Goal: Task Accomplishment & Management: Manage account settings

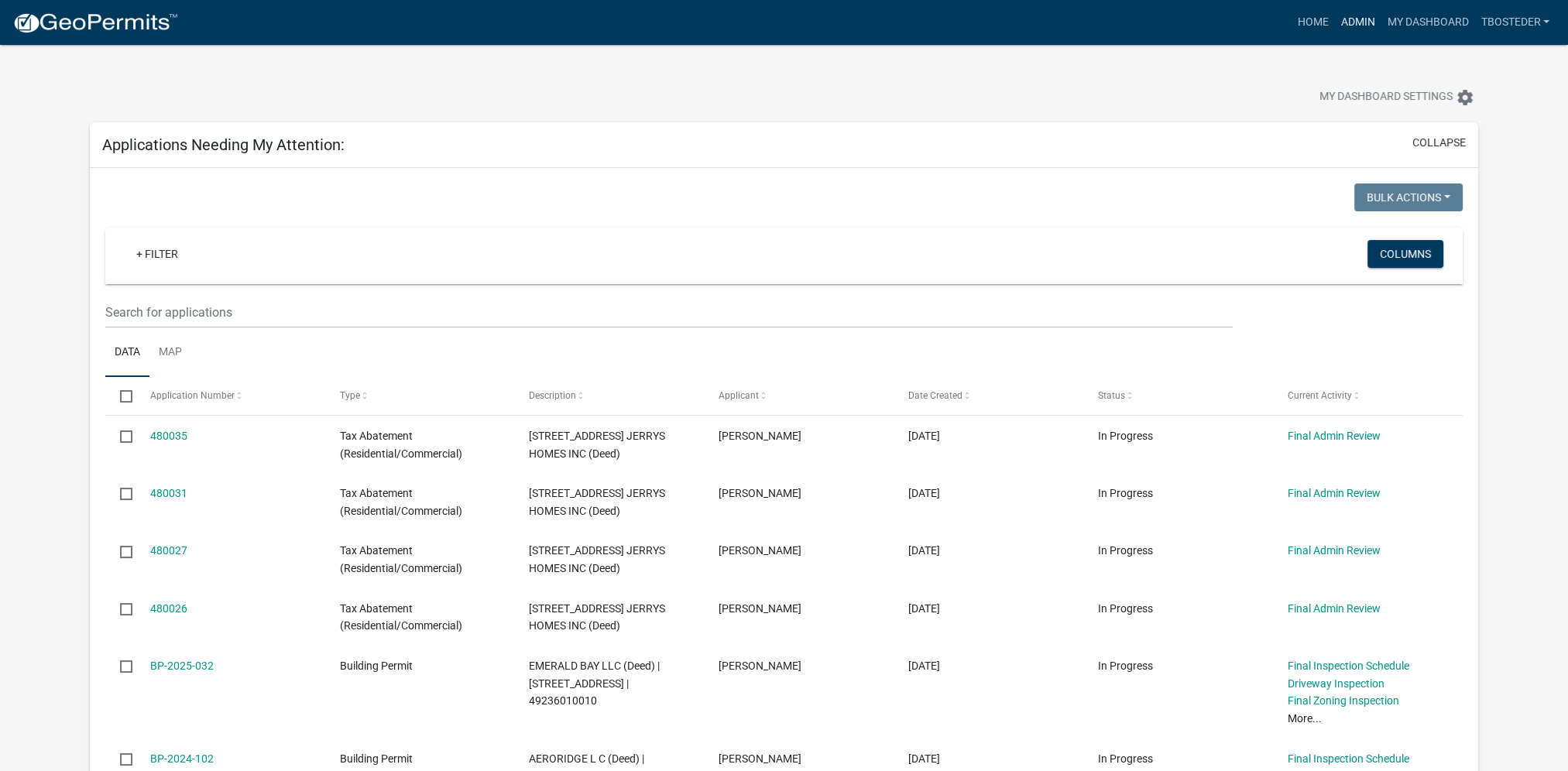
click at [1345, 22] on link "Admin" at bounding box center [1357, 22] width 46 height 29
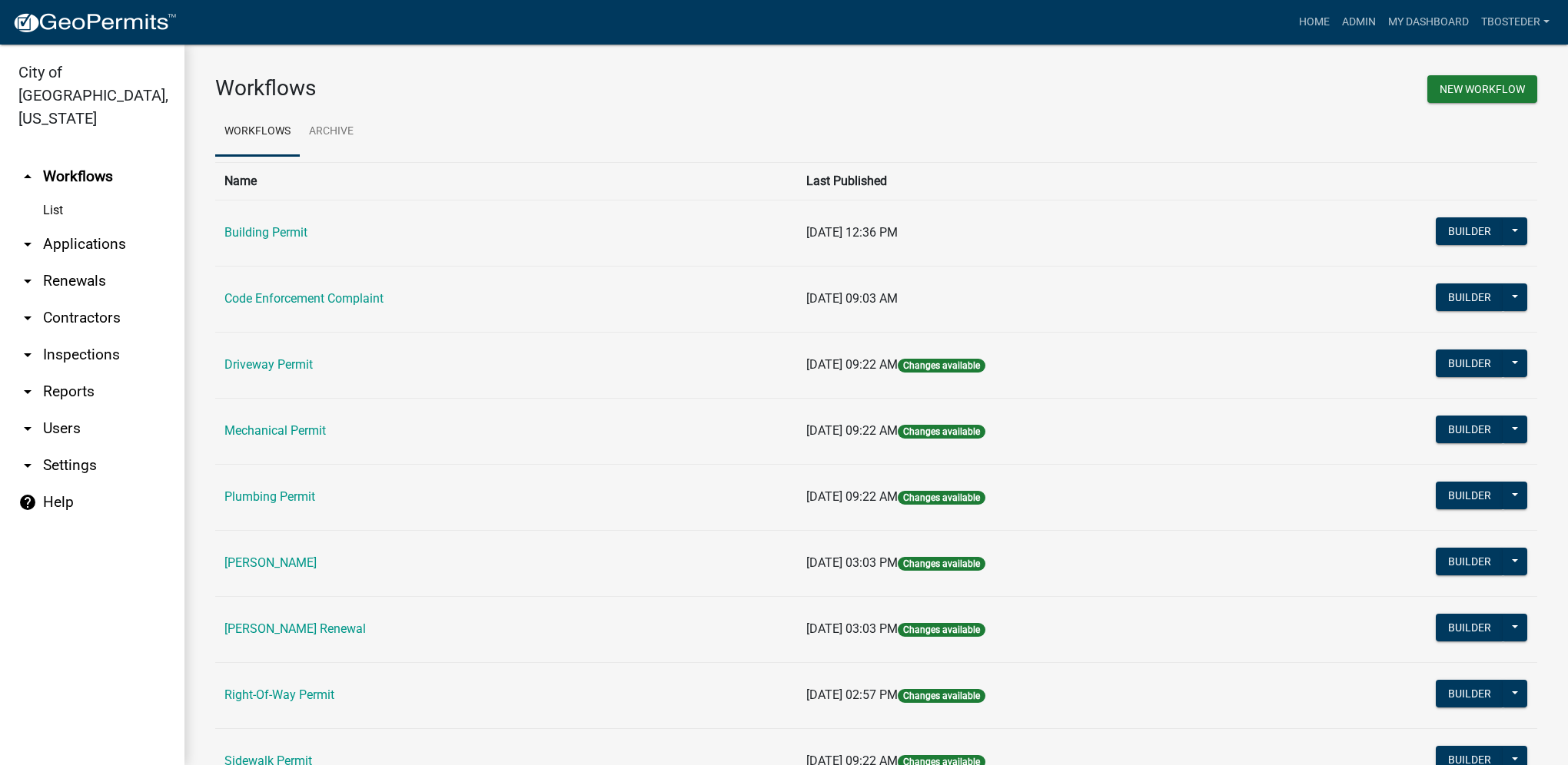
scroll to position [268, 0]
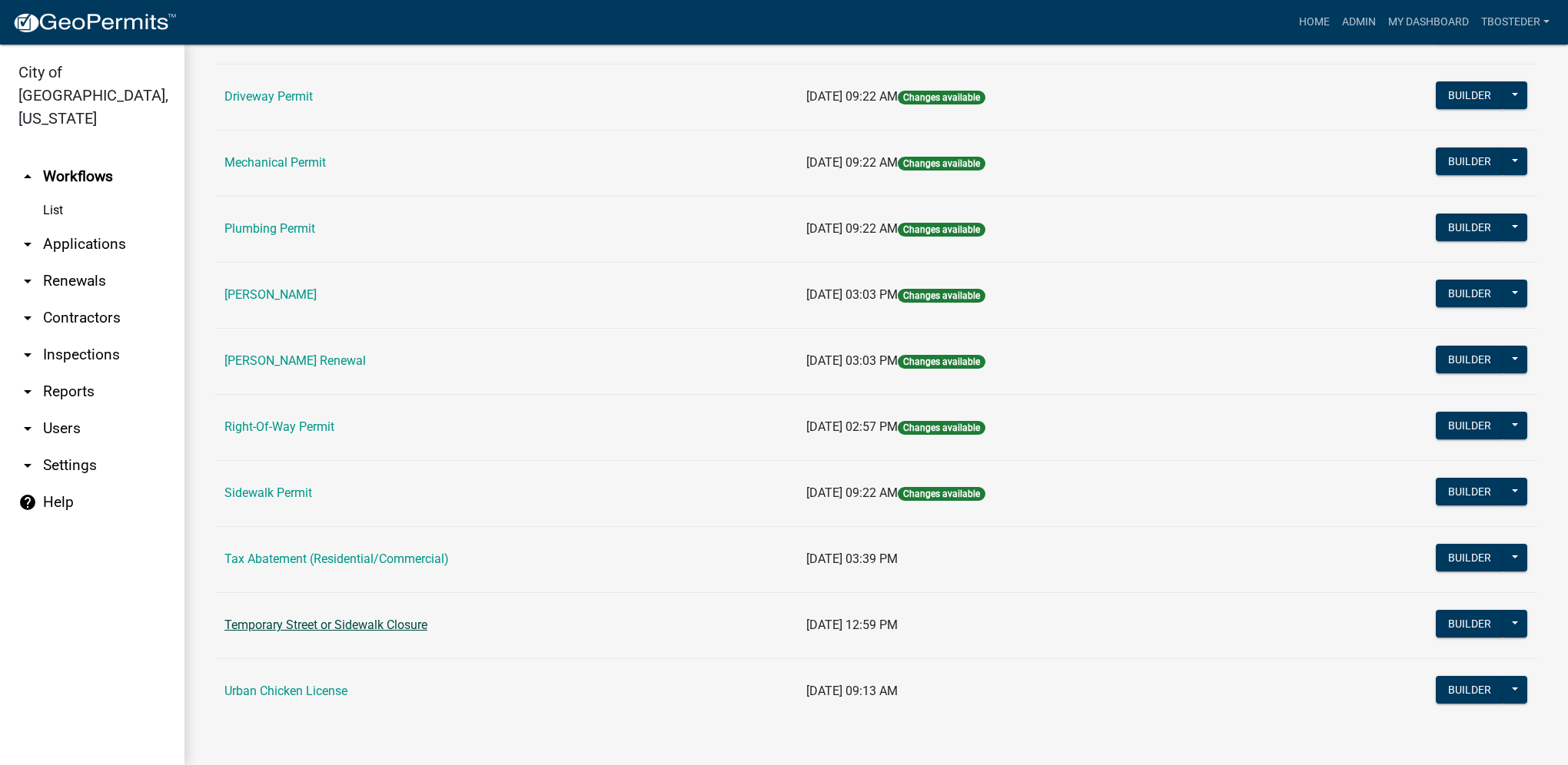
click at [368, 623] on link "Temporary Street or Sidewalk Closure" at bounding box center [325, 625] width 203 height 15
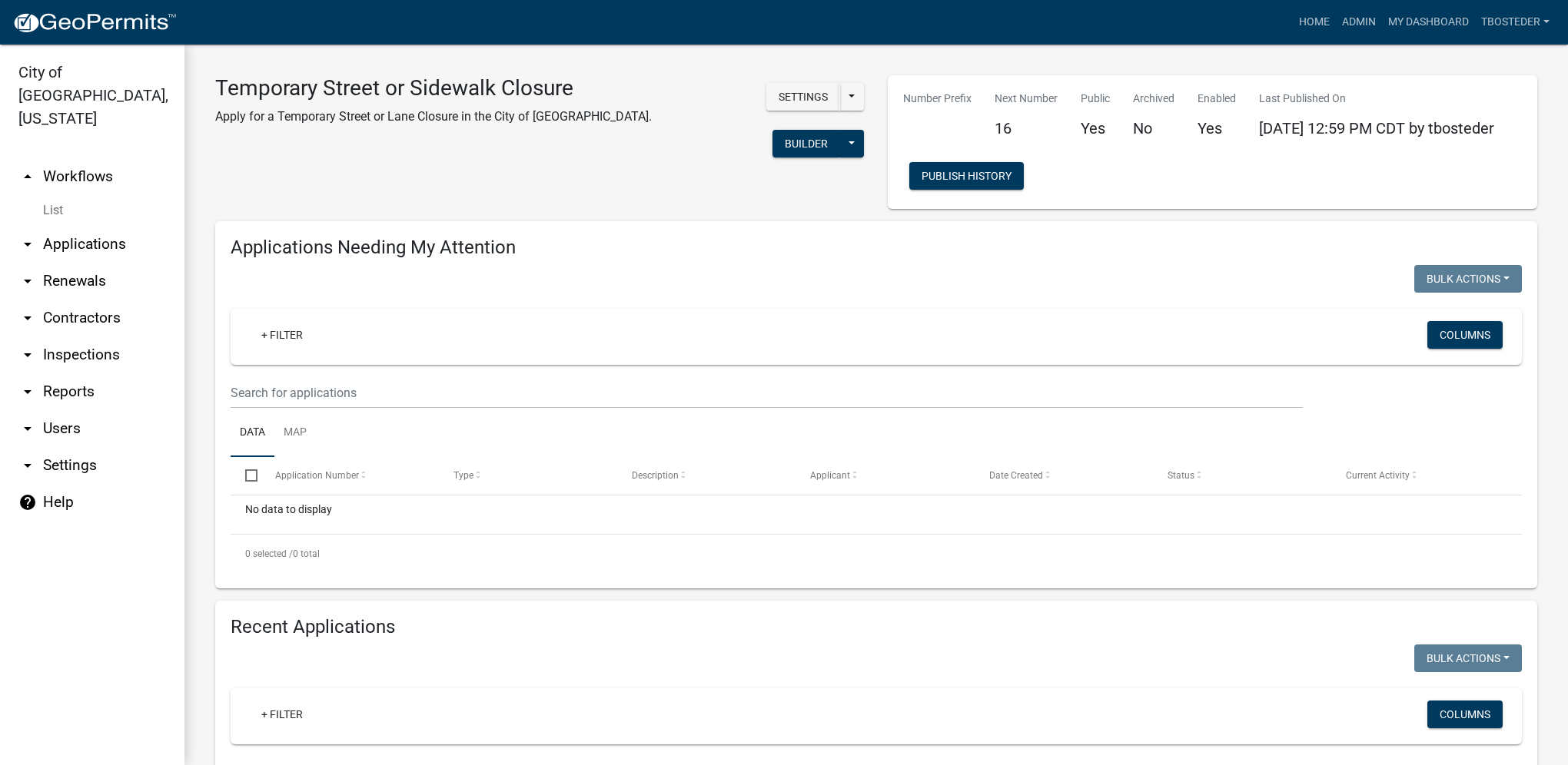
select select "1: 25"
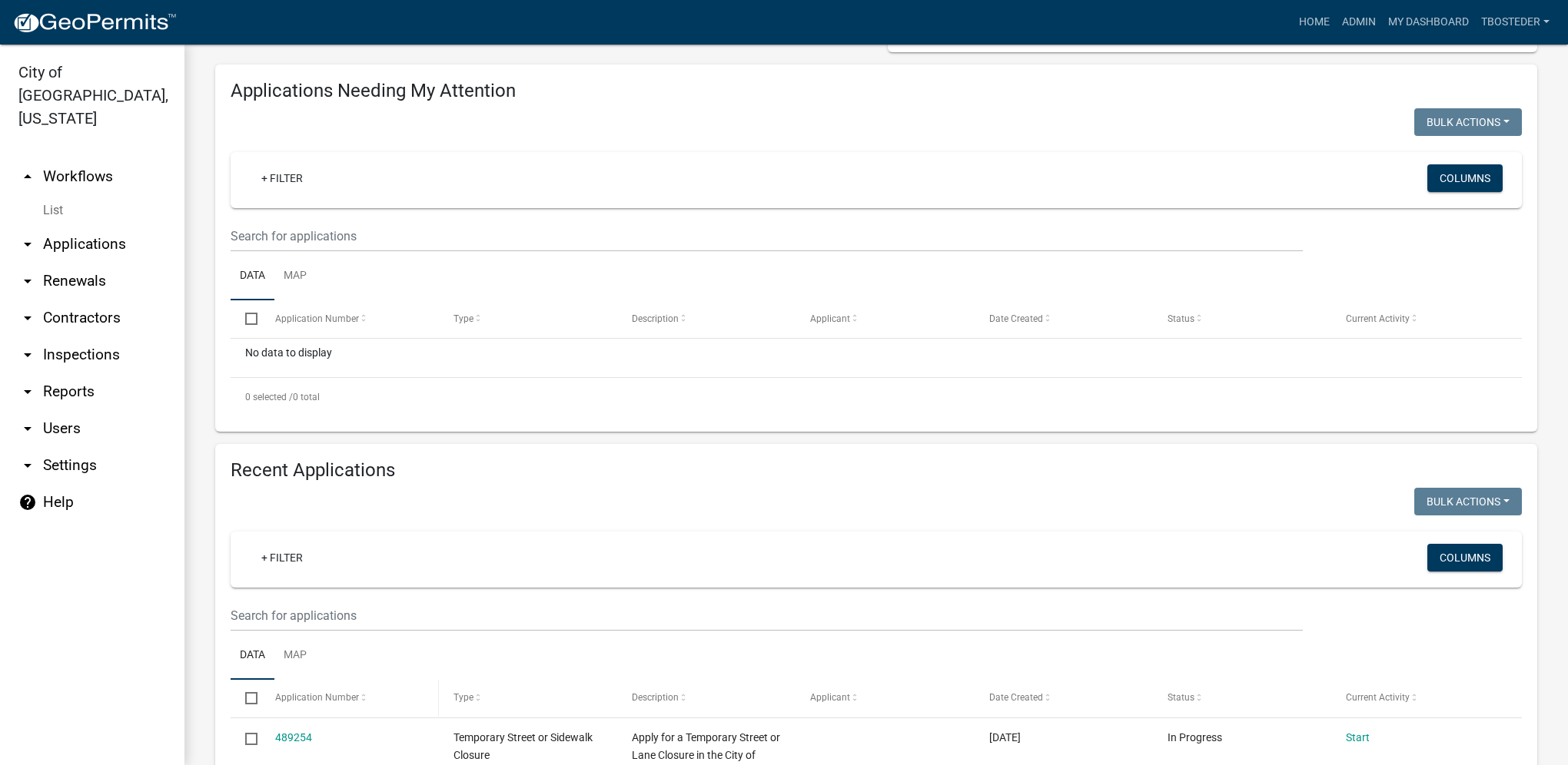
scroll to position [384, 0]
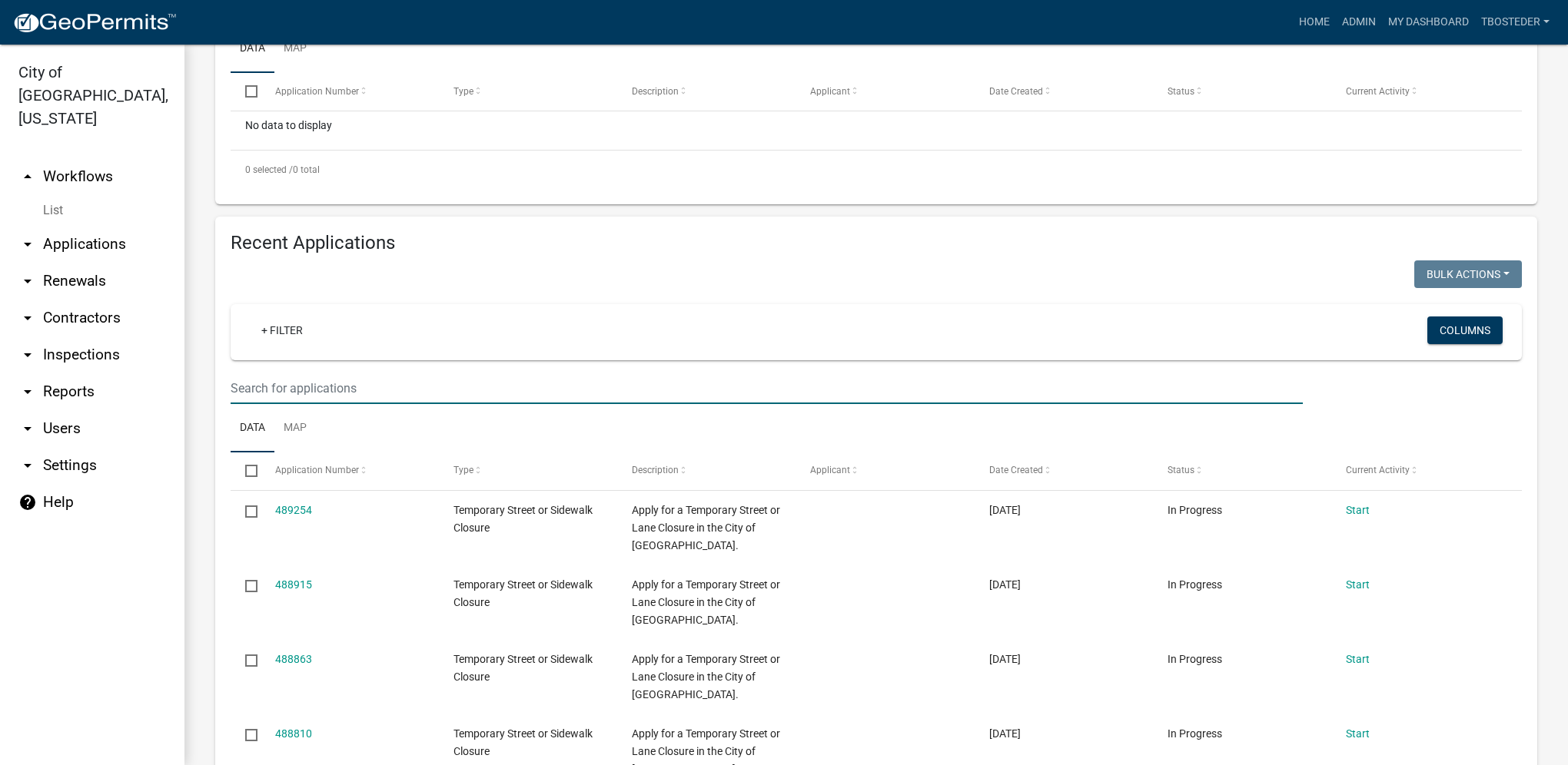
click at [326, 387] on input "text" at bounding box center [766, 388] width 1072 height 32
type input "487666"
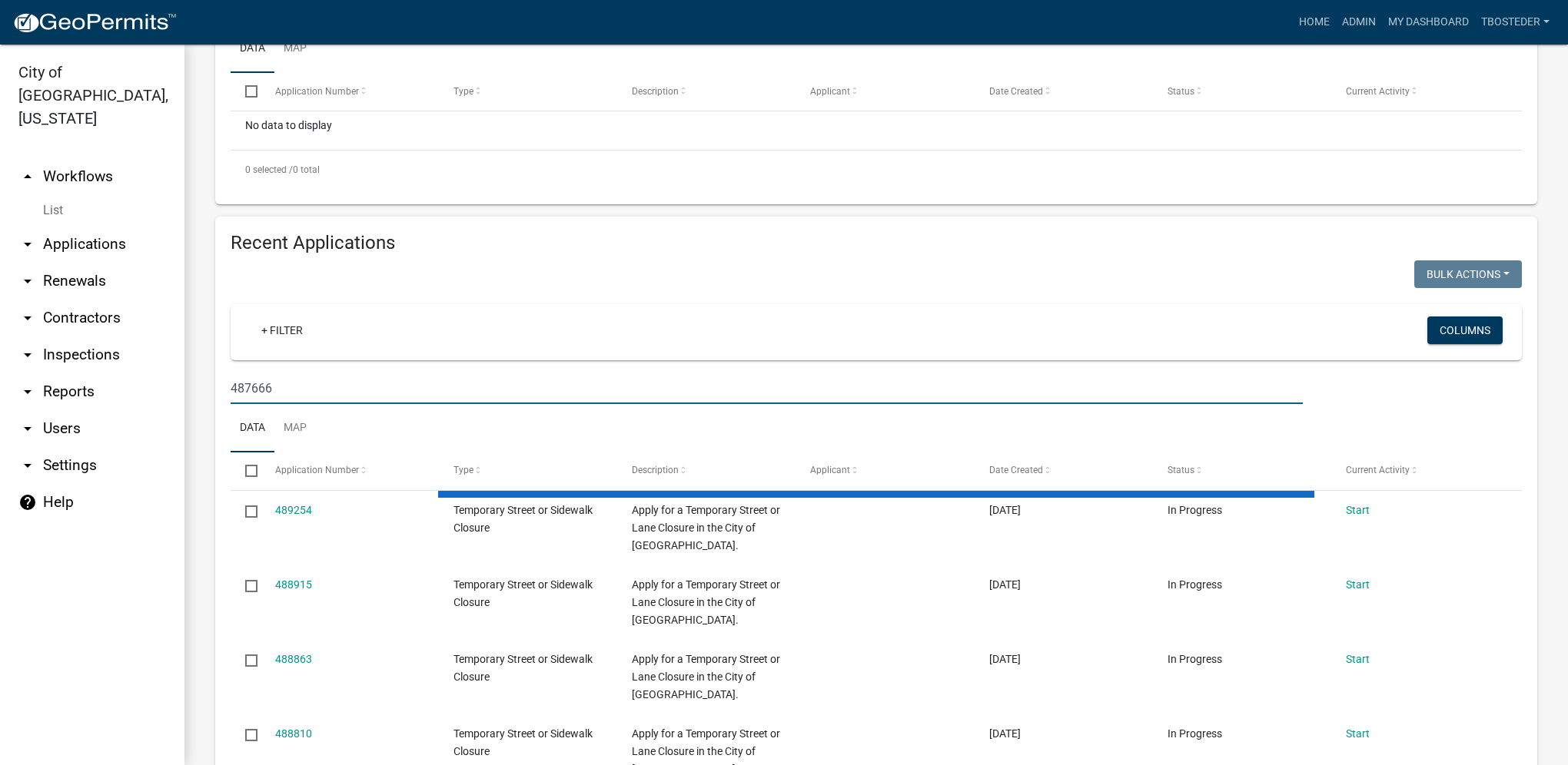
scroll to position [259, 0]
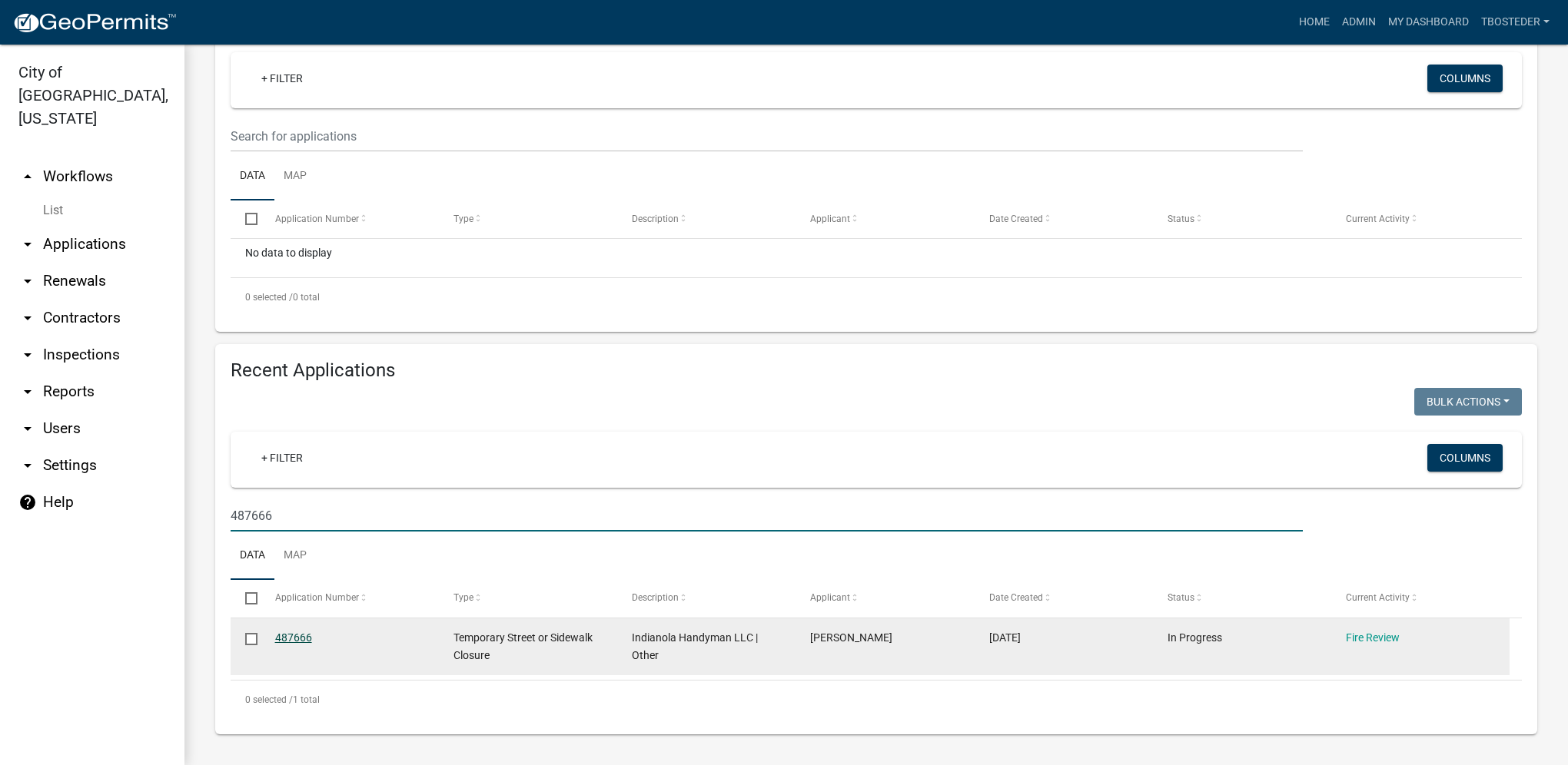
click at [303, 642] on link "487666" at bounding box center [294, 638] width 37 height 13
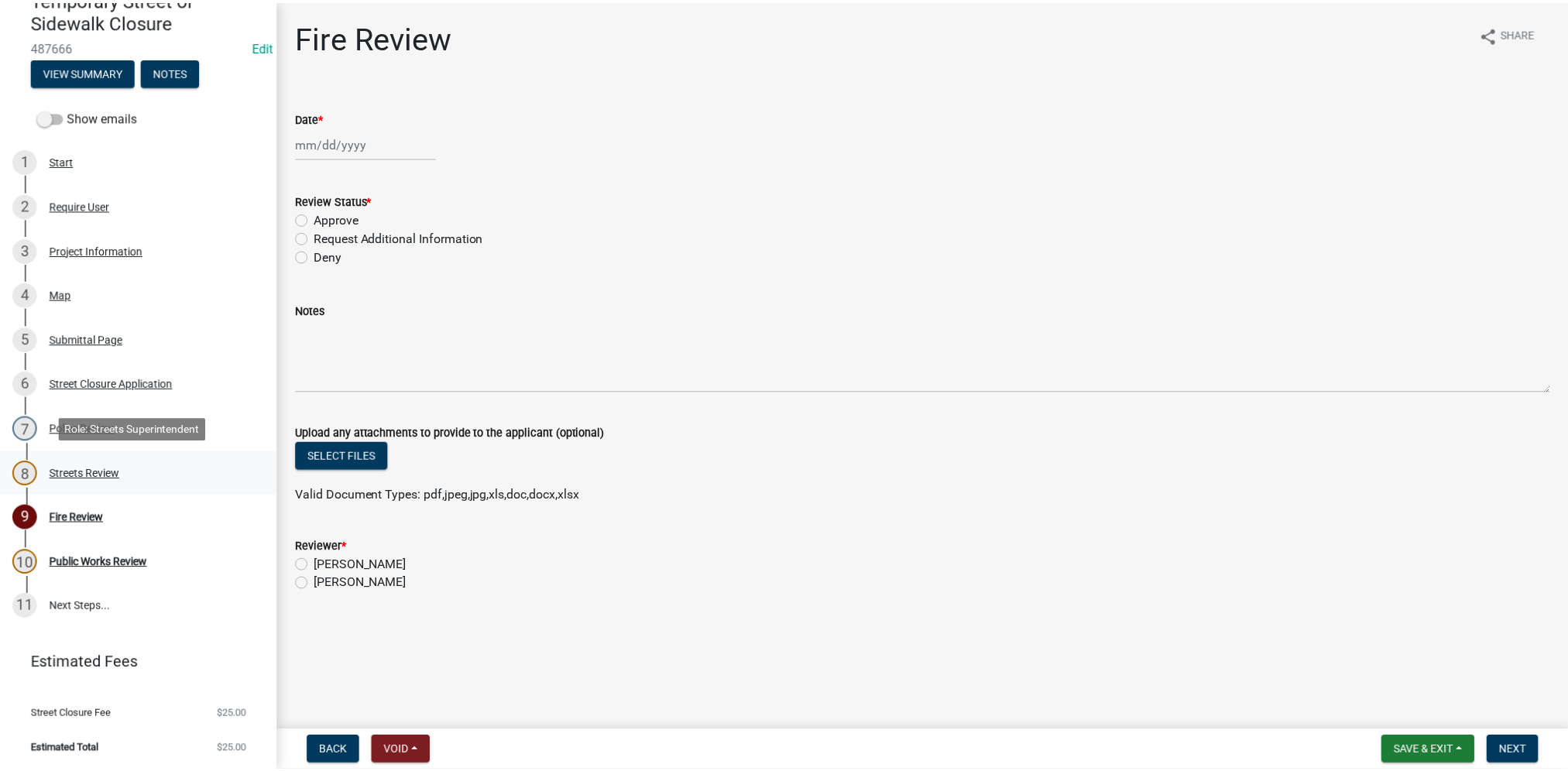
scroll to position [161, 0]
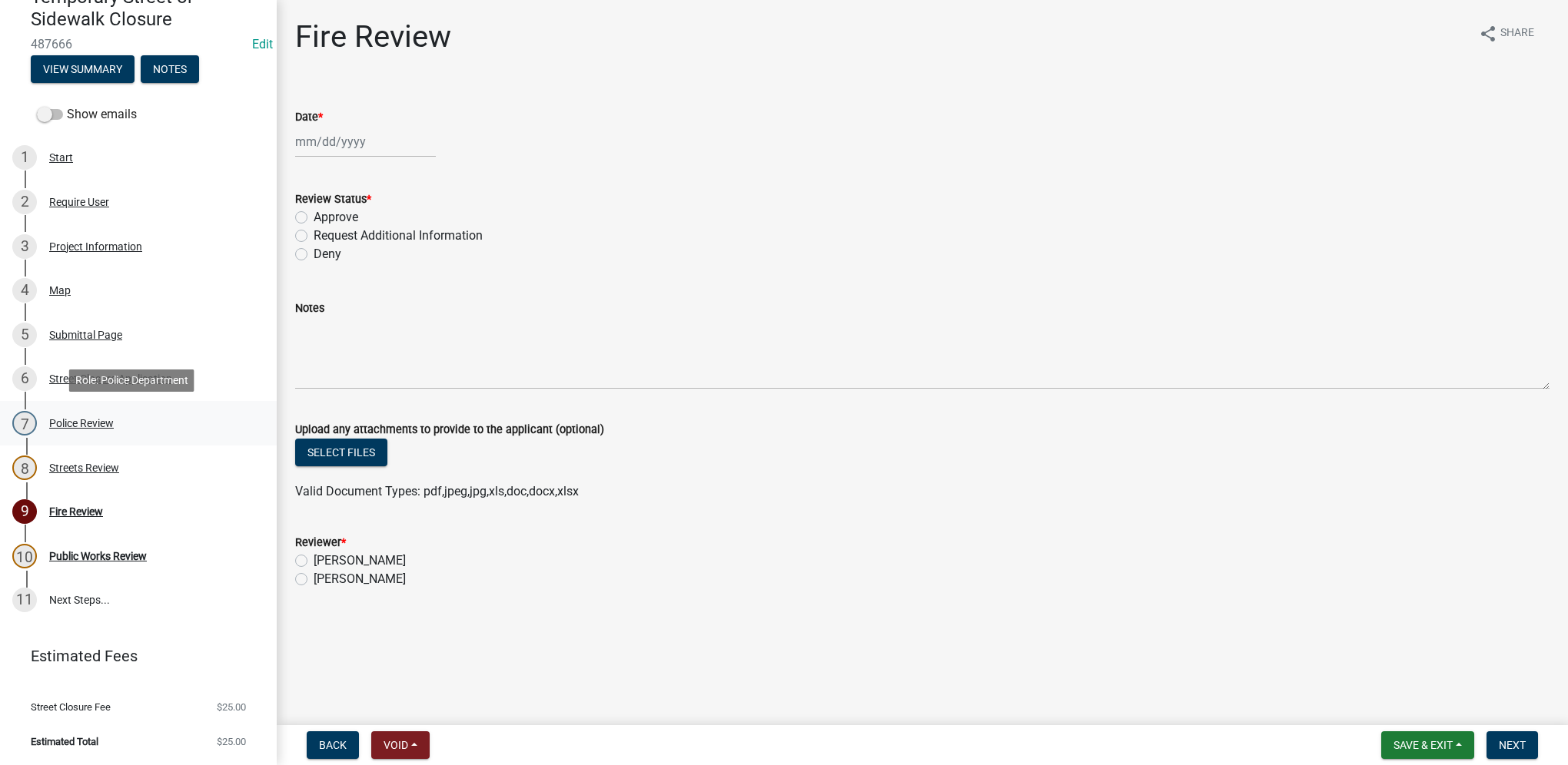
click at [59, 412] on div "7 Police Review" at bounding box center [133, 423] width 240 height 24
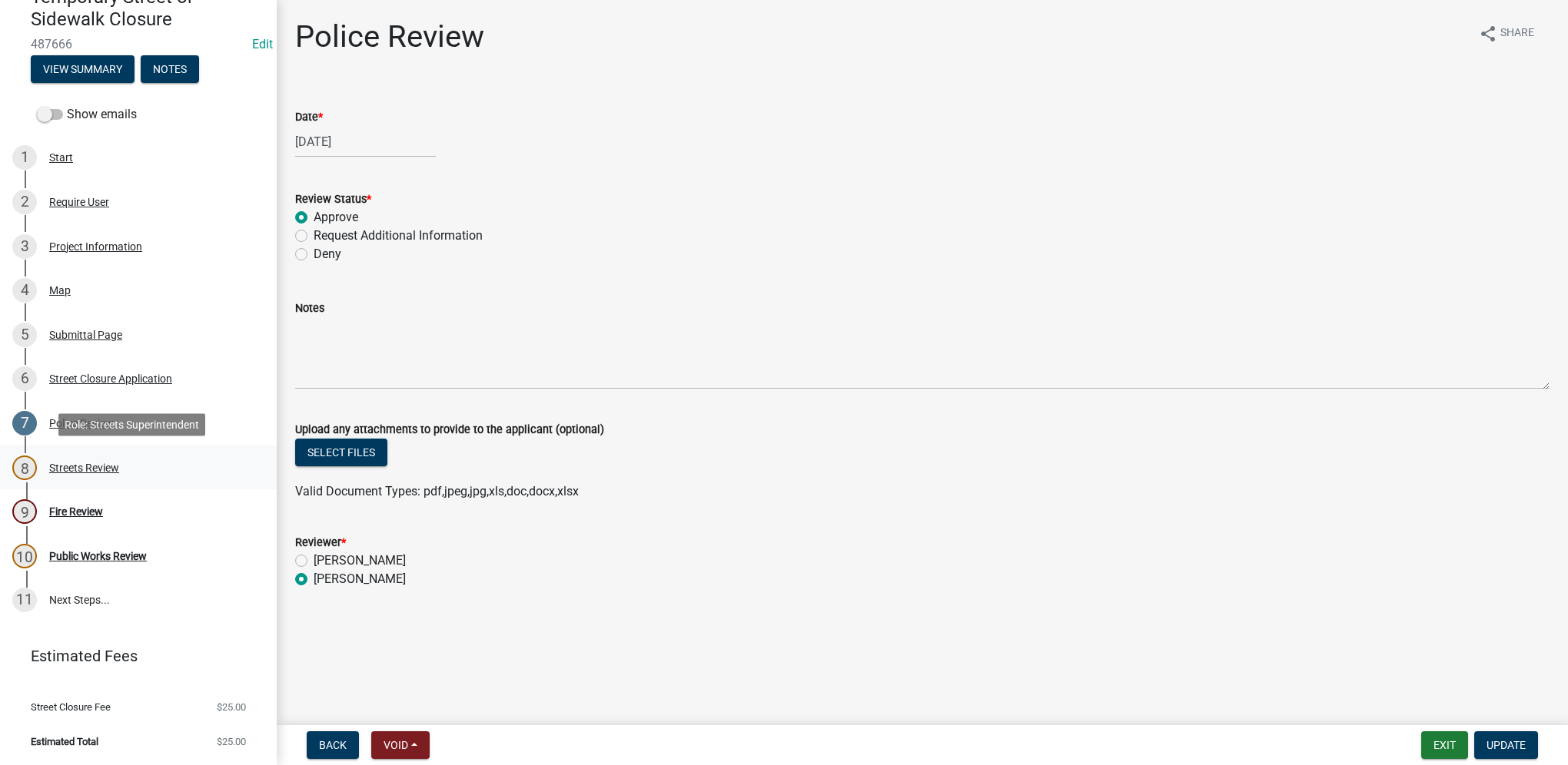
click at [57, 475] on div "8 Streets Review" at bounding box center [133, 468] width 240 height 24
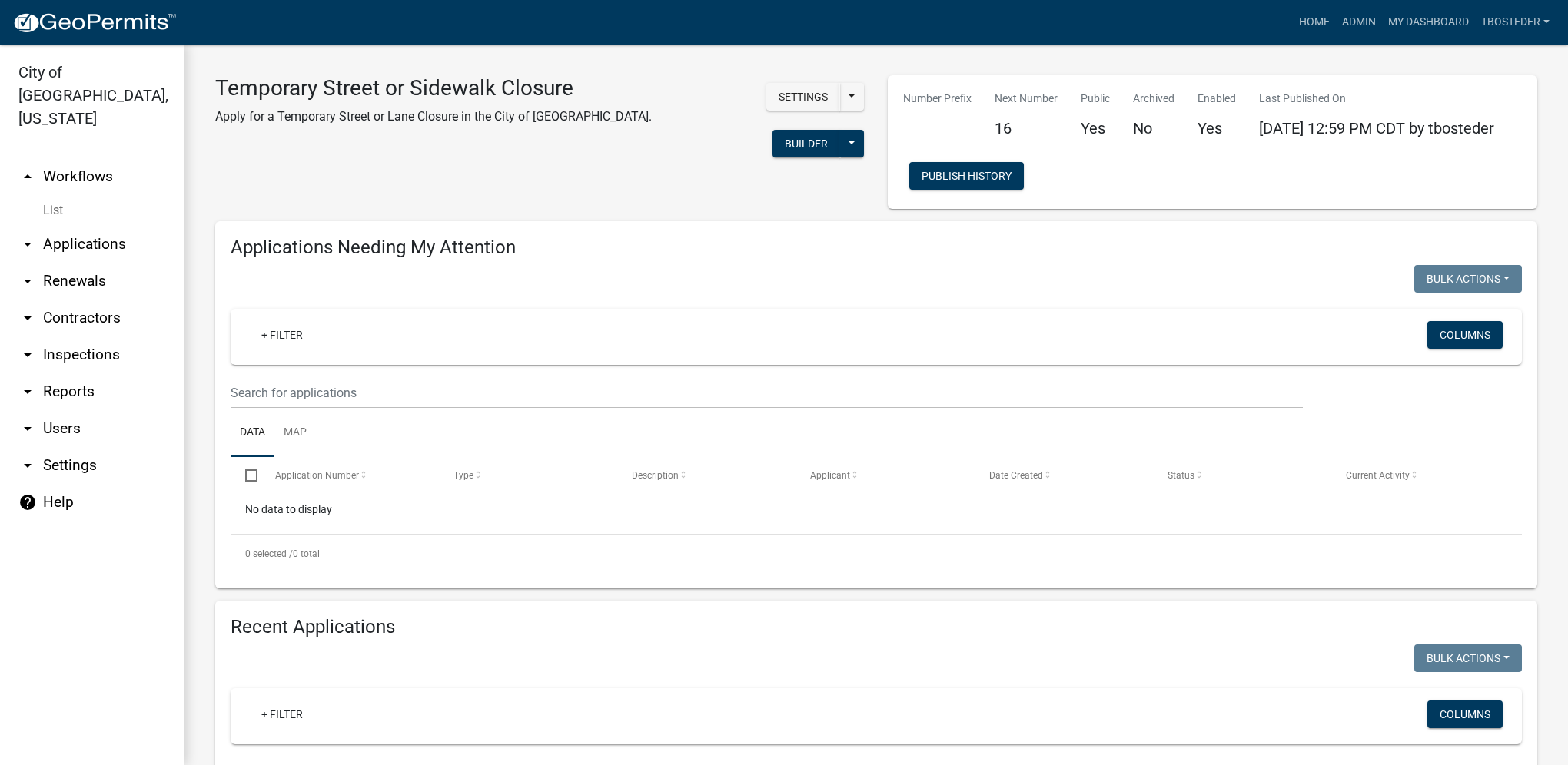
select select "1: 25"
click at [1349, 16] on link "Admin" at bounding box center [1359, 22] width 46 height 29
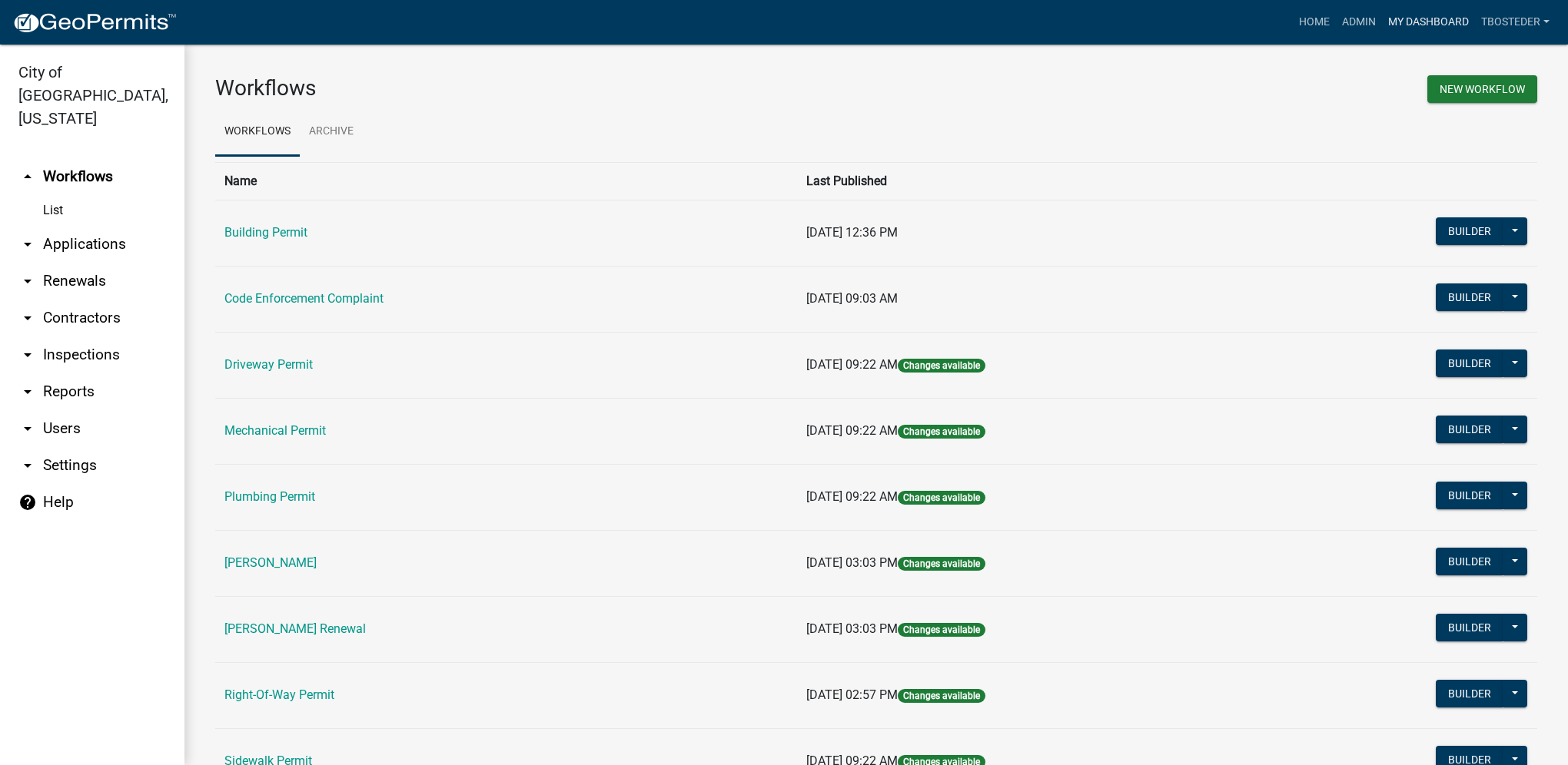
click at [1409, 28] on link "My Dashboard" at bounding box center [1428, 22] width 93 height 29
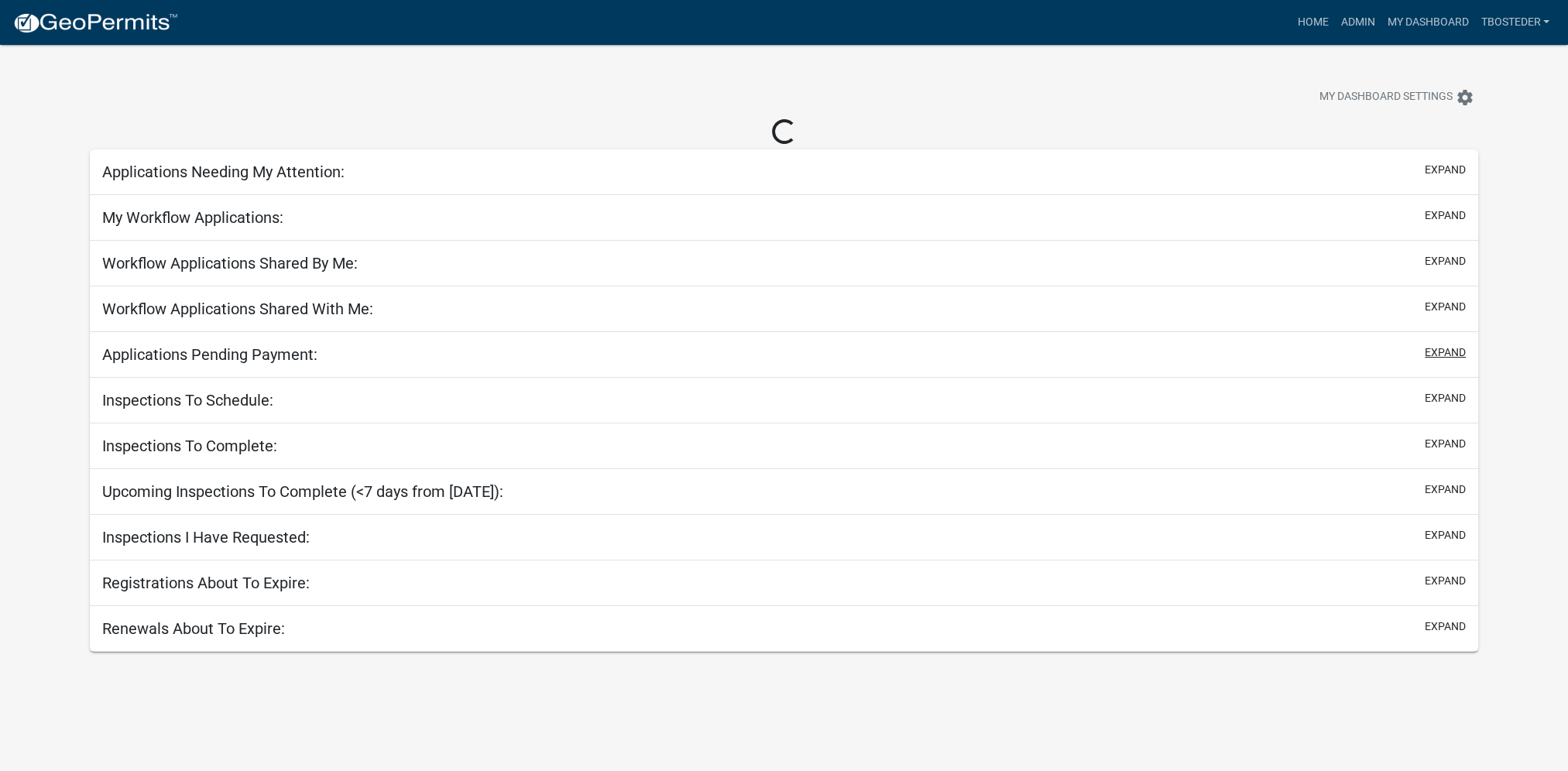
click at [1436, 353] on button "expand" at bounding box center [1446, 352] width 41 height 16
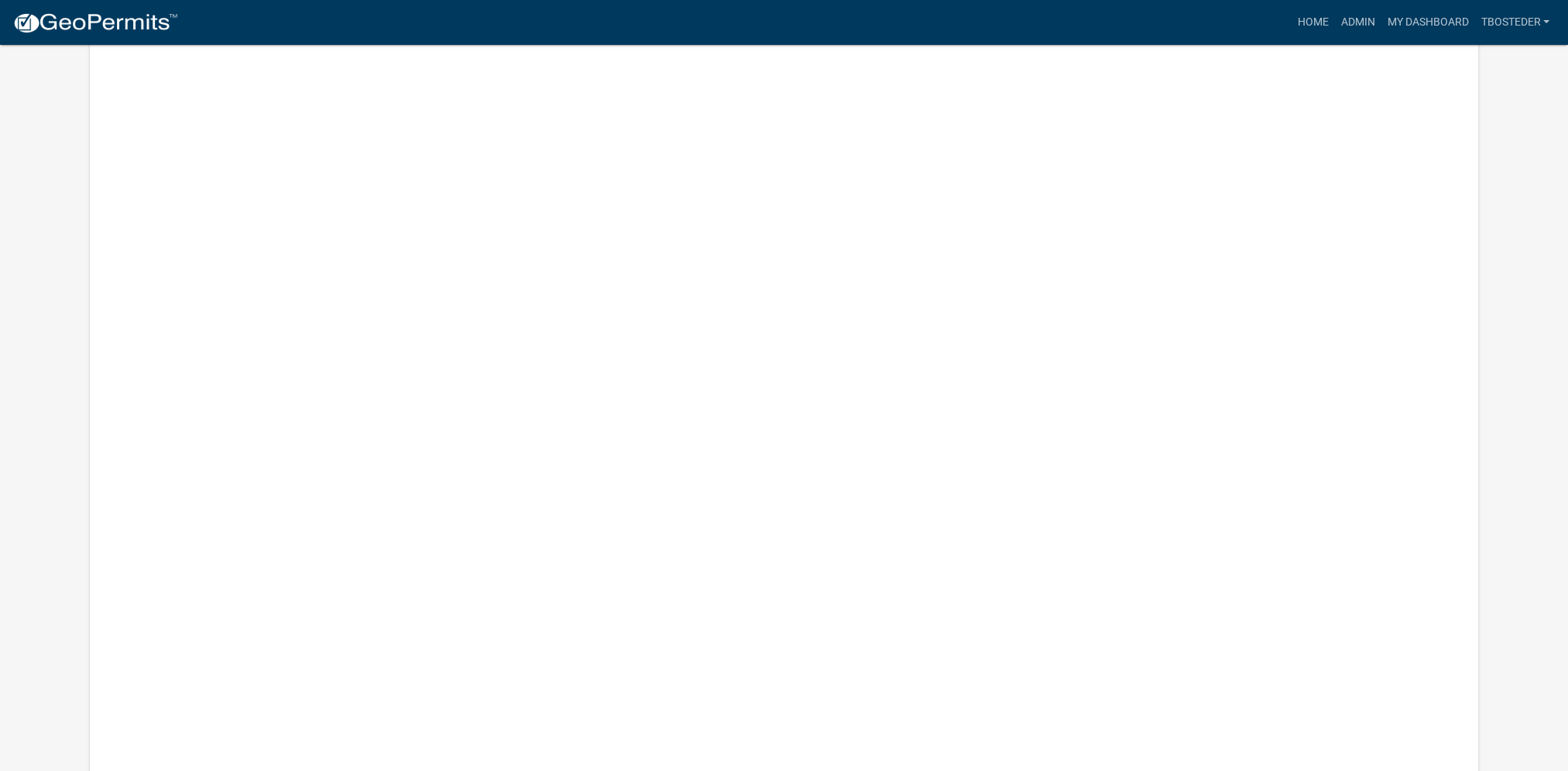
scroll to position [1039, 0]
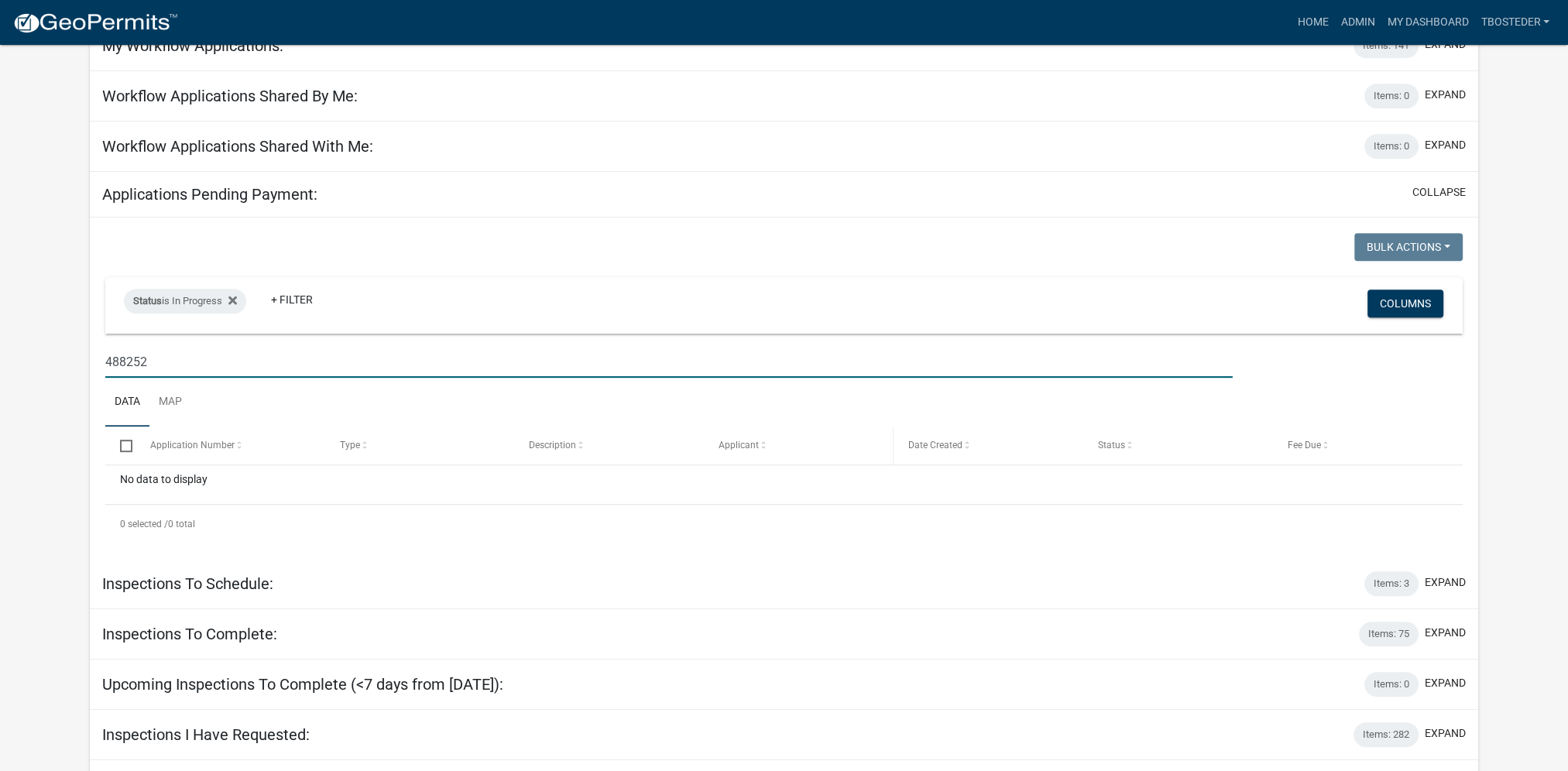
scroll to position [903, 0]
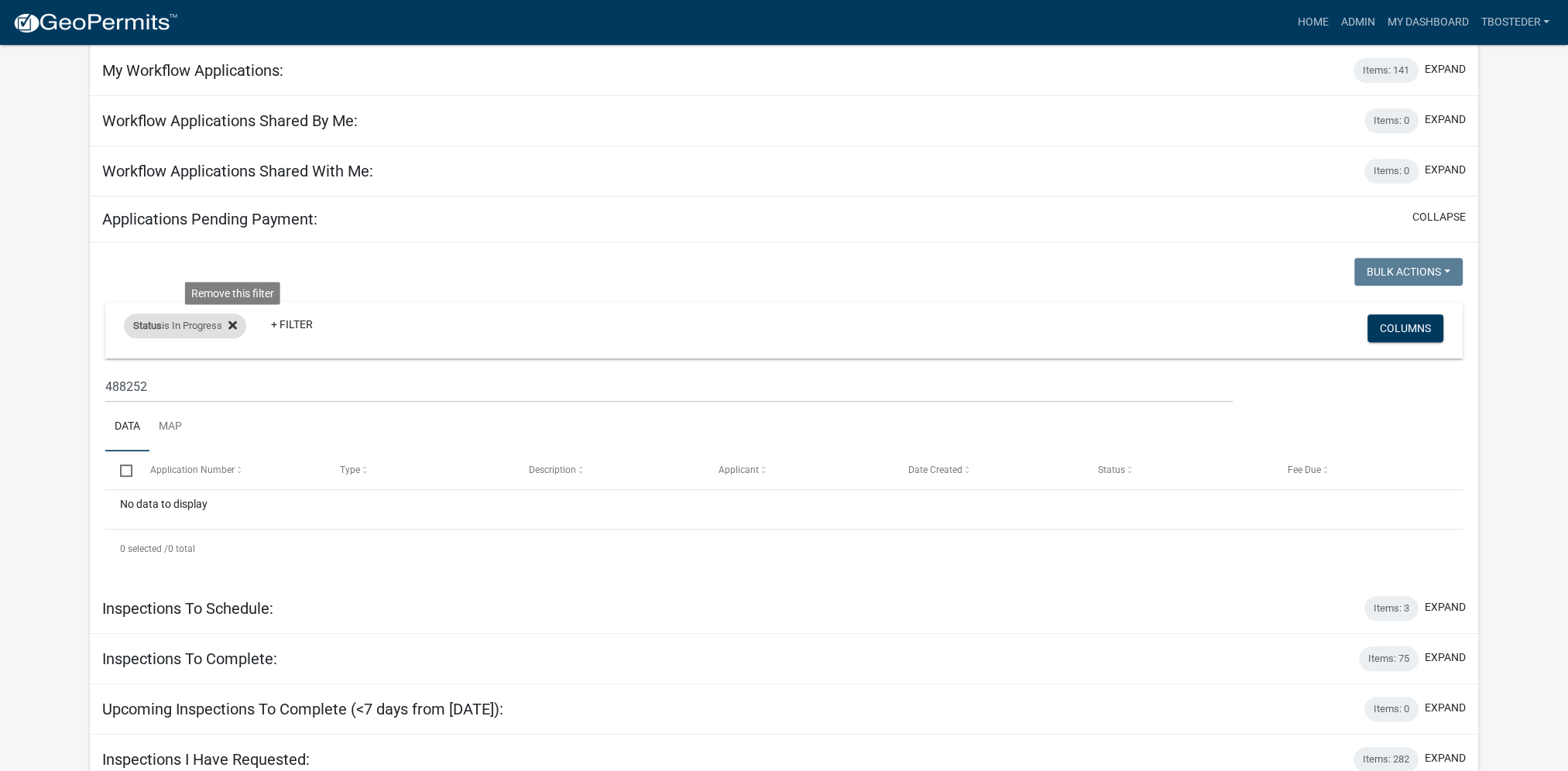
click at [229, 313] on fa-icon at bounding box center [230, 325] width 15 height 25
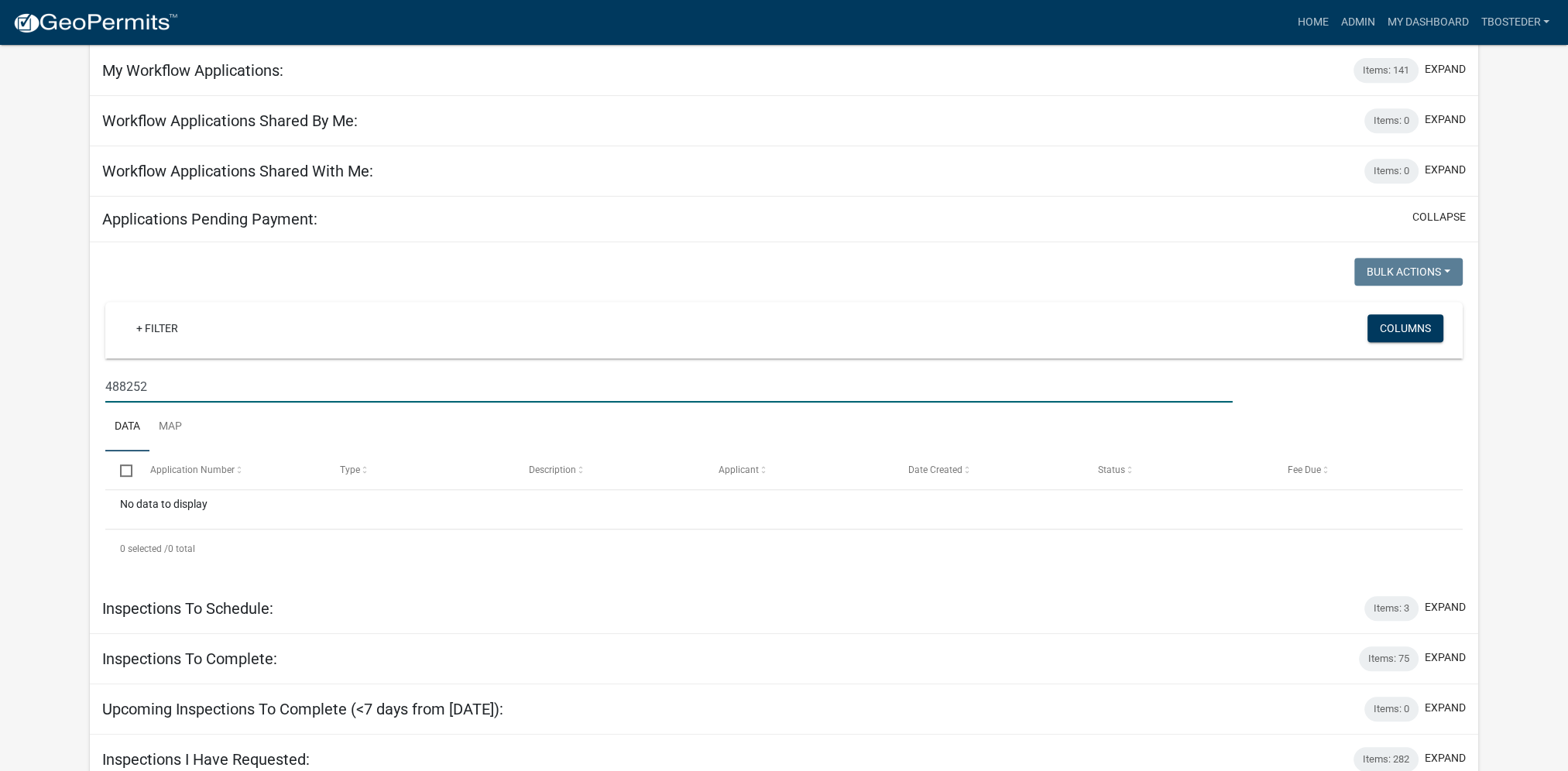
drag, startPoint x: 224, startPoint y: 355, endPoint x: 68, endPoint y: 355, distance: 156.0
click at [68, 355] on app-user-applications "more_horiz Home Admin My Dashboard tbosteder Admin Account Logout My Dashboard …" at bounding box center [784, 14] width 1568 height 1743
drag, startPoint x: 154, startPoint y: 347, endPoint x: 72, endPoint y: 352, distance: 82.2
click at [72, 352] on app-user-applications "more_horiz Home Admin My Dashboard tbosteder Admin Account Logout My Dashboard …" at bounding box center [784, 14] width 1568 height 1743
type input "wirkus"
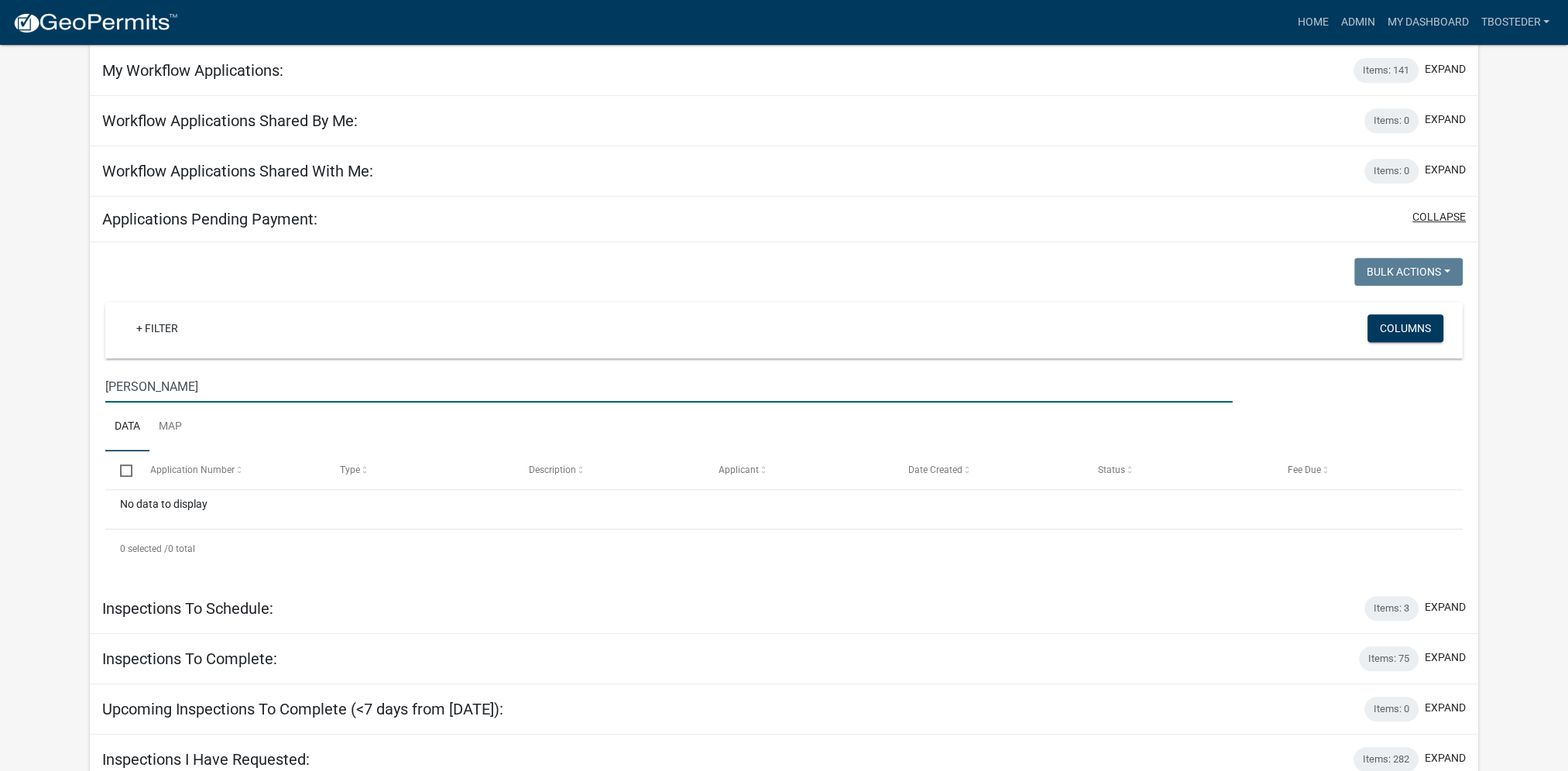
click at [1428, 209] on button "collapse" at bounding box center [1438, 217] width 53 height 16
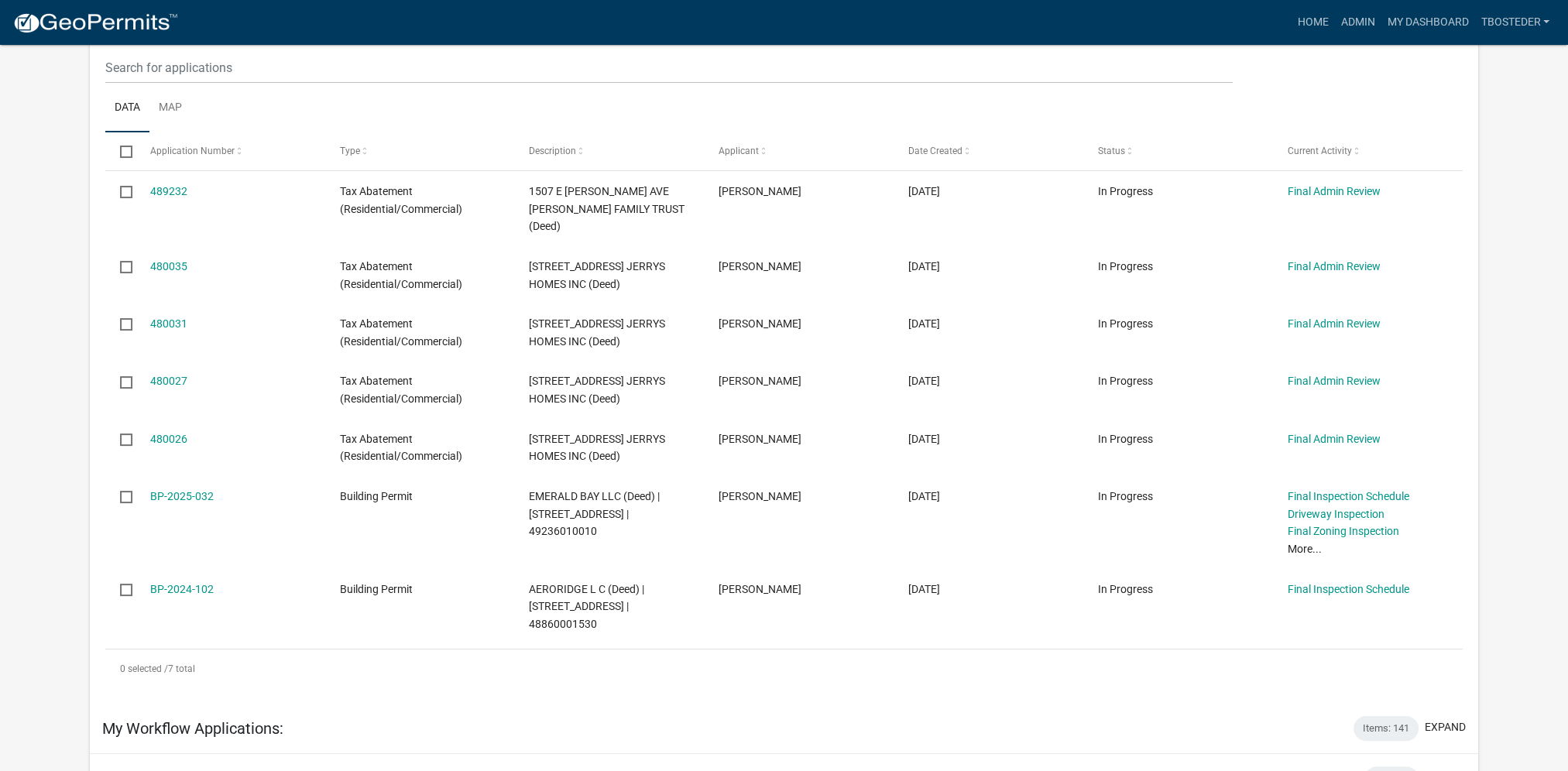
scroll to position [179, 0]
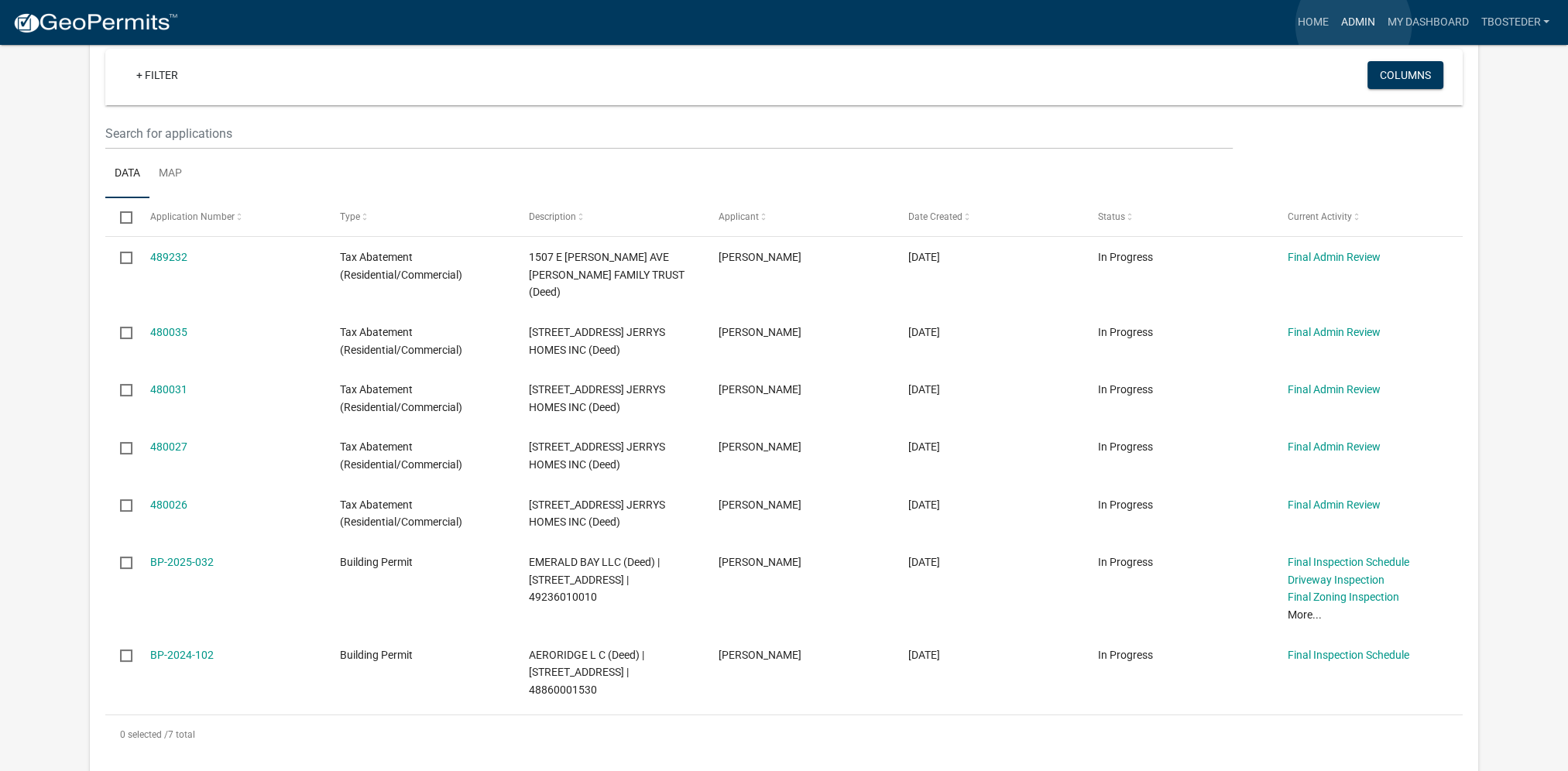
click at [1353, 25] on link "Admin" at bounding box center [1357, 22] width 46 height 29
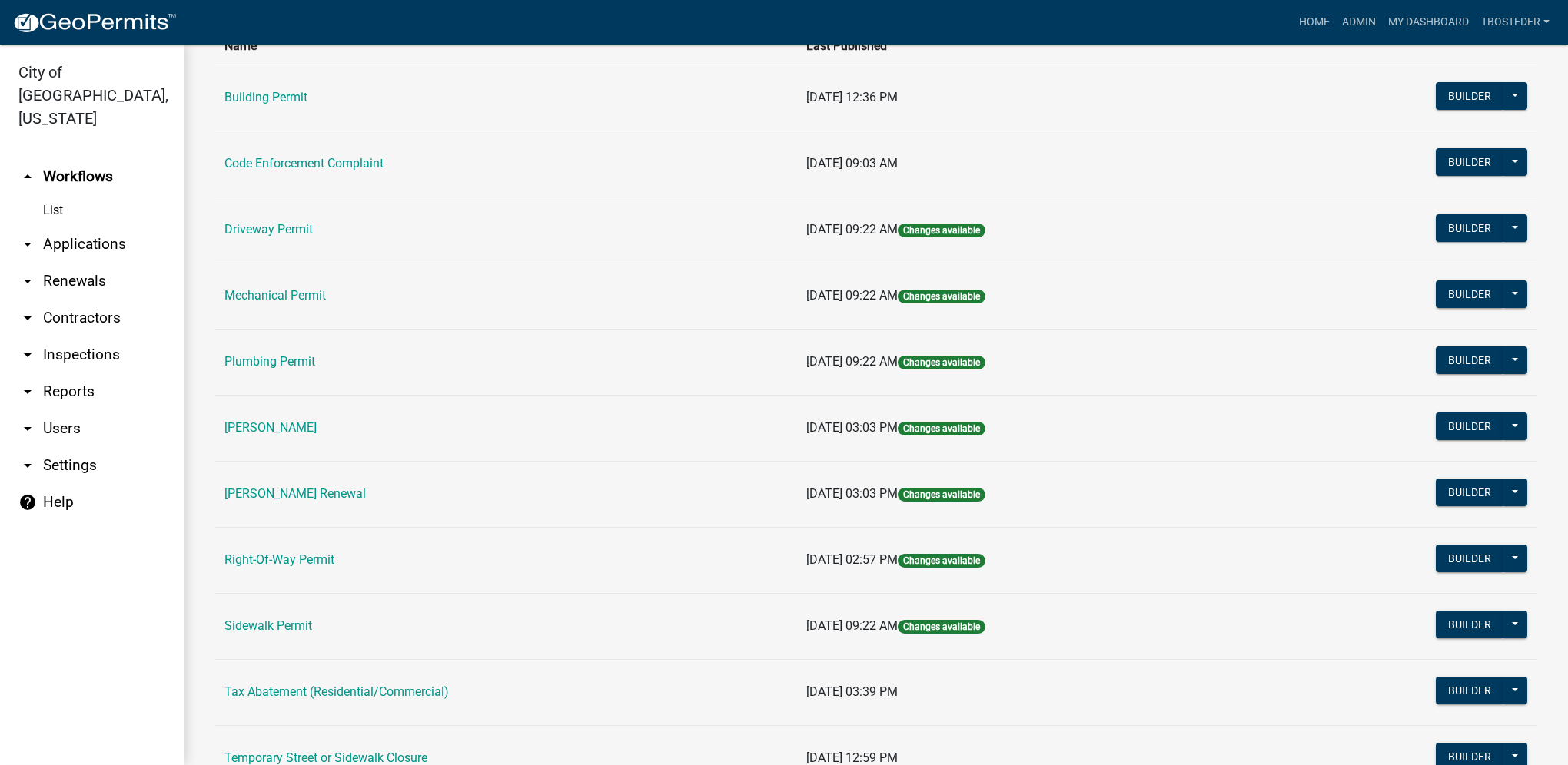
scroll to position [268, 0]
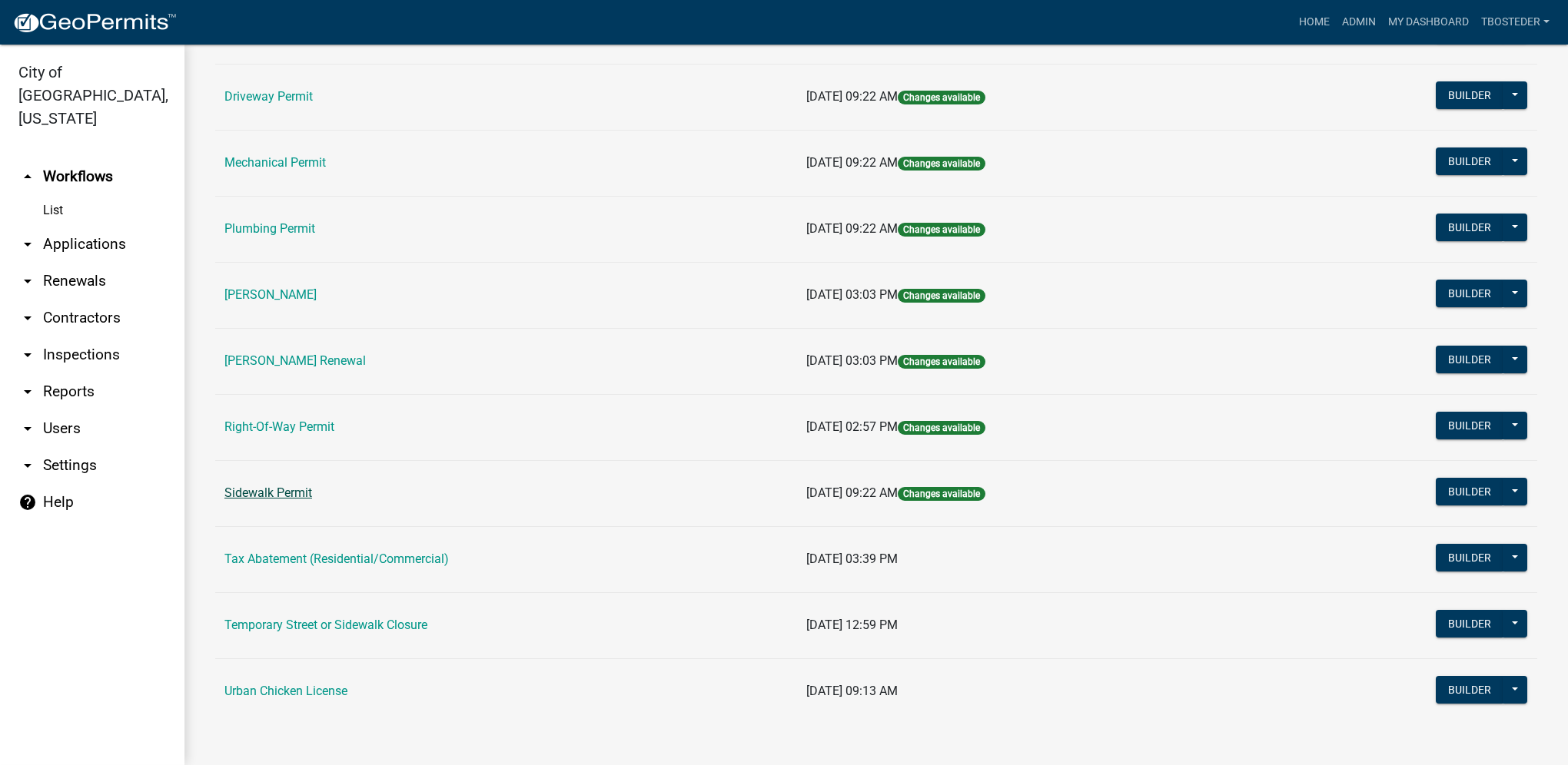
click at [279, 487] on link "Sidewalk Permit" at bounding box center [268, 492] width 88 height 15
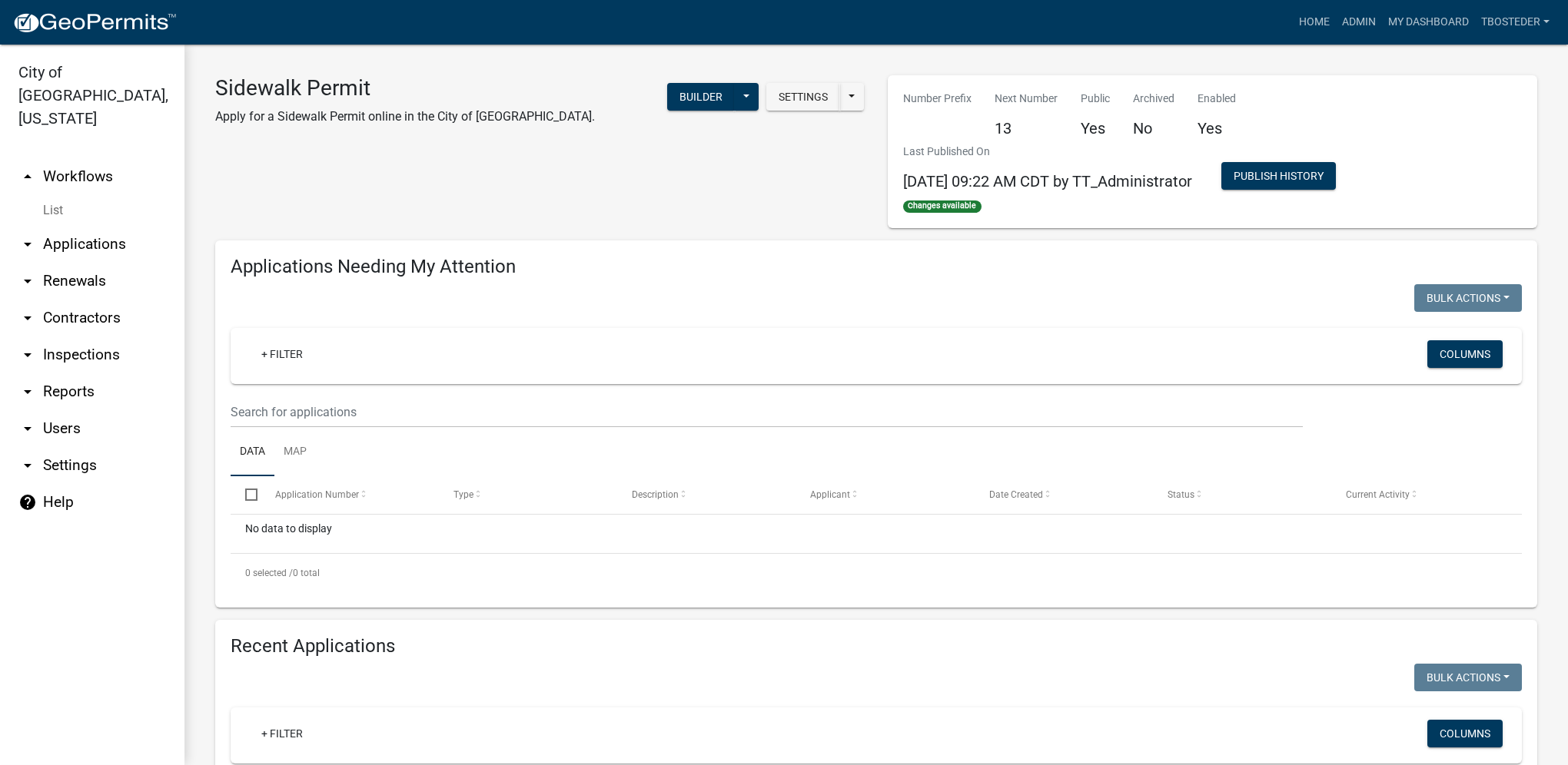
select select "1: 25"
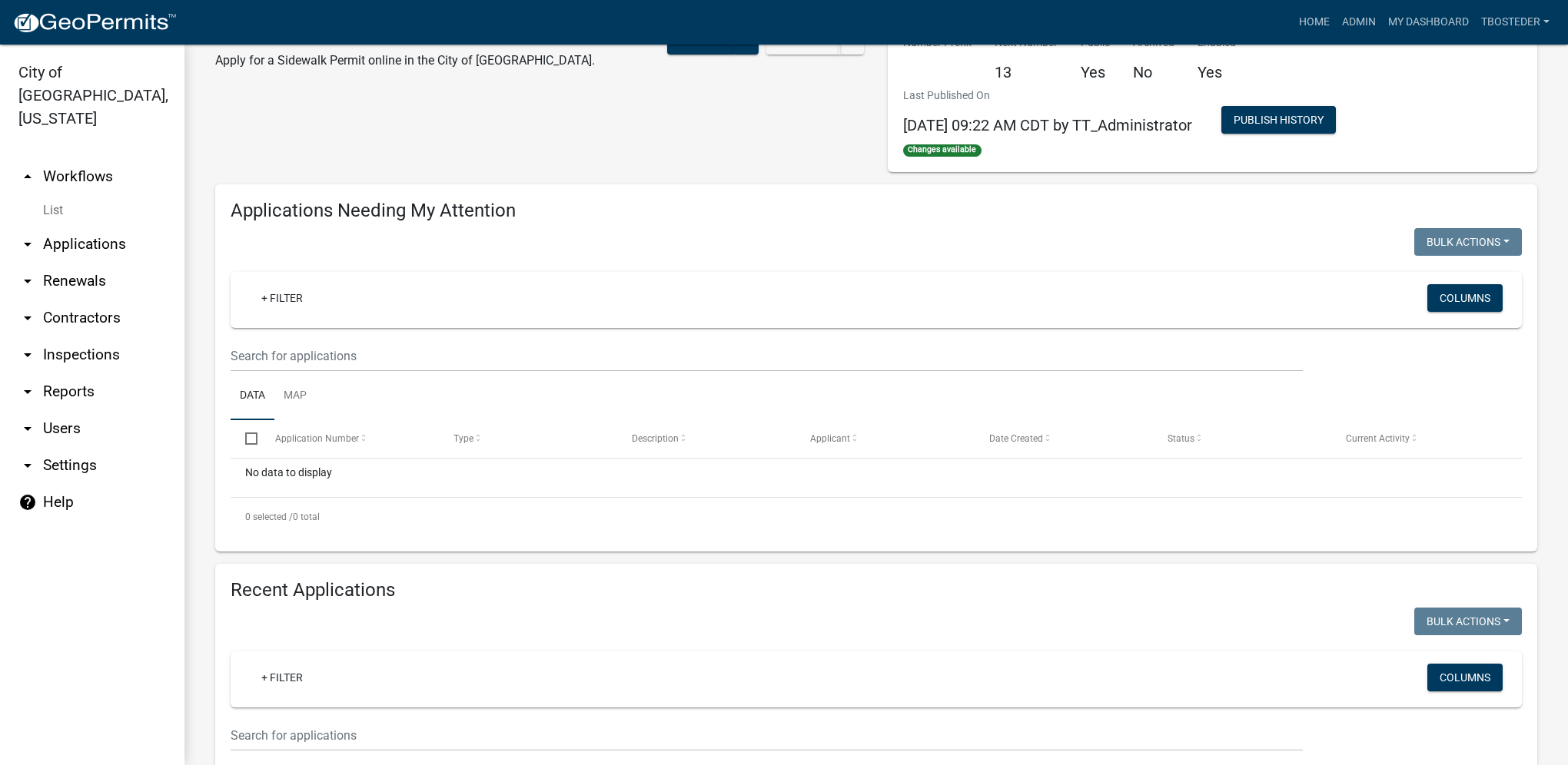
scroll to position [384, 0]
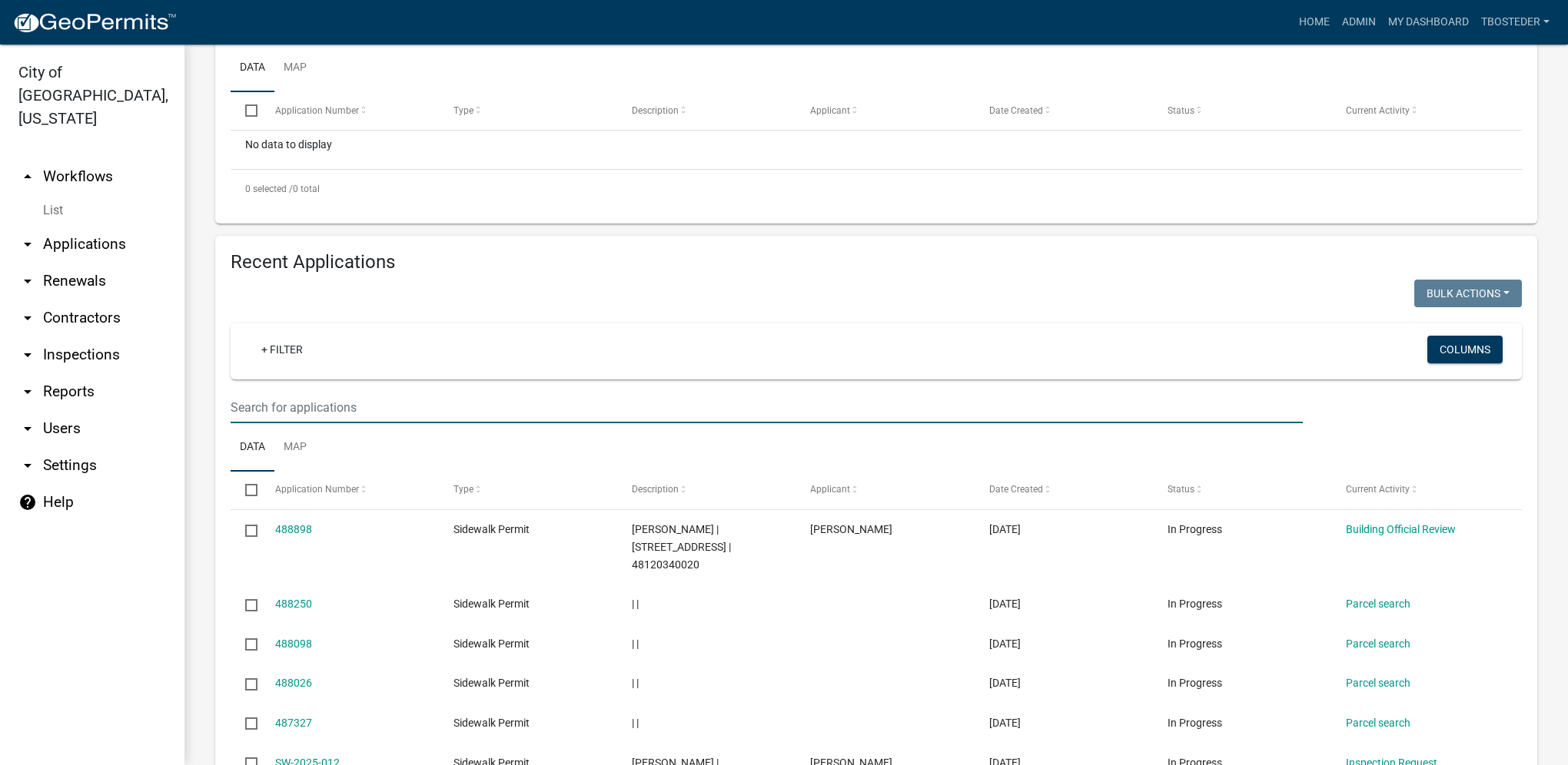
click at [292, 409] on input "text" at bounding box center [766, 408] width 1072 height 32
type input "488252"
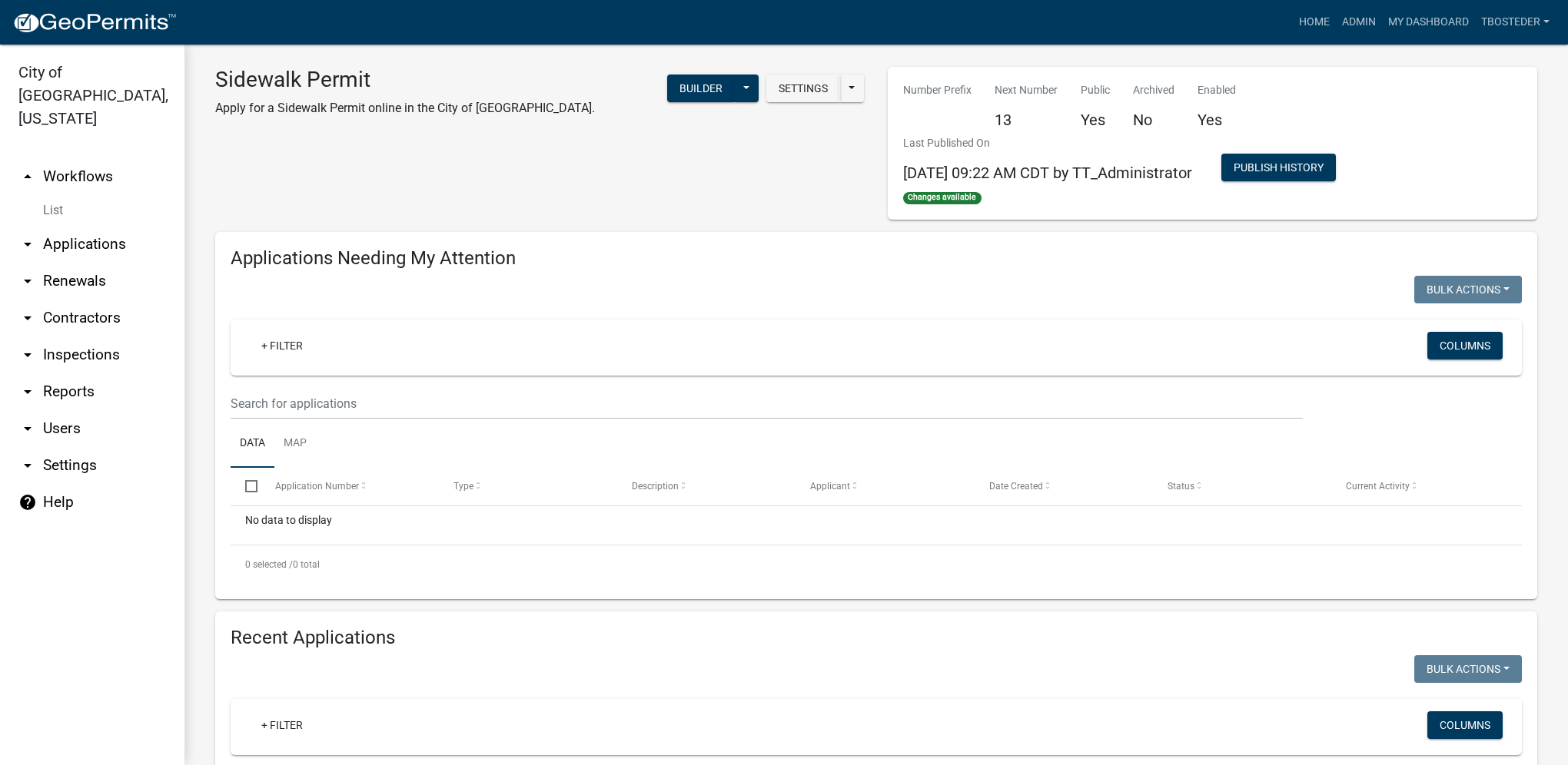
scroll to position [0, 0]
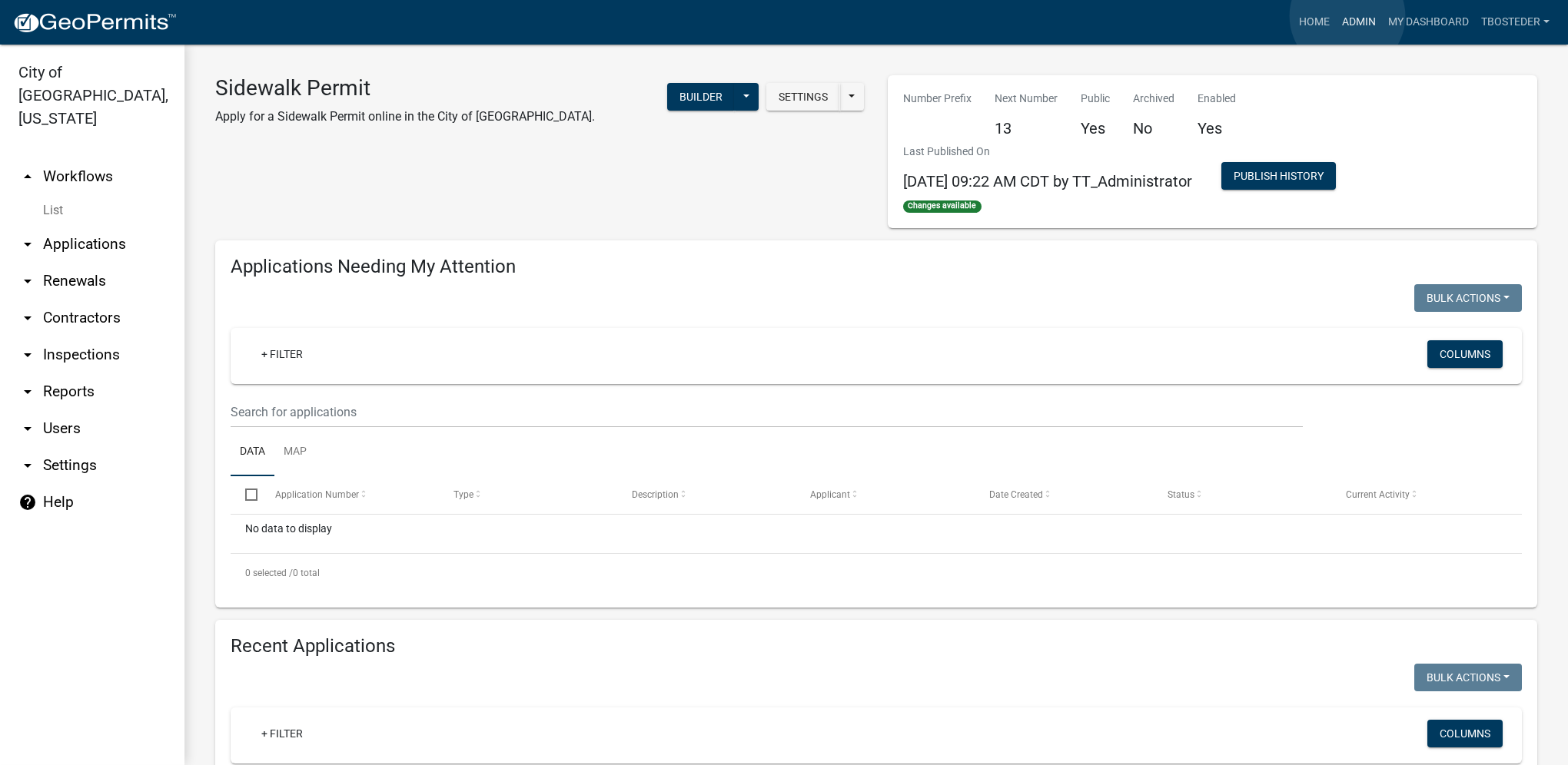
click at [1347, 16] on link "Admin" at bounding box center [1359, 22] width 46 height 29
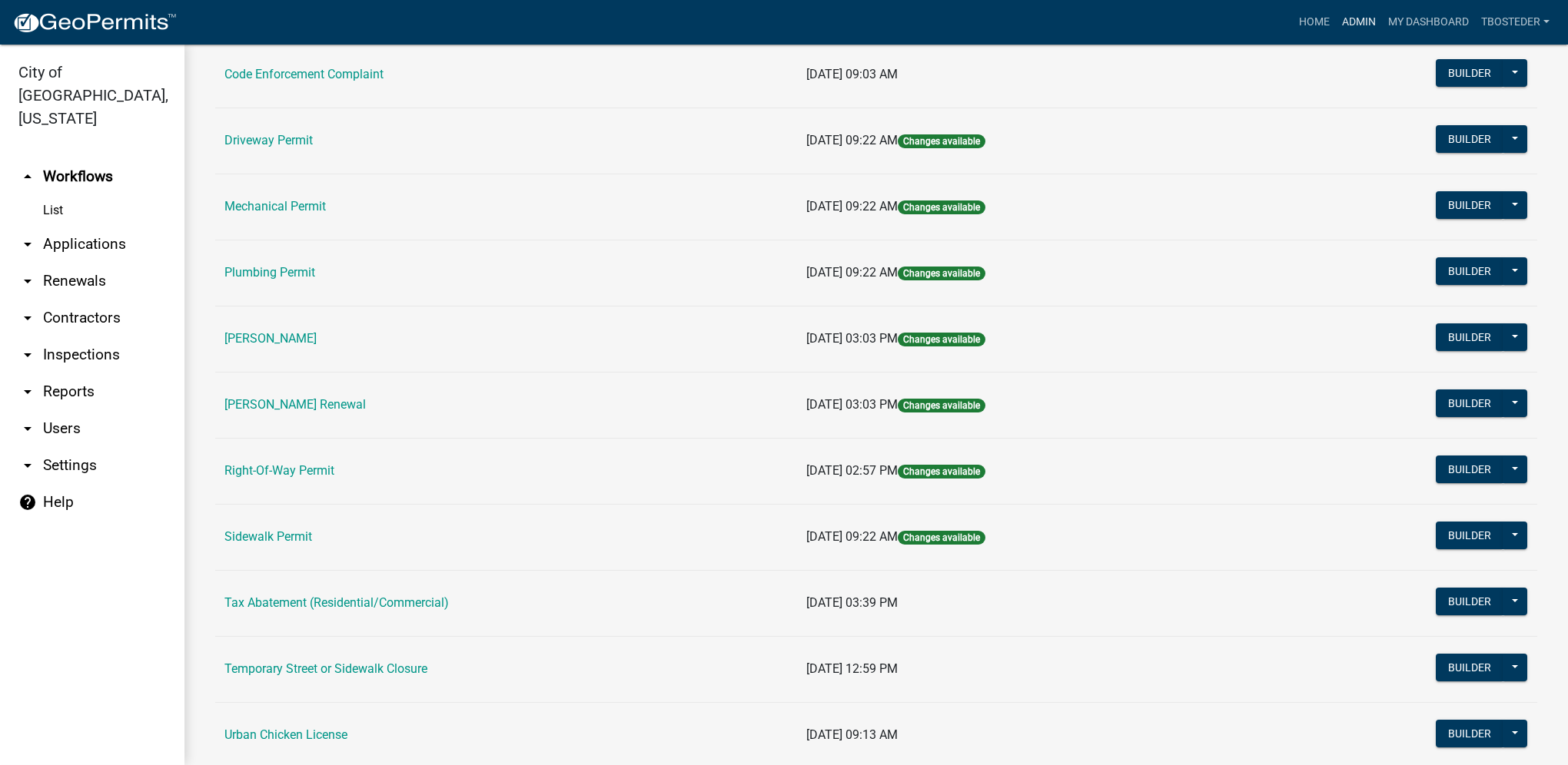
scroll to position [268, 0]
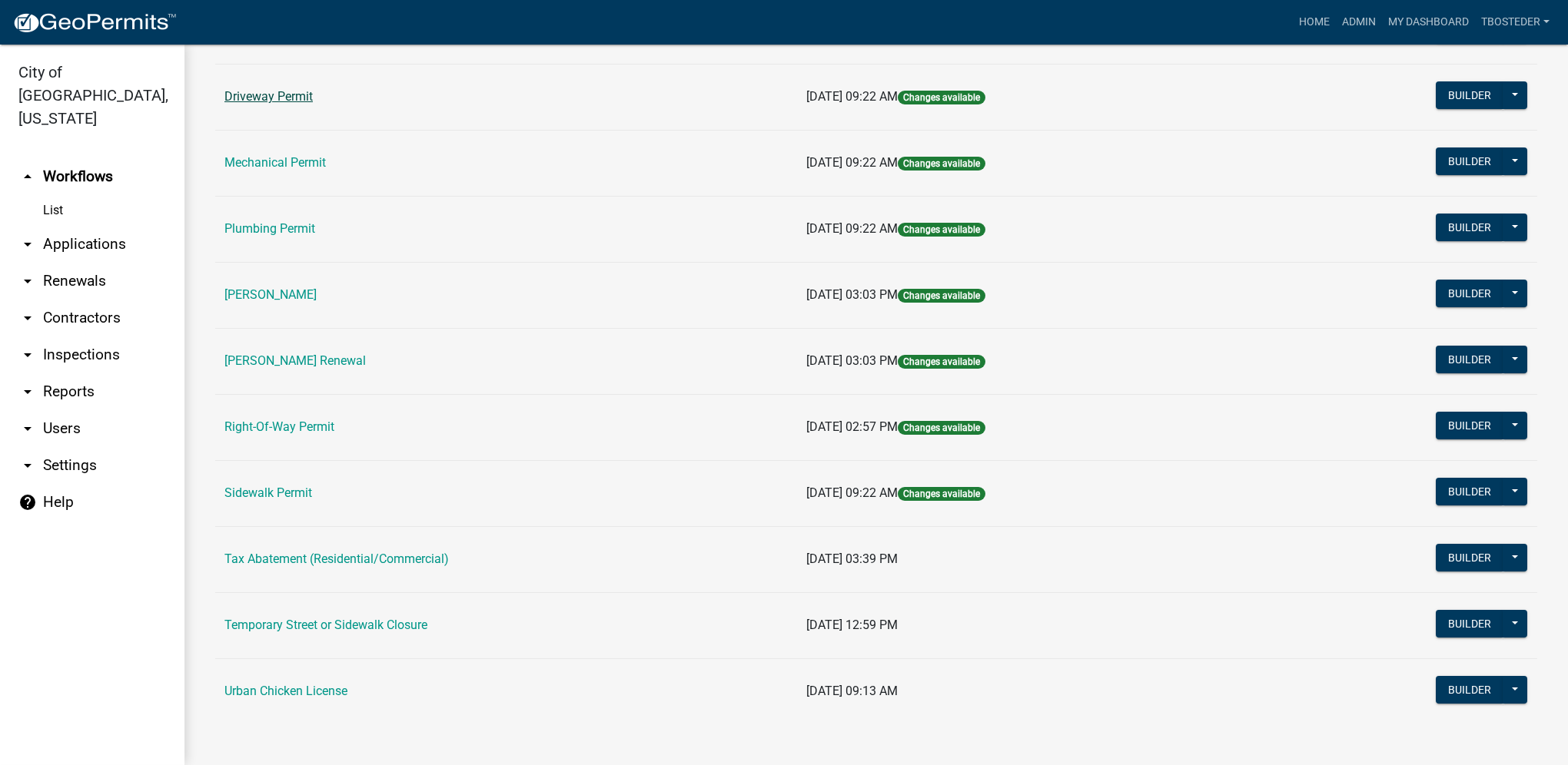
click at [279, 99] on link "Driveway Permit" at bounding box center [268, 96] width 88 height 15
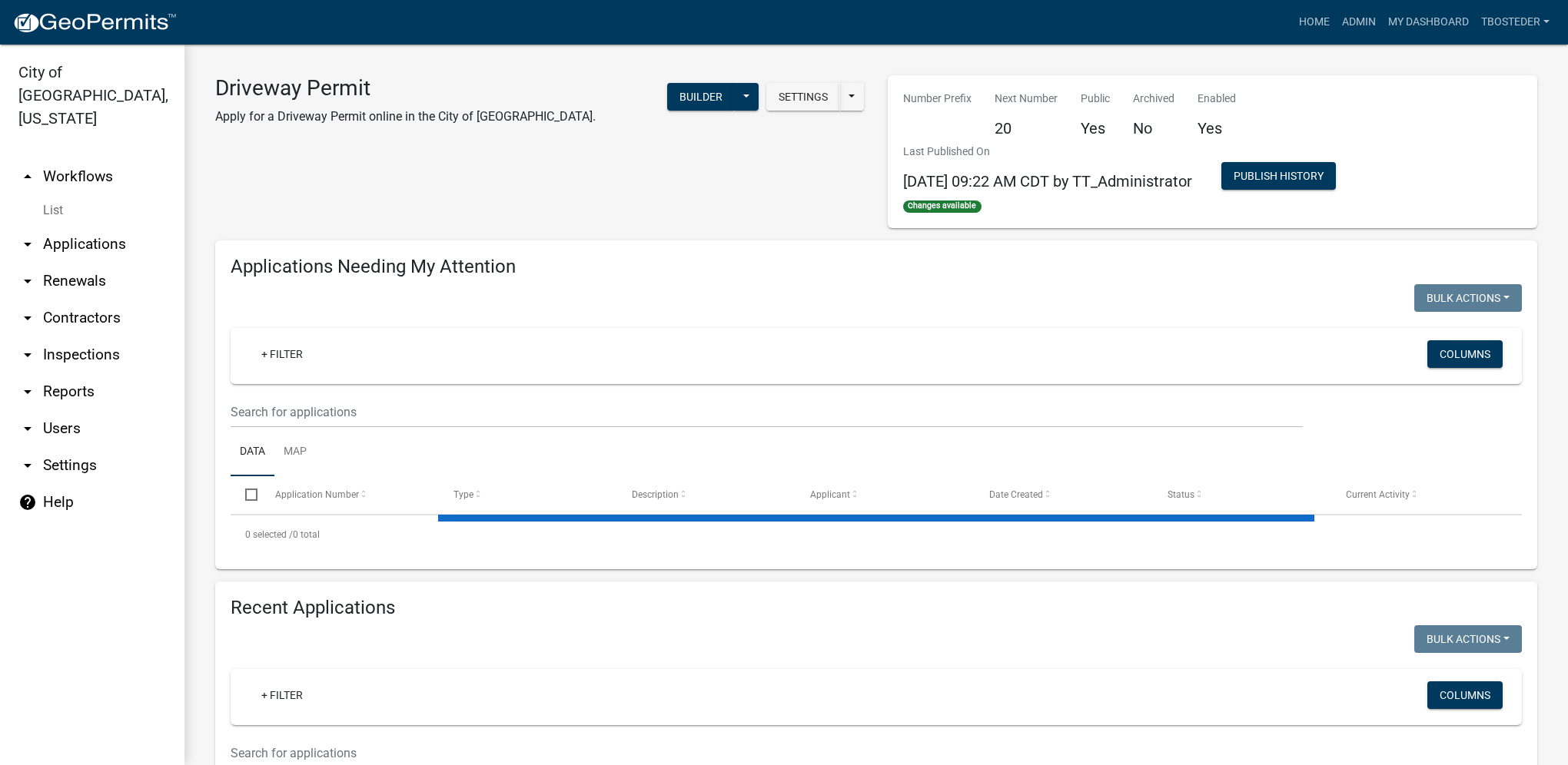
select select "1: 25"
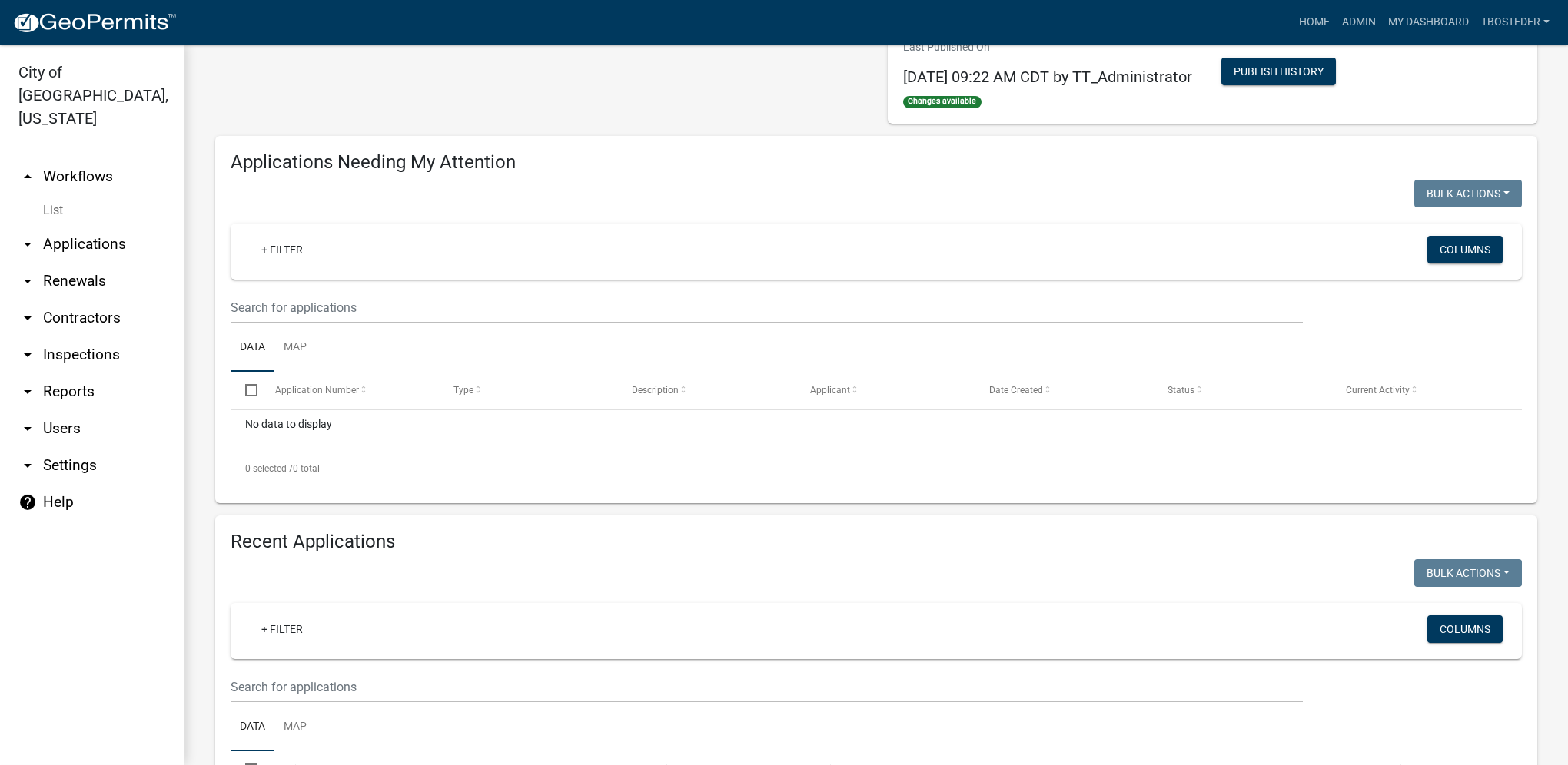
scroll to position [308, 0]
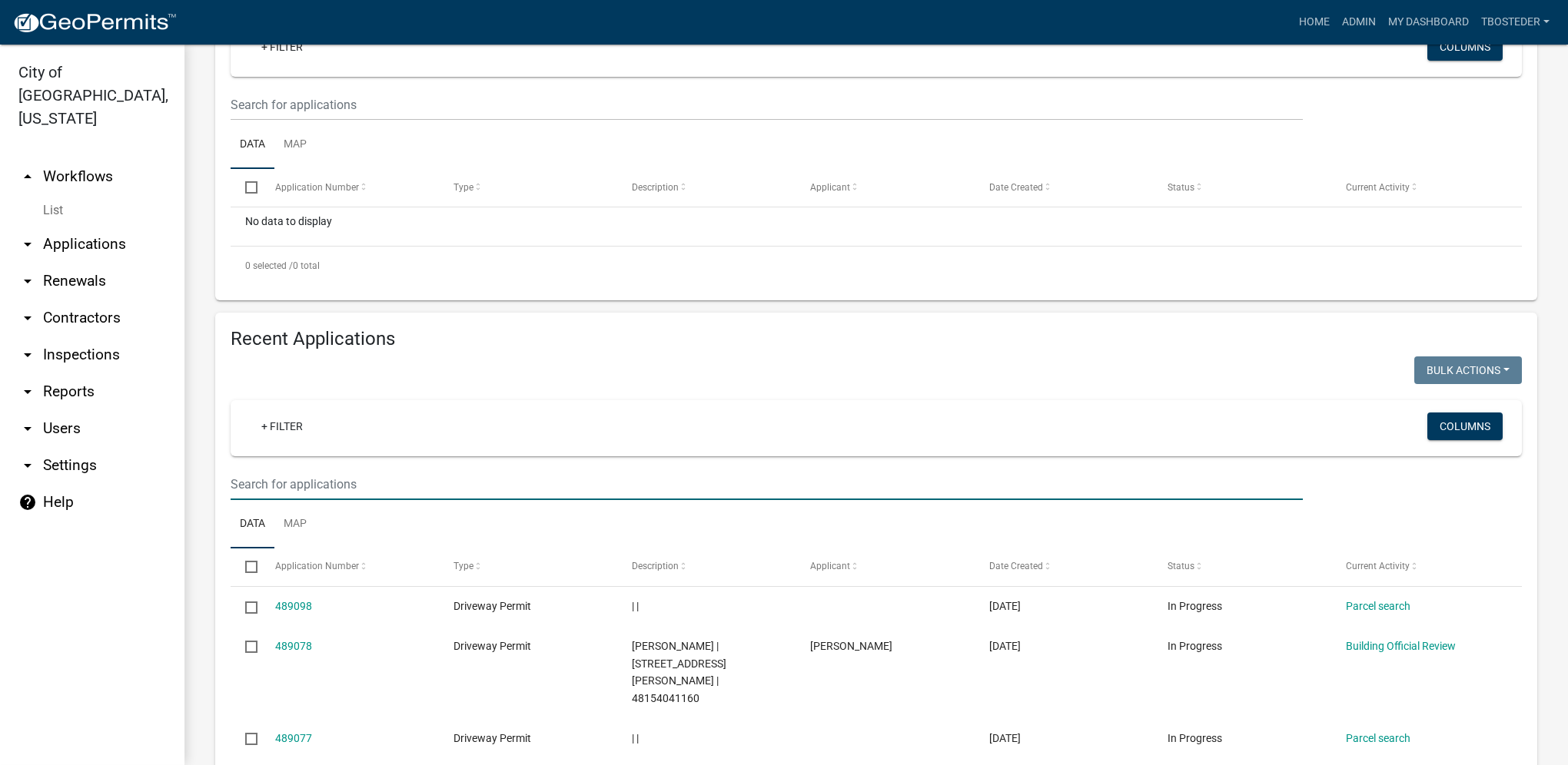
click at [320, 473] on input "text" at bounding box center [766, 484] width 1072 height 32
type input "488252"
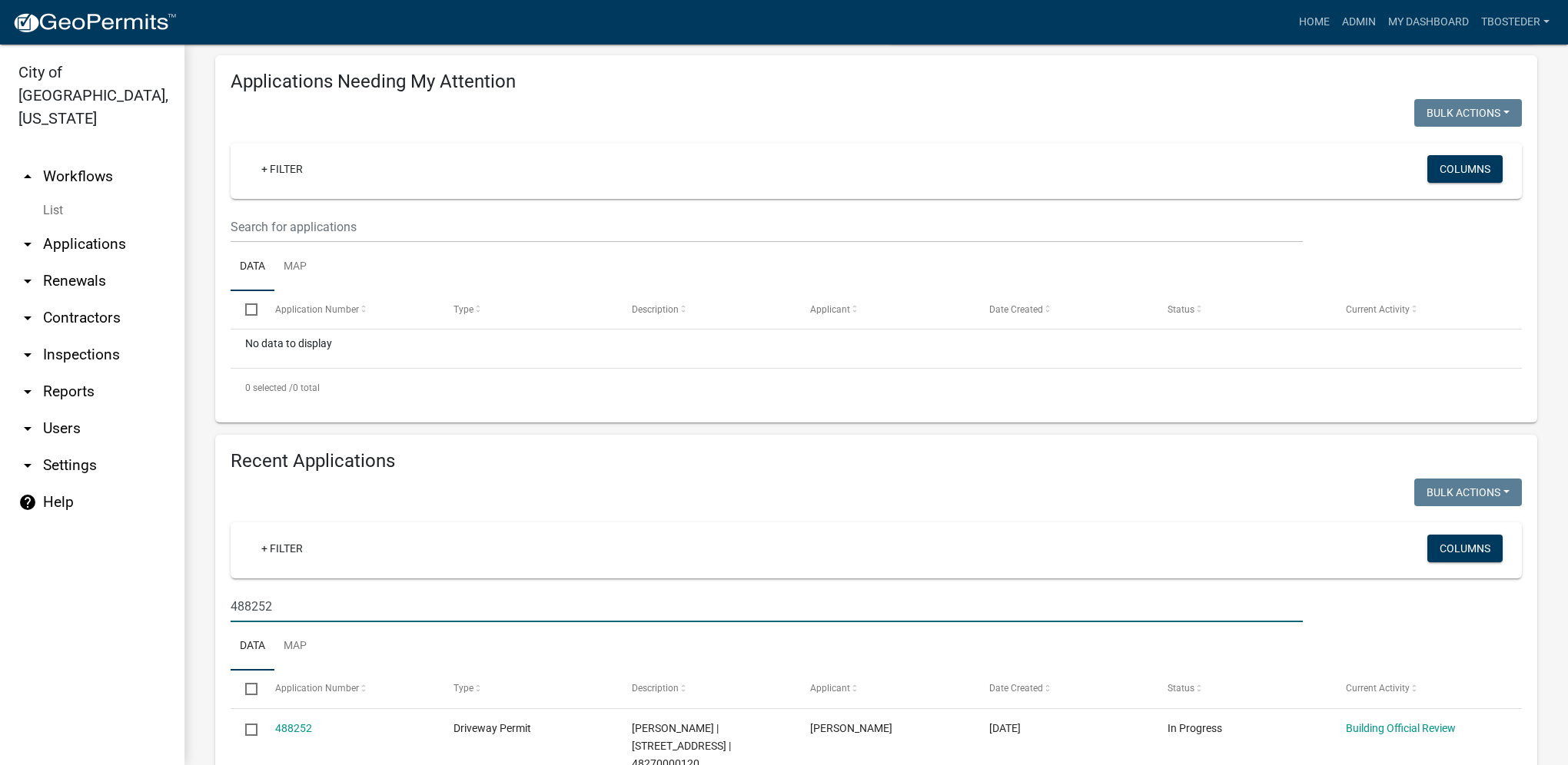
scroll to position [0, 0]
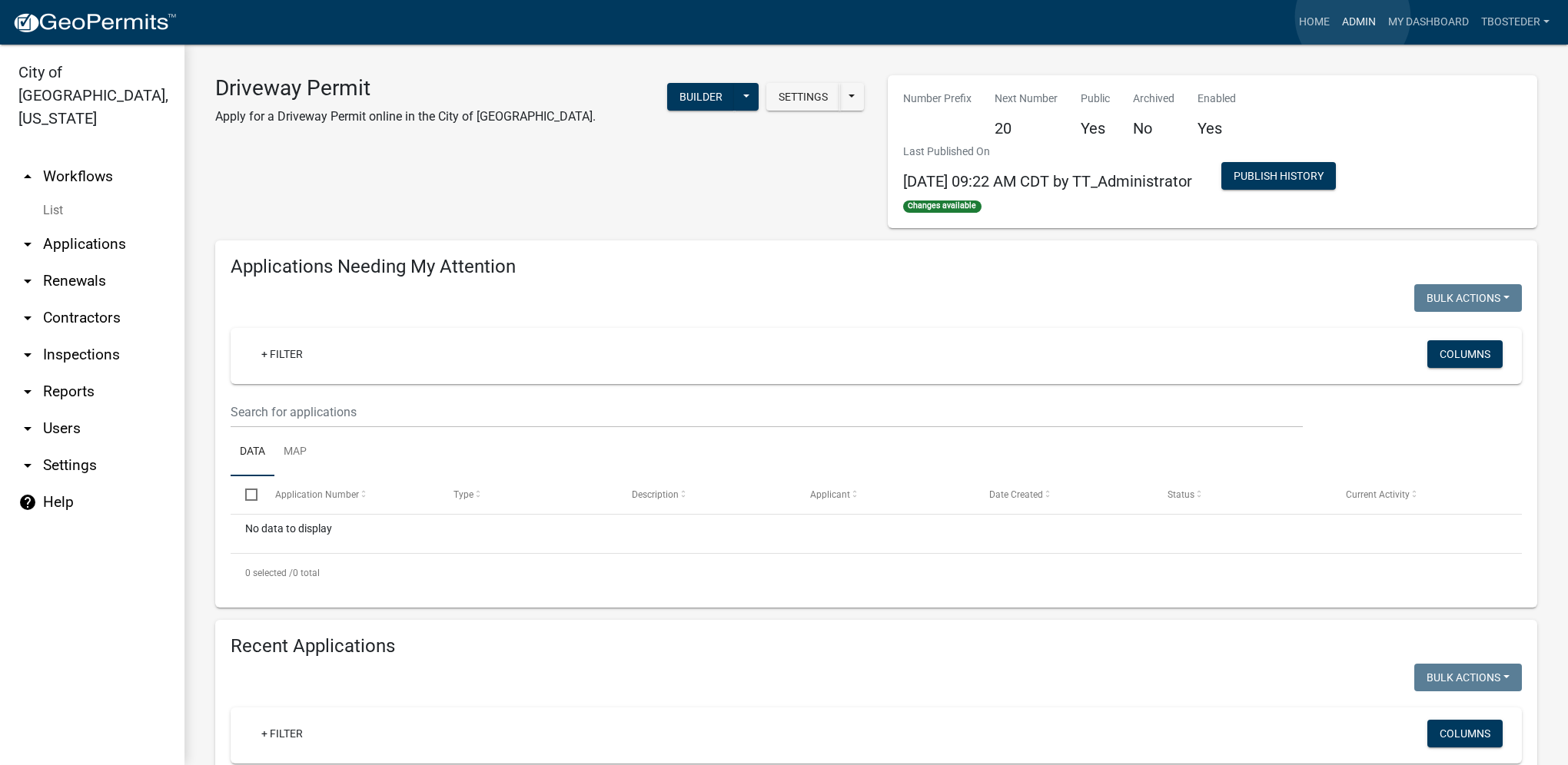
click at [1353, 17] on link "Admin" at bounding box center [1359, 22] width 46 height 29
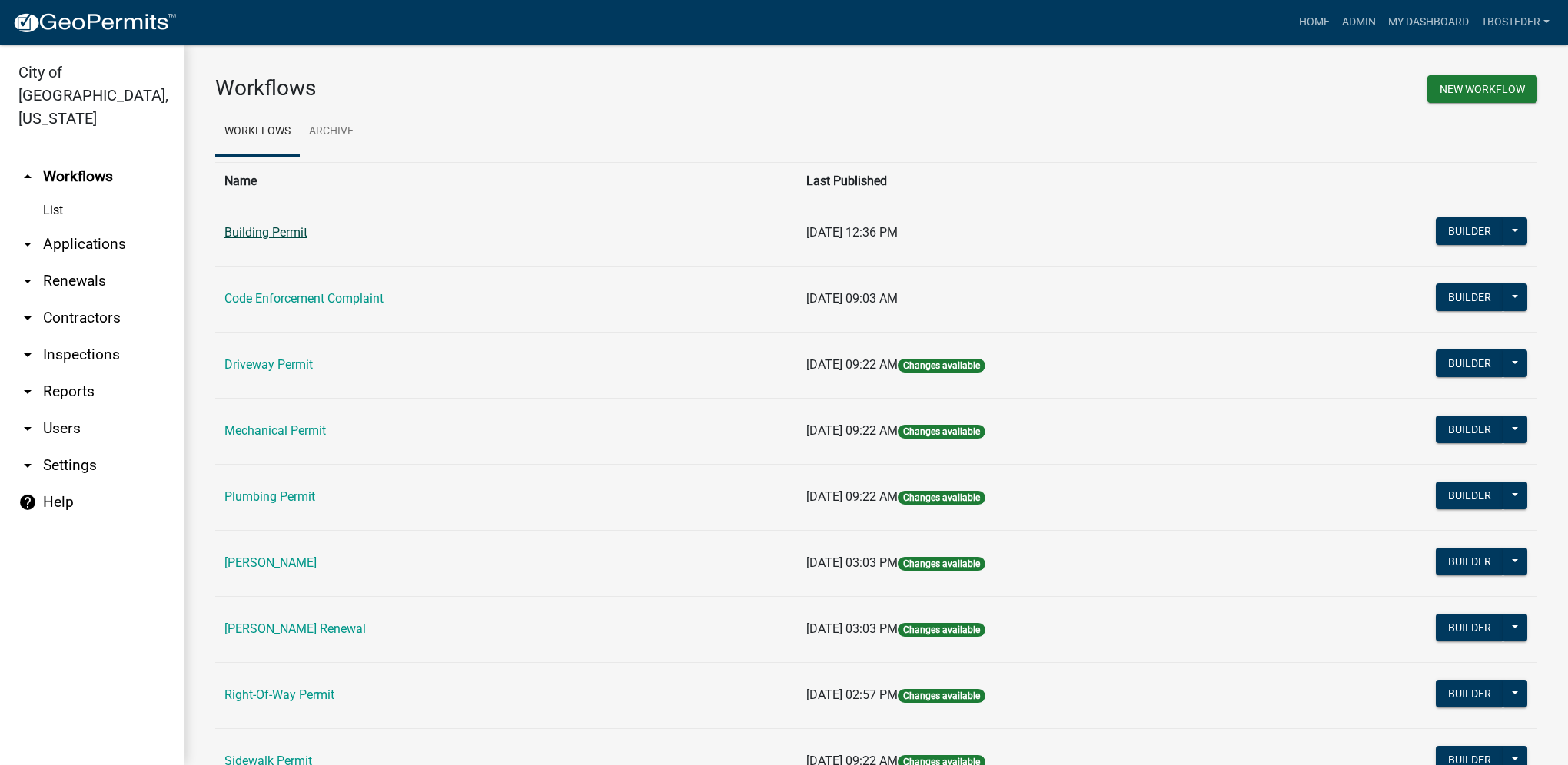
click at [294, 238] on link "Building Permit" at bounding box center [265, 232] width 83 height 15
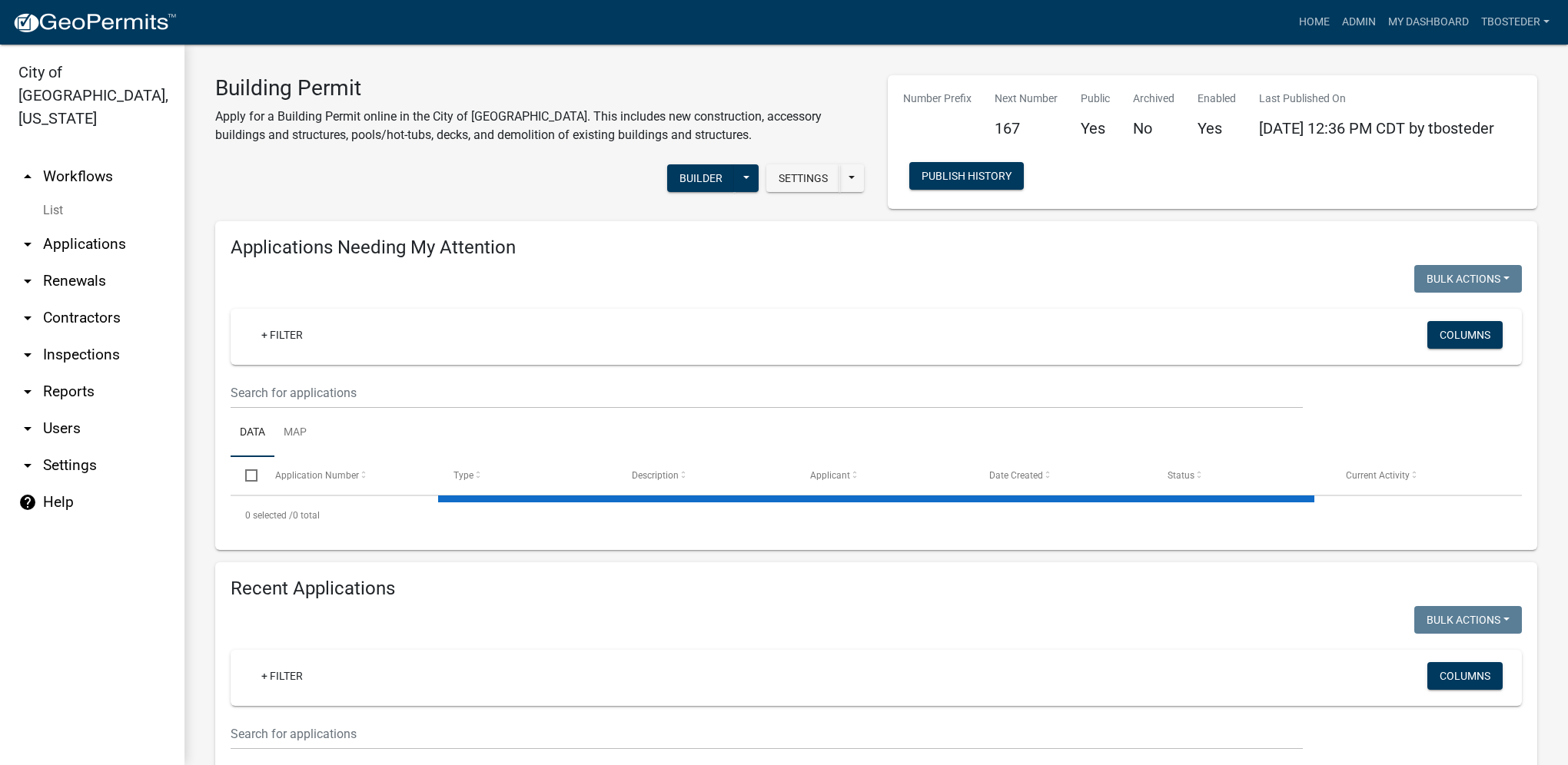
select select "1: 25"
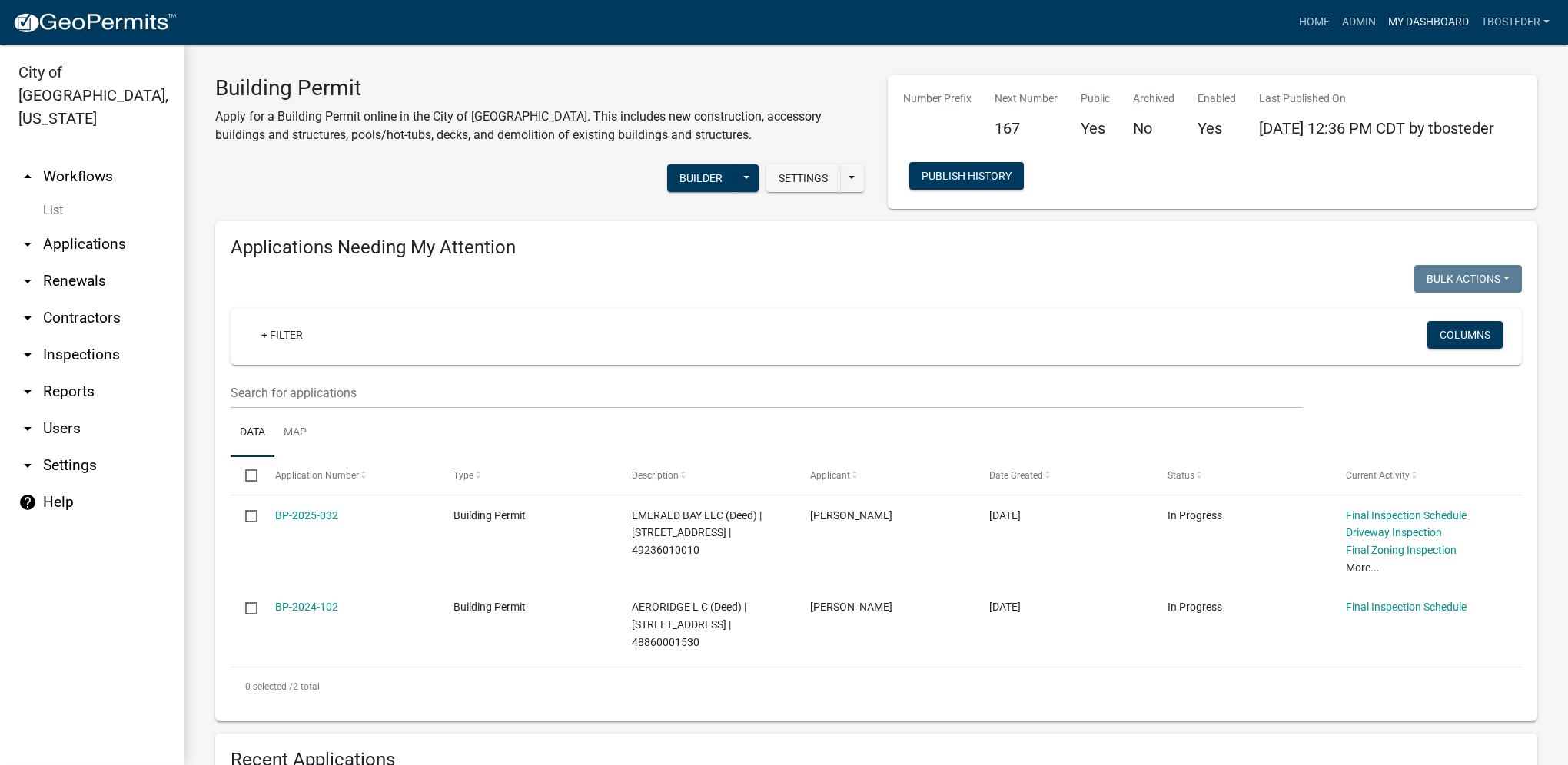
click at [1416, 24] on link "My Dashboard" at bounding box center [1428, 22] width 93 height 29
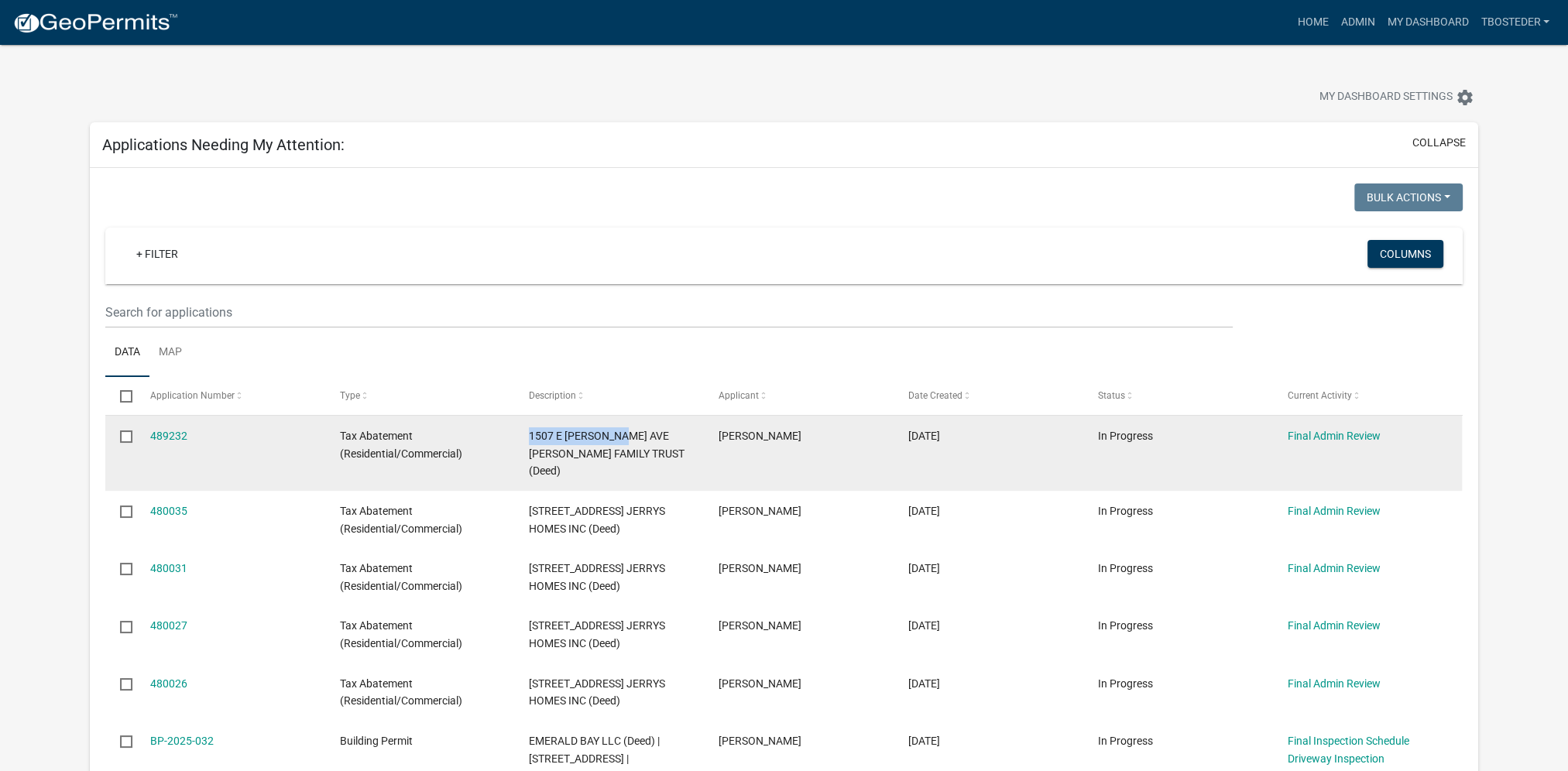
drag, startPoint x: 528, startPoint y: 431, endPoint x: 626, endPoint y: 437, distance: 98.2
click at [626, 437] on datatable-body-cell "1507 E GIRARD AVE AGANS FAMILY TRUST (Deed)" at bounding box center [609, 453] width 190 height 75
copy span "1507 E GIRARD AVE"
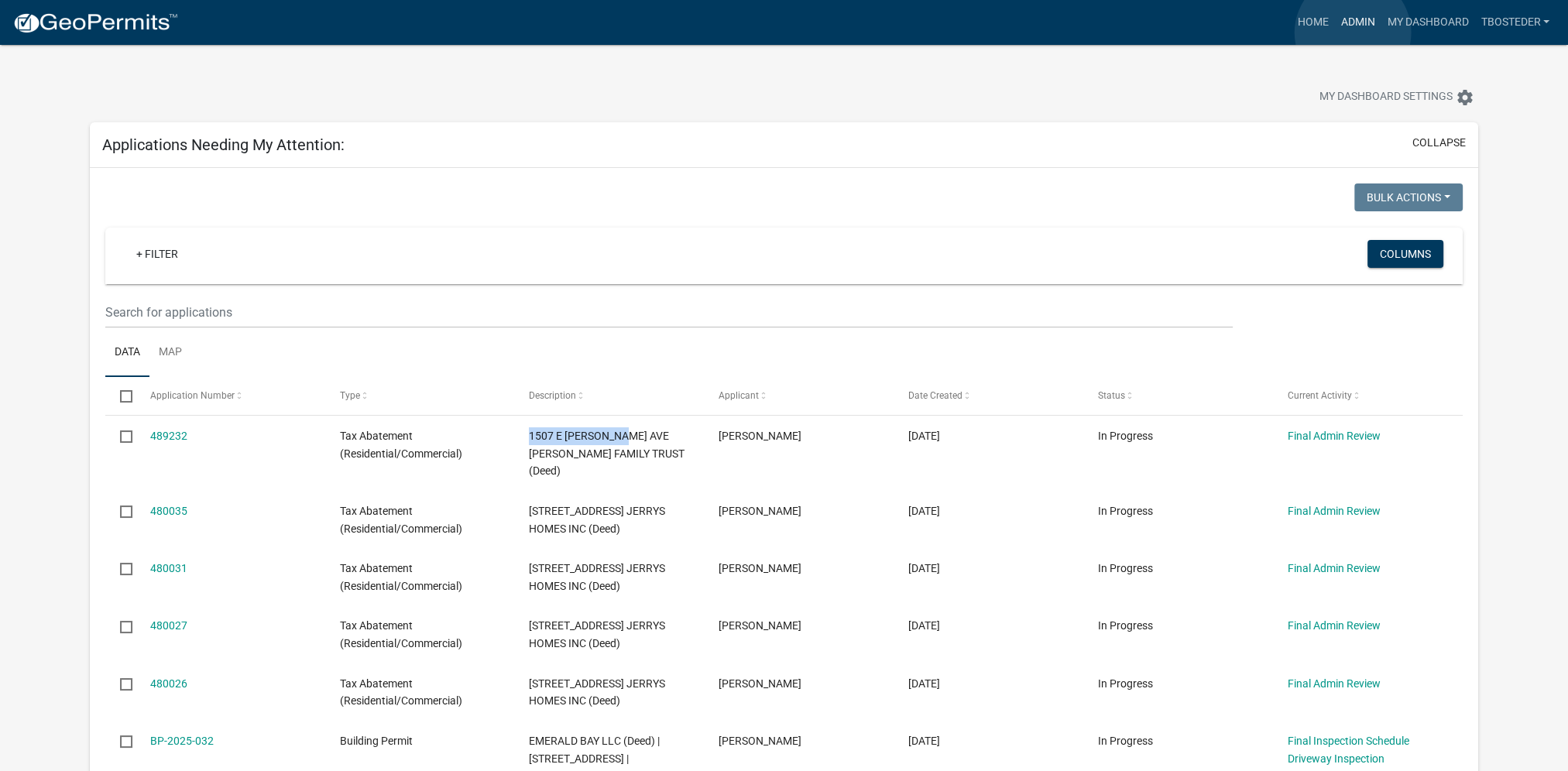
click at [1353, 33] on link "Admin" at bounding box center [1357, 22] width 46 height 29
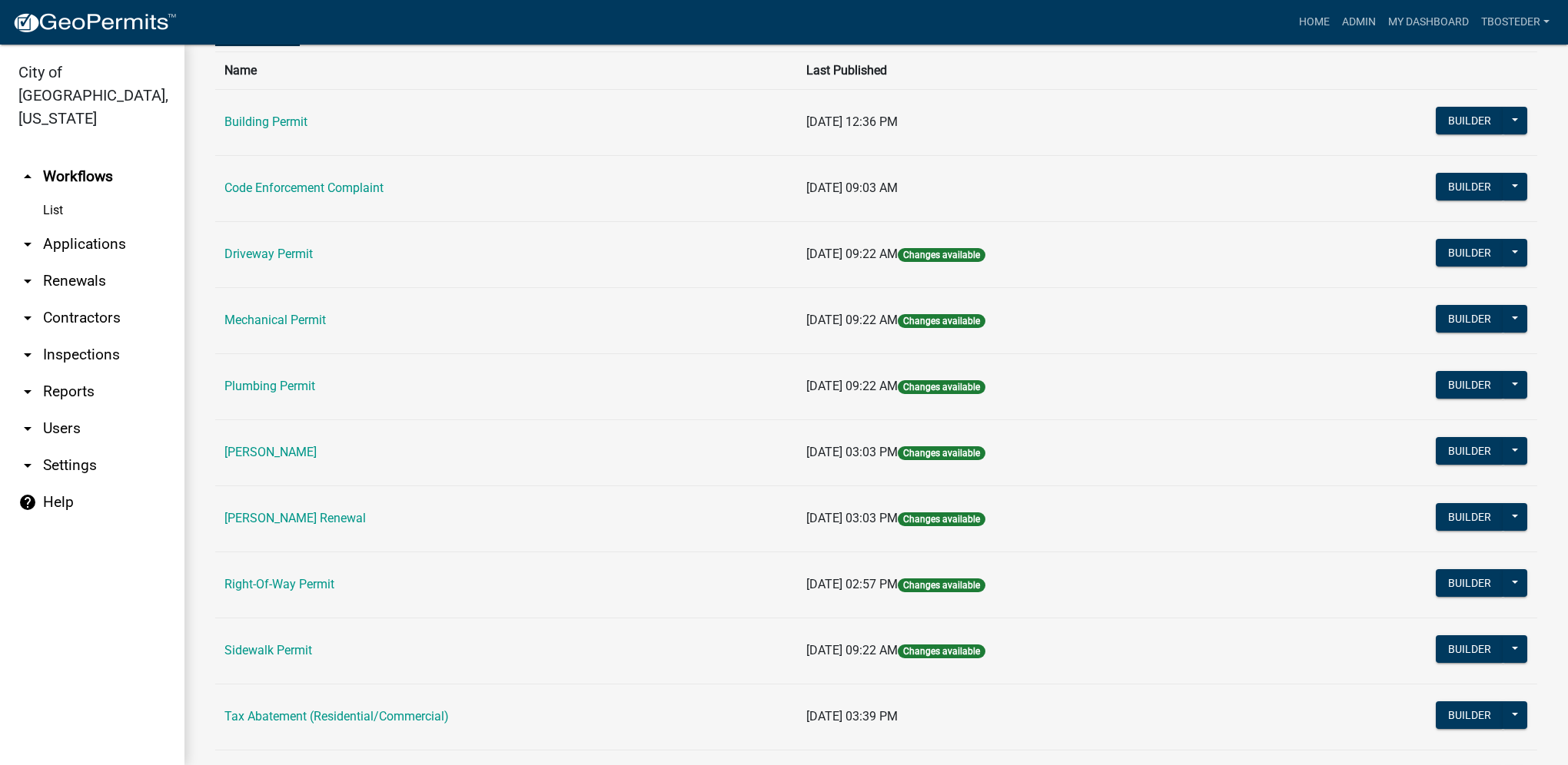
scroll to position [268, 0]
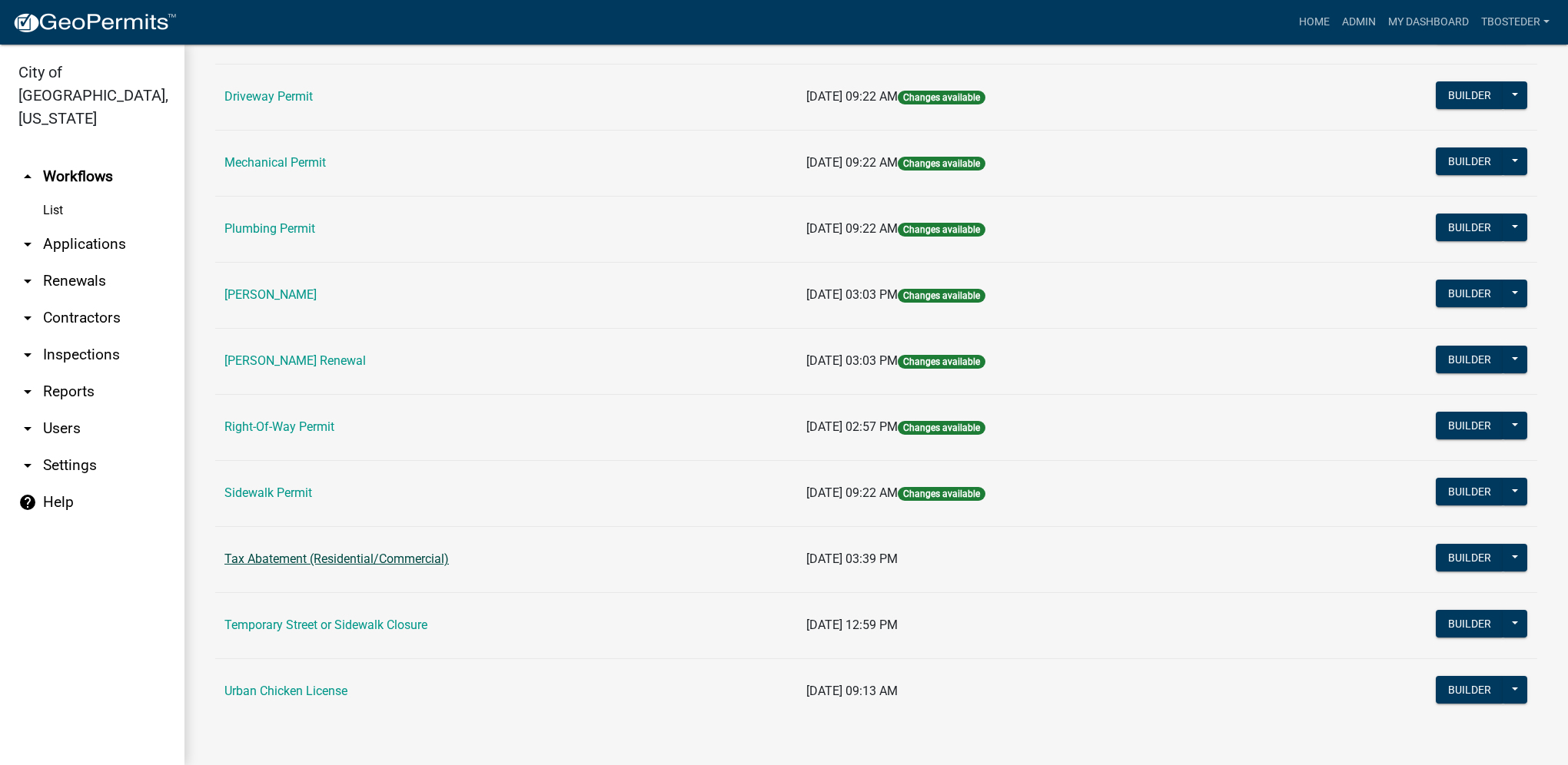
click at [298, 558] on link "Tax Abatement (Residential/Commercial)" at bounding box center [336, 558] width 224 height 15
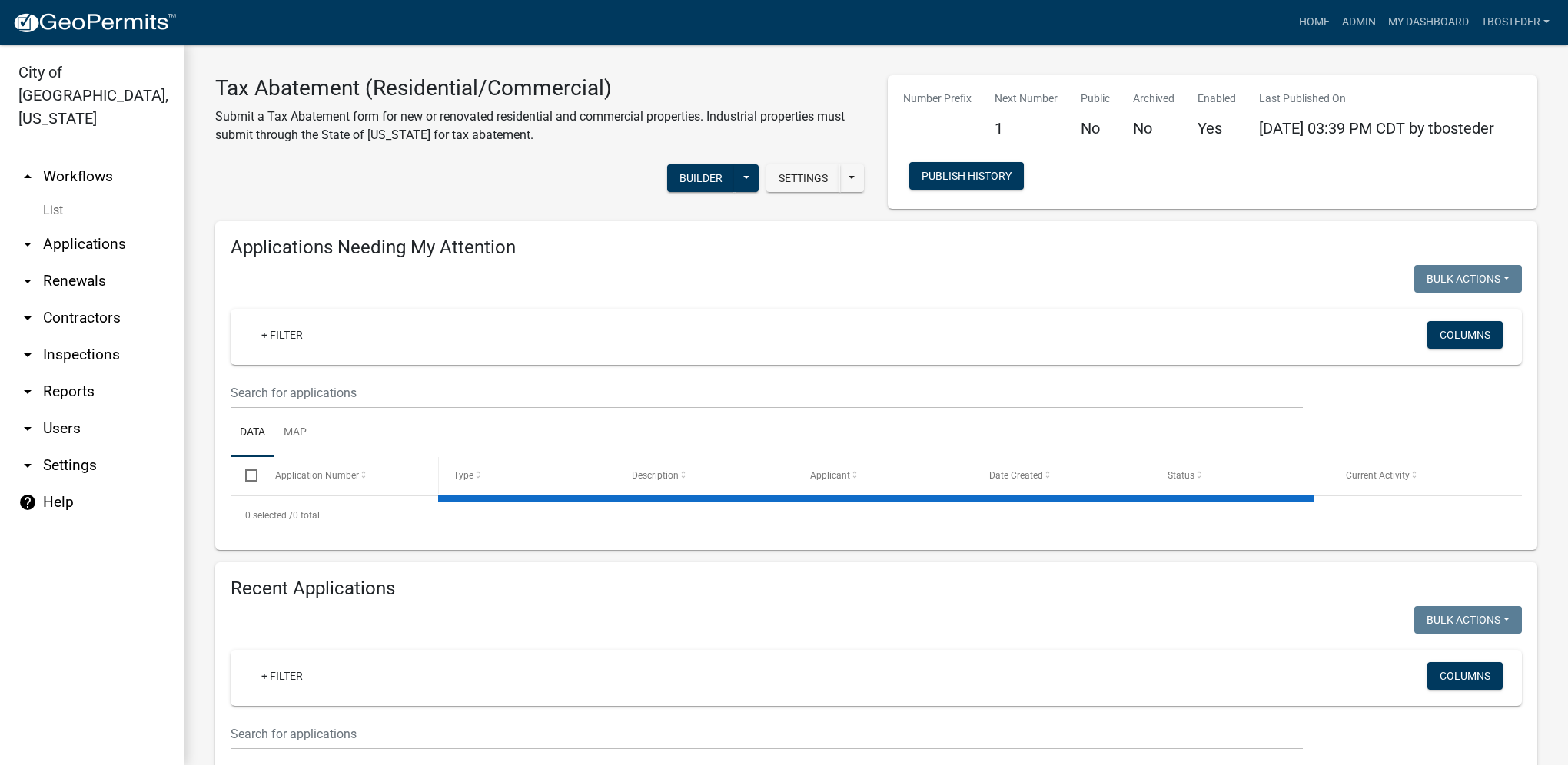
select select "1: 25"
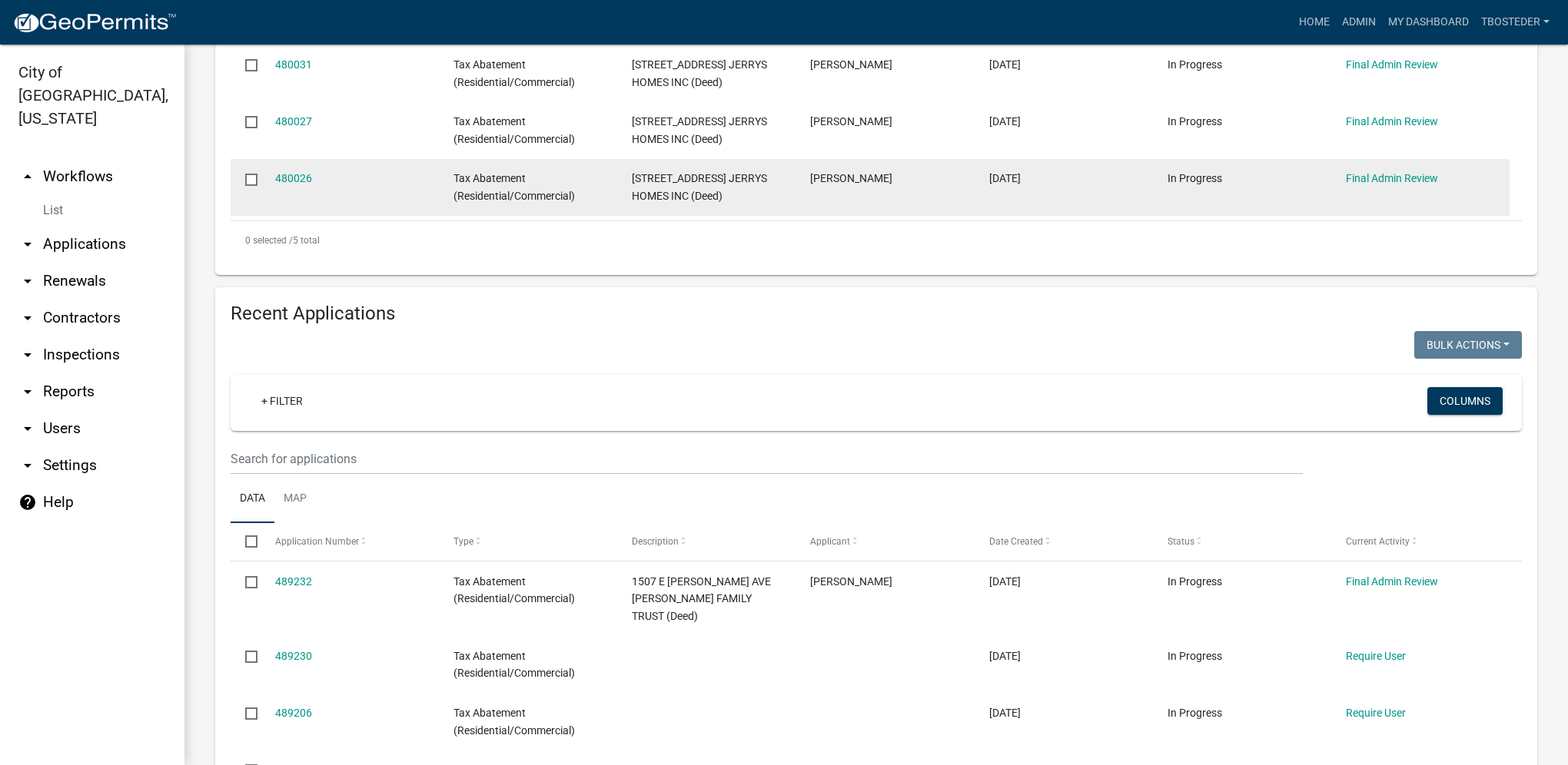
scroll to position [691, 0]
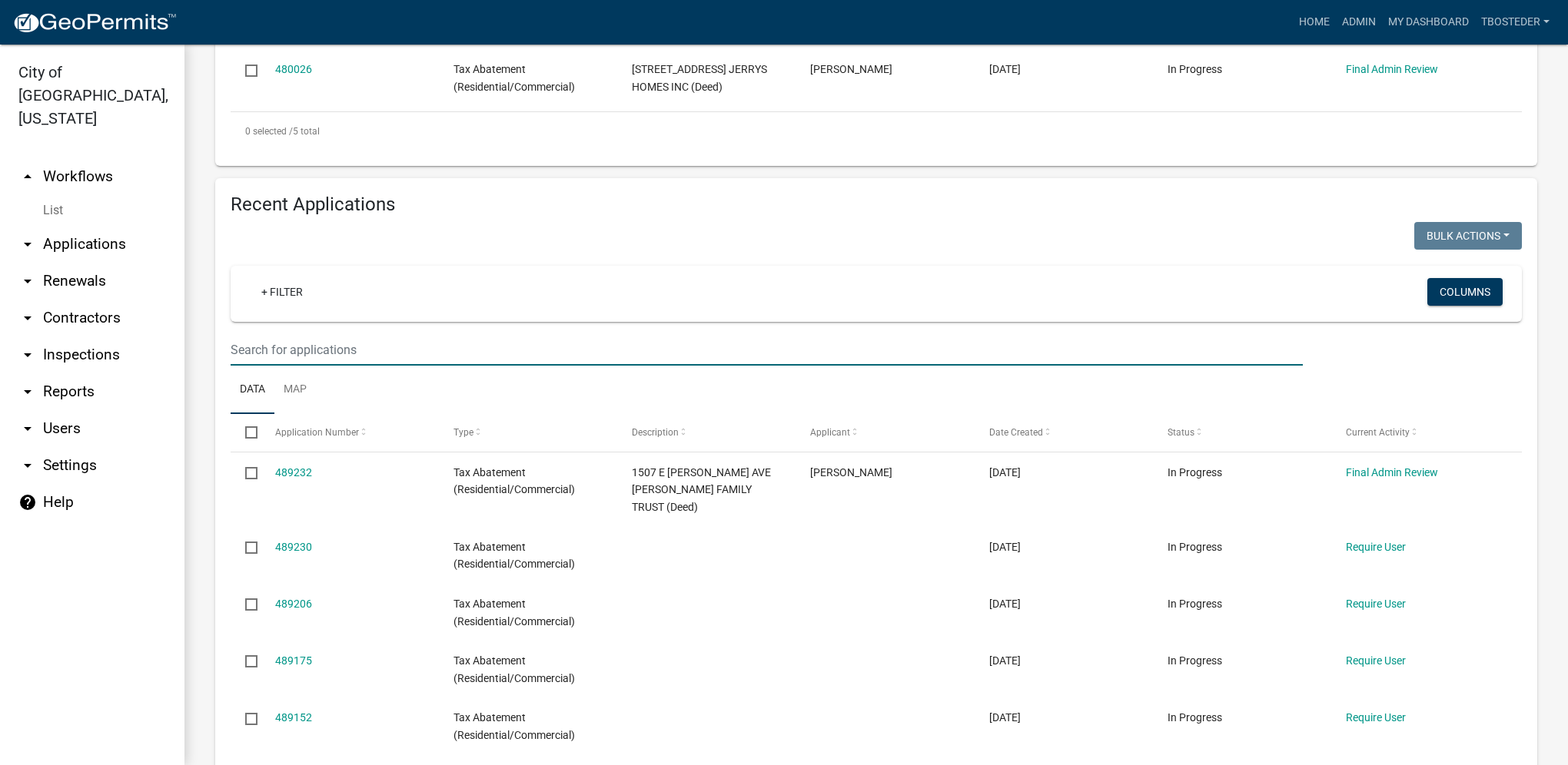
click at [318, 338] on input "text" at bounding box center [766, 350] width 1072 height 32
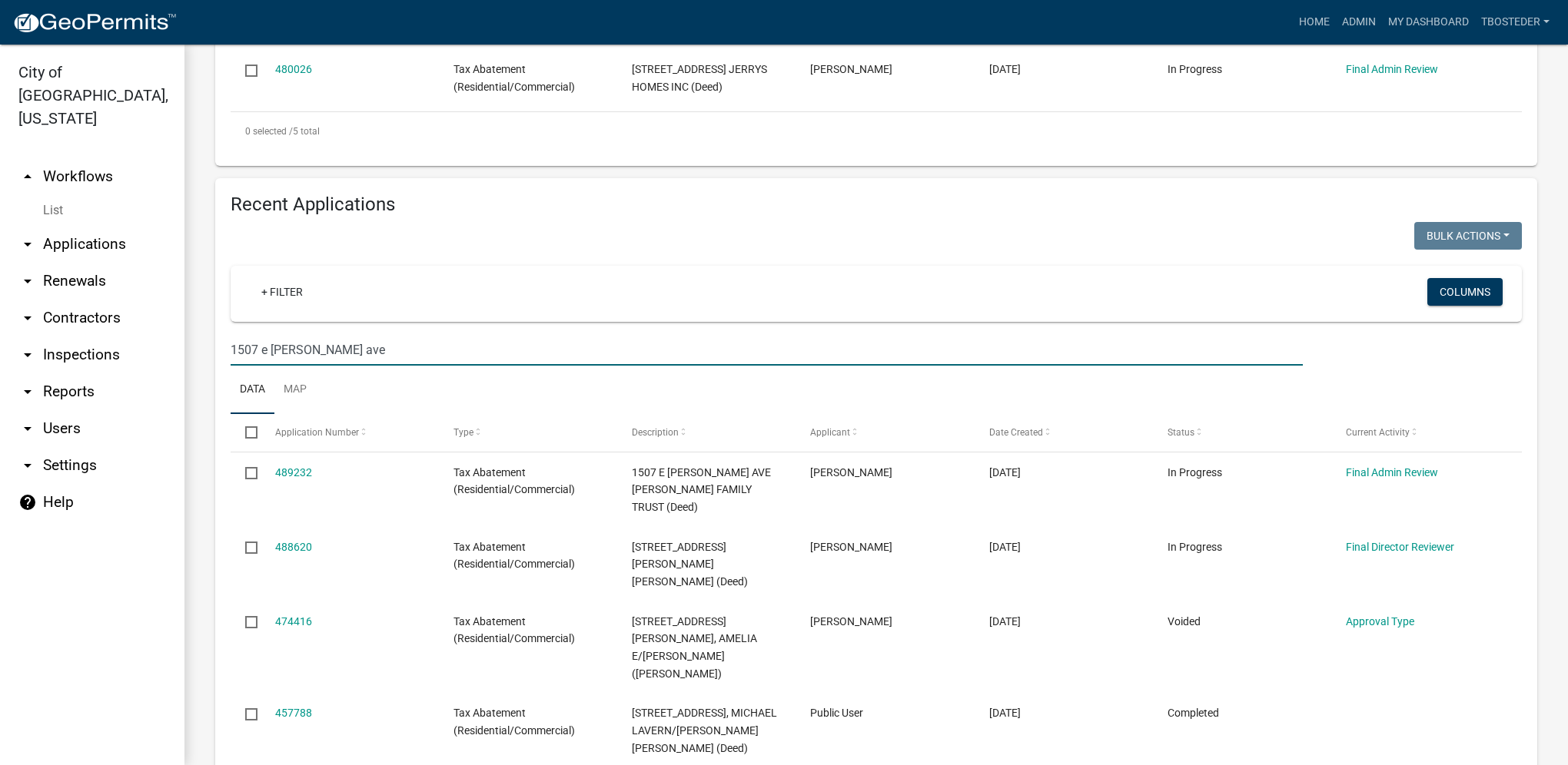
type input "1507 e girard ave"
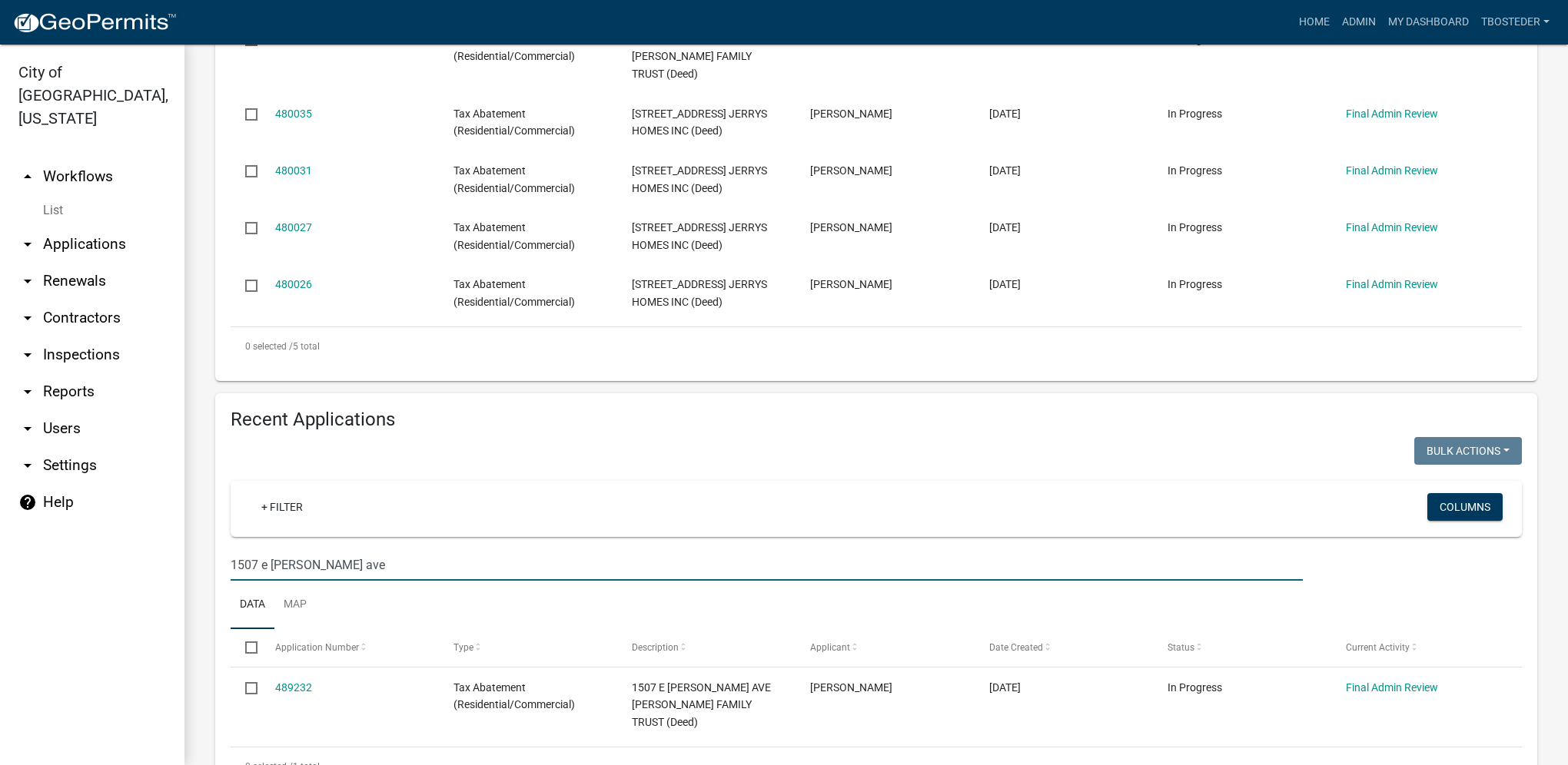
scroll to position [511, 0]
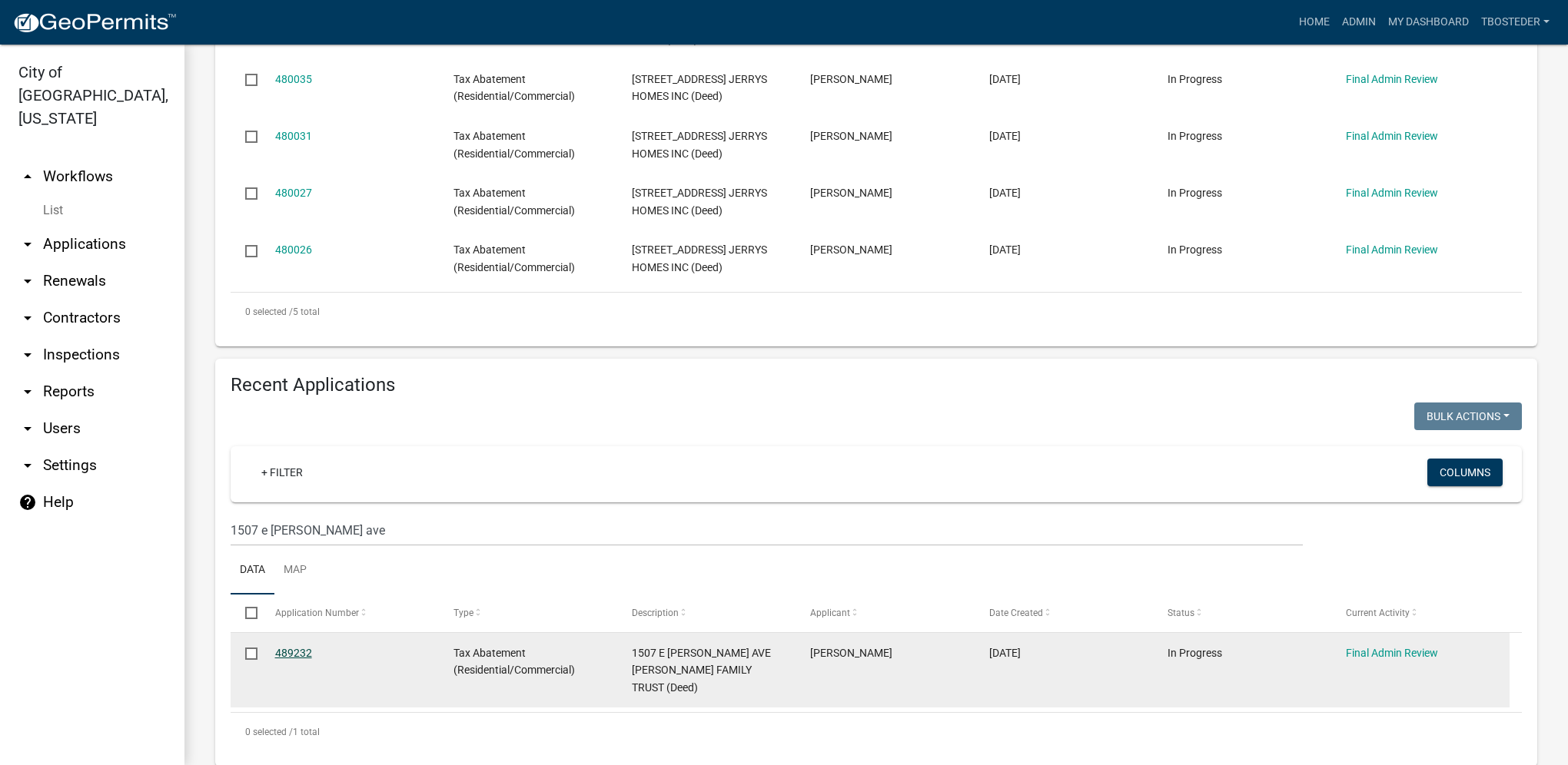
click at [283, 647] on link "489232" at bounding box center [294, 653] width 37 height 13
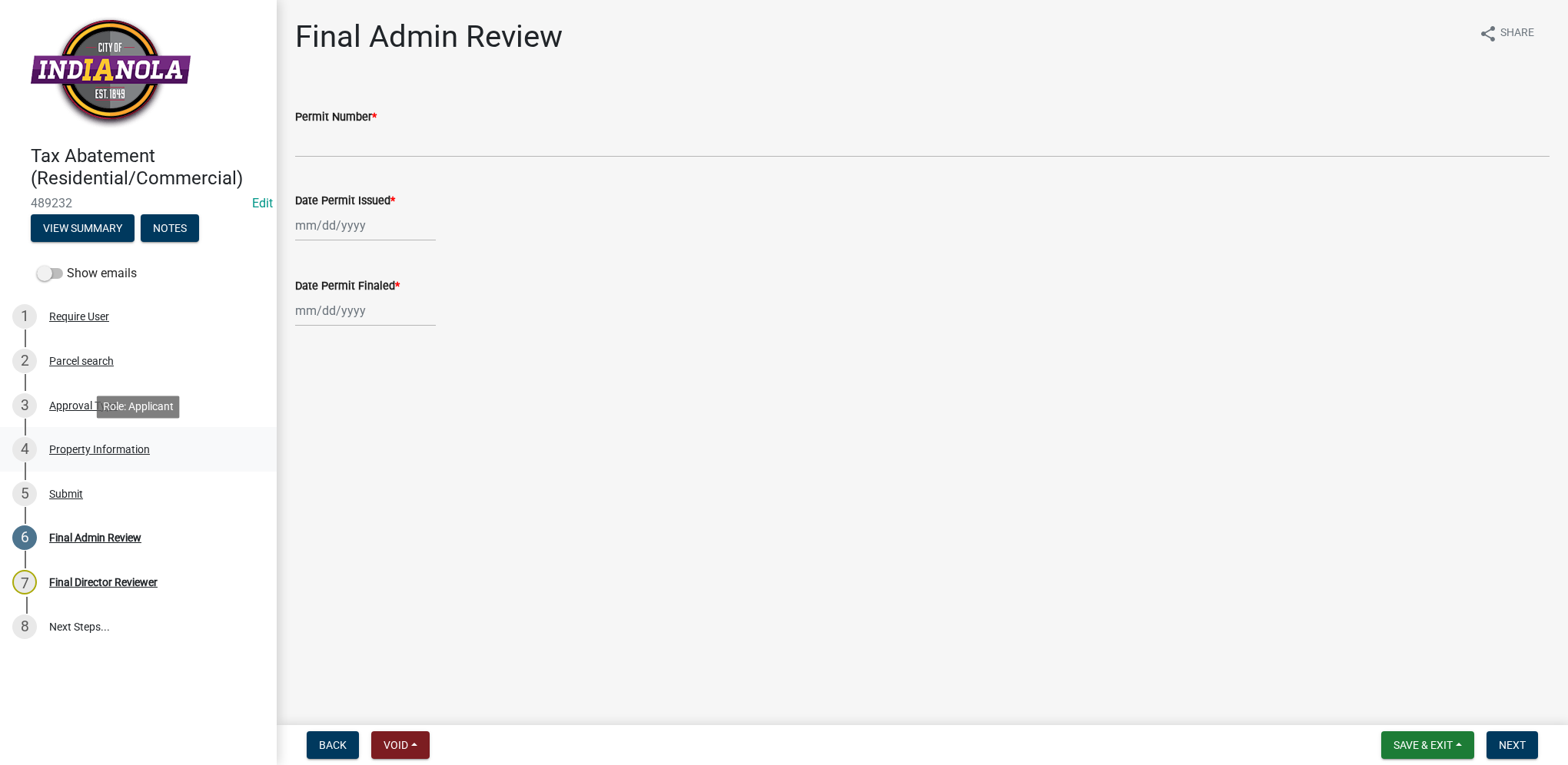
drag, startPoint x: 163, startPoint y: 459, endPoint x: 173, endPoint y: 457, distance: 10.2
click at [163, 459] on div "4 Property Information" at bounding box center [133, 449] width 240 height 24
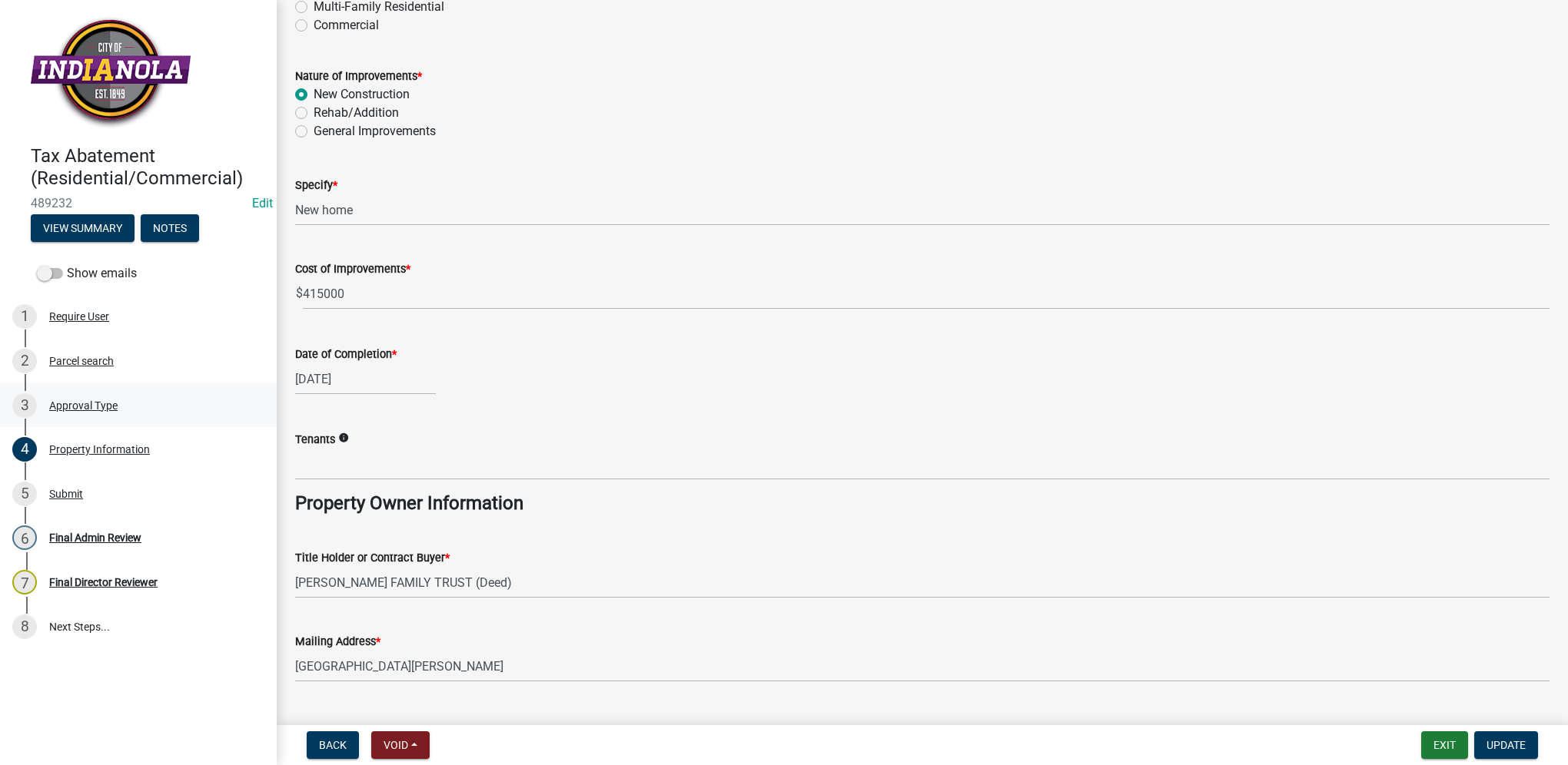
scroll to position [495, 0]
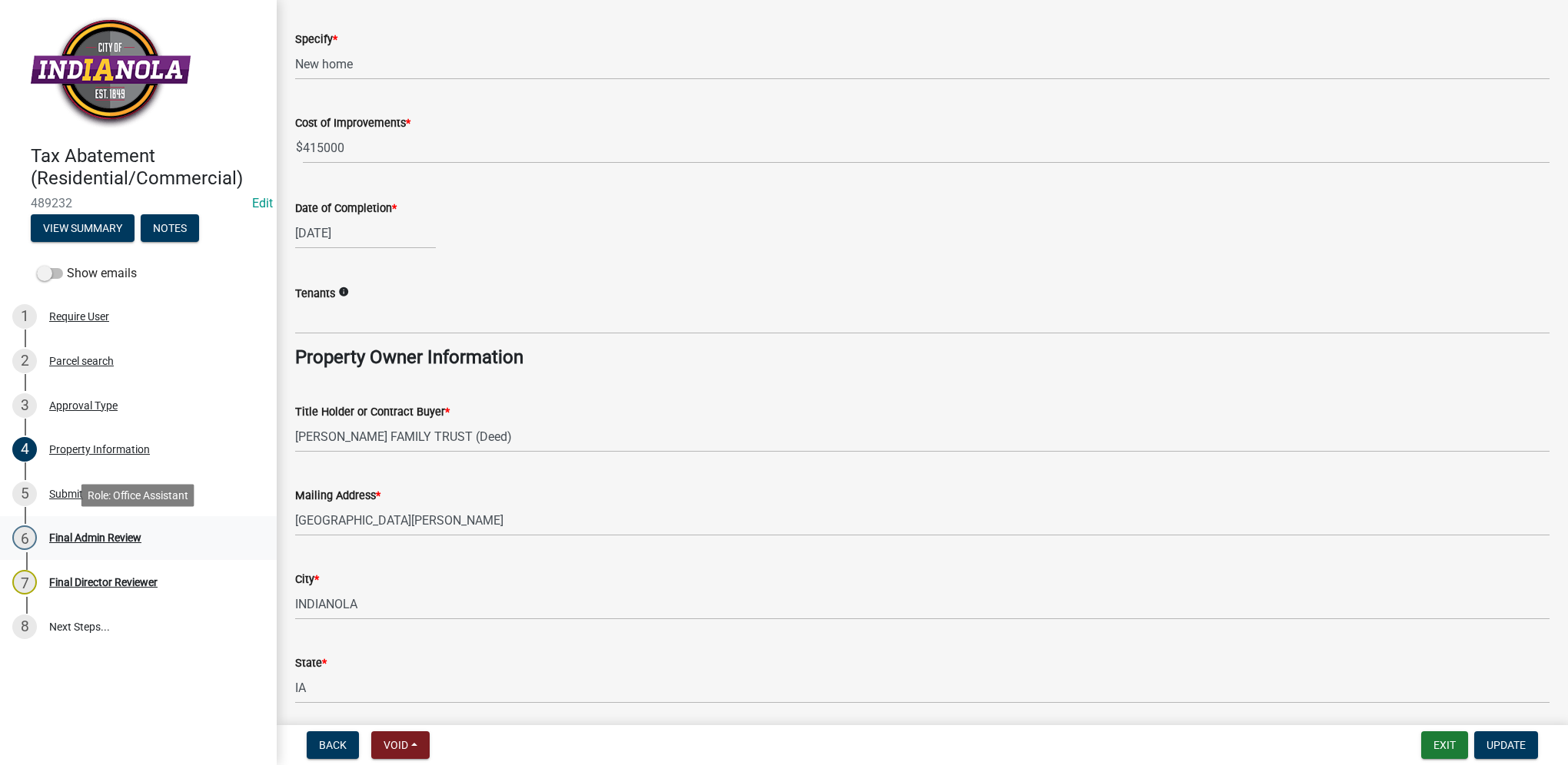
click at [78, 537] on div "Final Admin Review" at bounding box center [95, 538] width 92 height 11
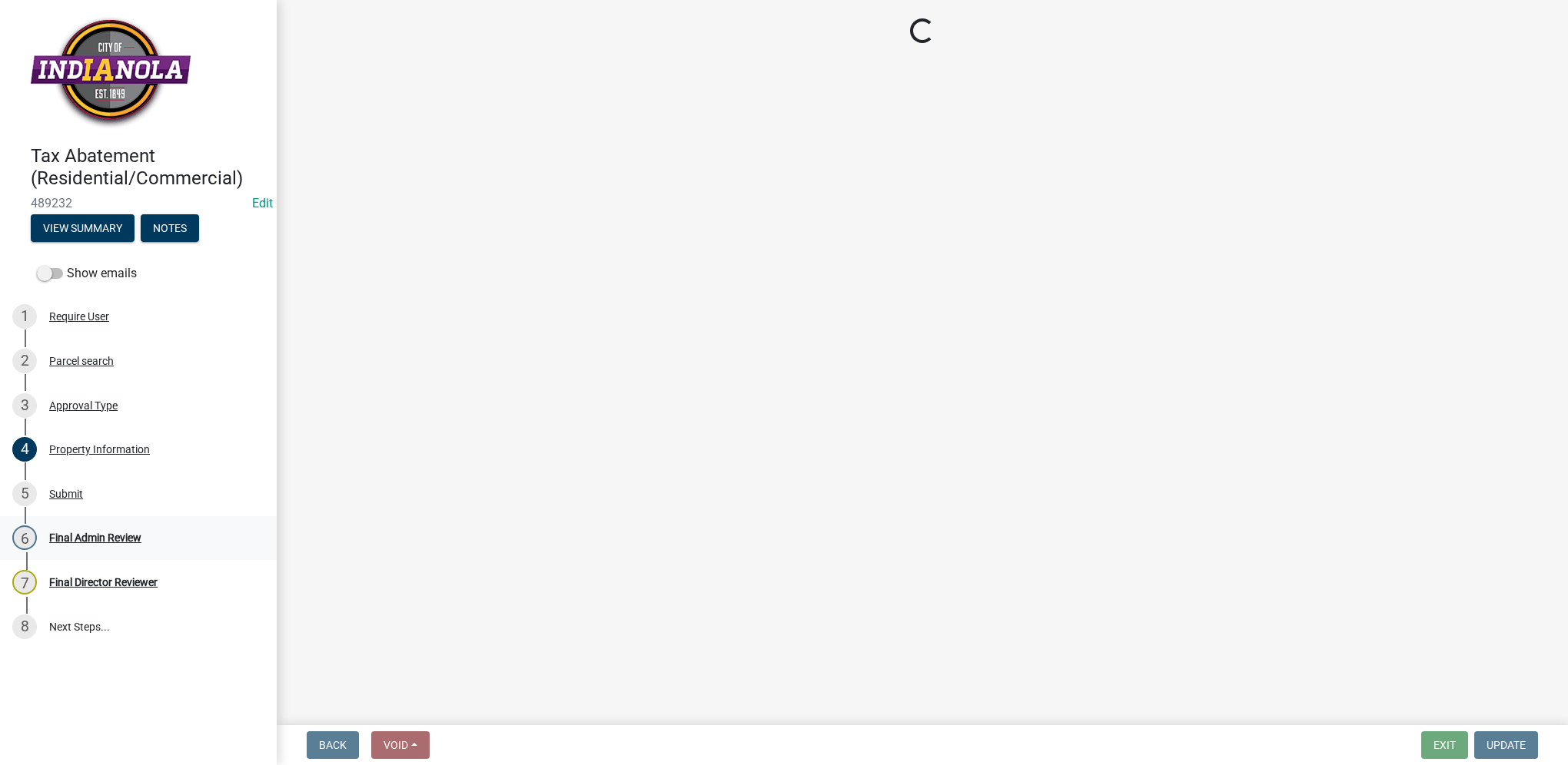
scroll to position [0, 0]
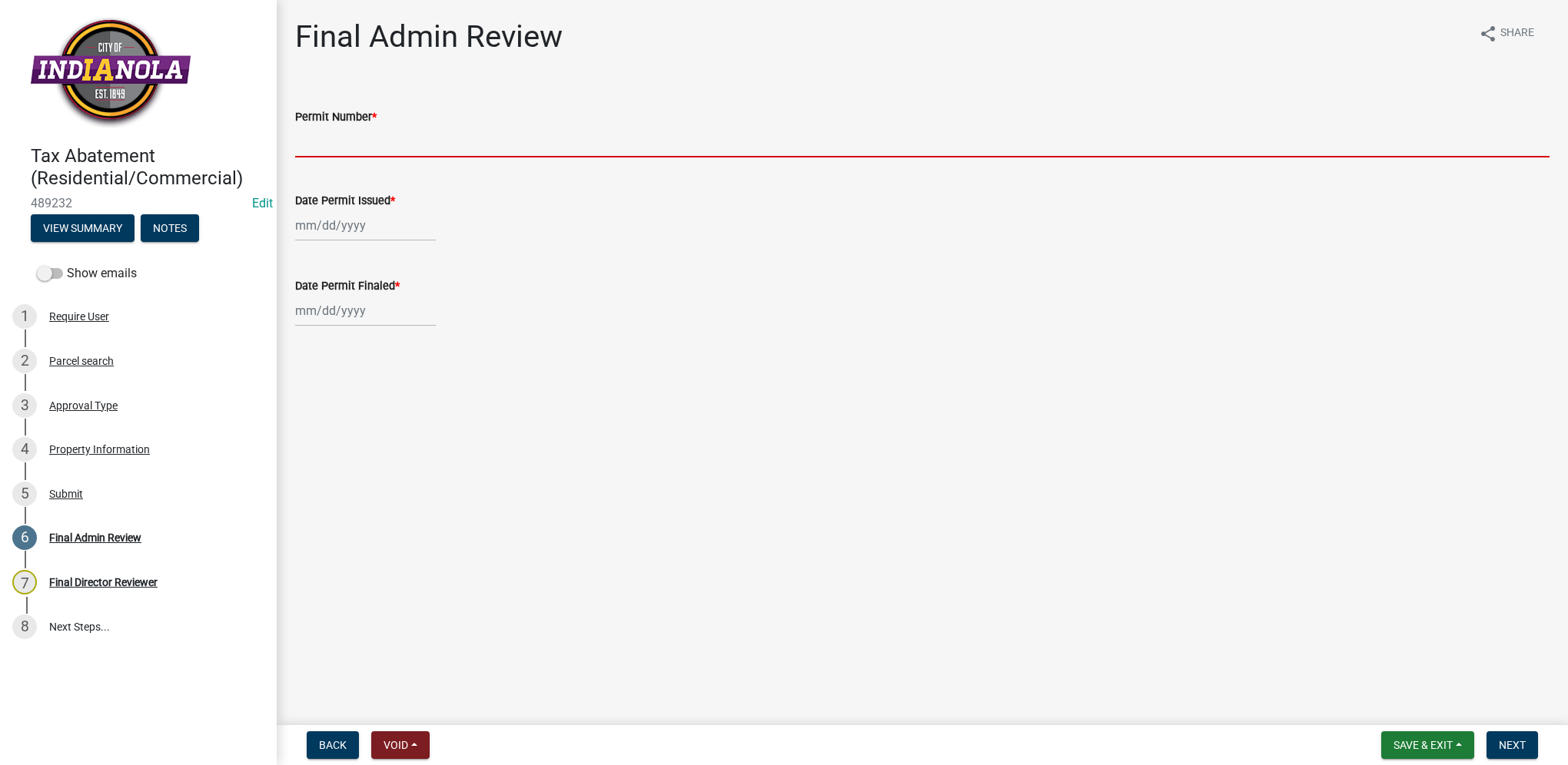
click at [323, 144] on input "Permit Number *" at bounding box center [922, 142] width 1254 height 32
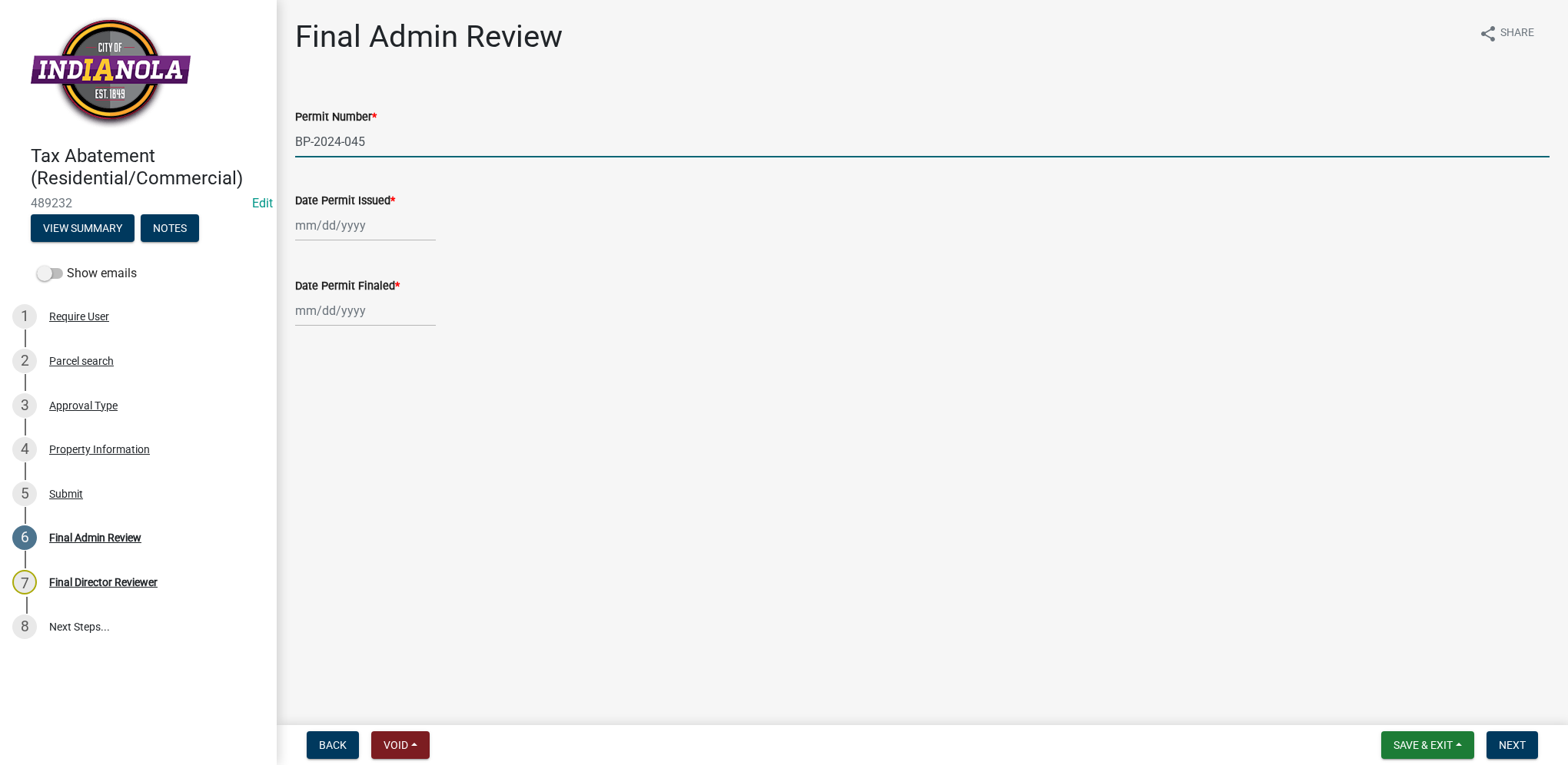
type input "BP-2024-045"
select select "10"
select select "2025"
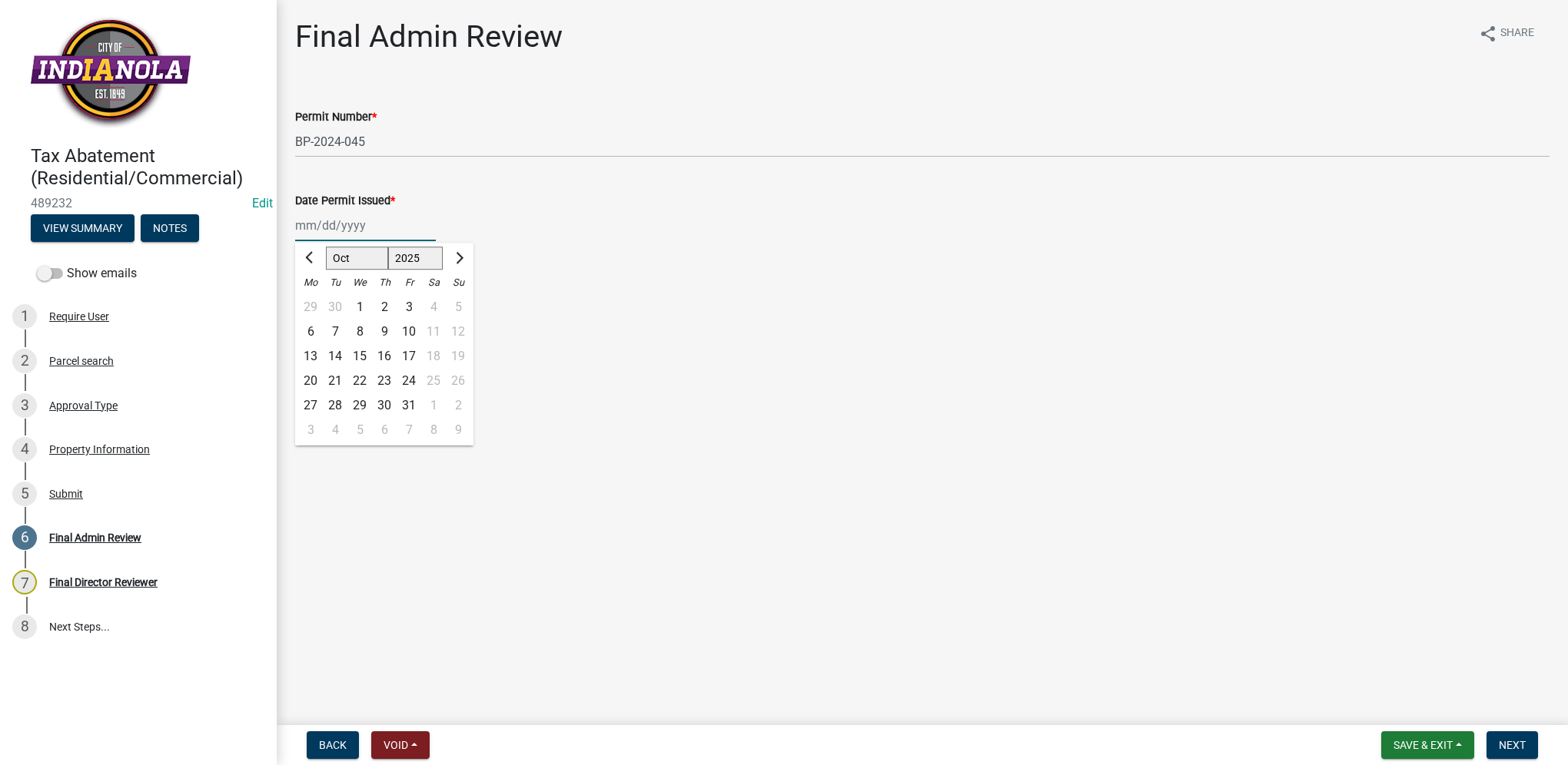
click at [342, 230] on input "Date Permit Issued *" at bounding box center [365, 226] width 140 height 32
type input "04/29/2024"
click at [571, 232] on div "04/29/2024 Jan Feb Mar Apr May Jun Jul Aug Sep Oct Nov Dec 1525 1526 1527 1528 …" at bounding box center [922, 226] width 1254 height 32
click at [329, 317] on div at bounding box center [365, 311] width 140 height 32
select select "10"
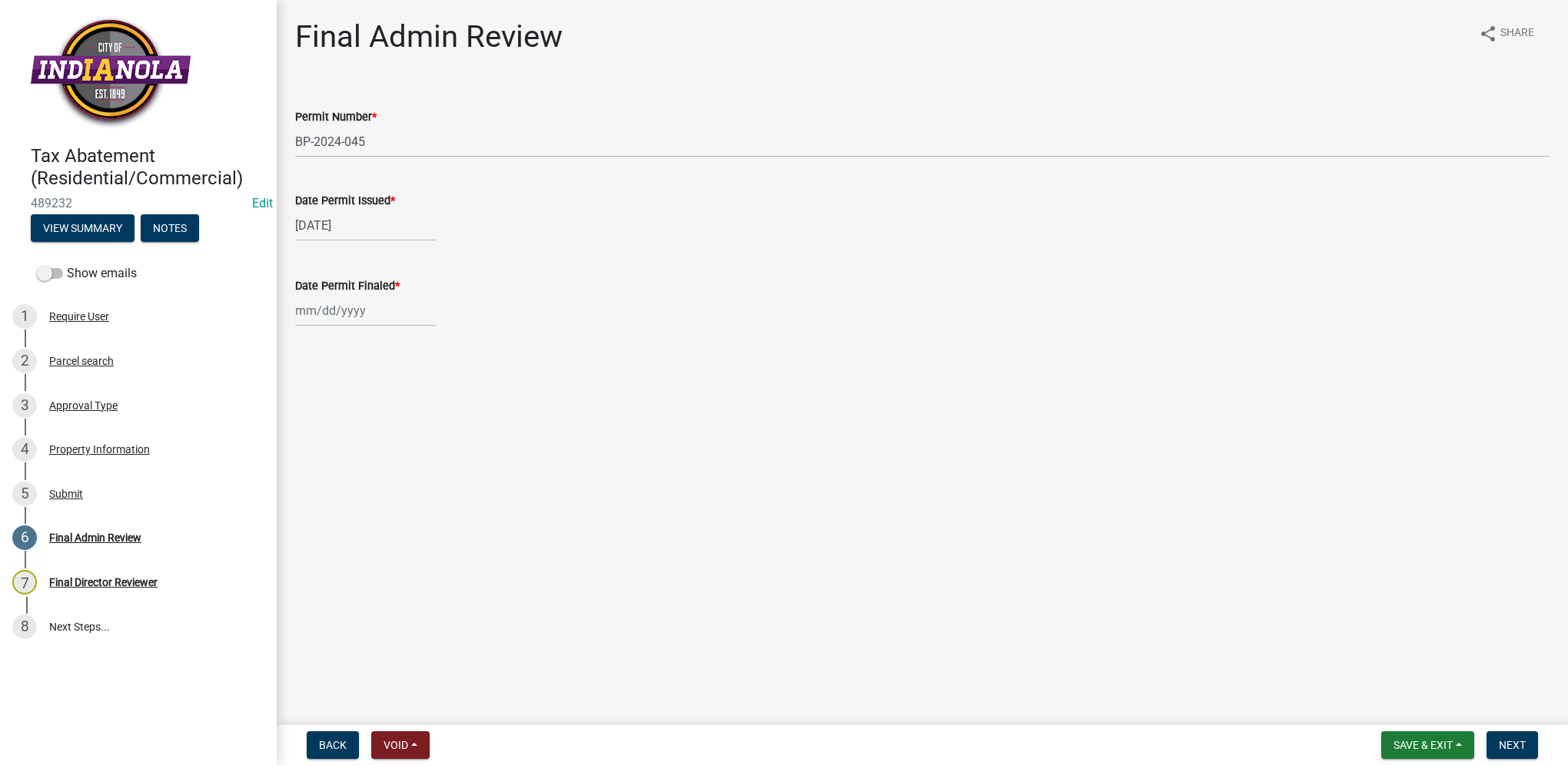
select select "2025"
click at [308, 319] on input "Date Permit Finaled *" at bounding box center [365, 311] width 140 height 32
type input "[DATE]"
click at [855, 272] on div "Date Permit Finaled * 09/04/2024 Jan Feb Mar Apr May Jun Jul Aug Sep Oct Nov De…" at bounding box center [922, 290] width 1254 height 72
click at [1501, 749] on span "Next" at bounding box center [1512, 745] width 27 height 13
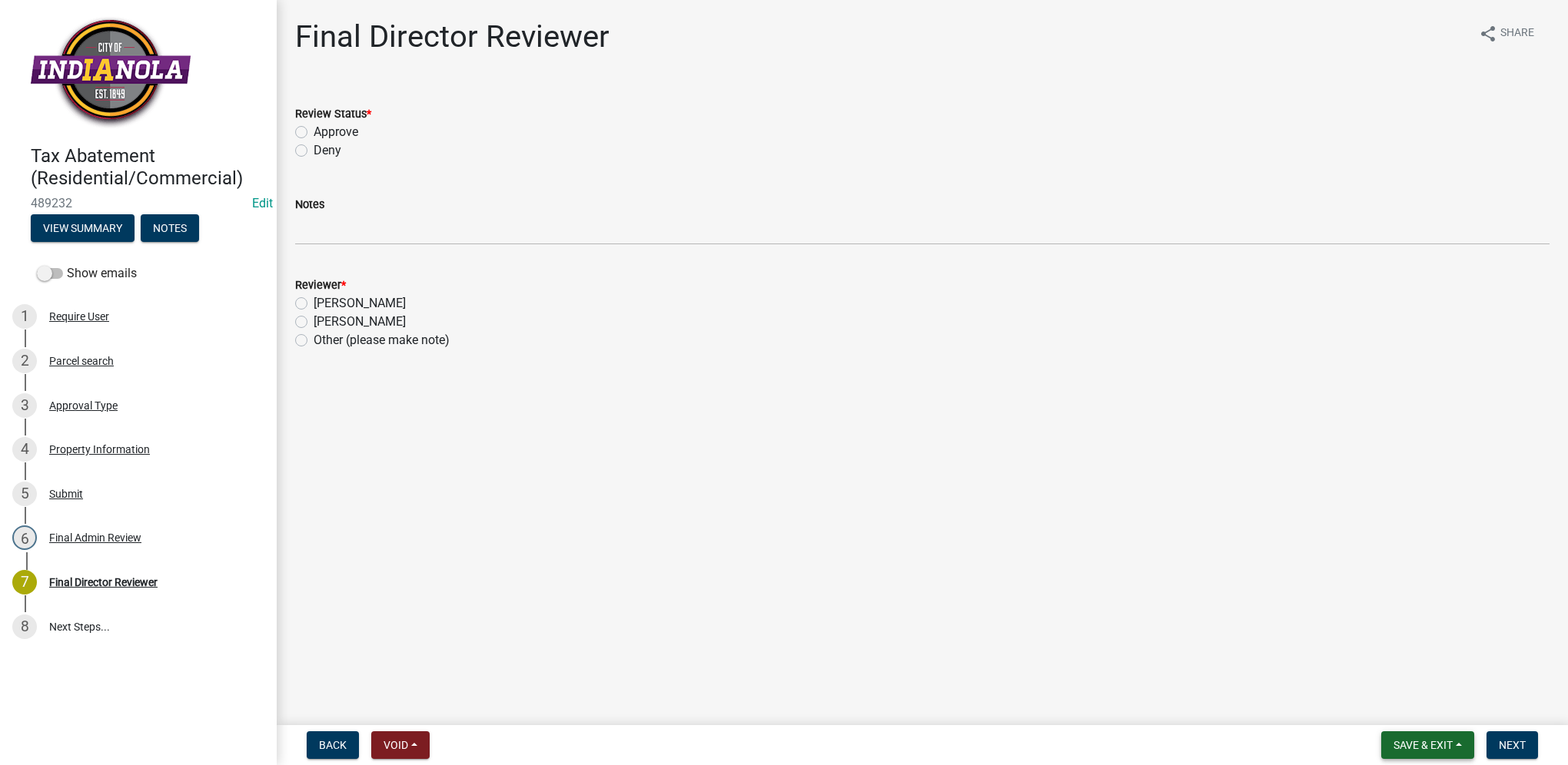
click at [1406, 747] on span "Save & Exit" at bounding box center [1423, 745] width 59 height 13
click at [1411, 710] on button "Save & Exit" at bounding box center [1413, 705] width 123 height 37
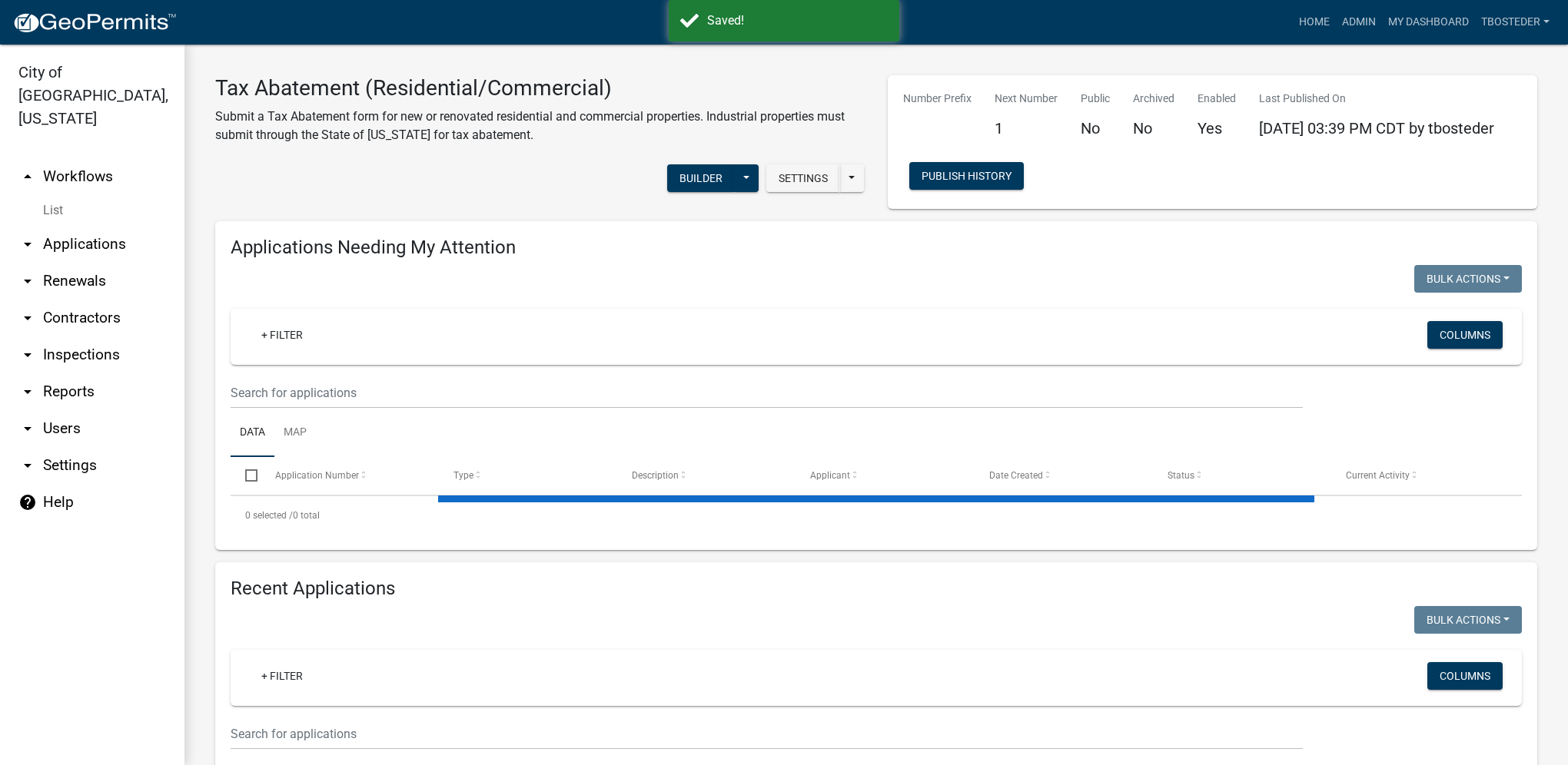
select select "1: 25"
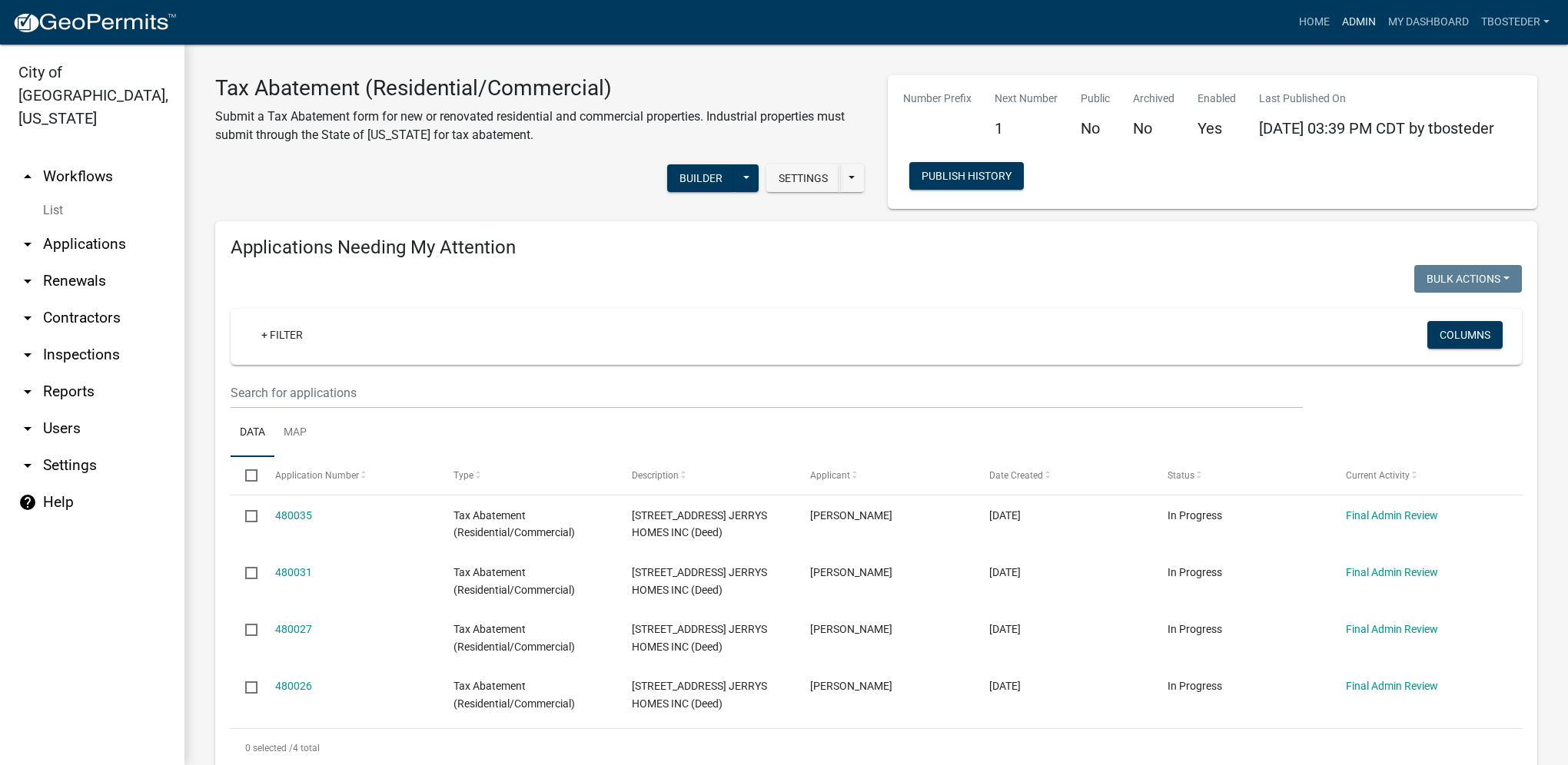
click at [1353, 27] on link "Admin" at bounding box center [1359, 22] width 46 height 29
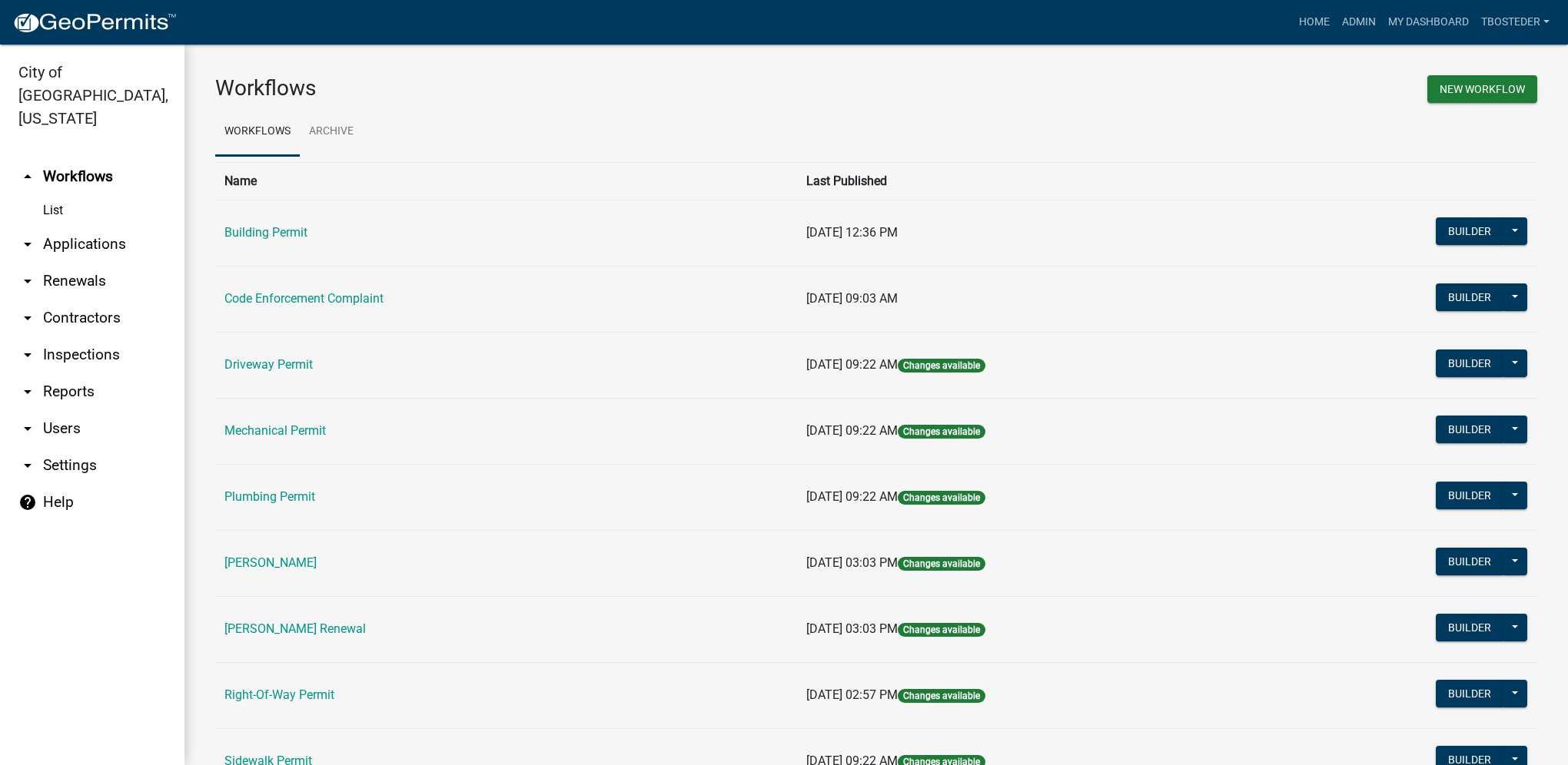
click at [68, 373] on link "arrow_drop_down Reports" at bounding box center [92, 391] width 185 height 37
select select "0: null"
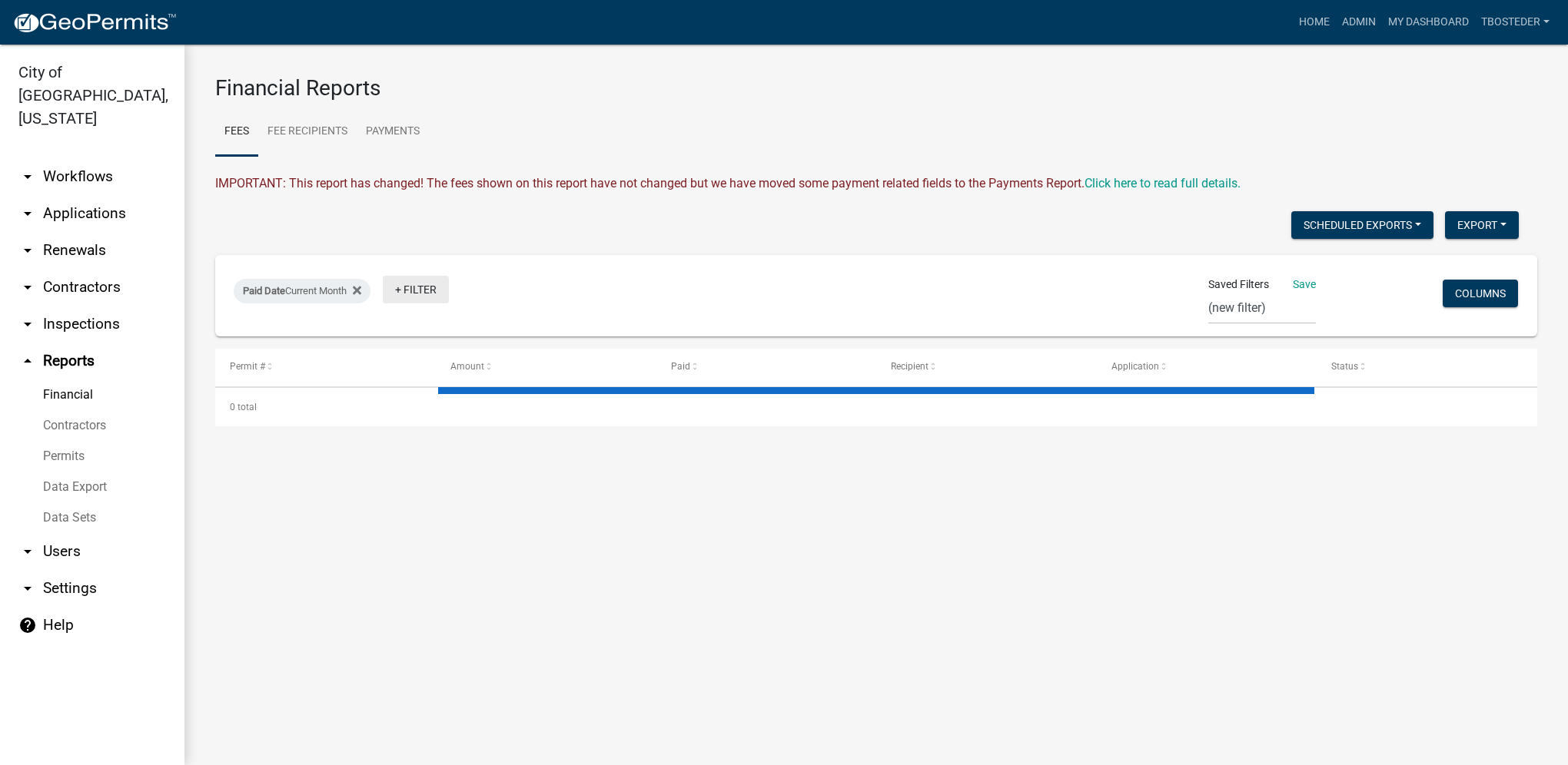
select select "3: 100"
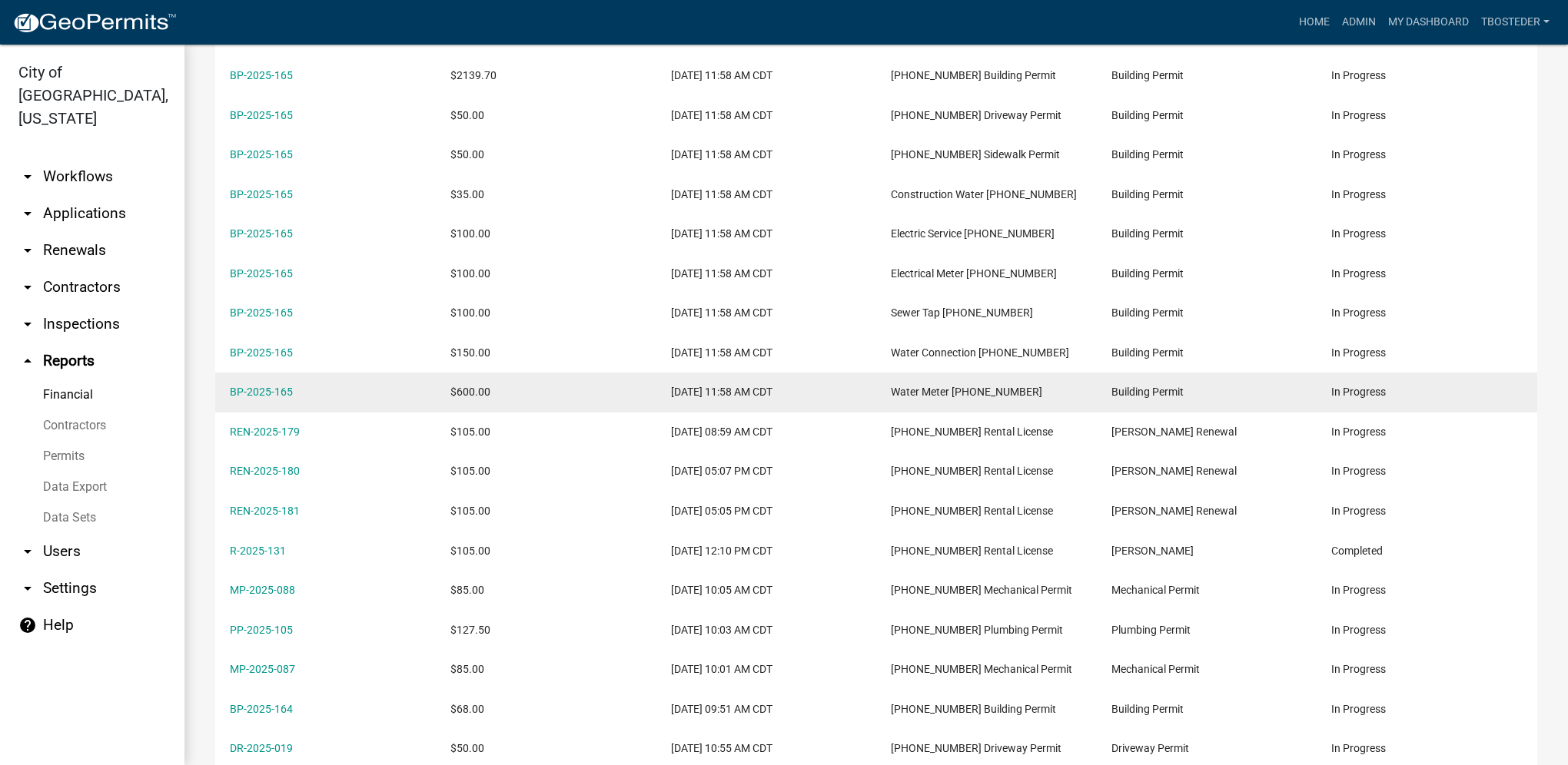
scroll to position [691, 0]
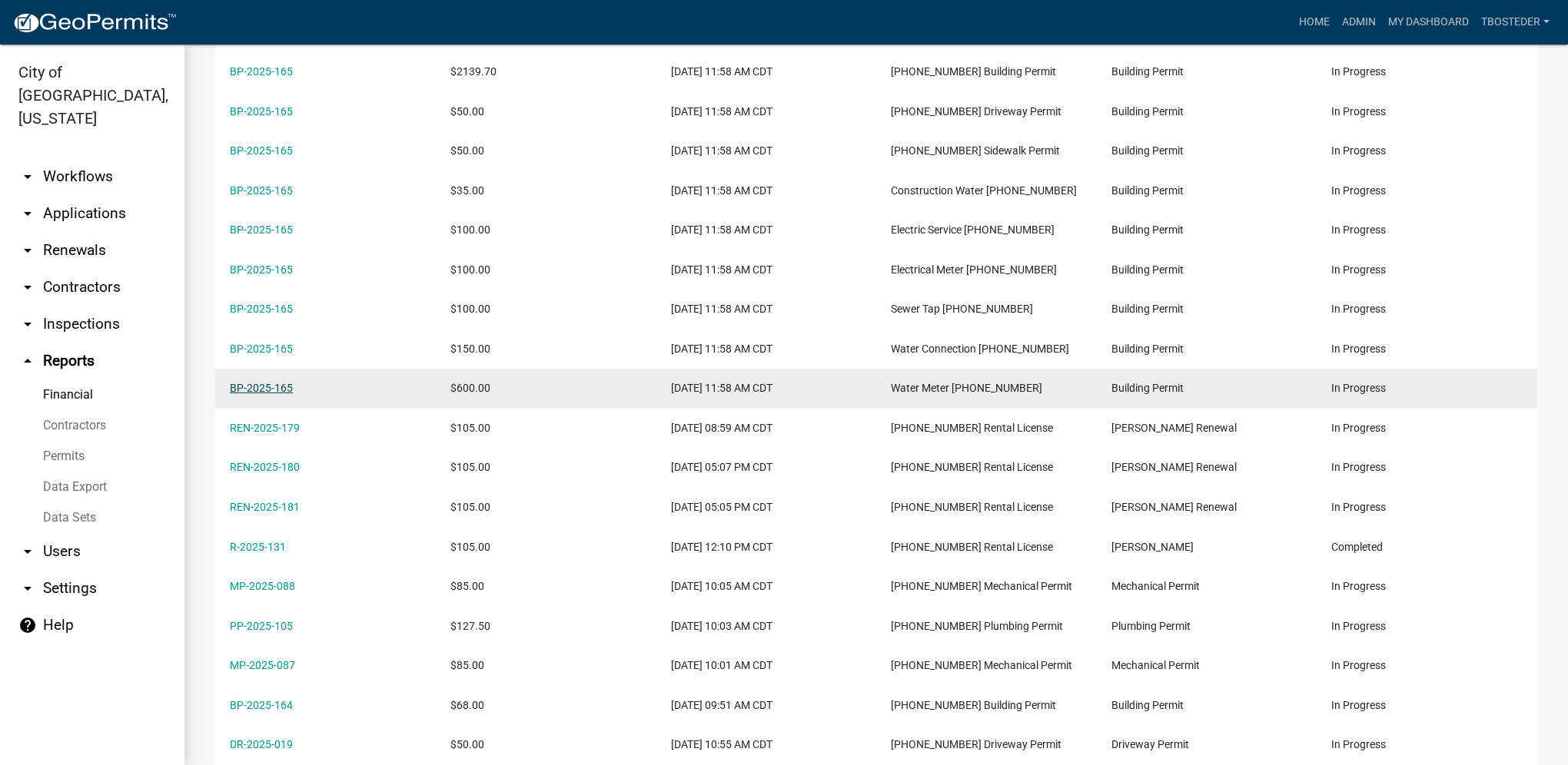
click at [283, 394] on link "BP-2025-165" at bounding box center [261, 388] width 63 height 13
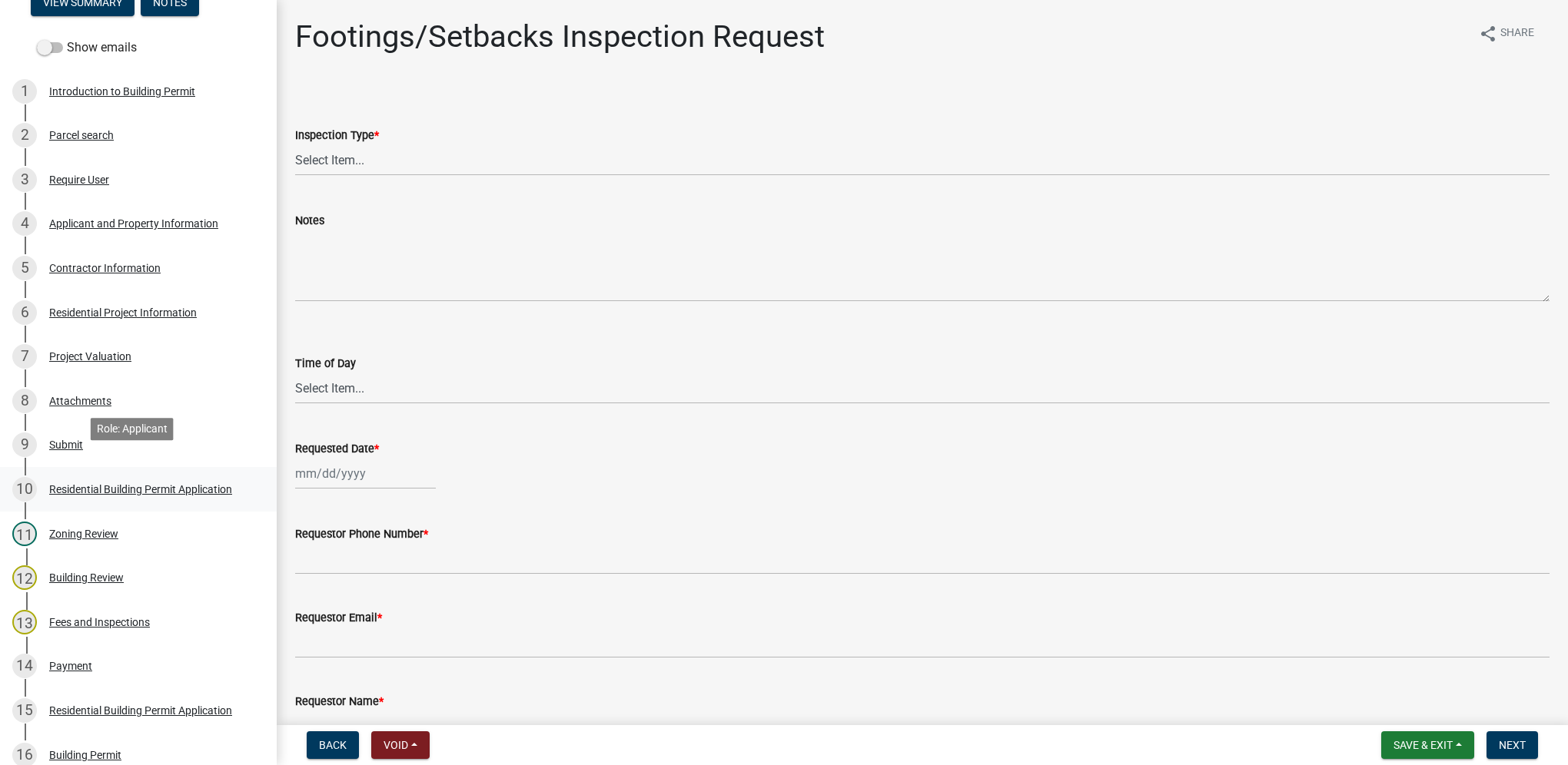
scroll to position [230, 0]
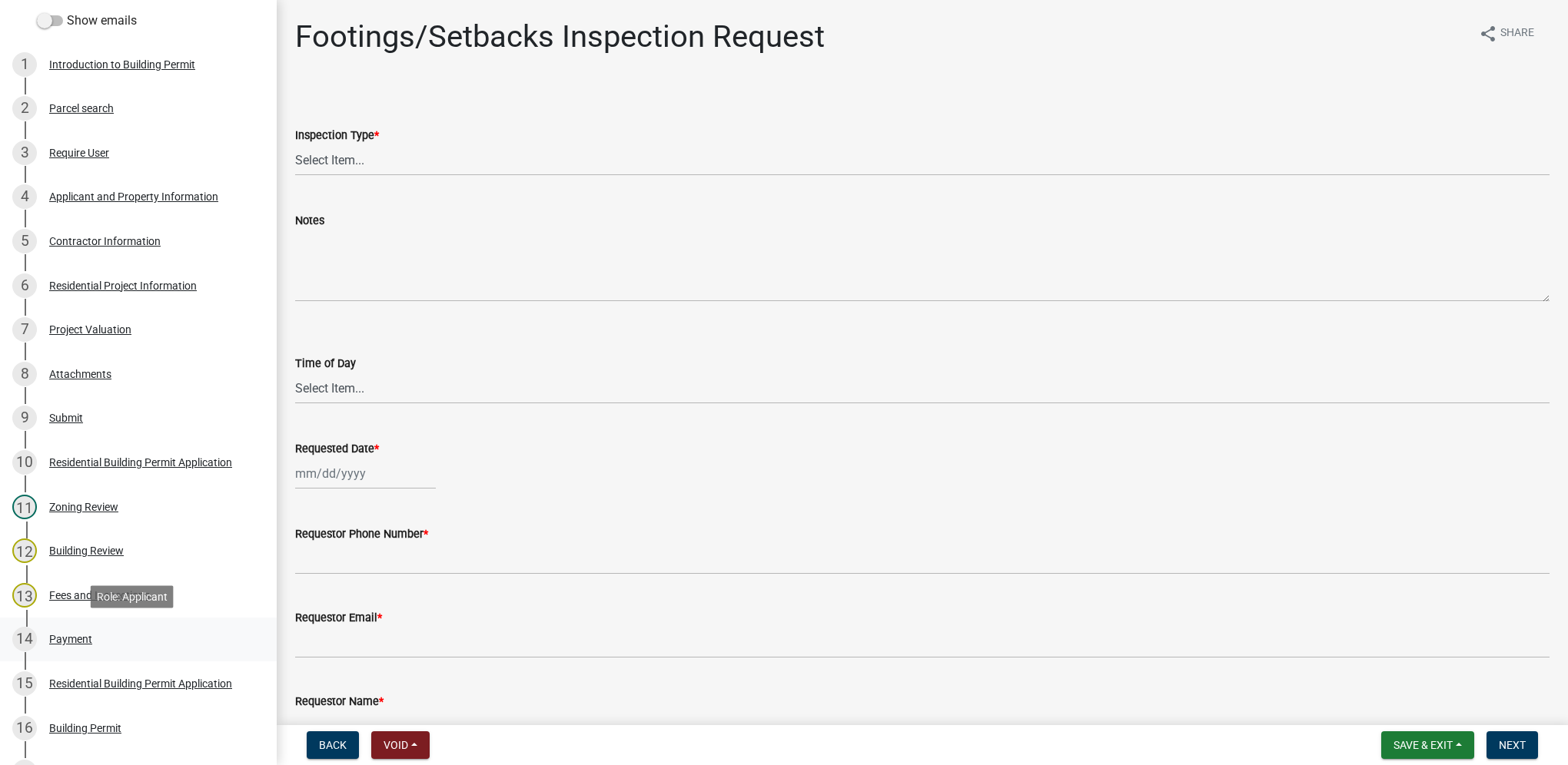
click at [86, 637] on div "Payment" at bounding box center [70, 639] width 43 height 11
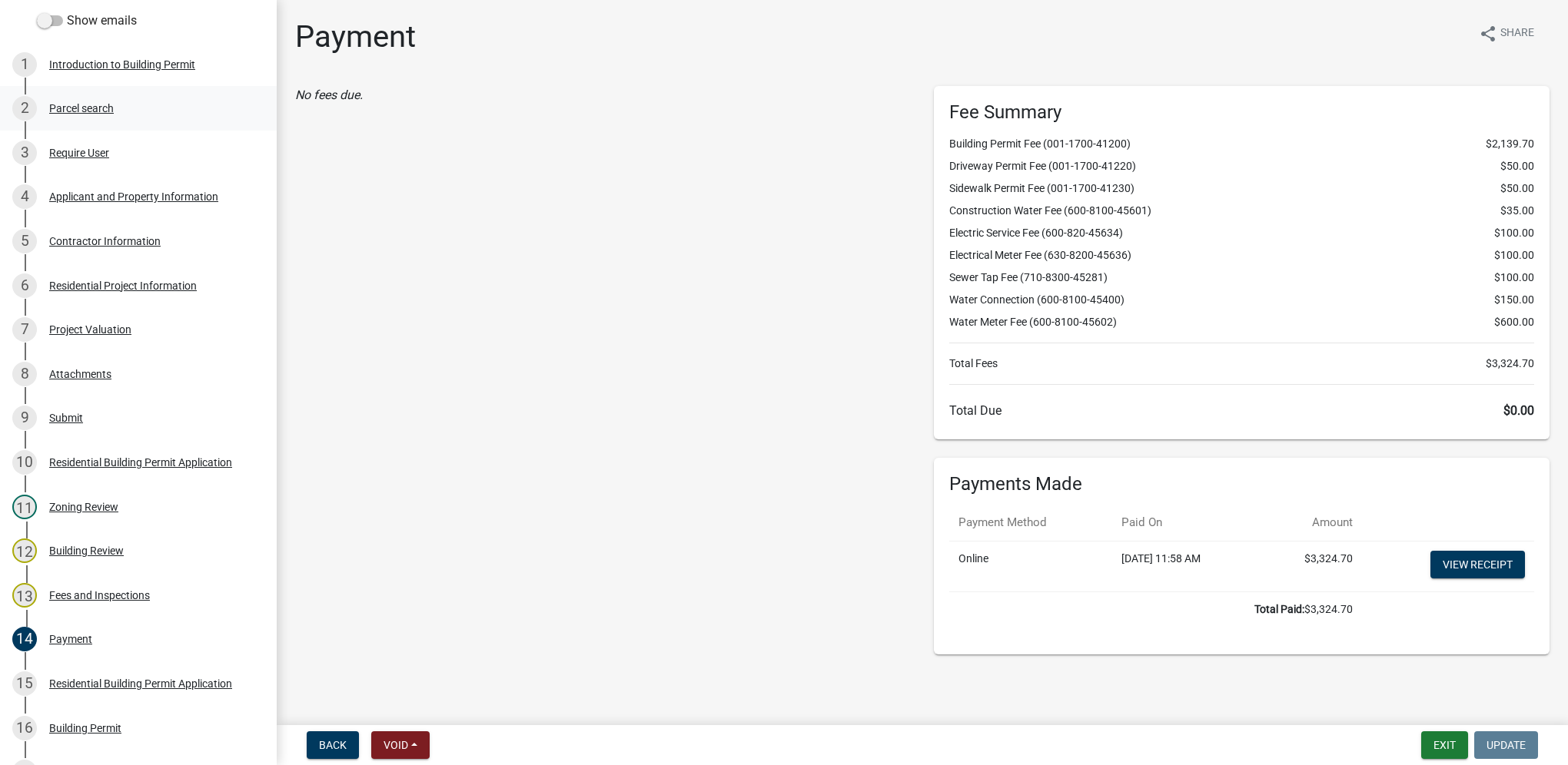
click at [100, 110] on div "Parcel search" at bounding box center [81, 108] width 65 height 11
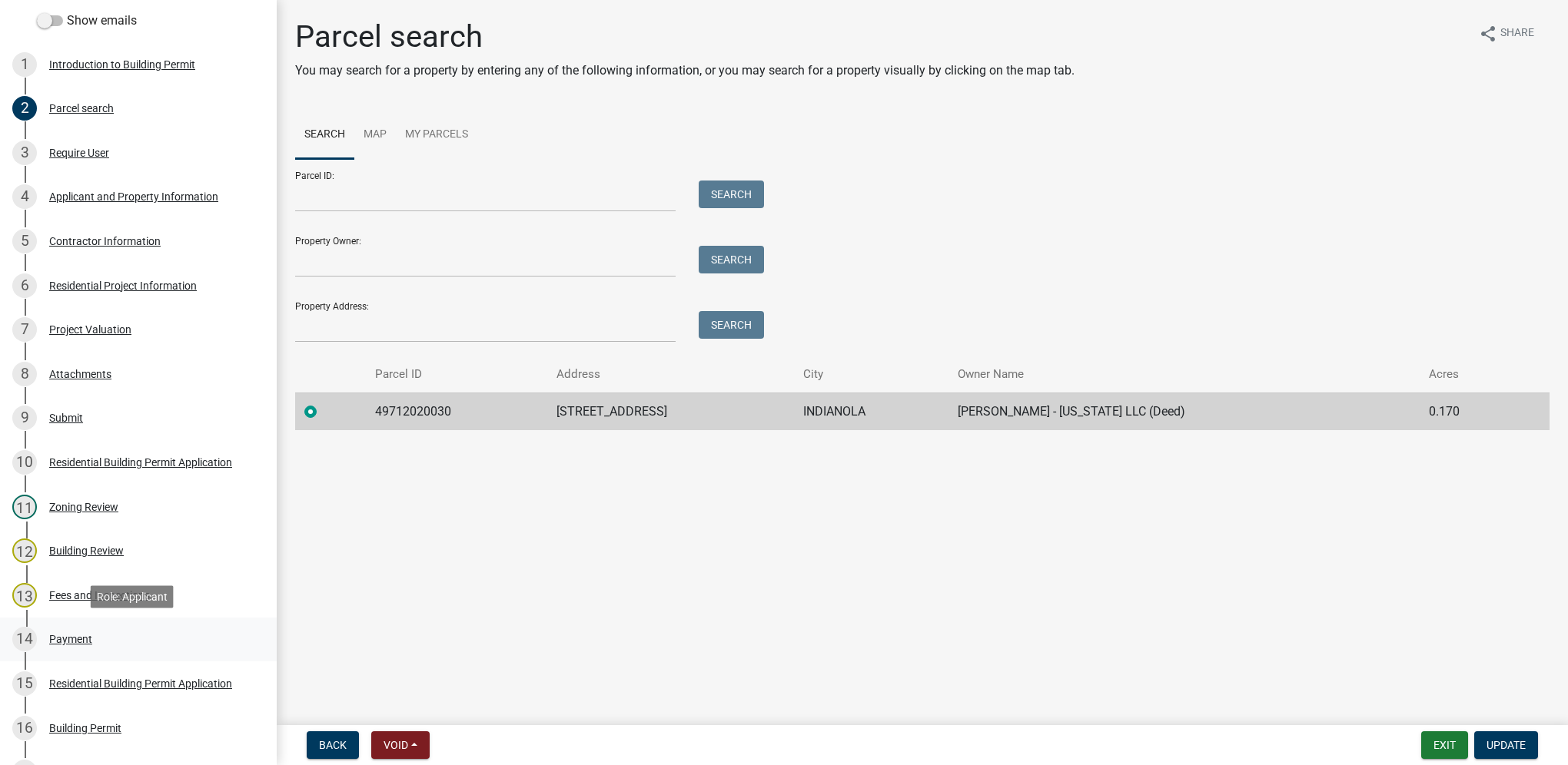
click at [87, 639] on div "Payment" at bounding box center [70, 639] width 43 height 11
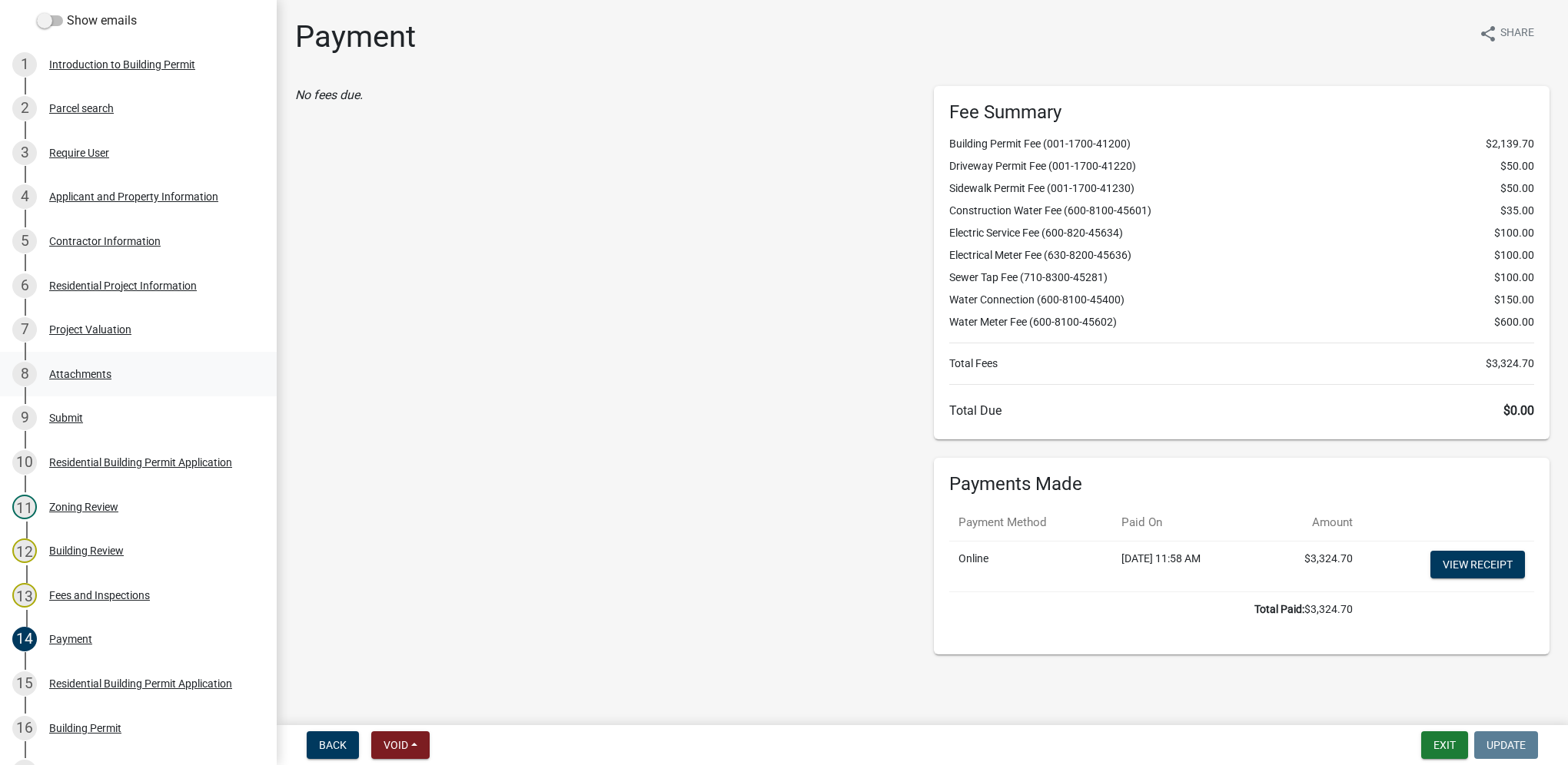
scroll to position [0, 0]
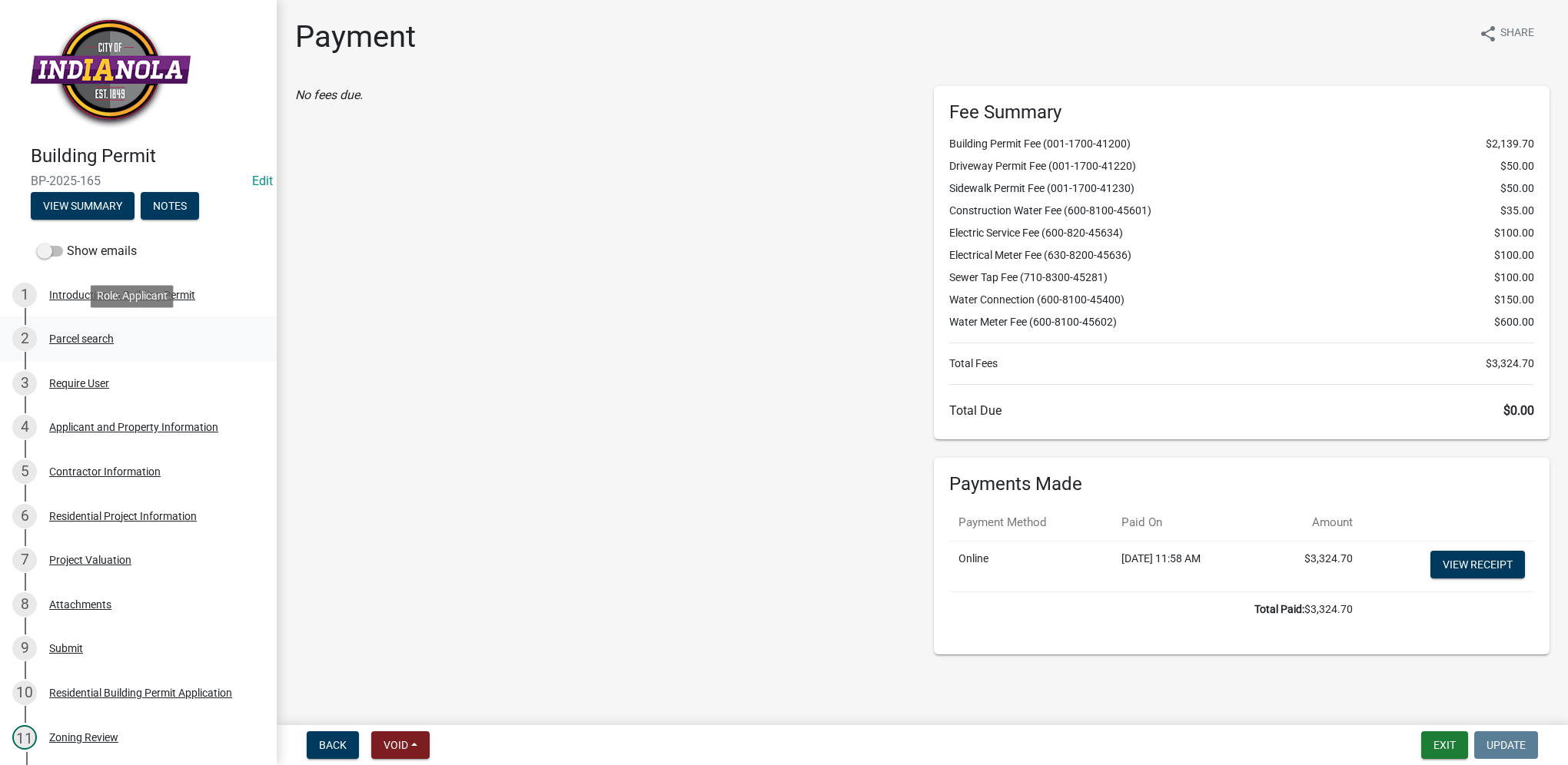
drag, startPoint x: 76, startPoint y: 340, endPoint x: 27, endPoint y: 344, distance: 49.2
click at [76, 340] on div "Parcel search" at bounding box center [81, 339] width 65 height 11
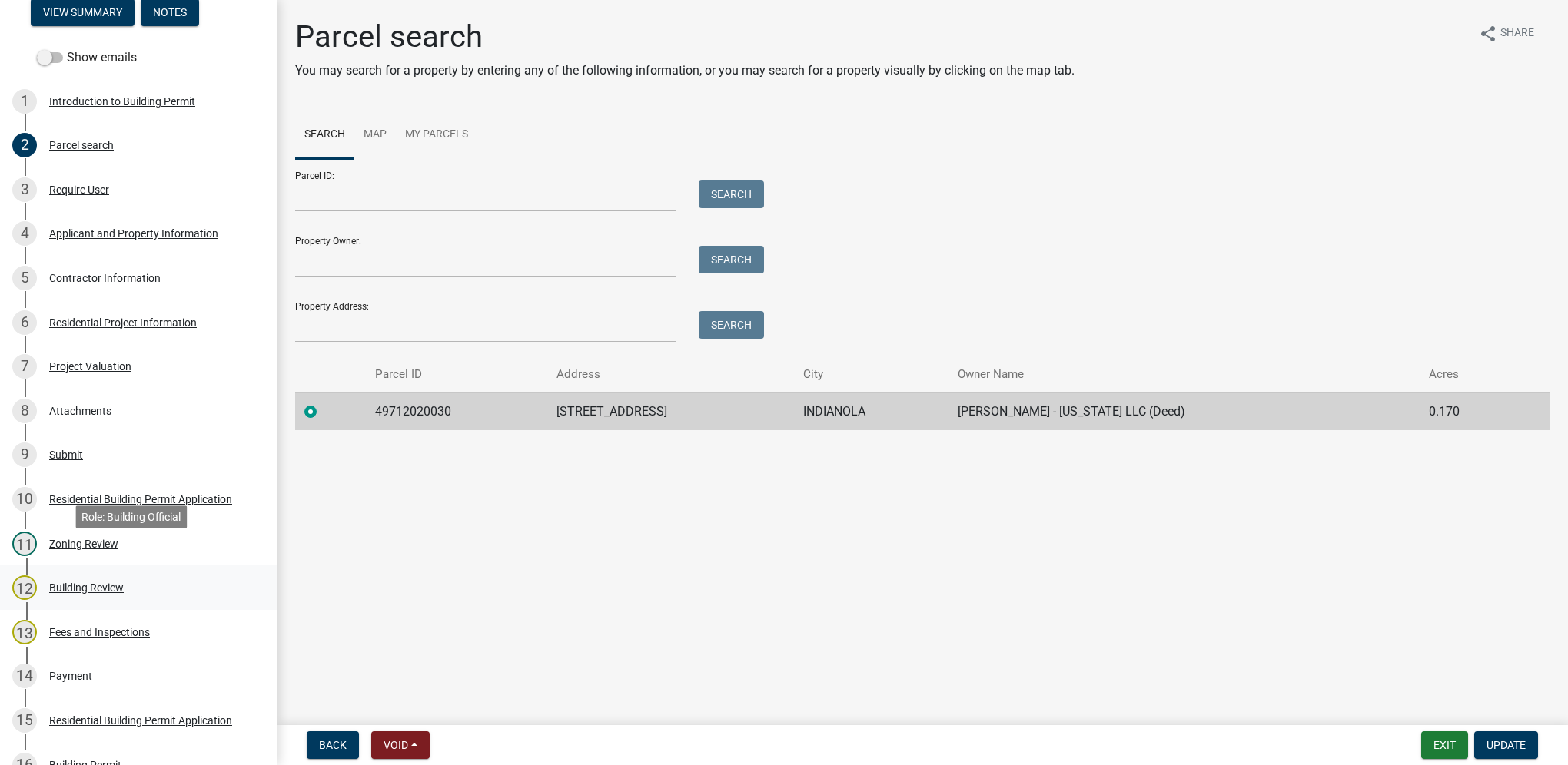
scroll to position [230, 0]
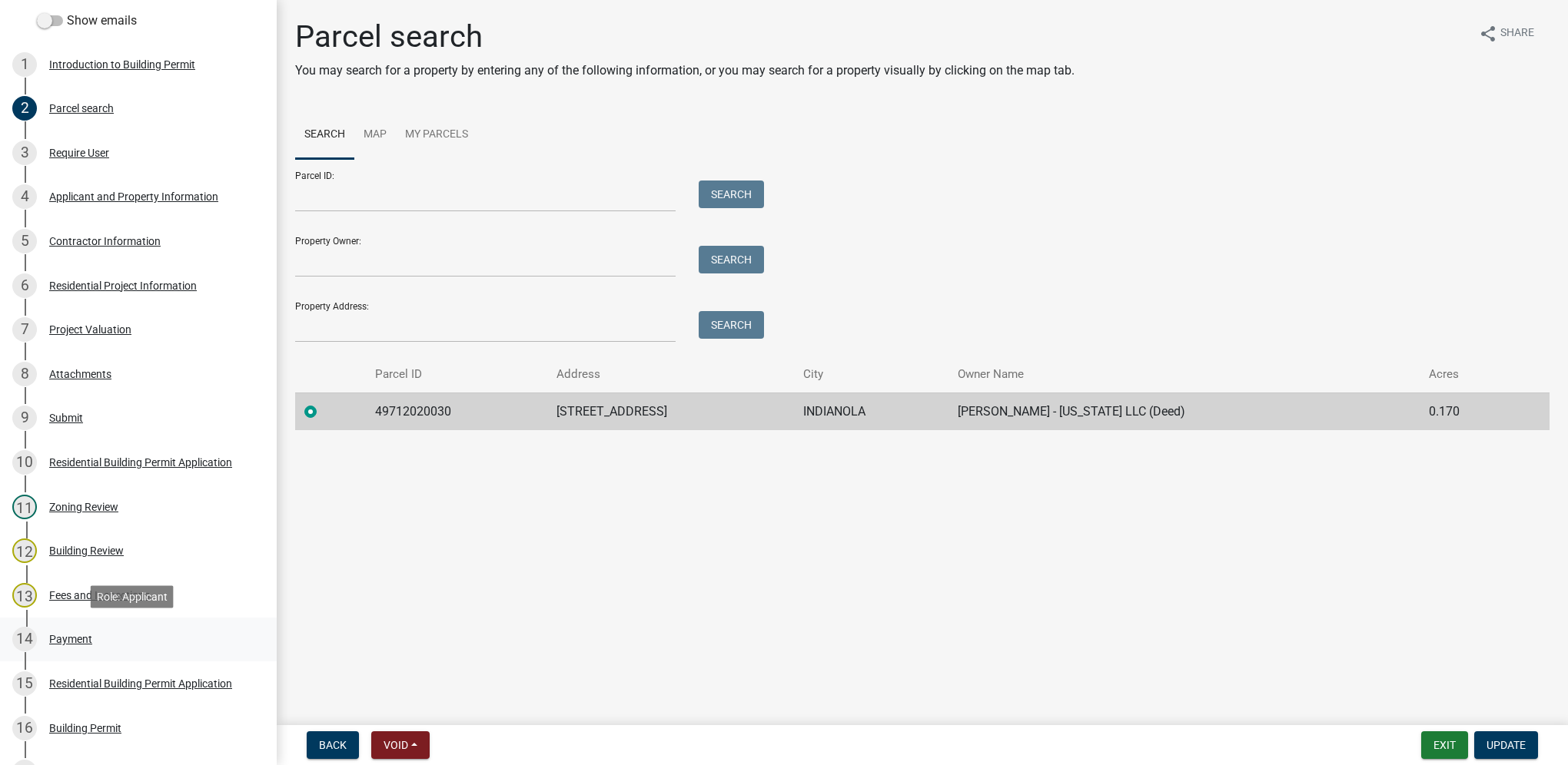
click at [62, 626] on link "14 Payment" at bounding box center [138, 640] width 277 height 44
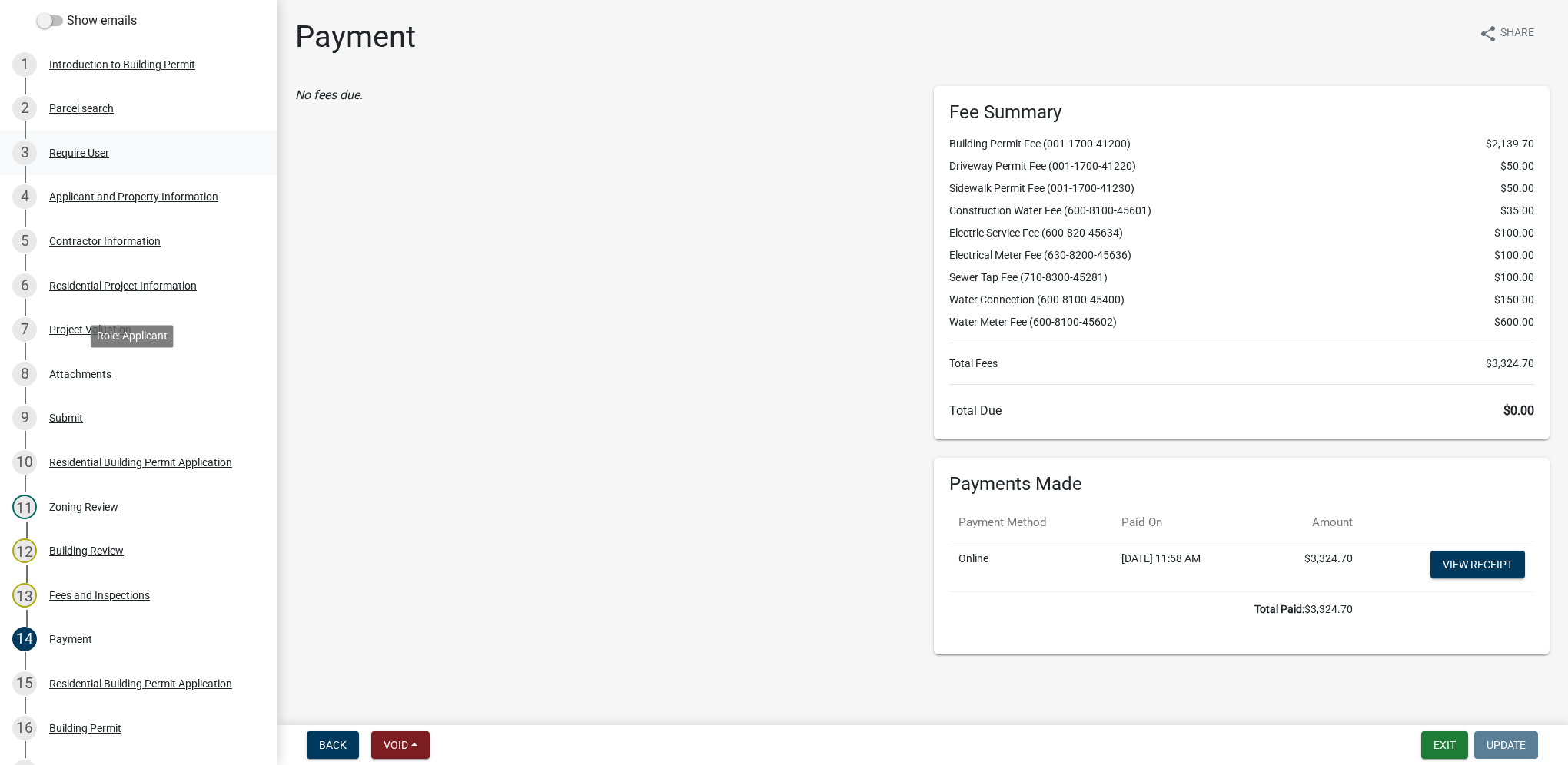
scroll to position [0, 0]
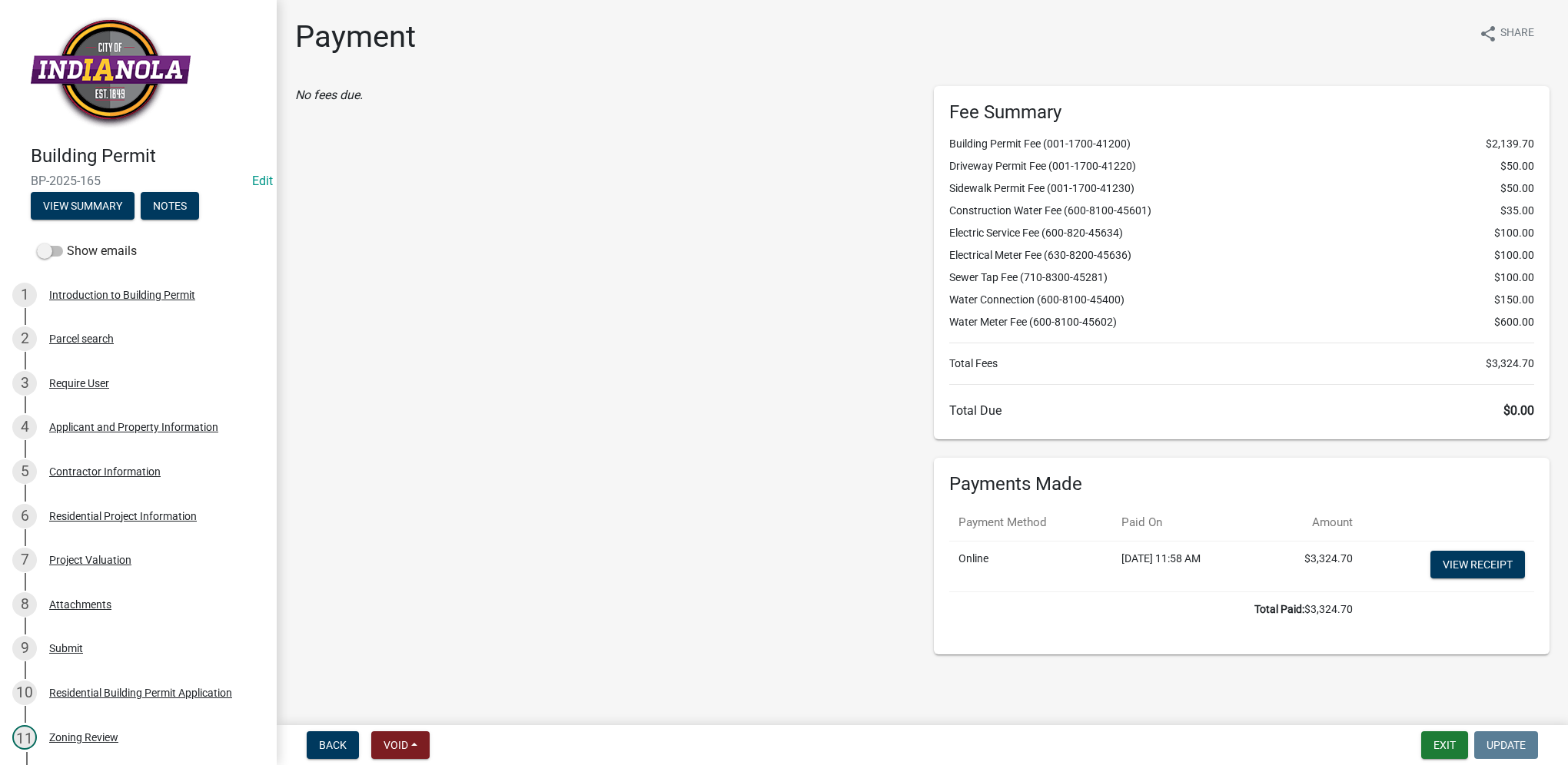
select select "0: null"
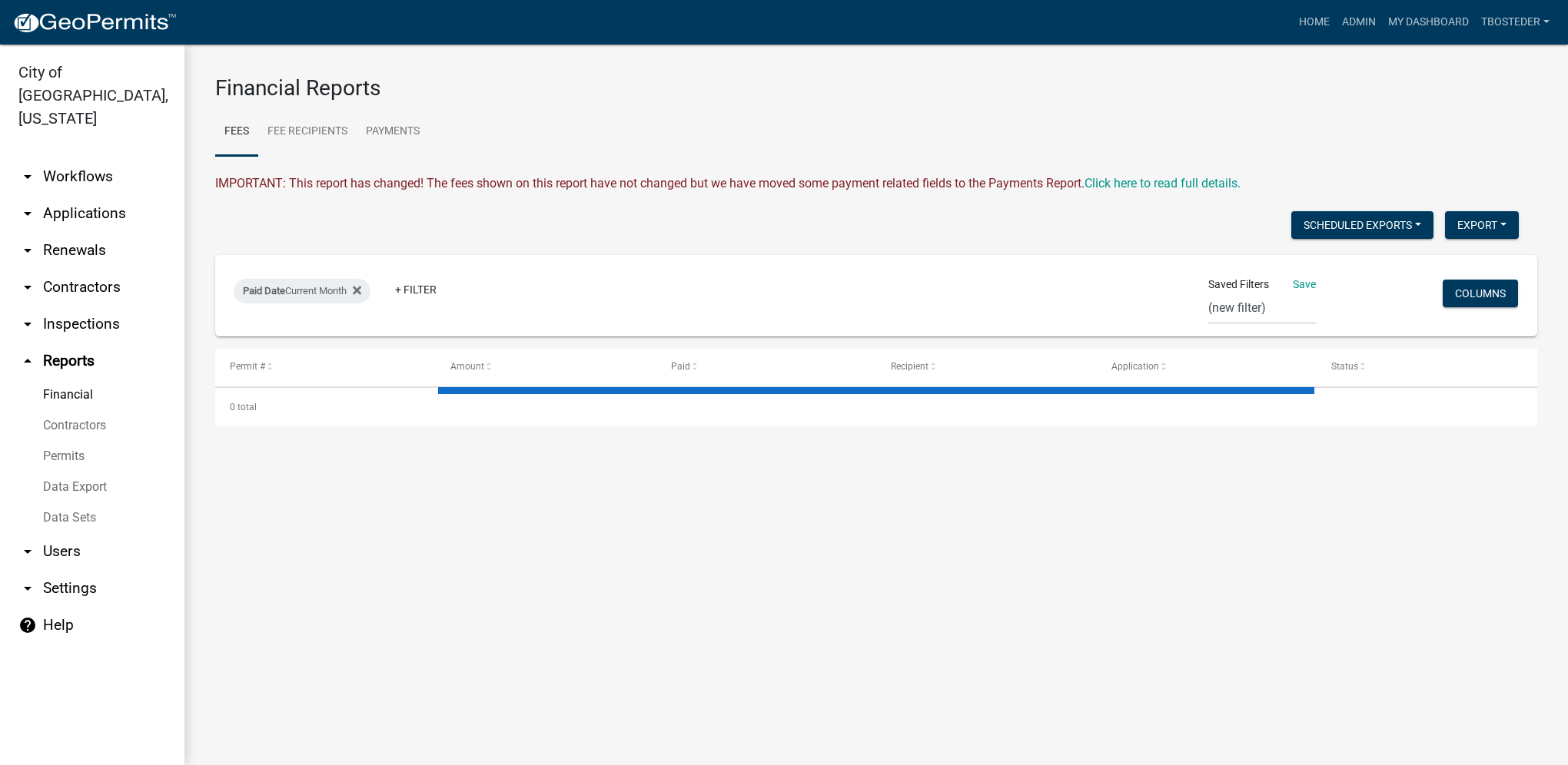
select select "3: 100"
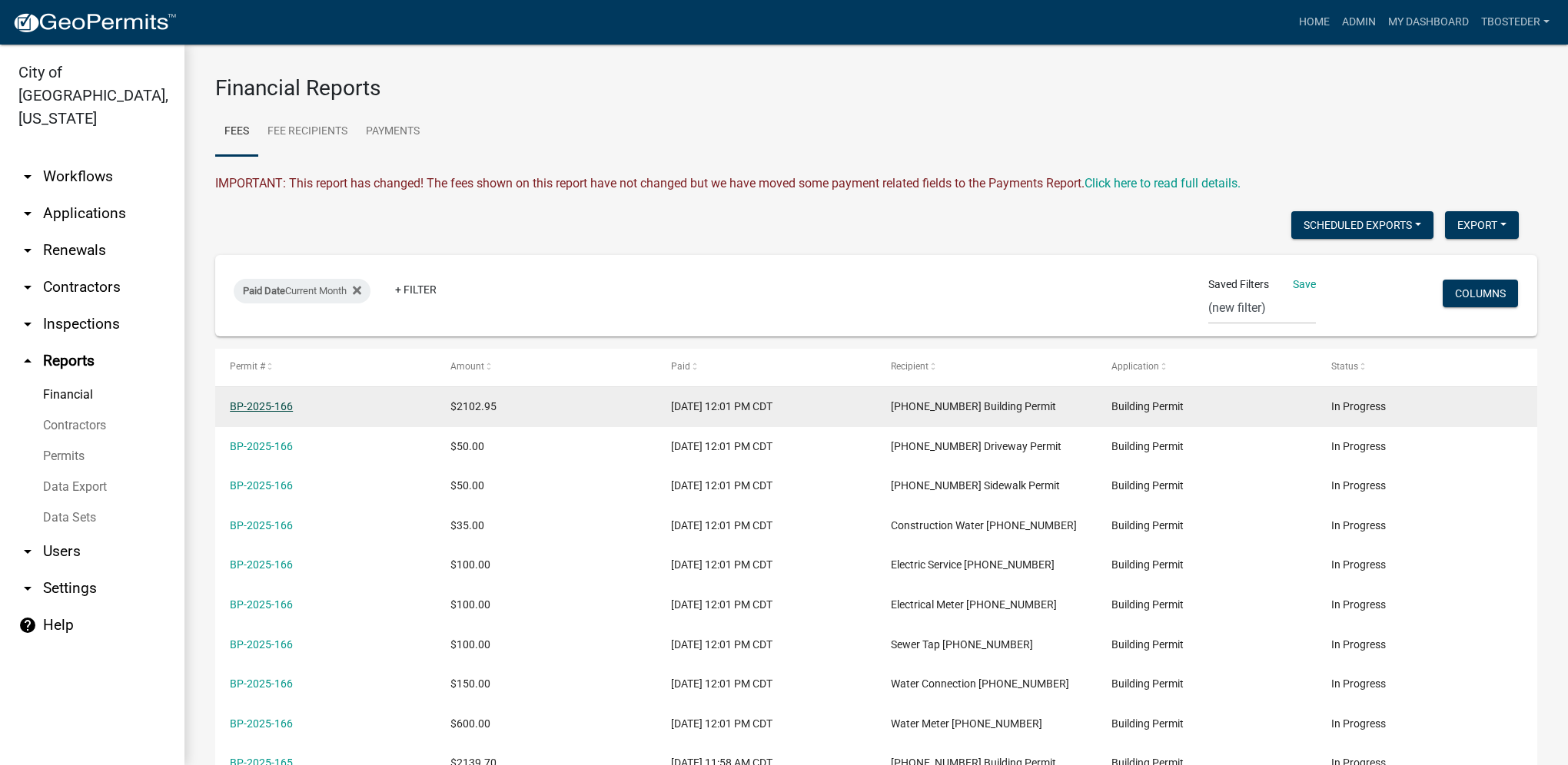
click at [282, 405] on link "BP-2025-166" at bounding box center [261, 406] width 63 height 13
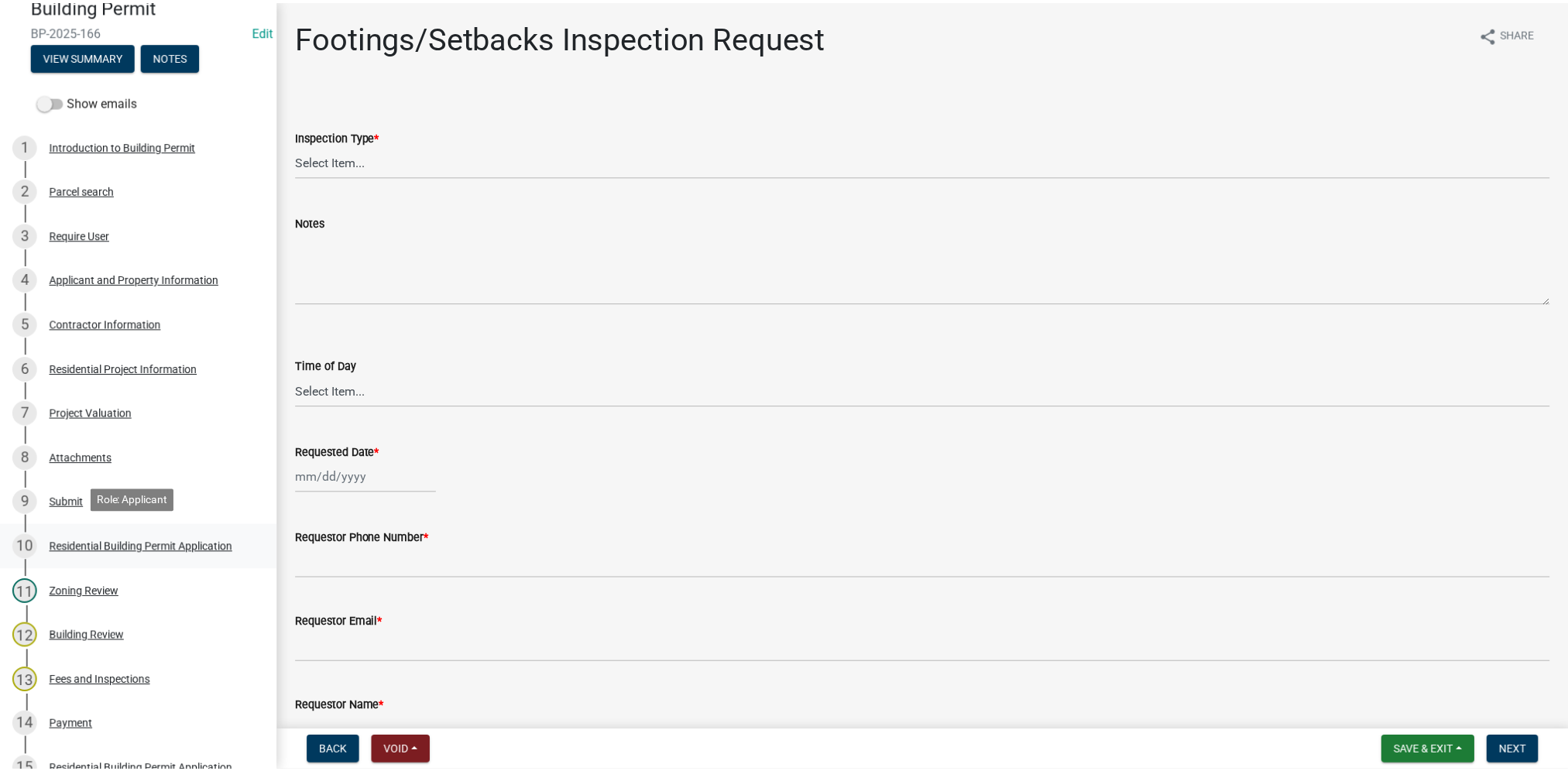
scroll to position [155, 0]
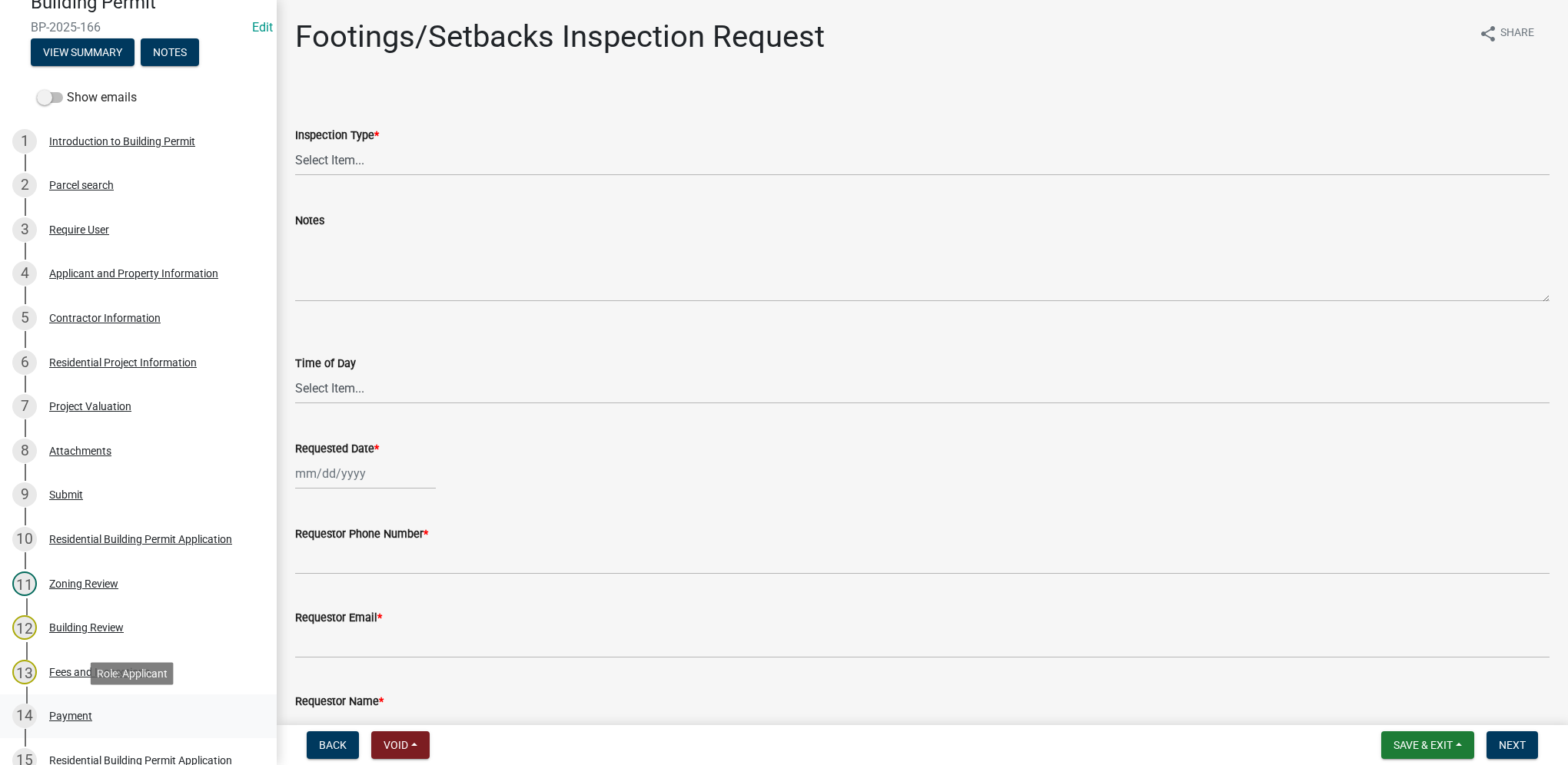
click at [71, 711] on div "Payment" at bounding box center [70, 716] width 43 height 11
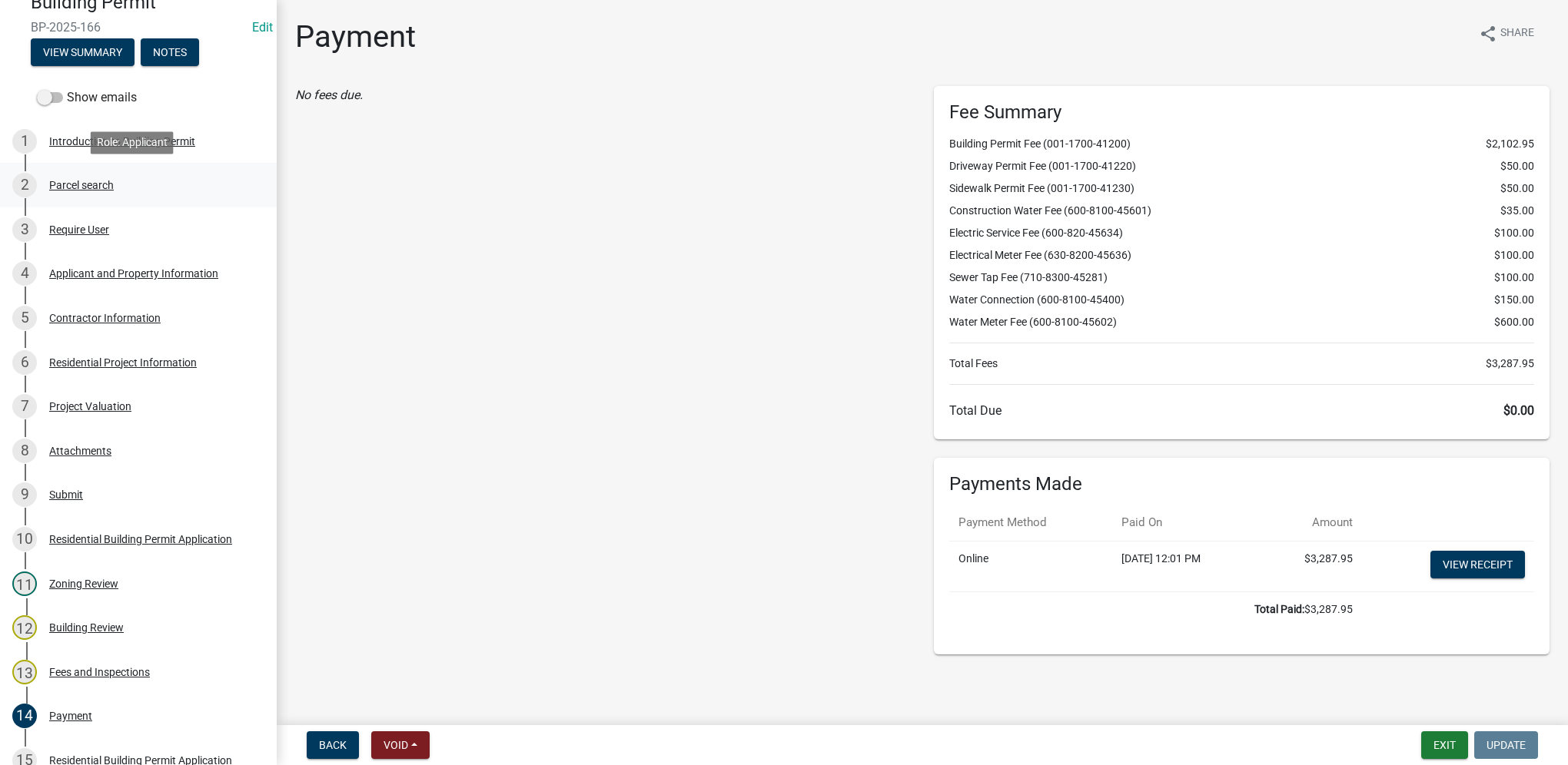
click at [80, 178] on div "2 Parcel search" at bounding box center [133, 185] width 240 height 24
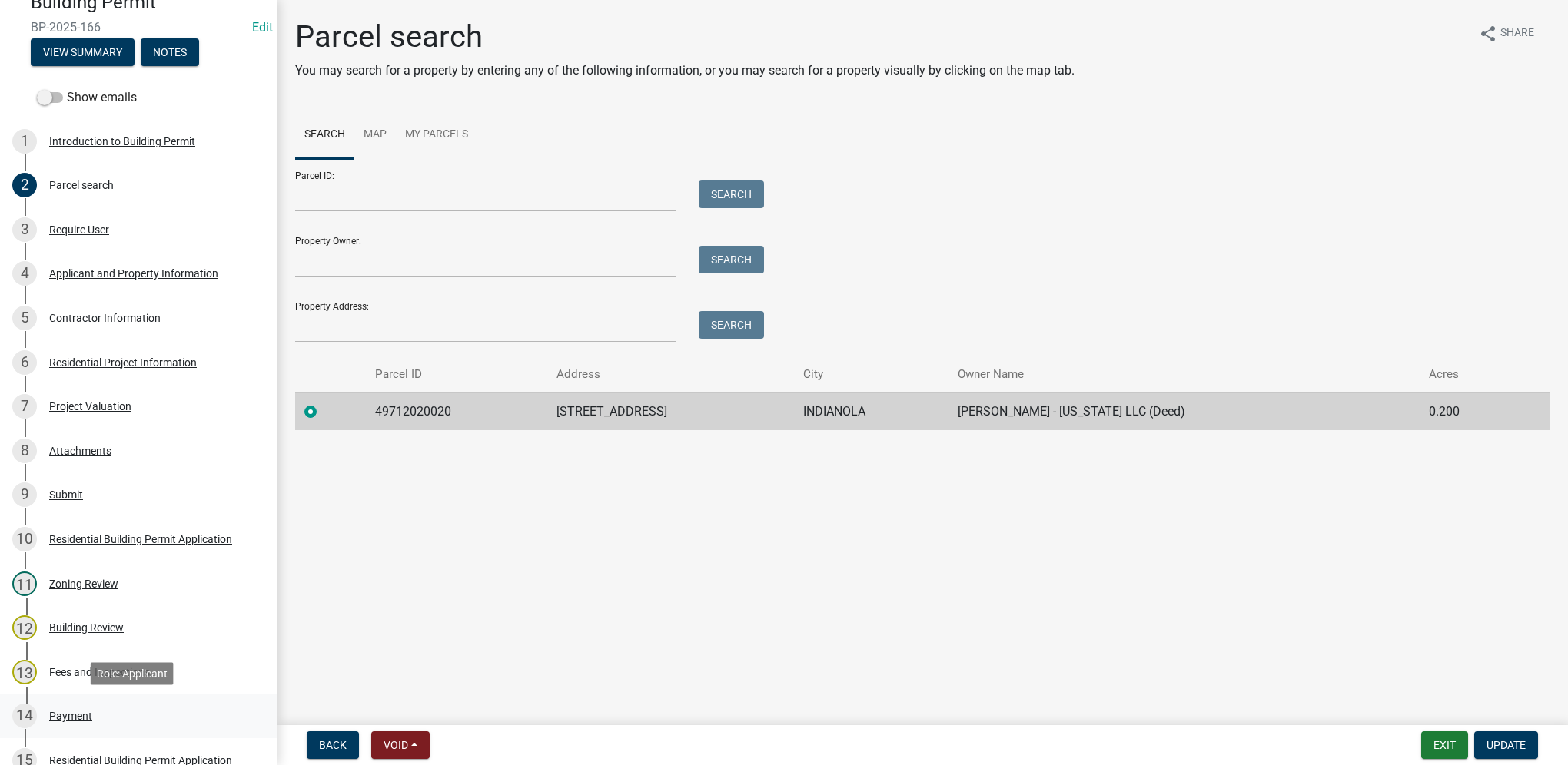
click at [80, 718] on div "Payment" at bounding box center [70, 716] width 43 height 11
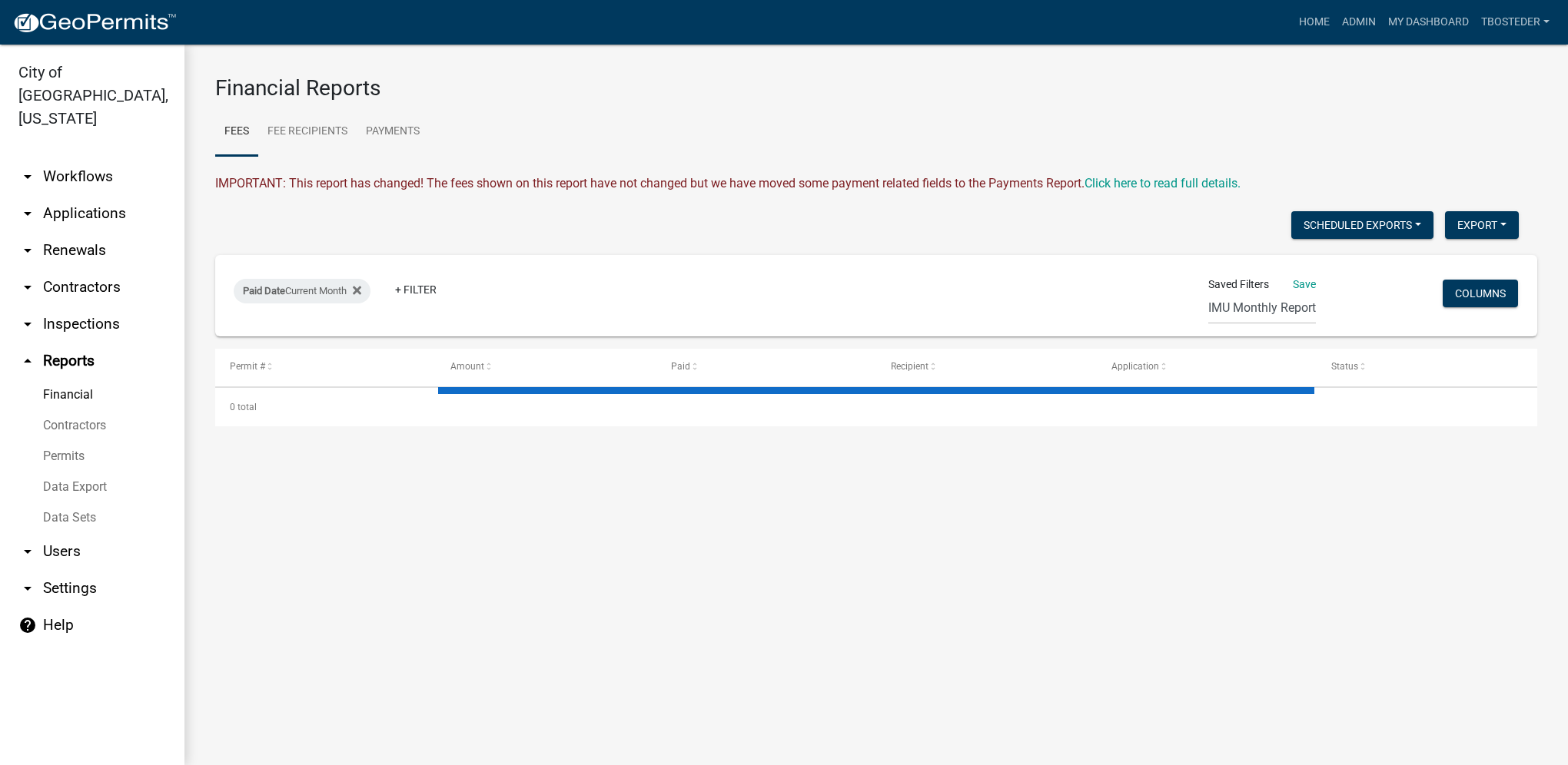
select select "3: 100"
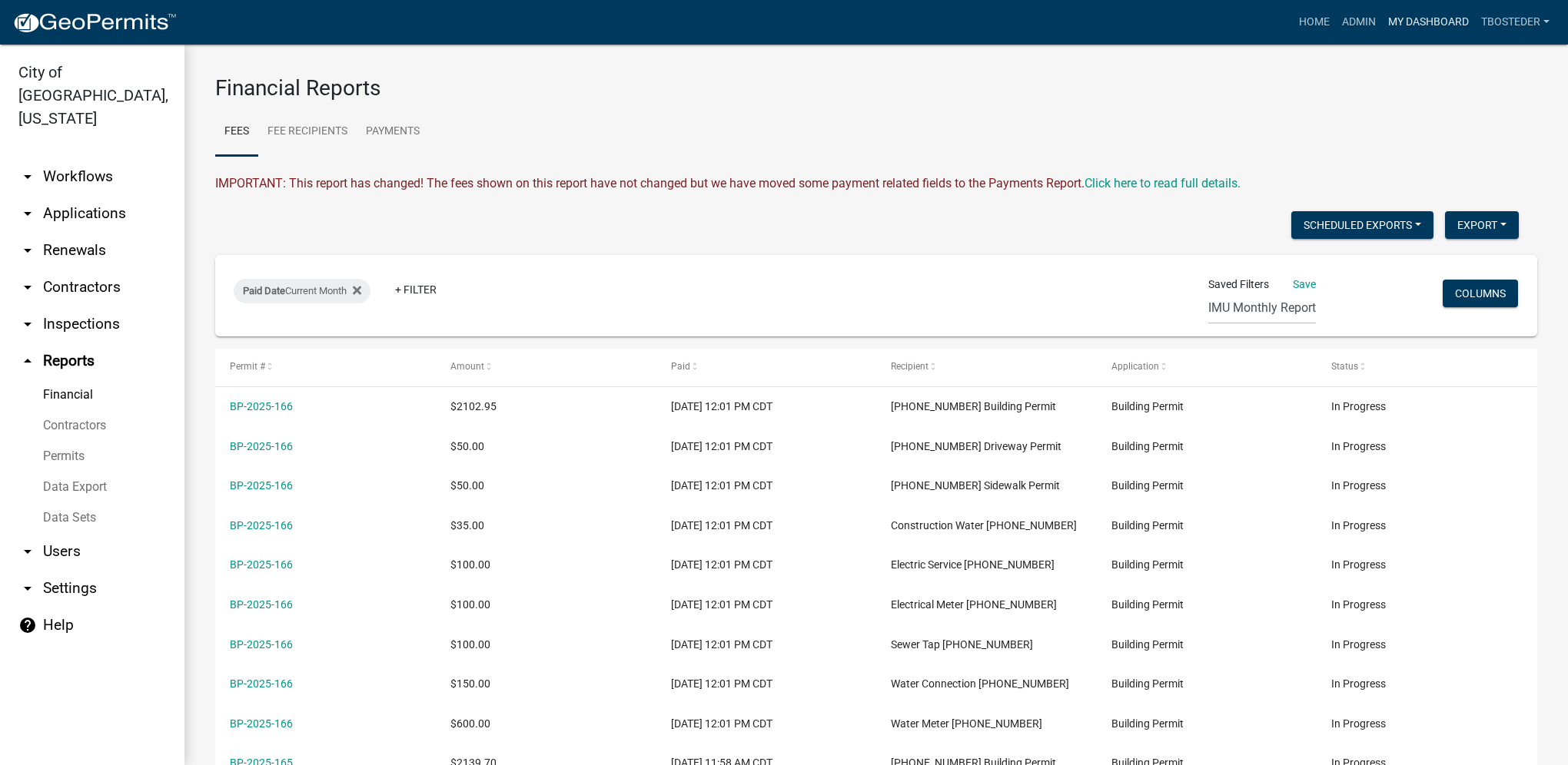
click at [1398, 16] on link "My Dashboard" at bounding box center [1428, 22] width 93 height 29
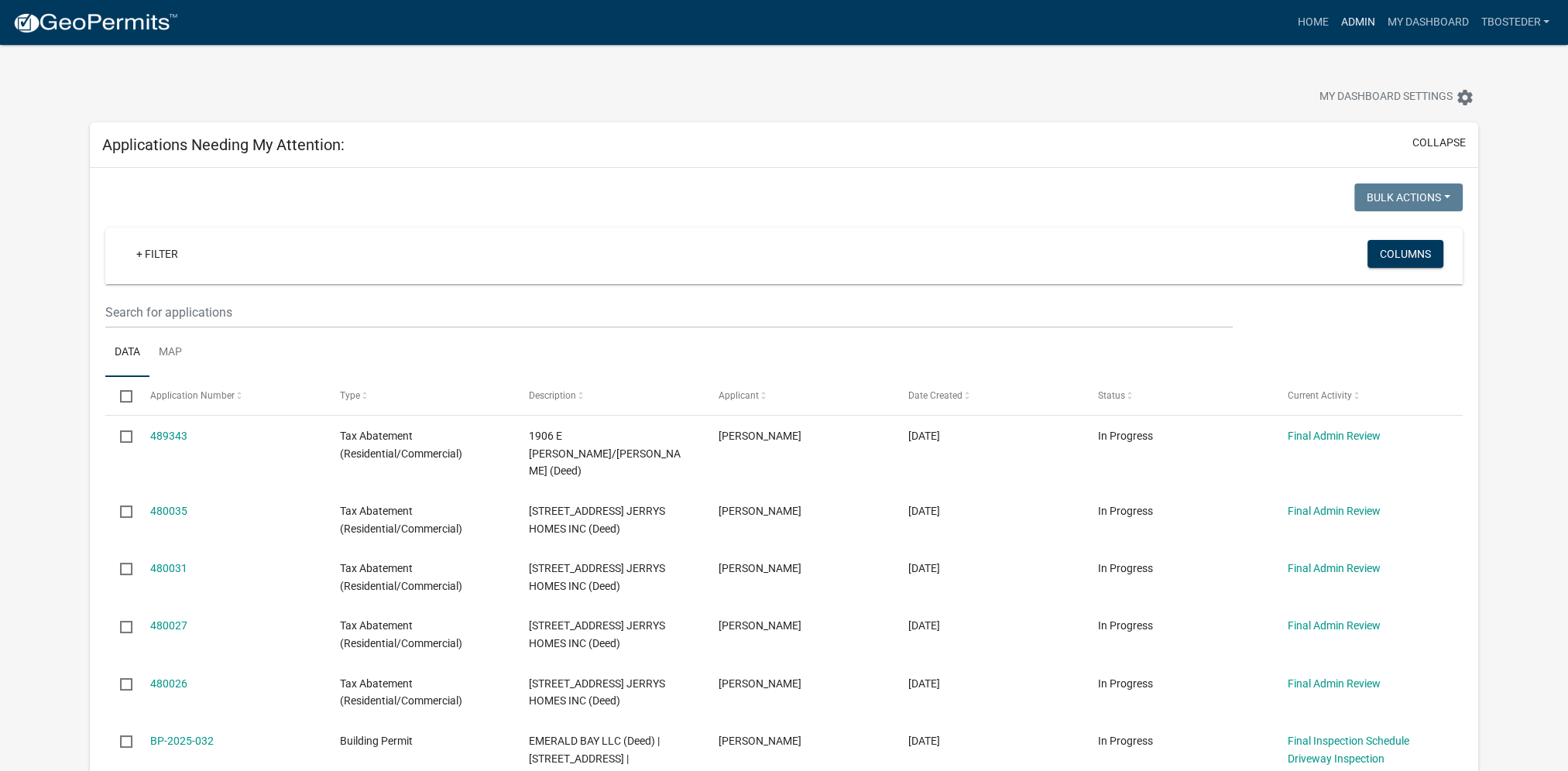
click at [1362, 21] on link "Admin" at bounding box center [1357, 22] width 46 height 29
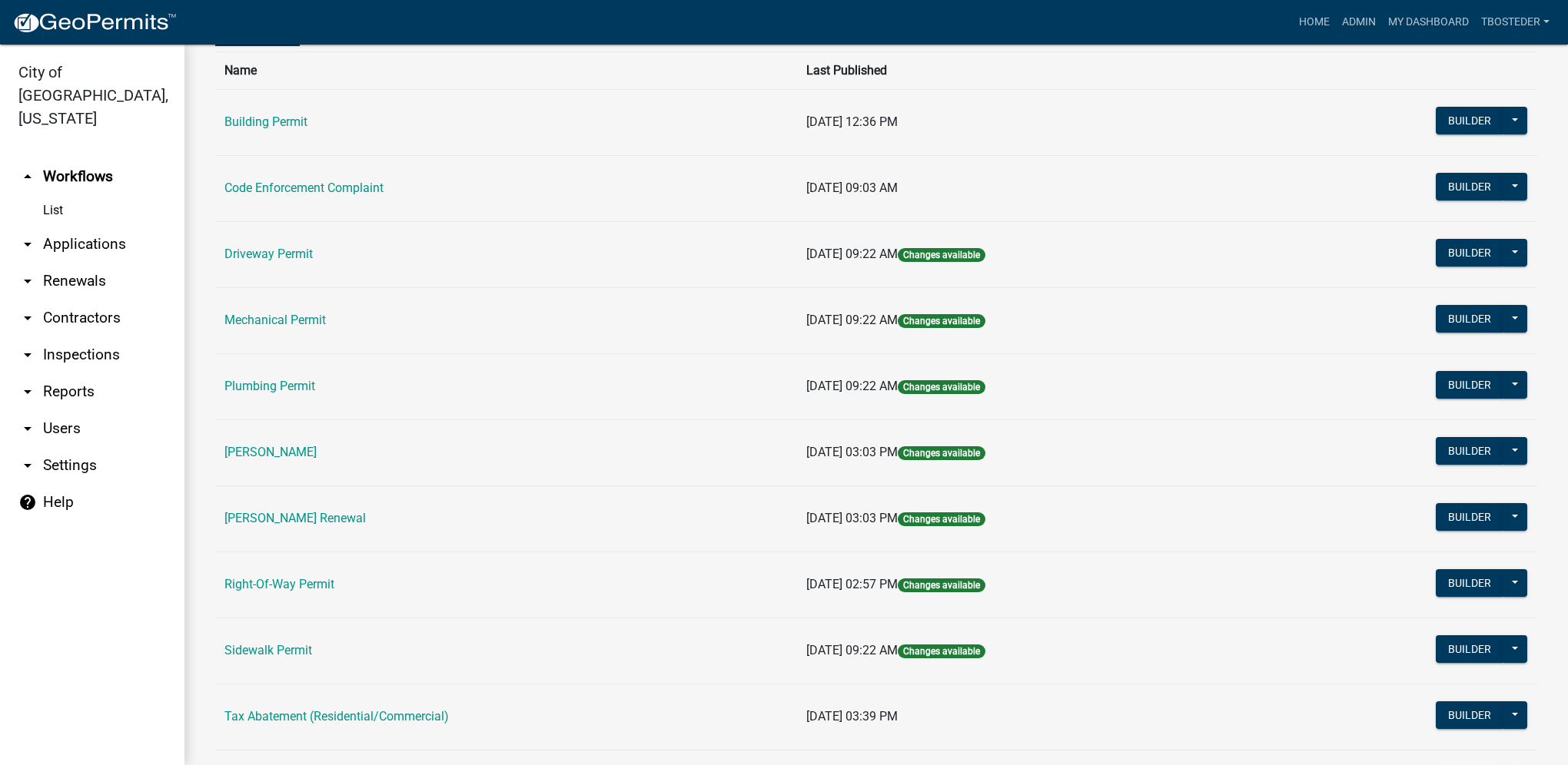
scroll to position [268, 0]
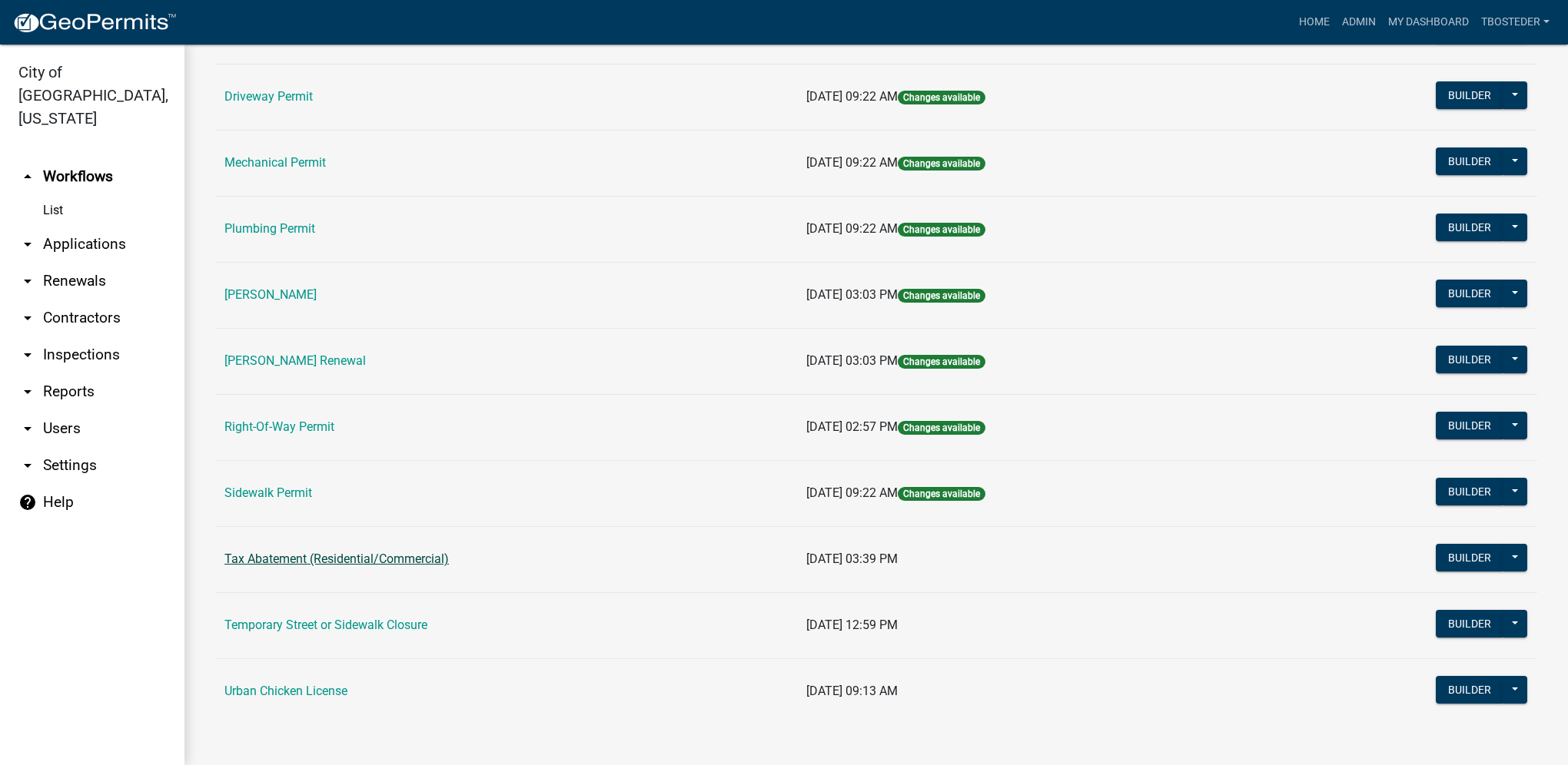
click at [275, 556] on link "Tax Abatement (Residential/Commercial)" at bounding box center [336, 558] width 224 height 15
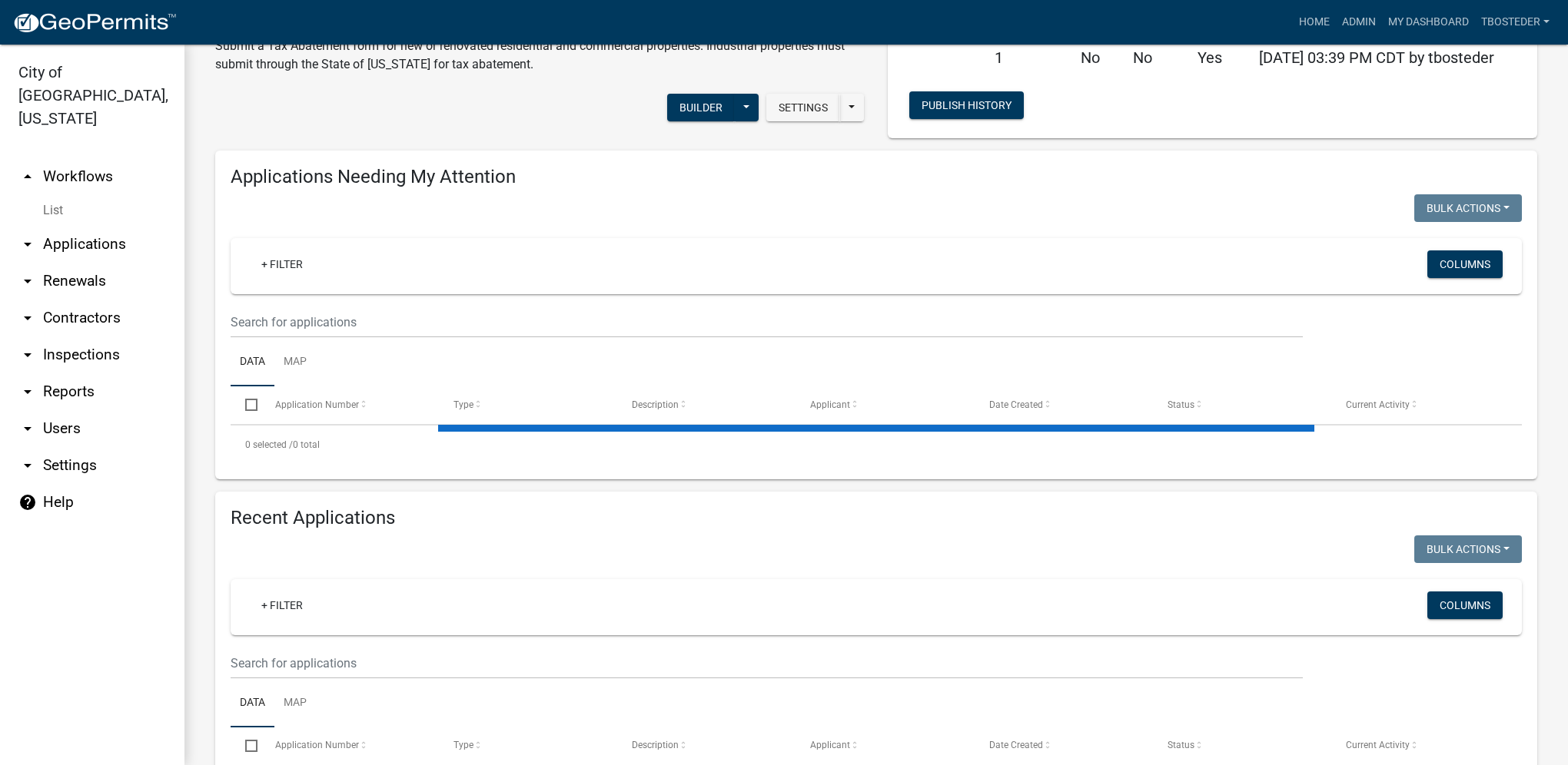
select select "1: 25"
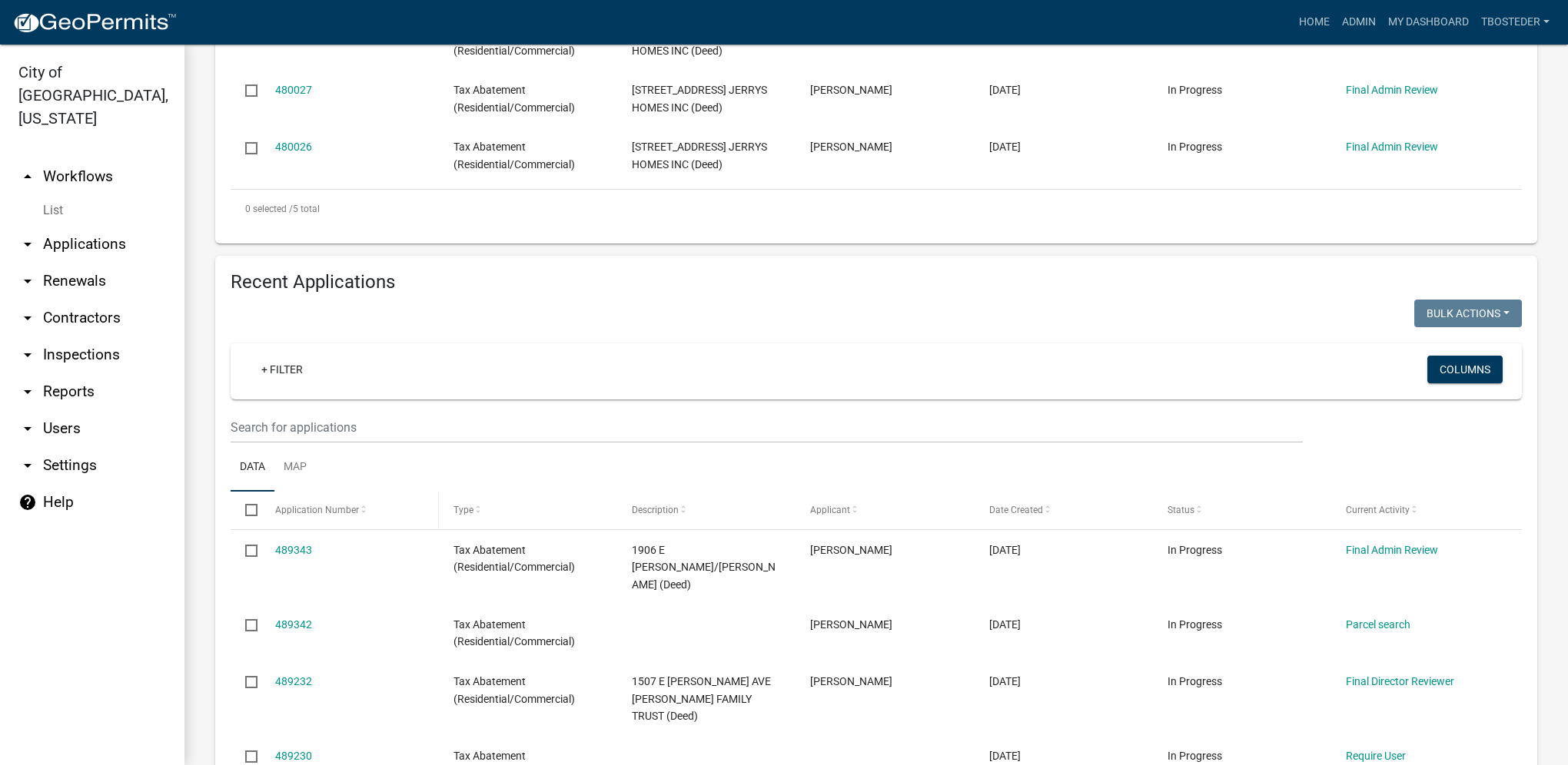
scroll to position [614, 0]
click at [304, 439] on input "text" at bounding box center [766, 427] width 1072 height 32
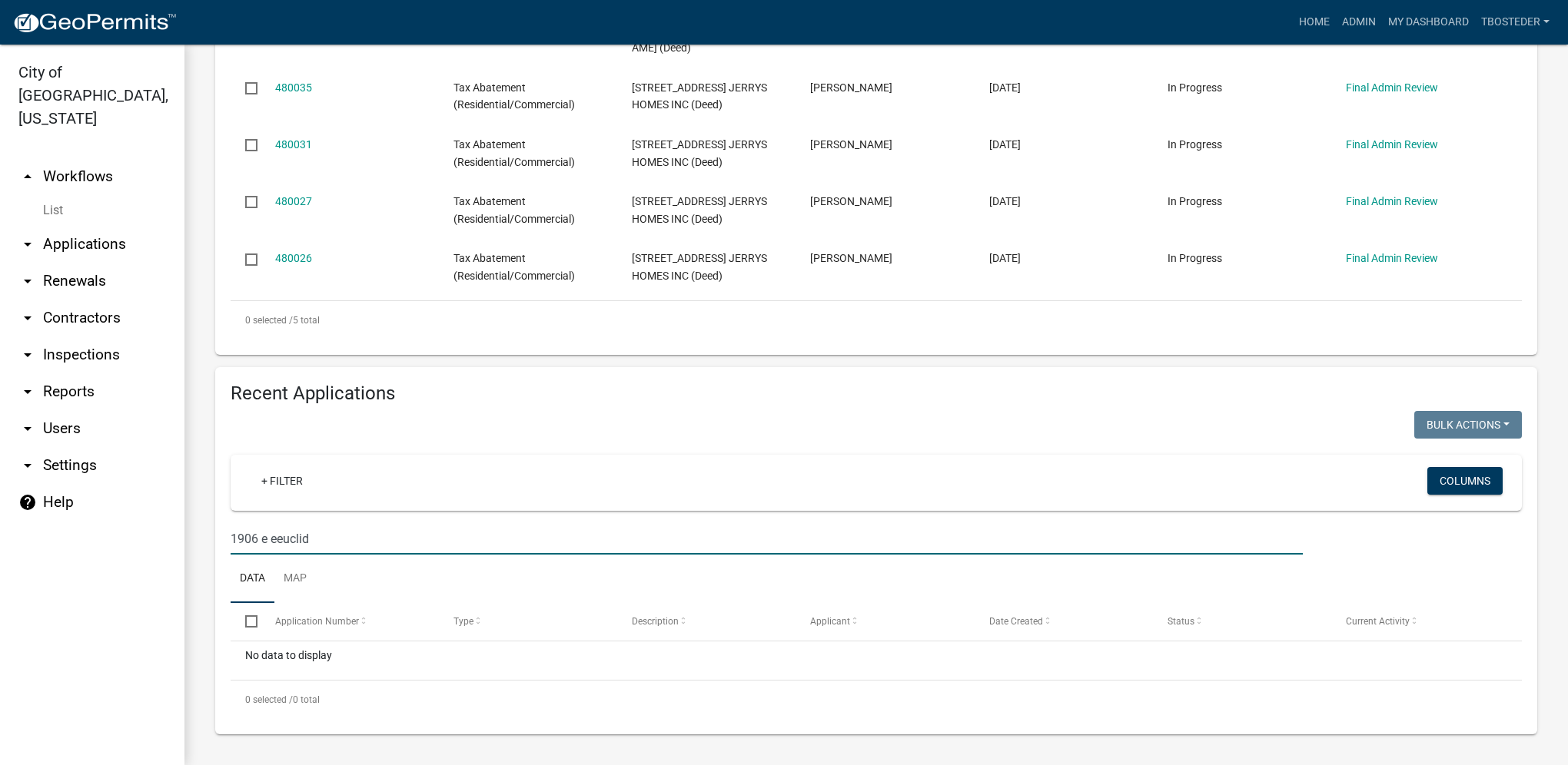
scroll to position [506, 0]
type input "1906 e euclid"
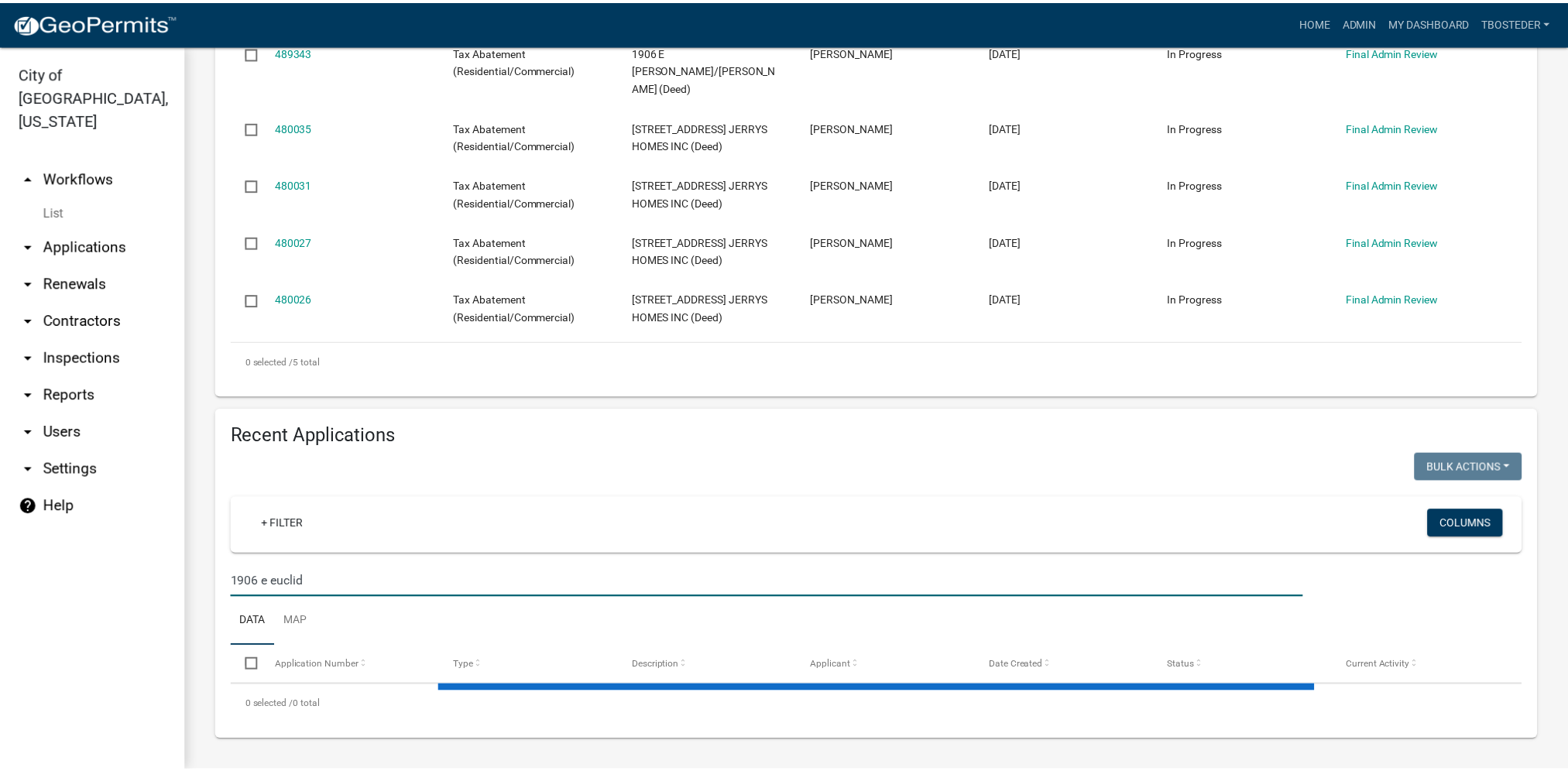
scroll to position [550, 0]
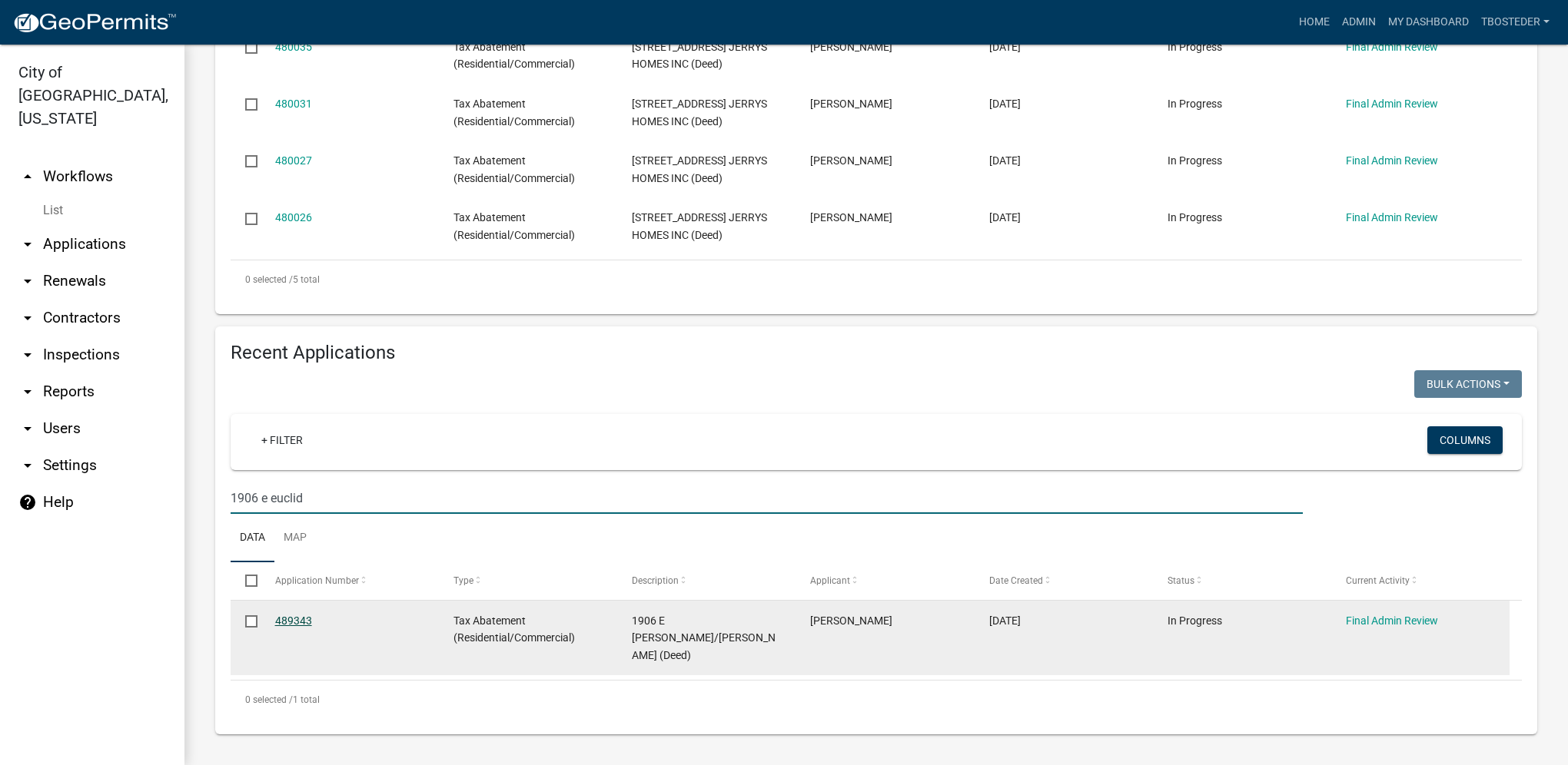
click at [300, 618] on link "489343" at bounding box center [294, 621] width 37 height 13
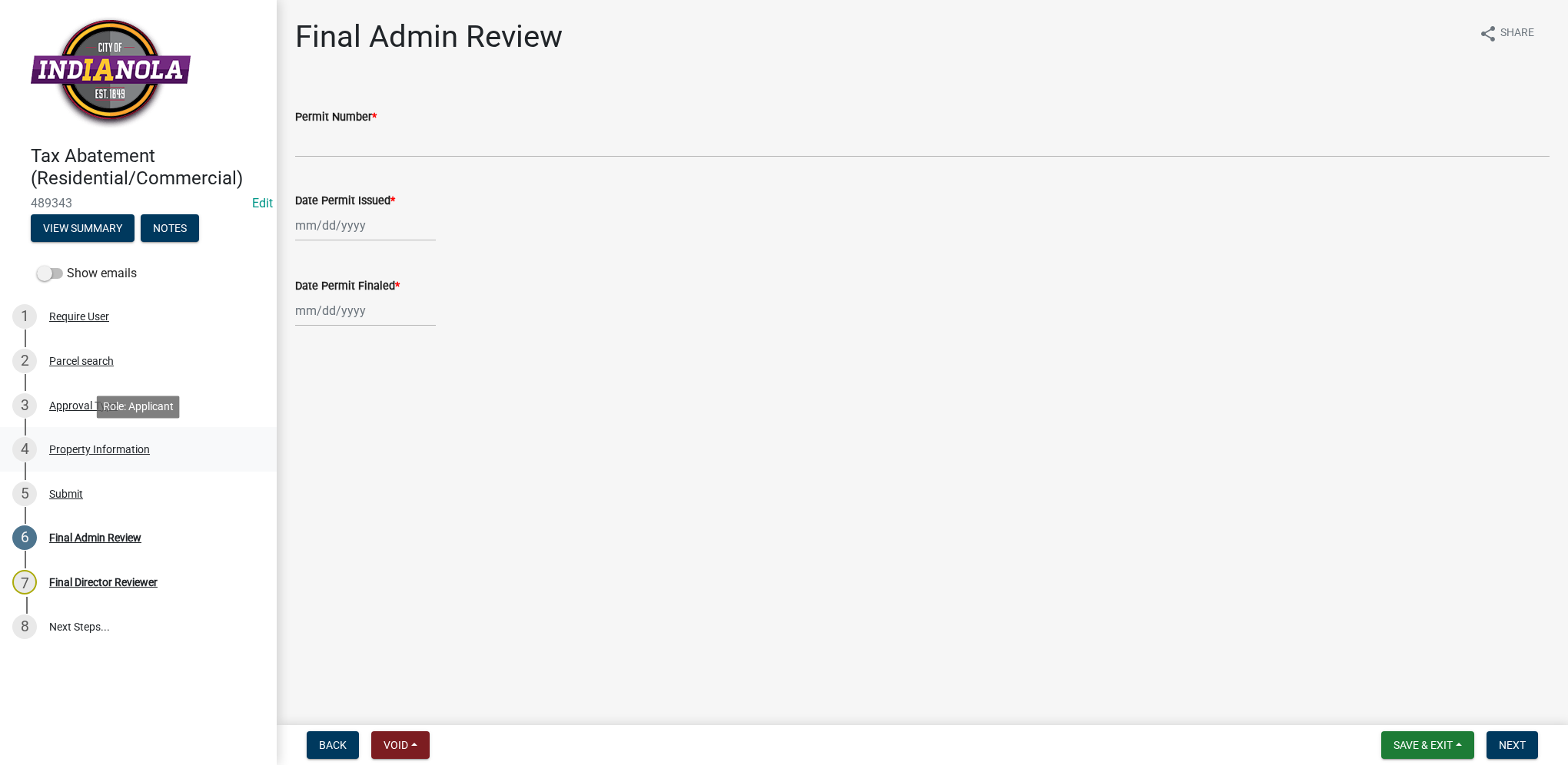
click at [120, 451] on div "Property Information" at bounding box center [99, 450] width 101 height 11
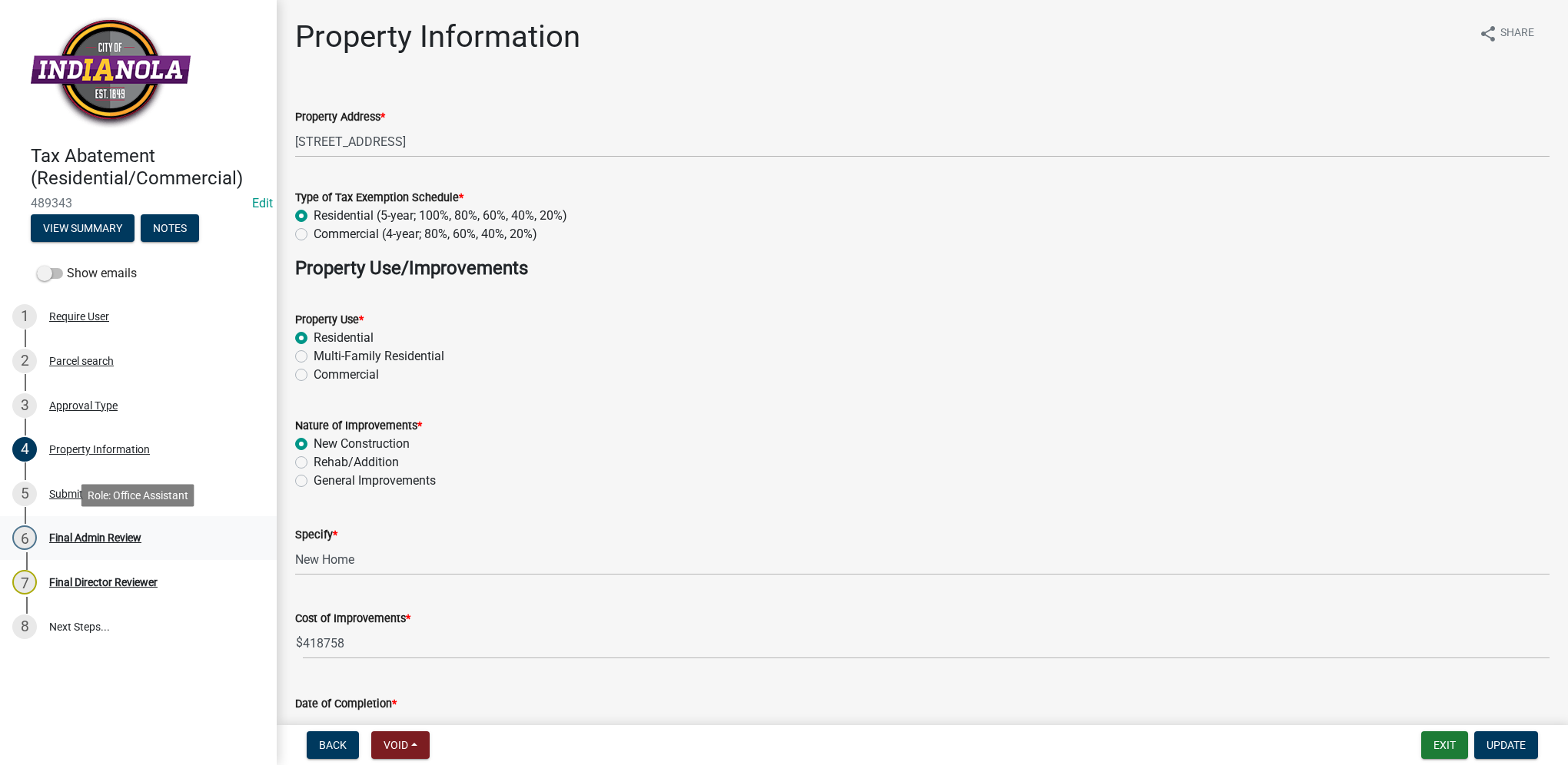
click at [138, 529] on div "6 Final Admin Review" at bounding box center [133, 537] width 240 height 24
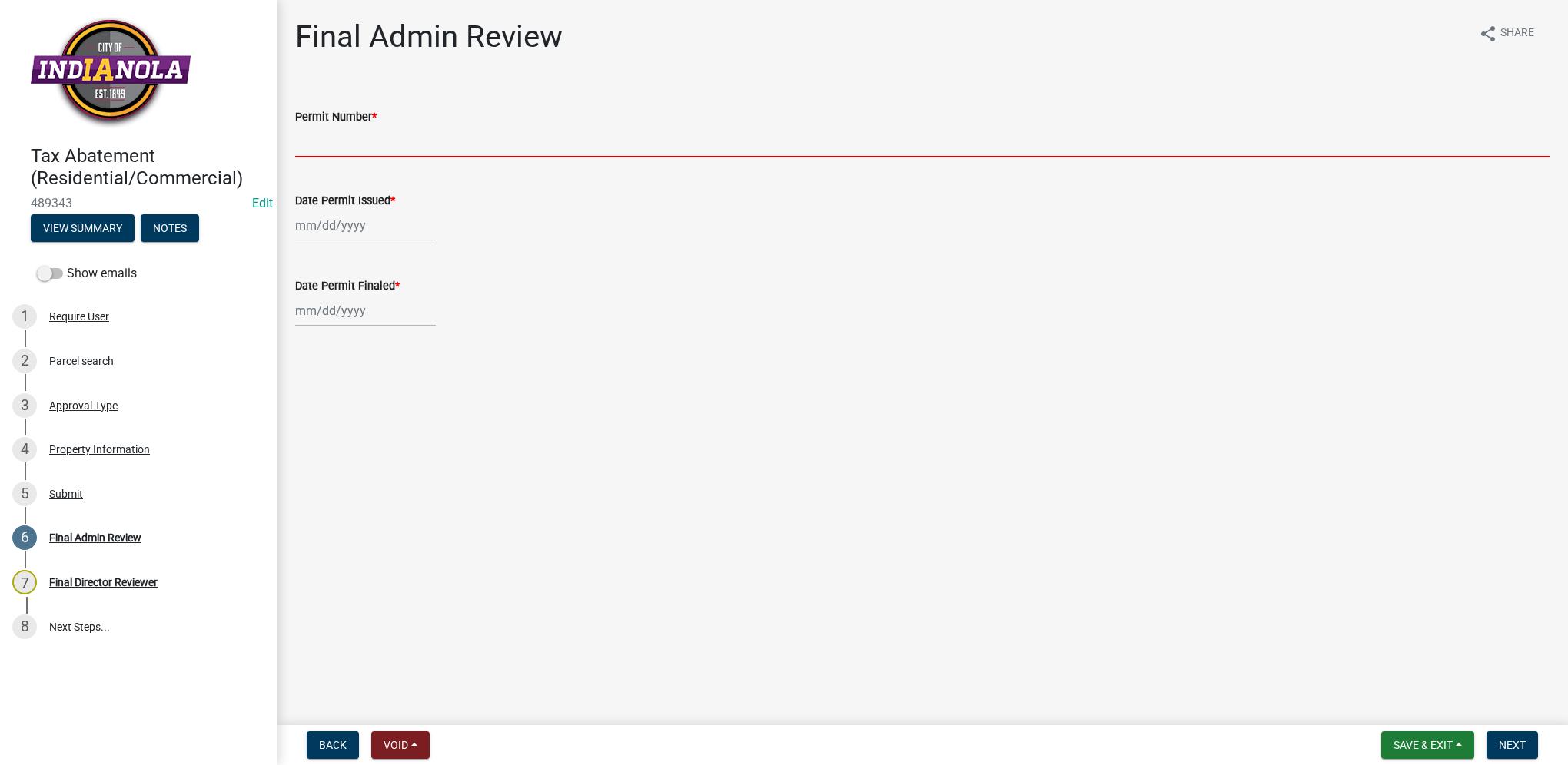
drag, startPoint x: 455, startPoint y: 133, endPoint x: 443, endPoint y: 126, distance: 13.9
click at [455, 134] on input "Permit Number *" at bounding box center [922, 142] width 1254 height 32
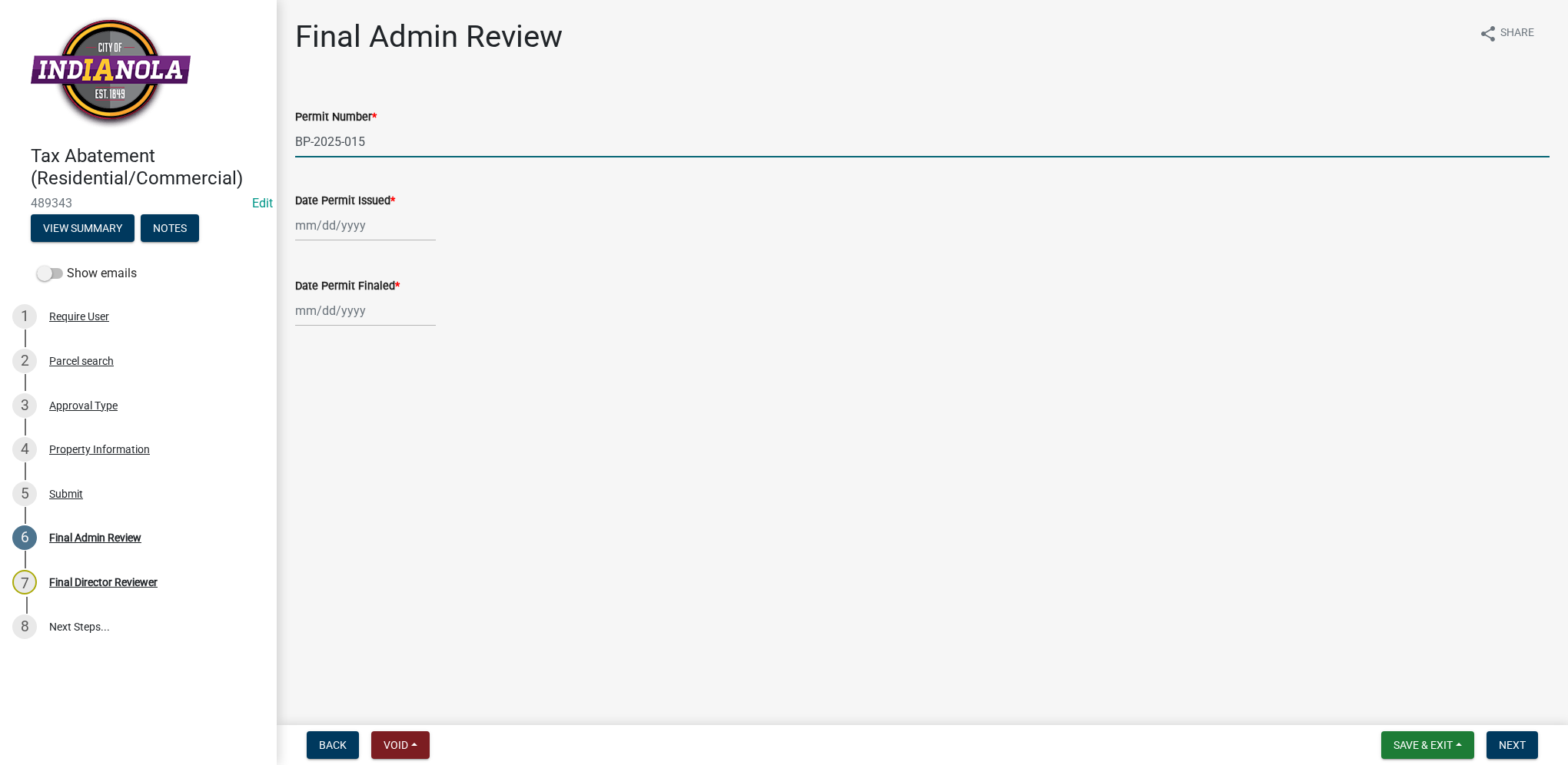
type input "BP-2025-015"
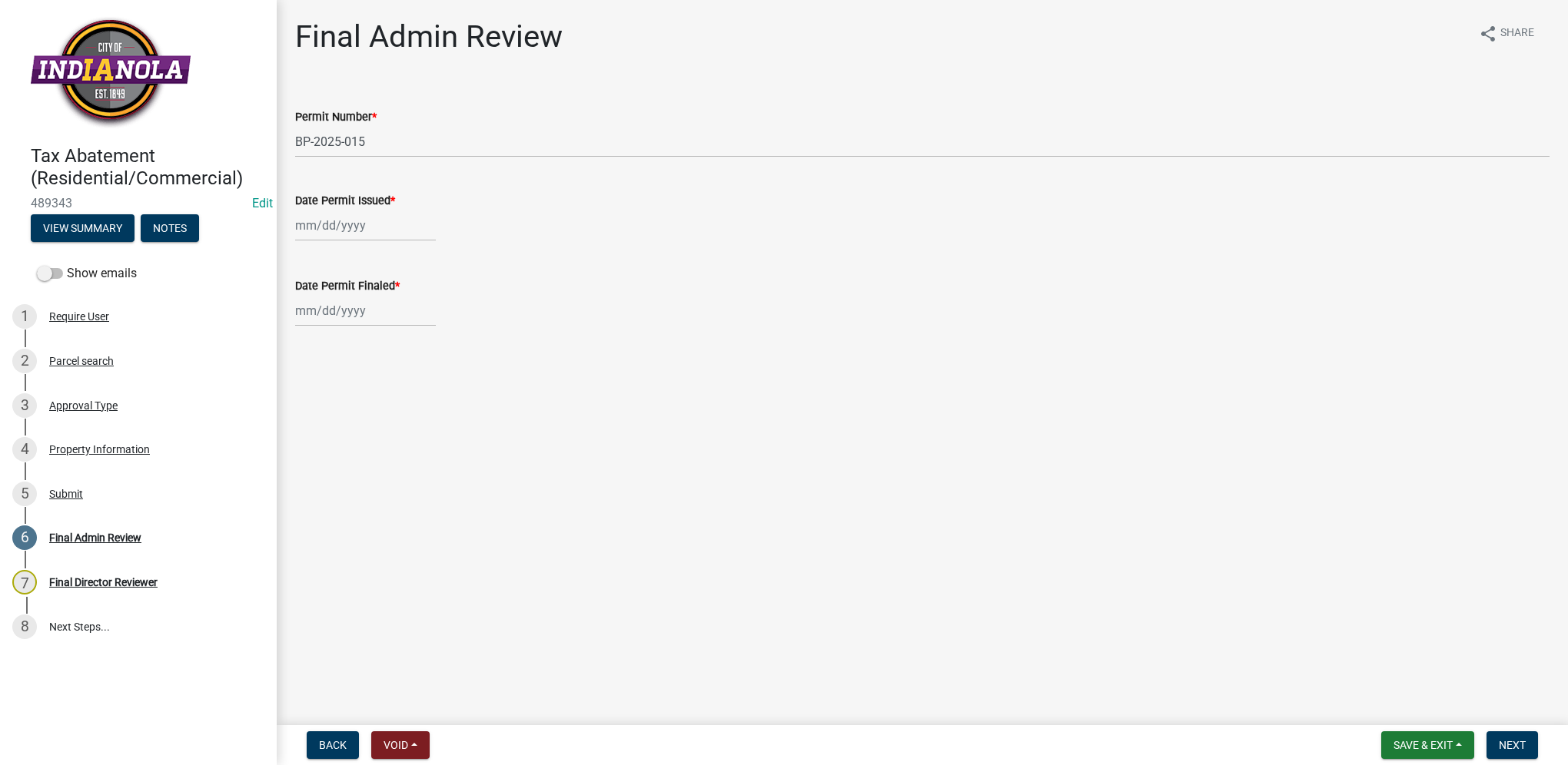
click at [301, 225] on div at bounding box center [365, 226] width 140 height 32
select select "10"
select select "2025"
click at [296, 220] on input "Date Permit Issued *" at bounding box center [365, 226] width 140 height 32
type input "01/29/2025"
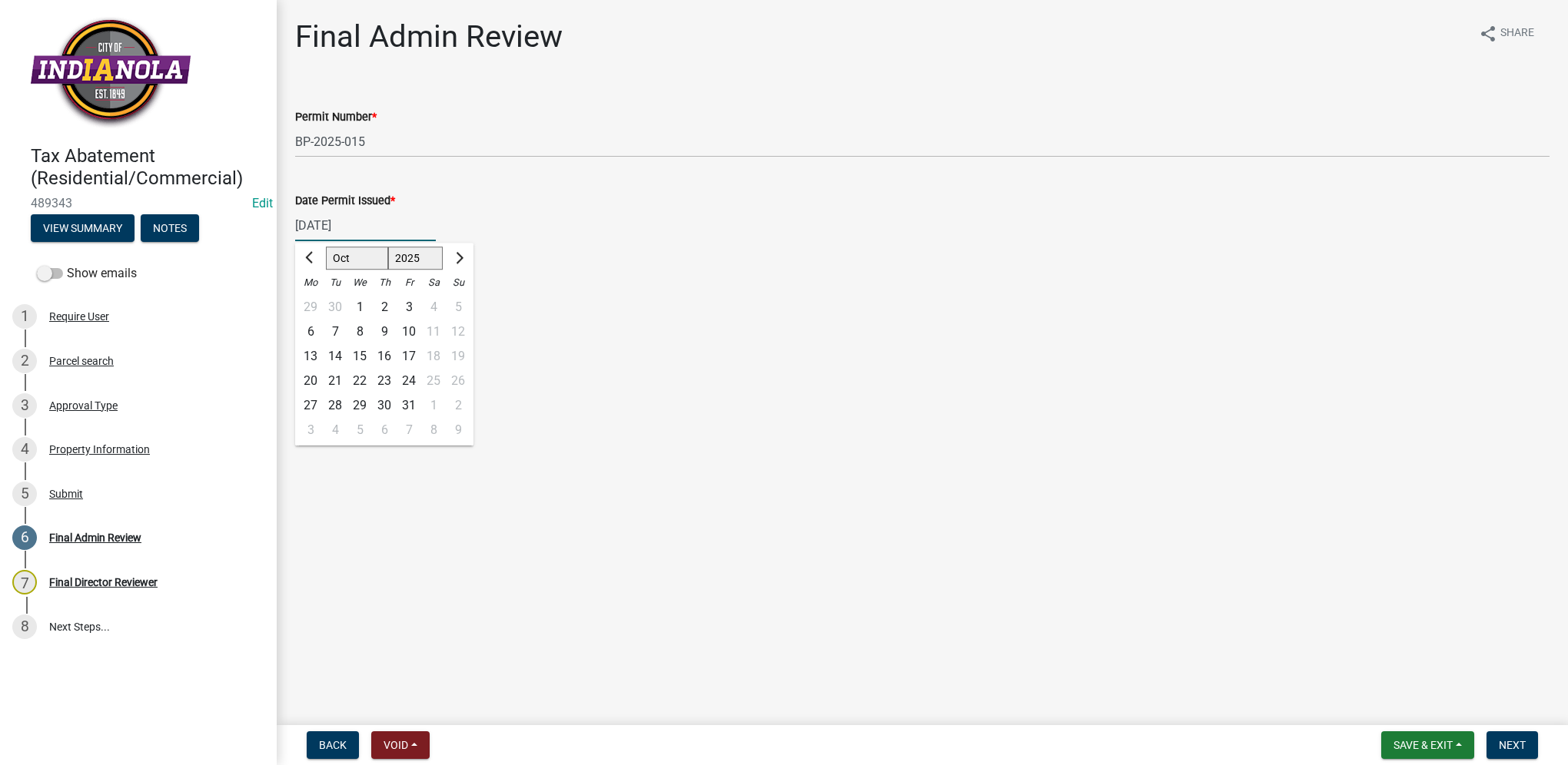
click at [784, 368] on main "Final Admin Review share Share Permit Number * BP-2025-015 Date Permit Issued *…" at bounding box center [922, 360] width 1291 height 719
click at [324, 315] on div at bounding box center [365, 311] width 140 height 32
select select "10"
select select "2025"
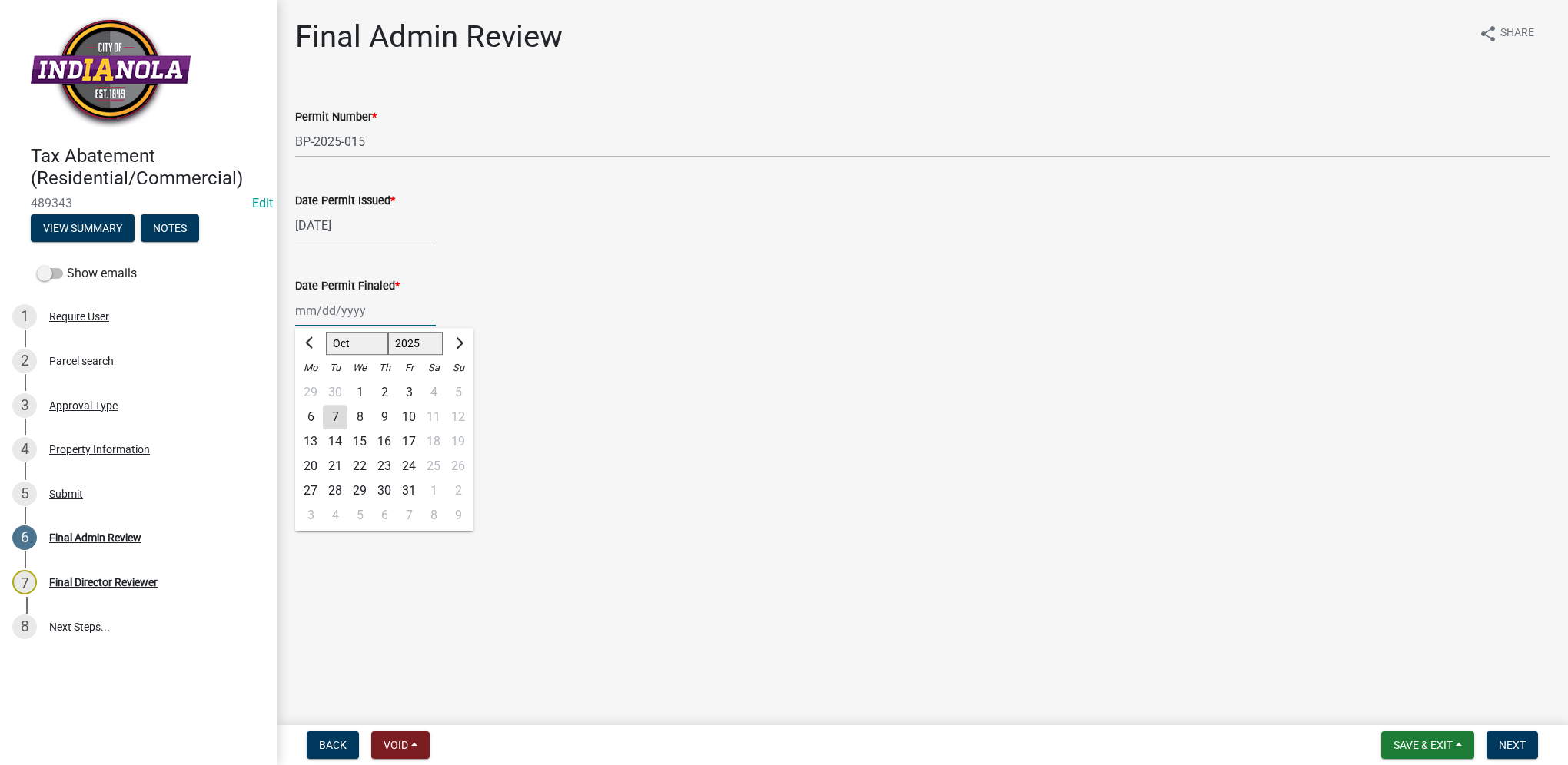
click at [295, 316] on input "Date Permit Finaled *" at bounding box center [365, 311] width 140 height 32
type input "[DATE]"
click at [619, 272] on div "Date Permit Finaled * 06/06/2025 Jan Feb Mar Apr May Jun Jul Aug Sep Oct Nov De…" at bounding box center [922, 290] width 1254 height 72
click at [1491, 744] on button "Next" at bounding box center [1511, 744] width 51 height 28
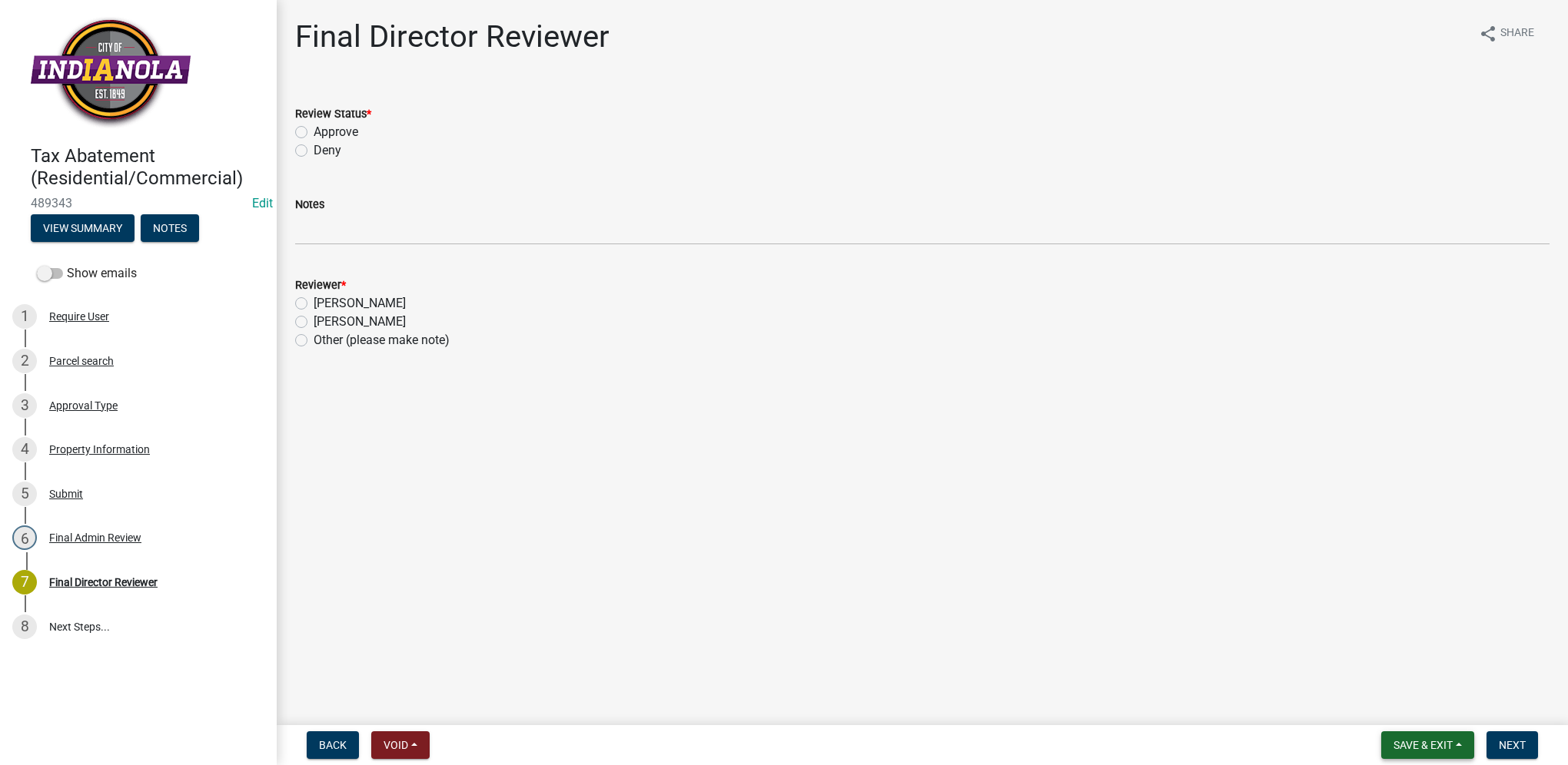
click at [1456, 750] on button "Save & Exit" at bounding box center [1428, 744] width 93 height 28
click at [1437, 711] on button "Save & Exit" at bounding box center [1413, 705] width 123 height 37
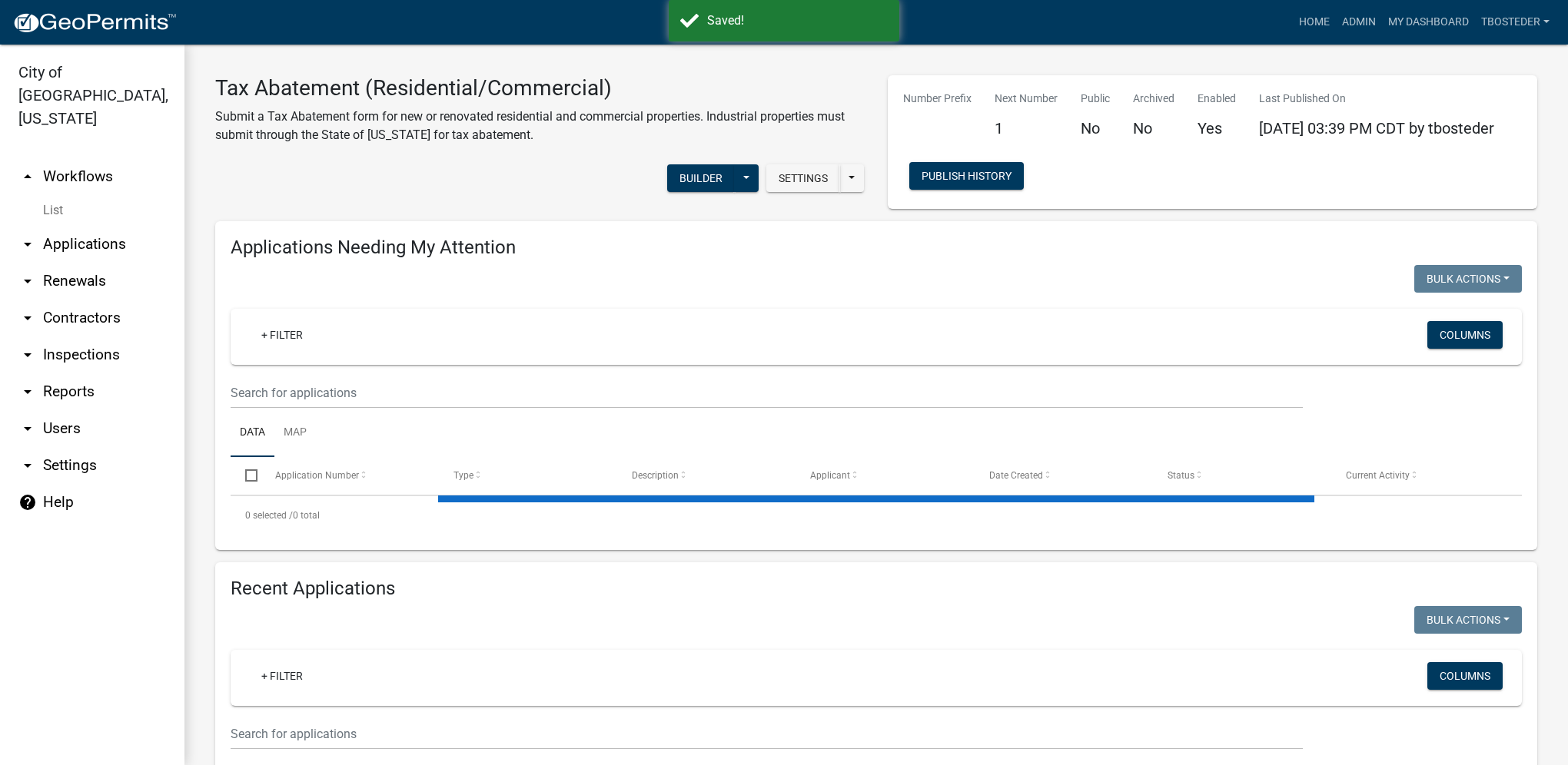
select select "1: 25"
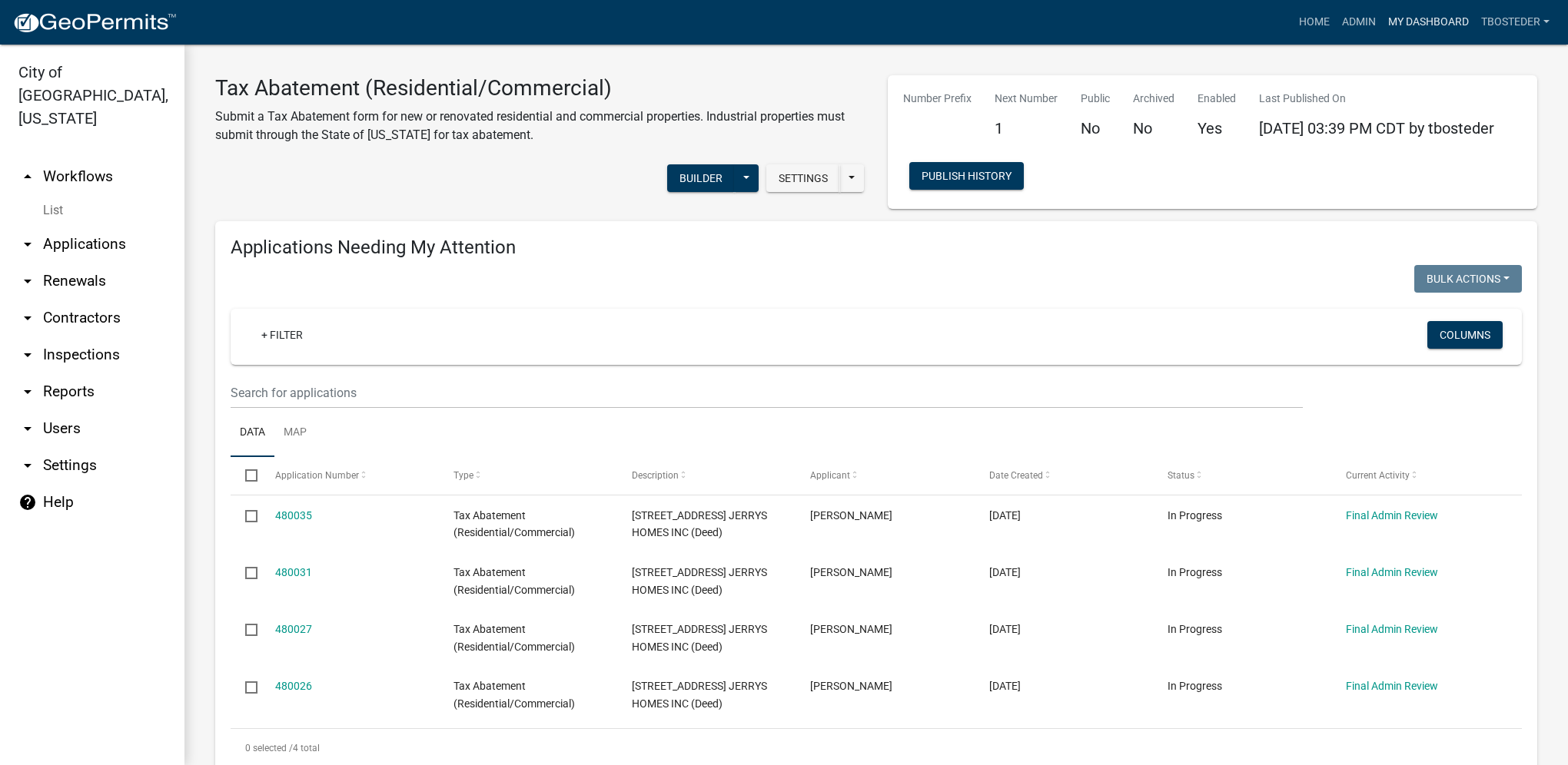
click at [1411, 31] on link "My Dashboard" at bounding box center [1428, 22] width 93 height 29
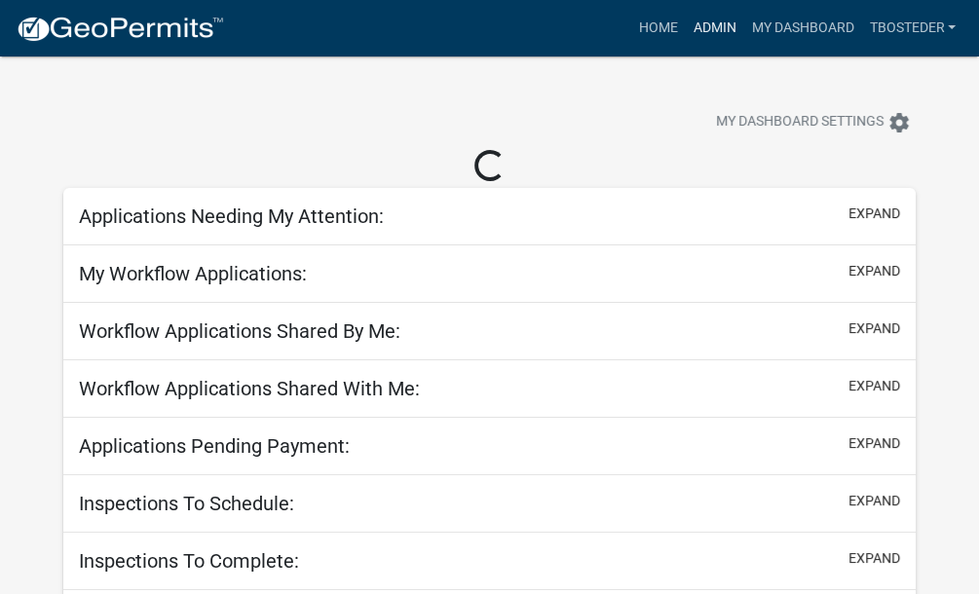
click at [705, 20] on link "Admin" at bounding box center [714, 28] width 58 height 37
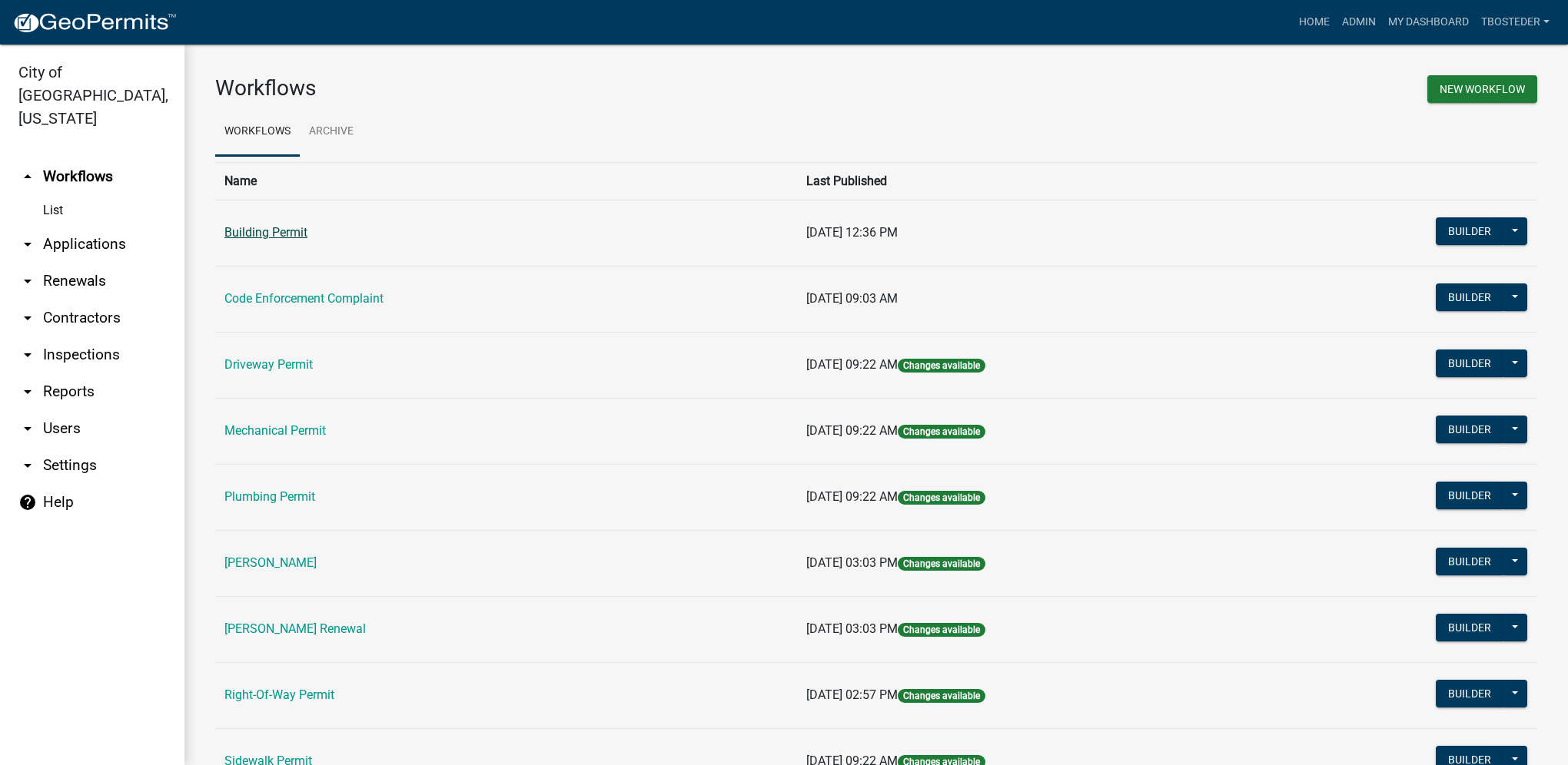
click at [282, 225] on link "Building Permit" at bounding box center [265, 232] width 83 height 15
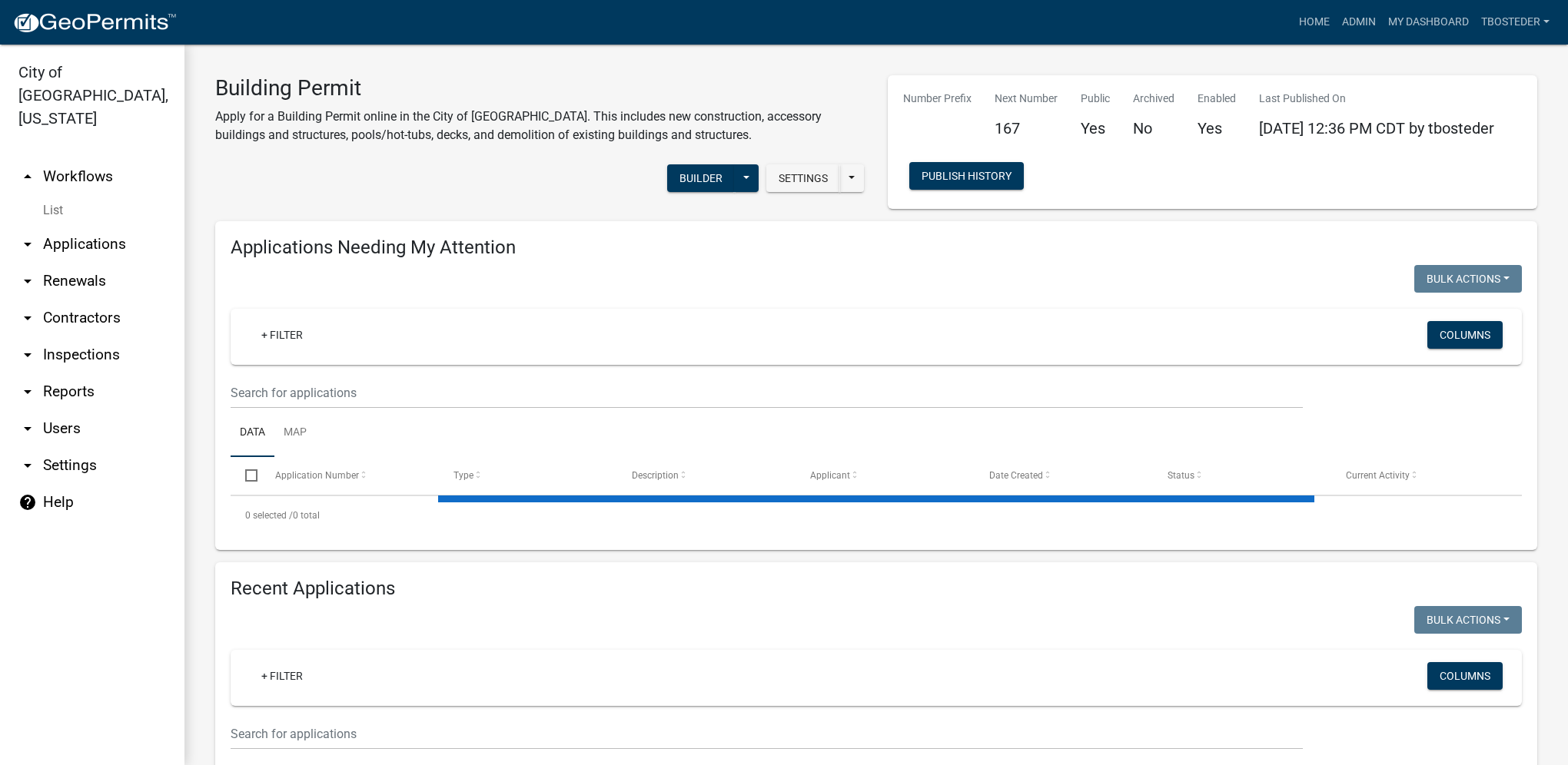
select select "1: 25"
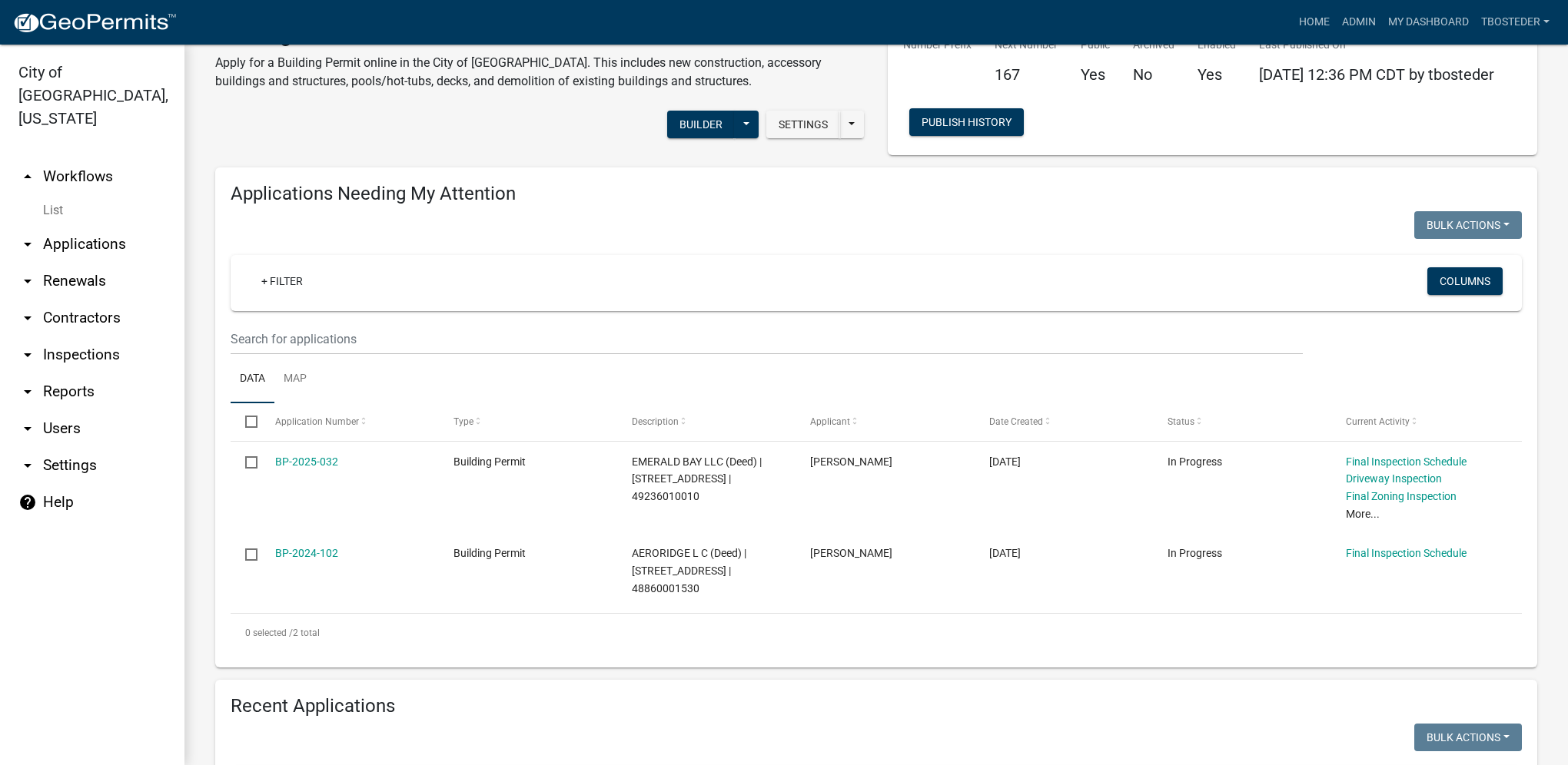
scroll to position [384, 0]
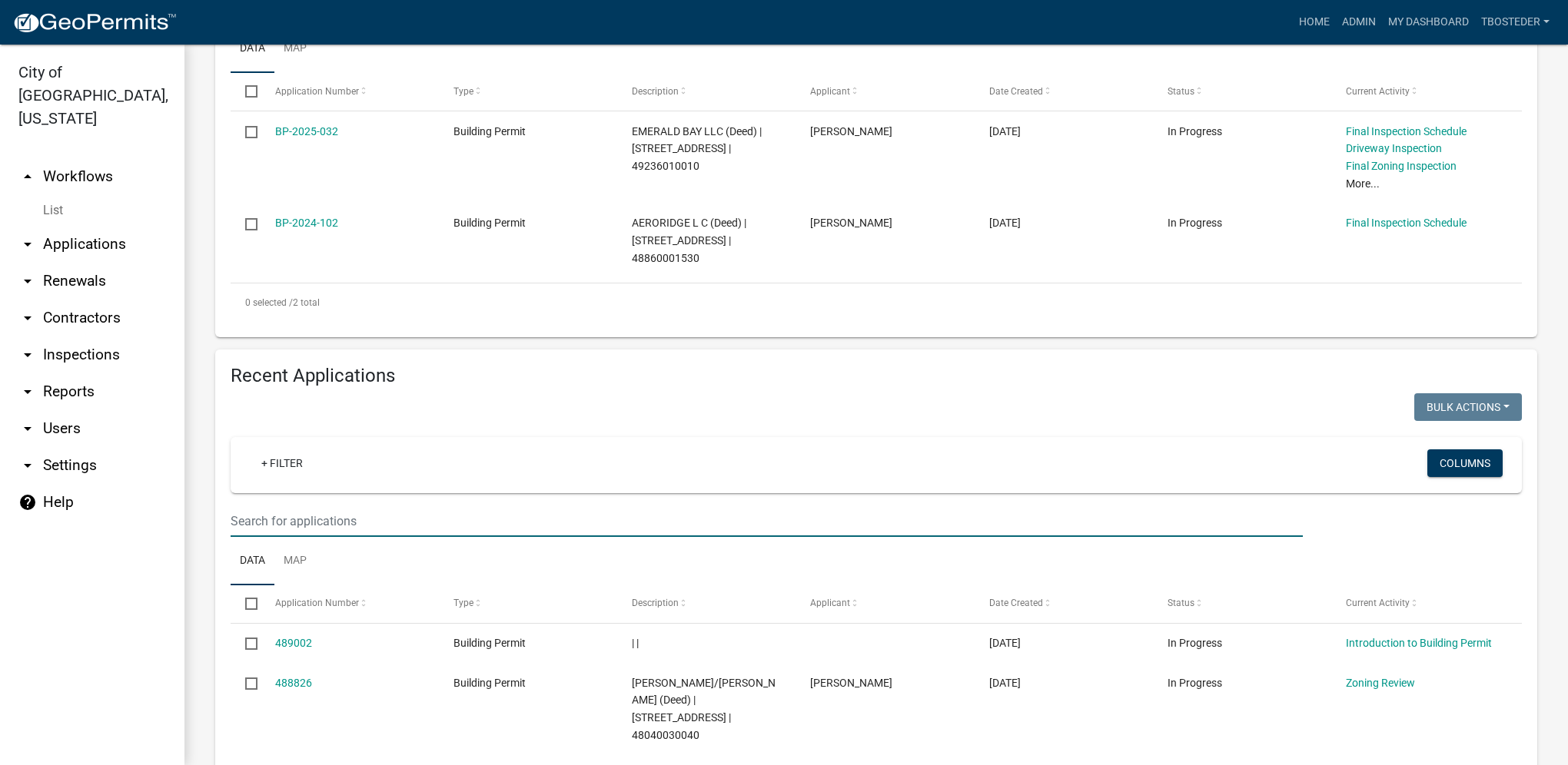
click at [332, 521] on input "text" at bounding box center [766, 521] width 1072 height 32
paste input "[ { "value": { "activity": { "routing": [ { "$id": "1", "targetId": "c2cec5f4-4…"
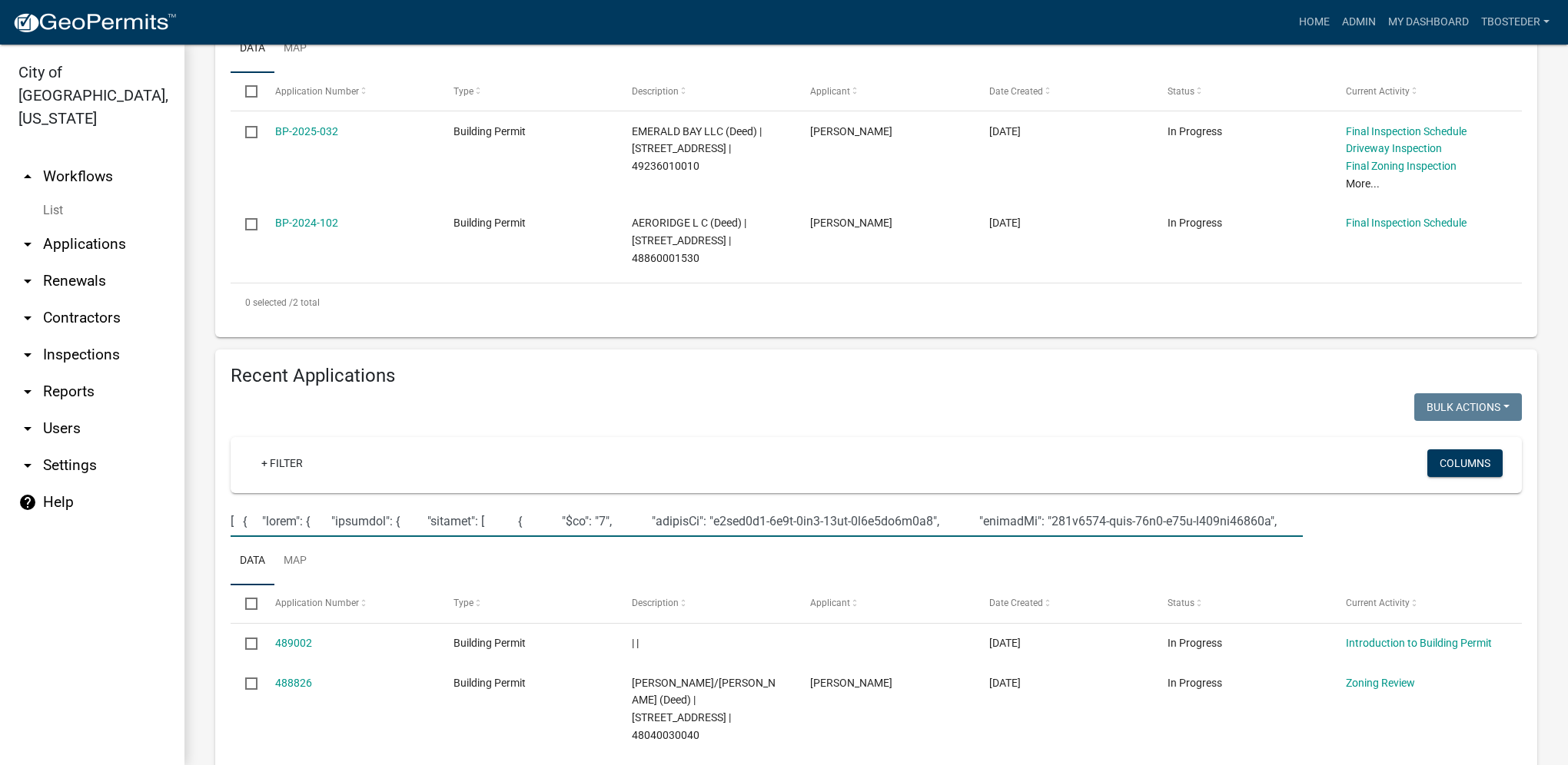
type input "[ { "value": { "activity": { "routing": [ { "$id": "1", "targetId": "c2cec5f4-4…"
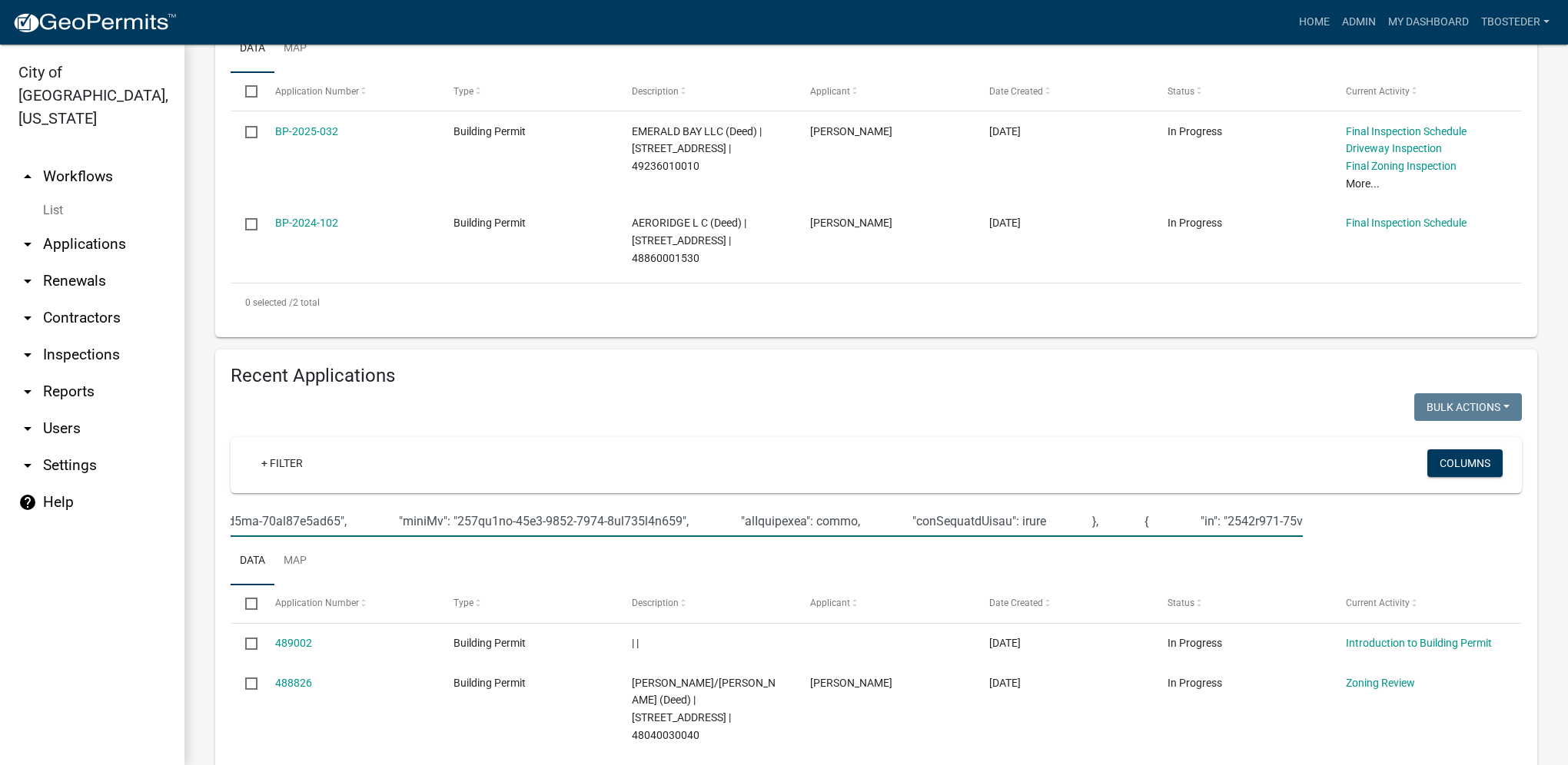
click at [328, 520] on input "text" at bounding box center [766, 521] width 1072 height 32
click at [327, 519] on input "text" at bounding box center [766, 521] width 1072 height 32
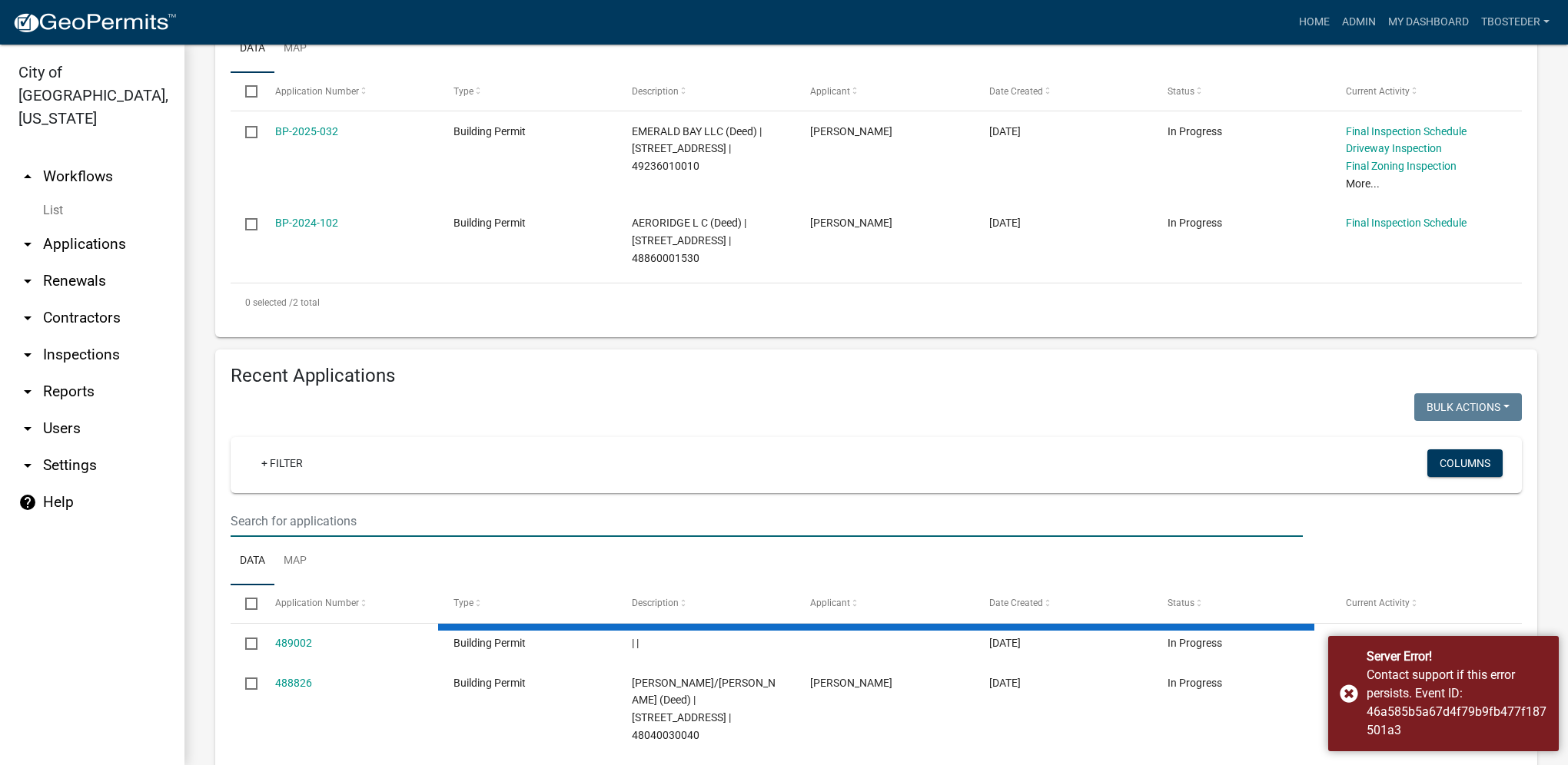
scroll to position [0, 0]
type input "1507 e girard ave"
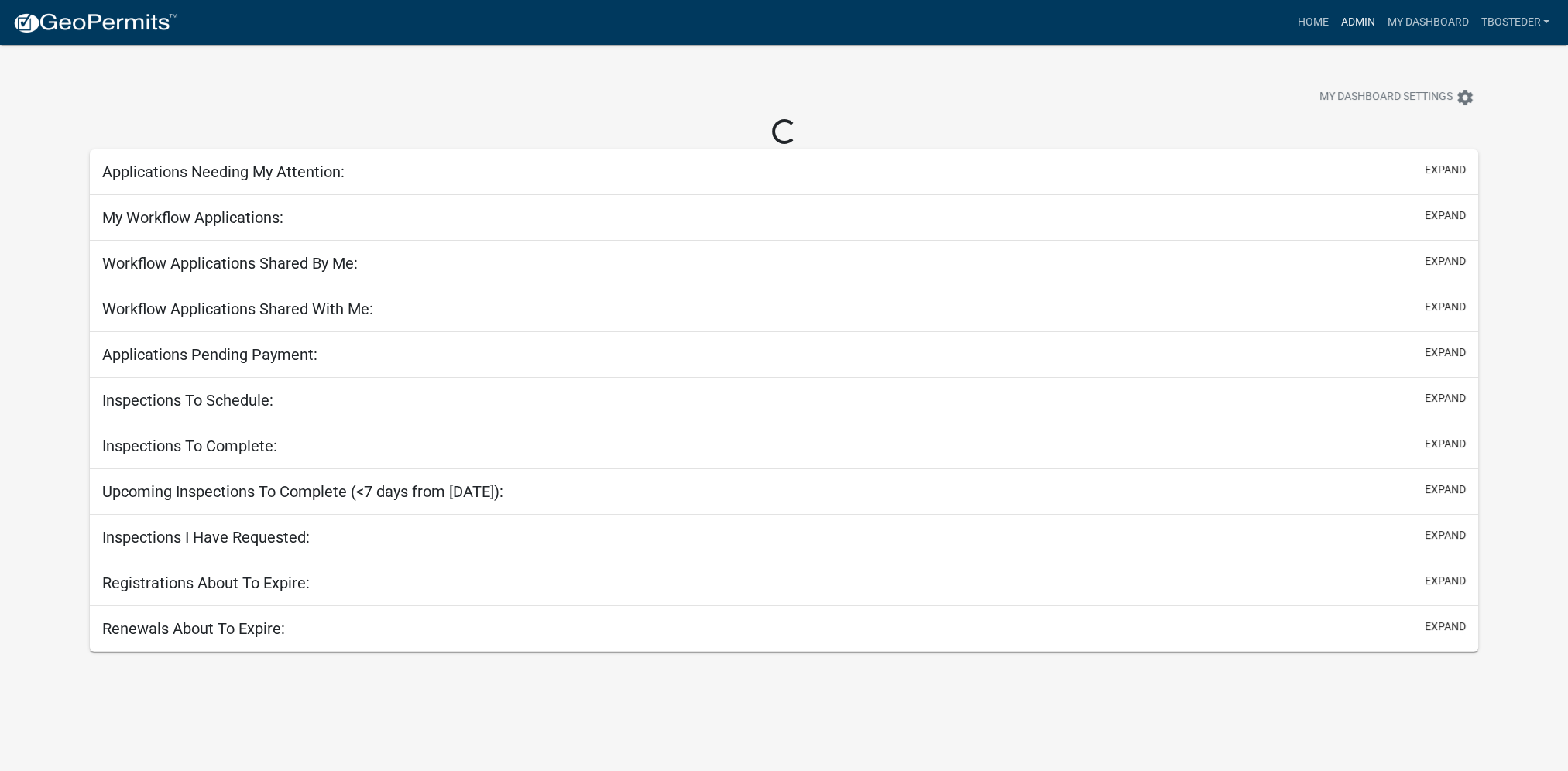
click at [1369, 28] on link "Admin" at bounding box center [1357, 22] width 46 height 29
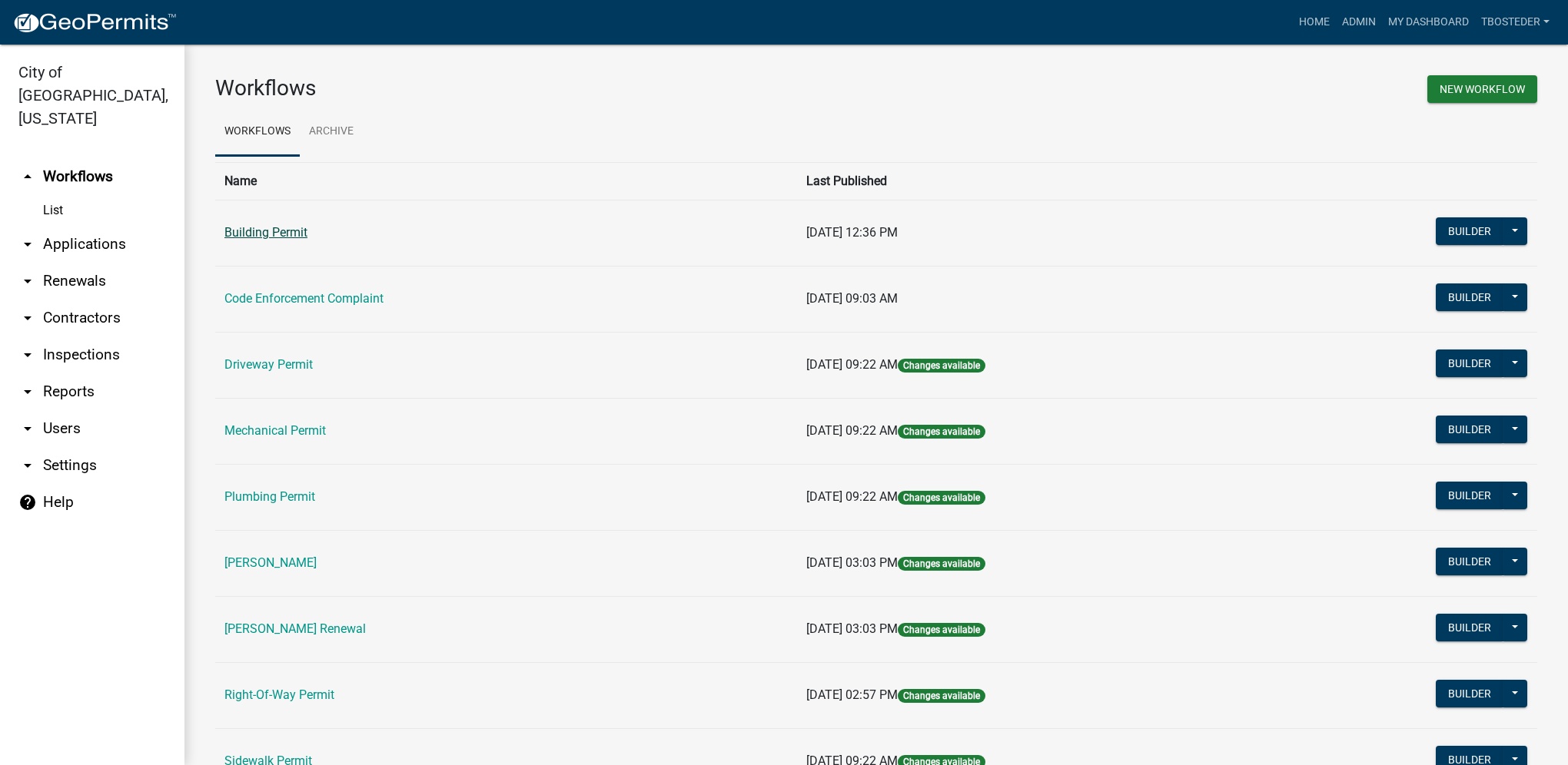
click at [266, 230] on link "Building Permit" at bounding box center [265, 232] width 83 height 15
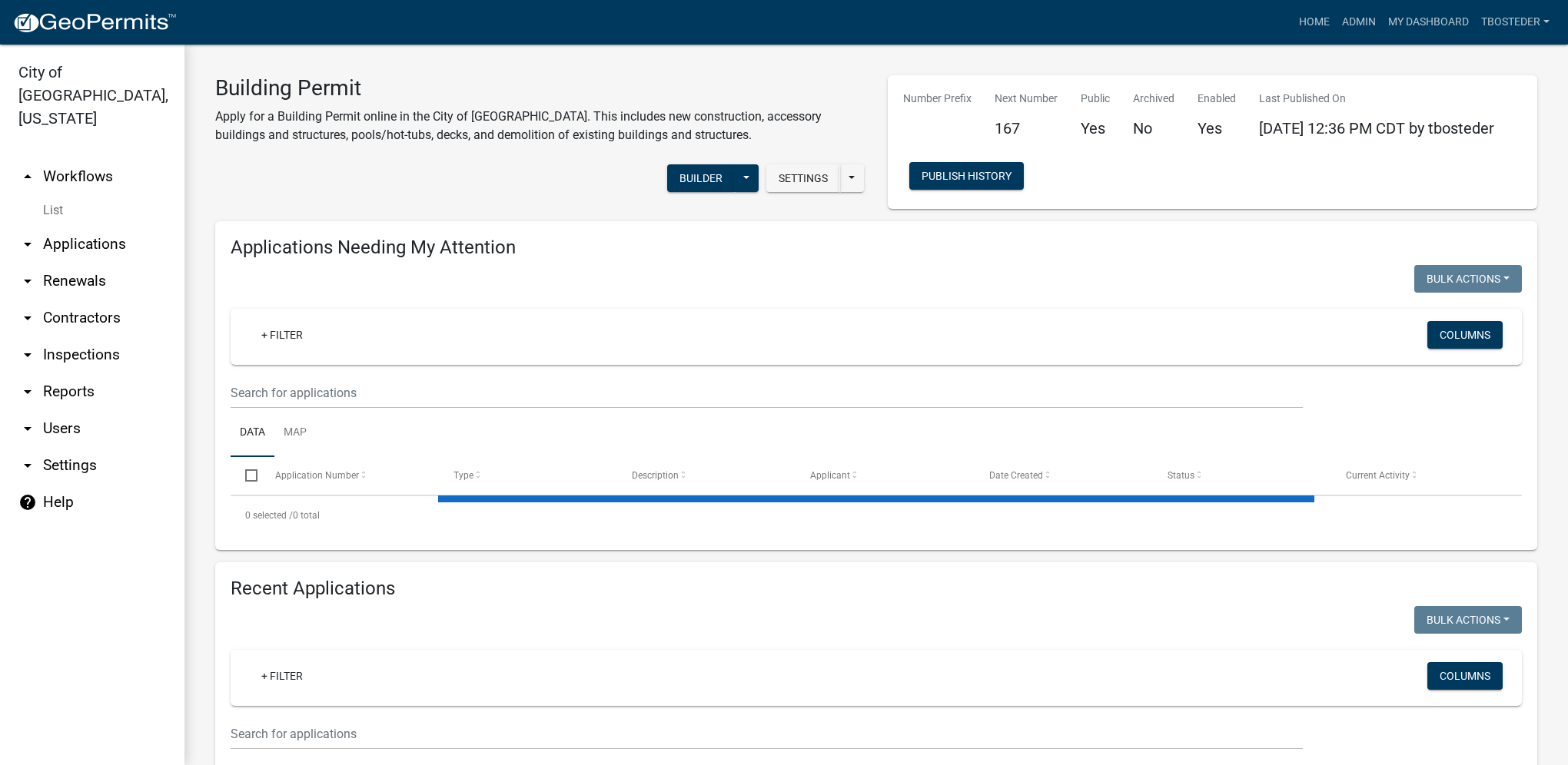
select select "1: 25"
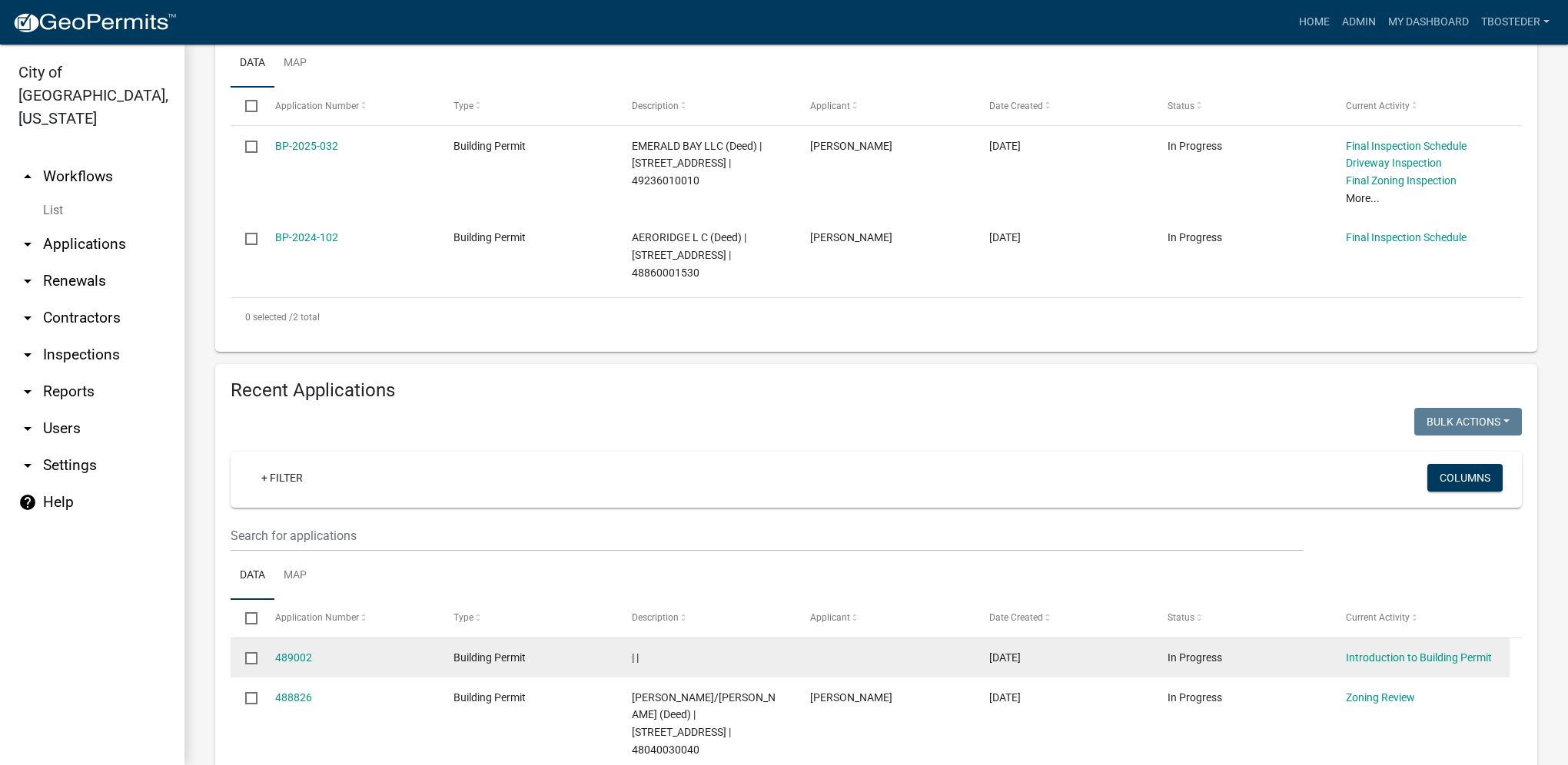
scroll to position [384, 0]
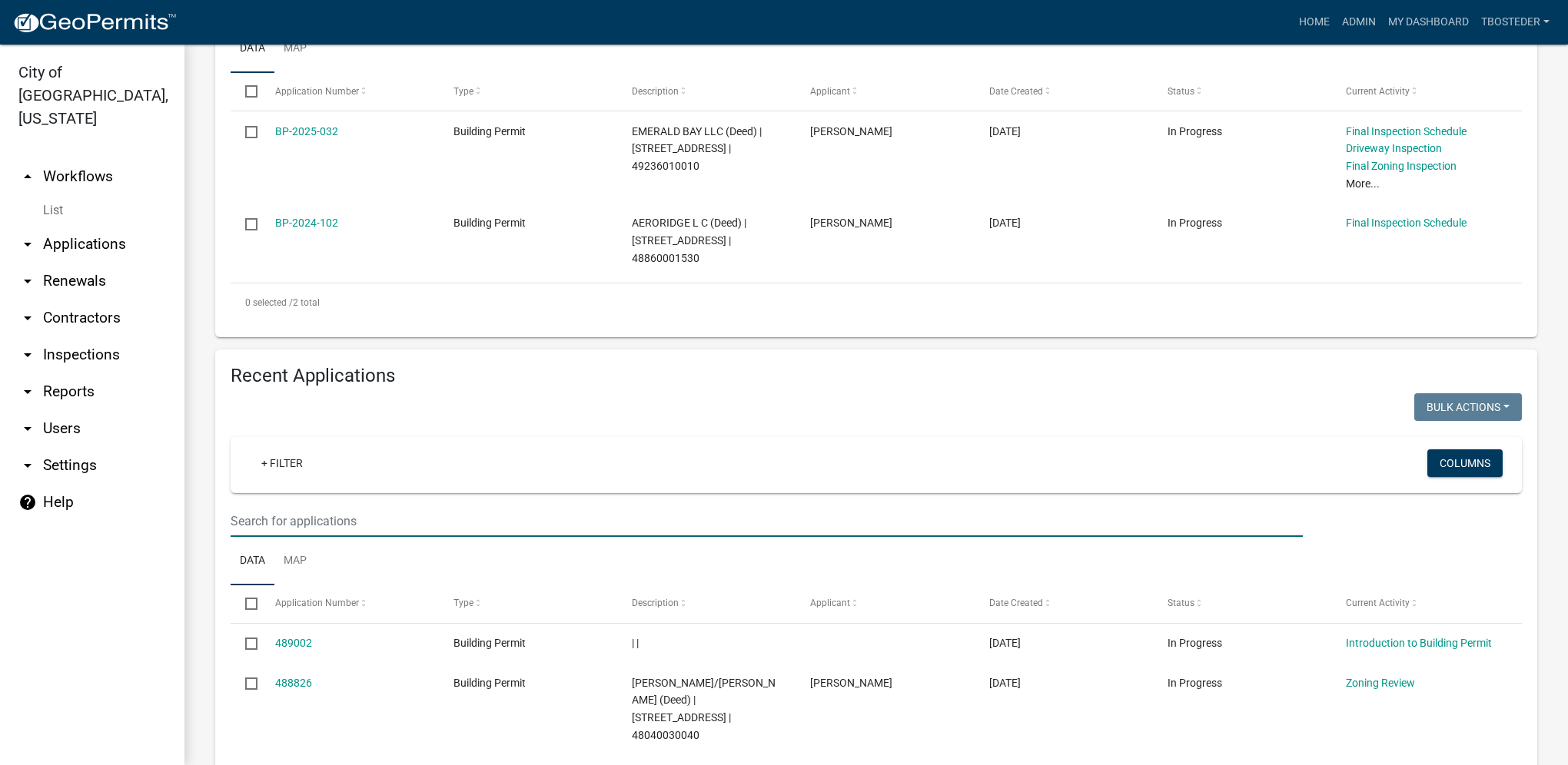
click at [371, 523] on input "text" at bounding box center [766, 521] width 1072 height 32
type input "1507 e [PERSON_NAME]"
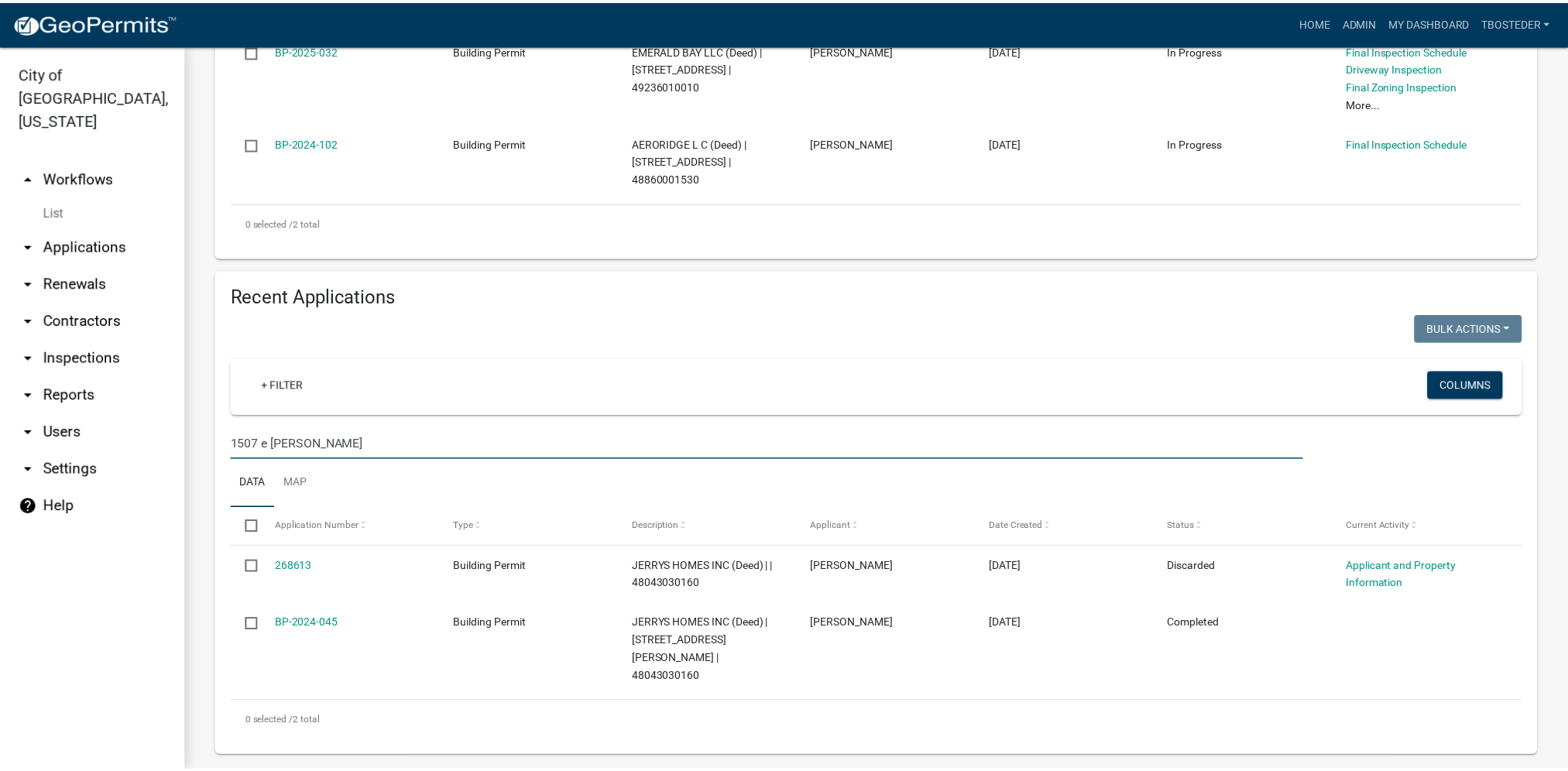
scroll to position [471, 0]
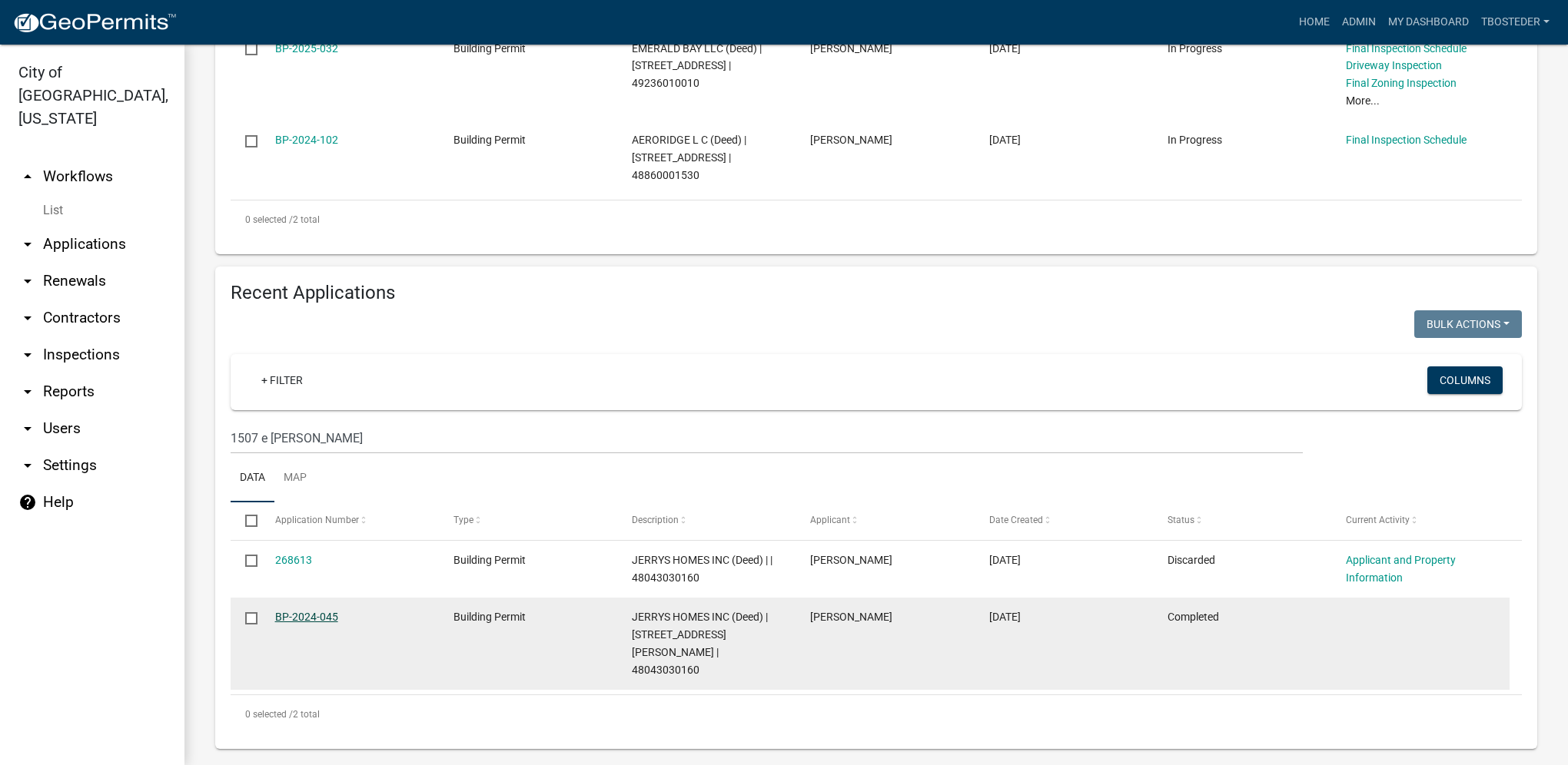
click at [313, 618] on link "BP-2024-045" at bounding box center [307, 617] width 63 height 13
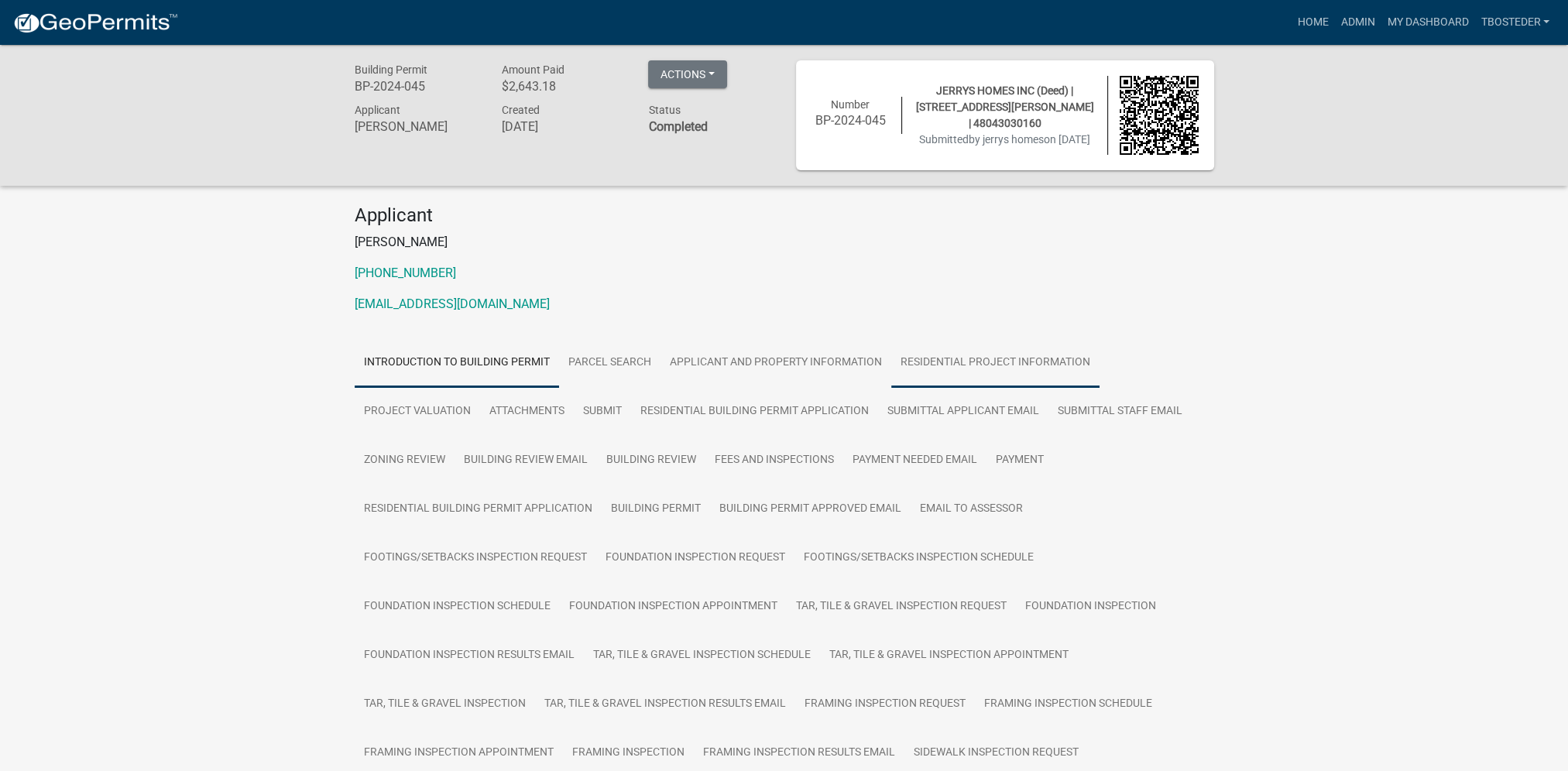
drag, startPoint x: 903, startPoint y: 369, endPoint x: 732, endPoint y: 405, distance: 174.7
click at [903, 369] on link "Residential Project Information" at bounding box center [996, 363] width 208 height 49
click at [1008, 461] on link "Payment" at bounding box center [1020, 460] width 67 height 49
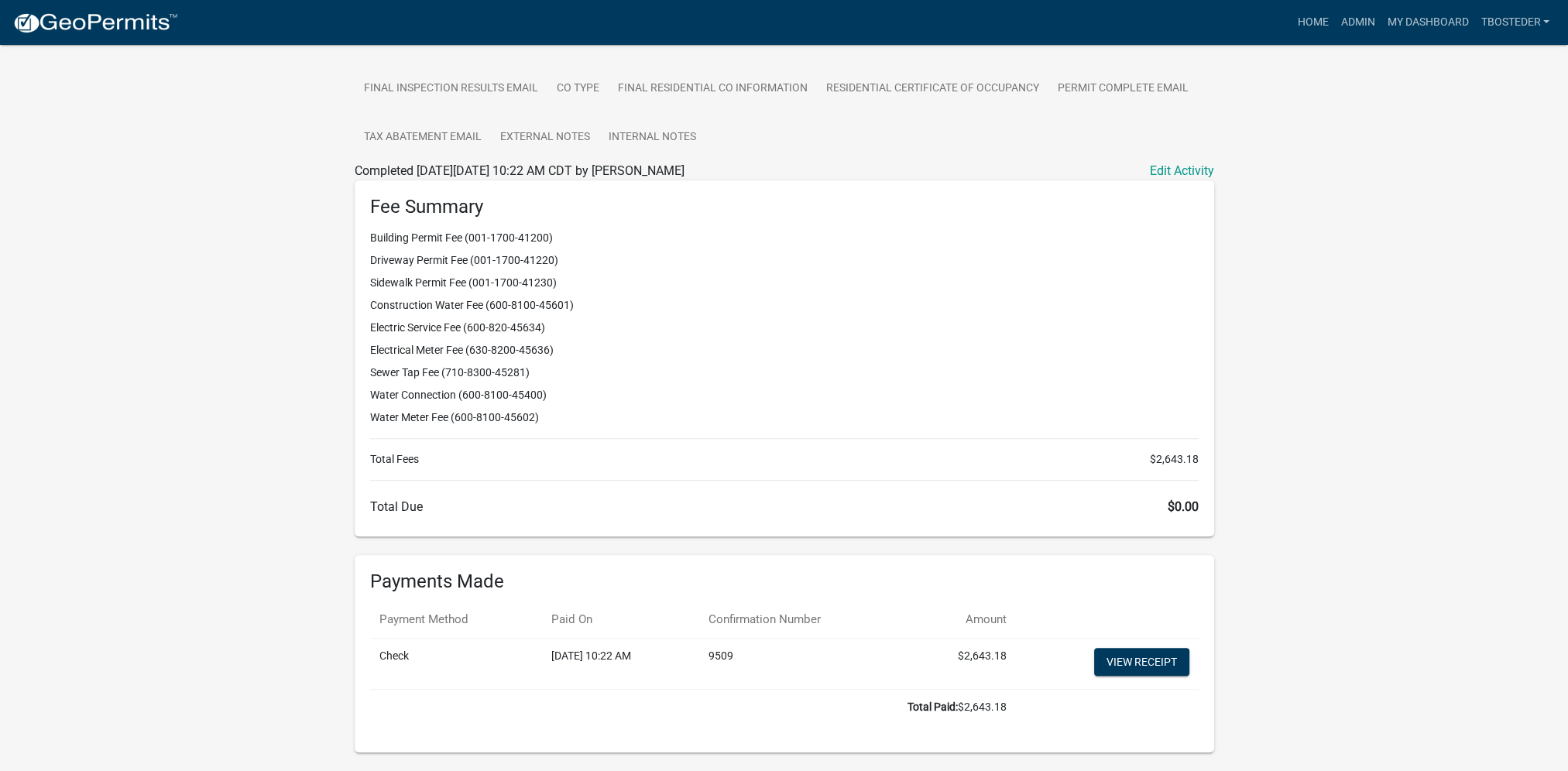
scroll to position [860, 0]
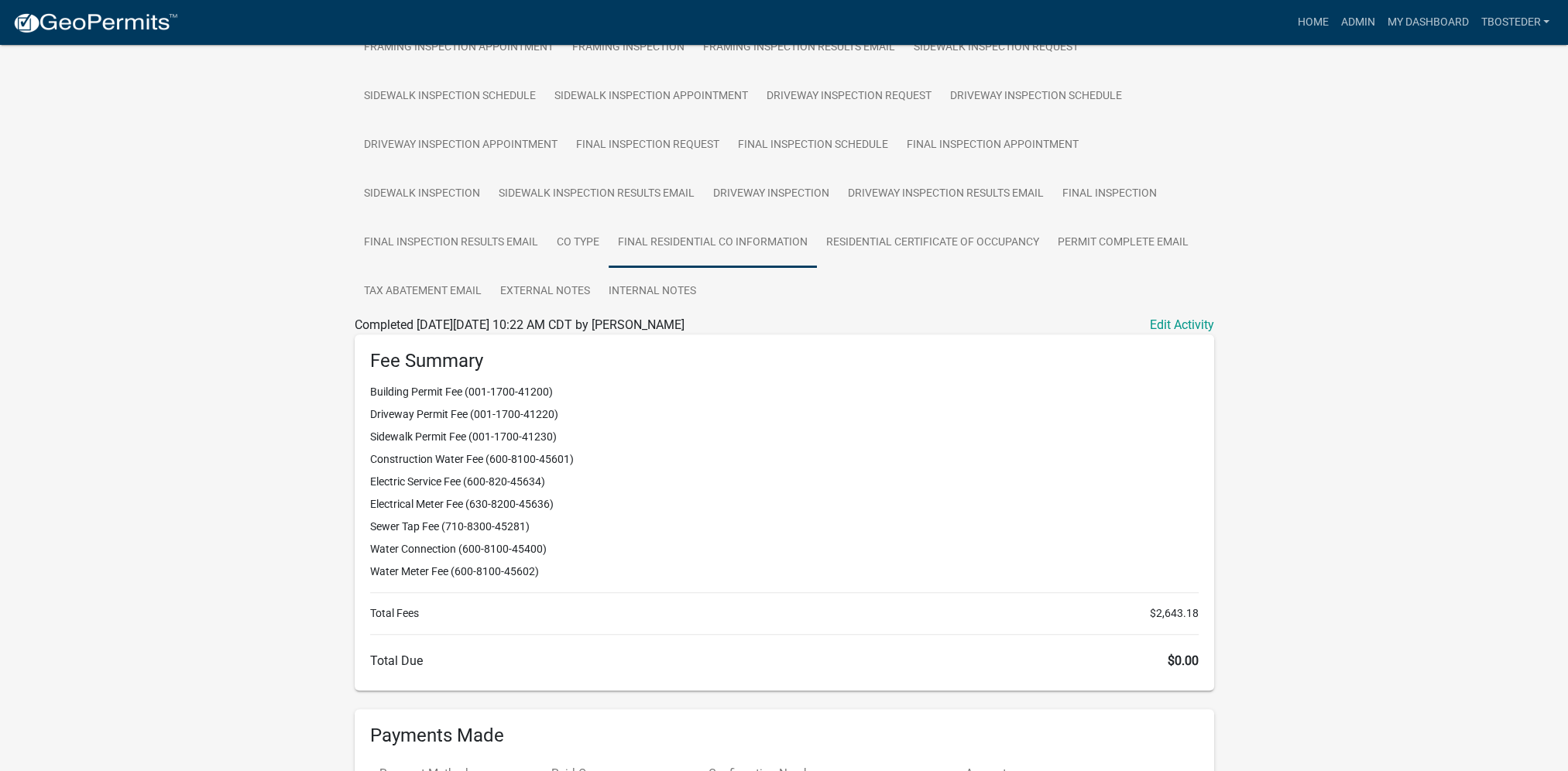
click at [742, 237] on link "Final Residential CO Information" at bounding box center [712, 243] width 208 height 49
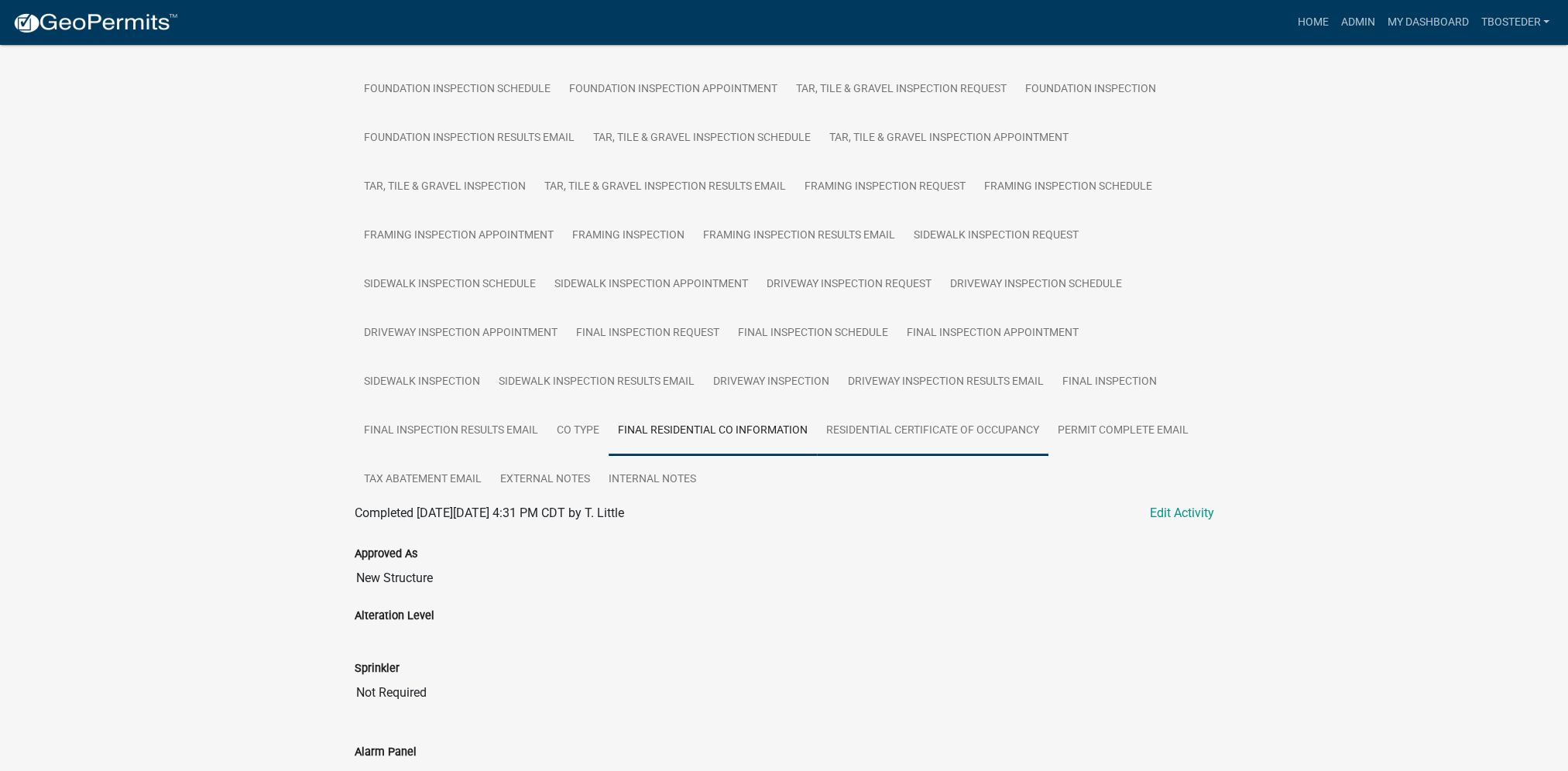
click at [857, 416] on link "Residential Certificate of Occupancy" at bounding box center [932, 431] width 231 height 49
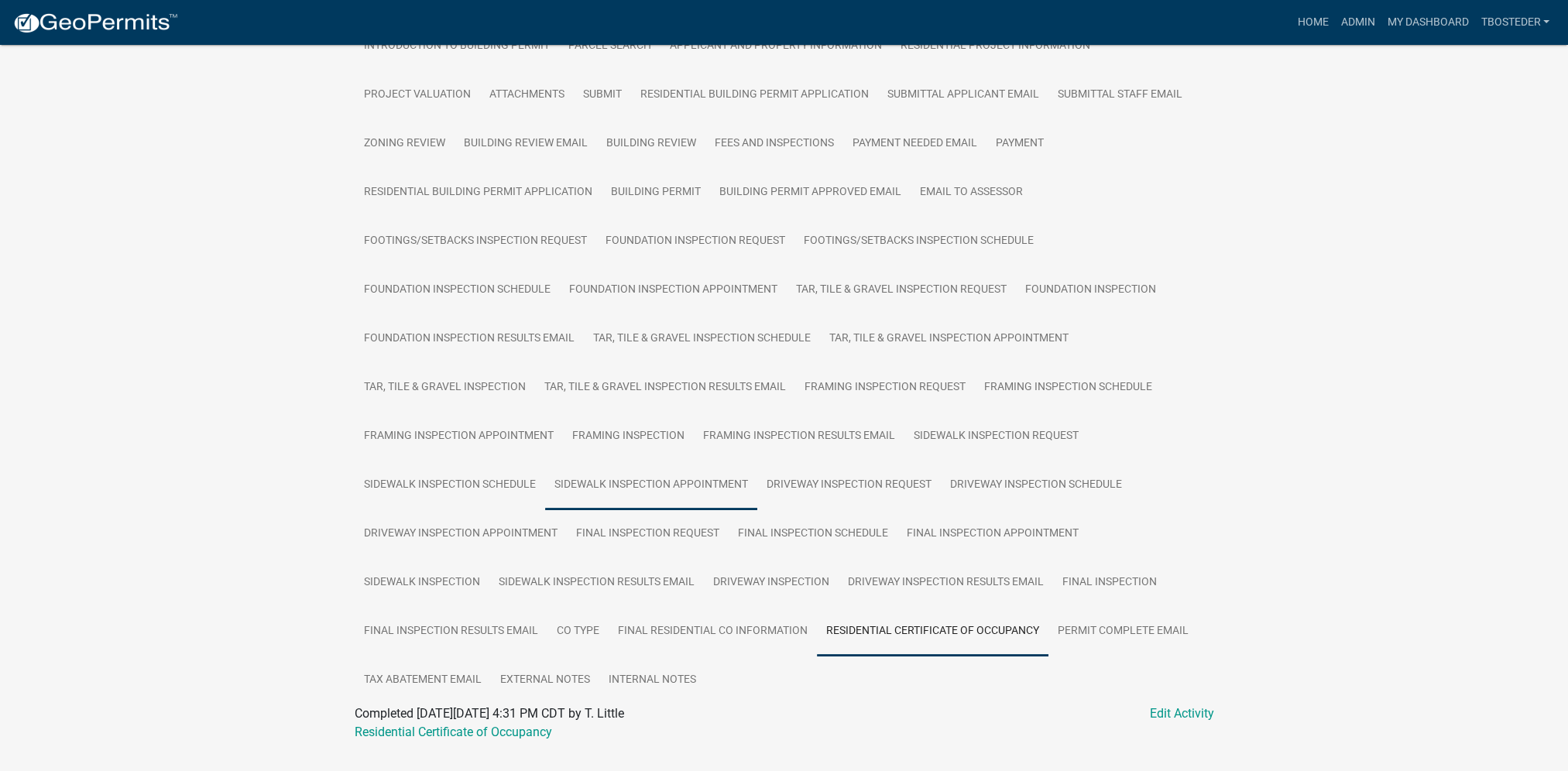
scroll to position [354, 0]
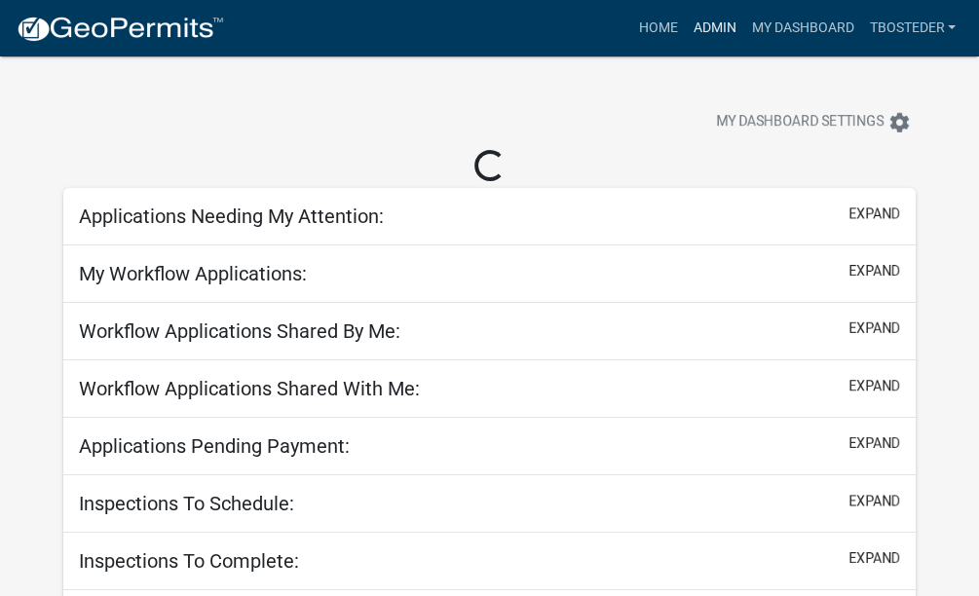
click at [713, 32] on link "Admin" at bounding box center [714, 28] width 58 height 37
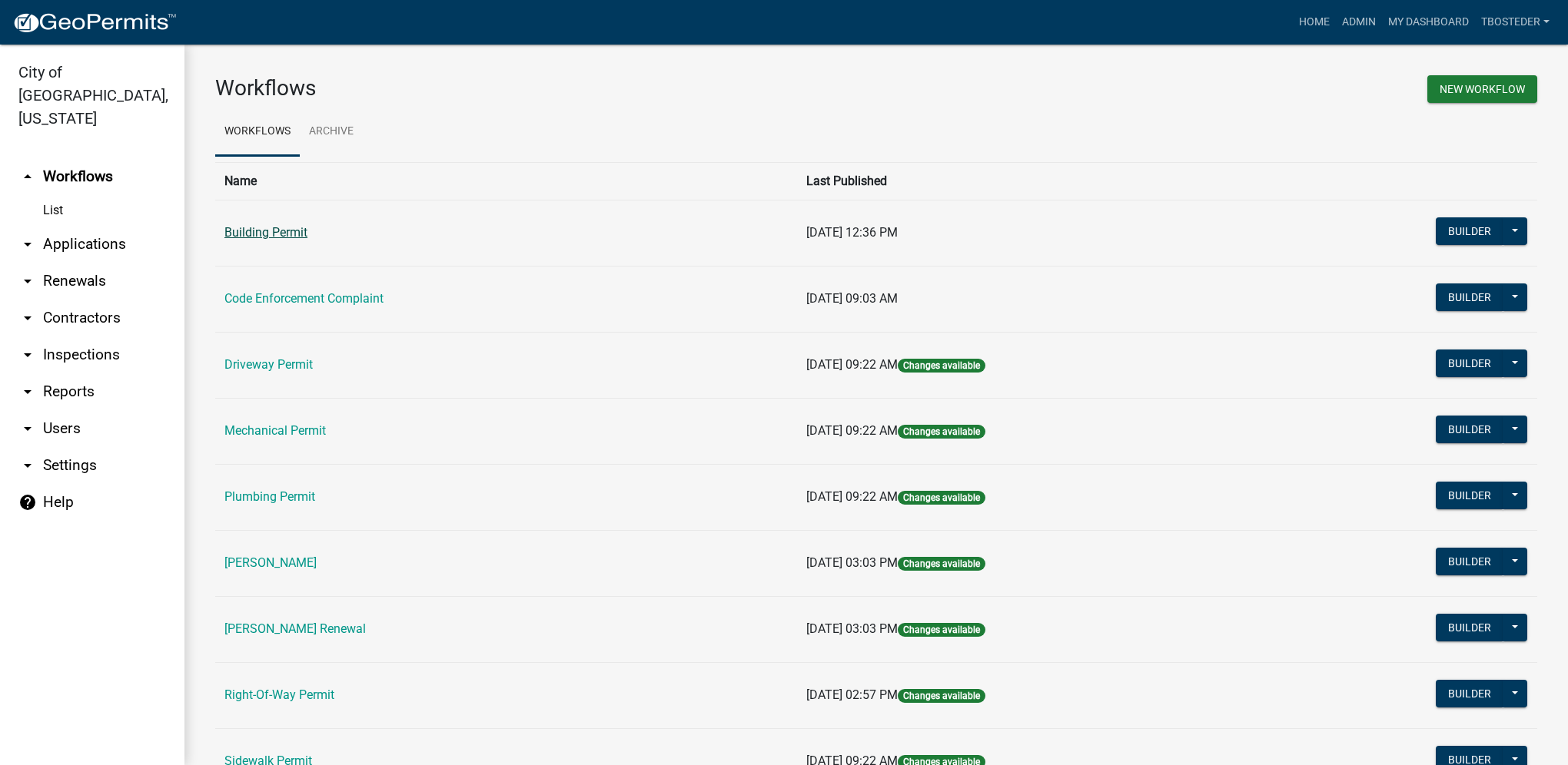
click at [260, 233] on link "Building Permit" at bounding box center [265, 232] width 83 height 15
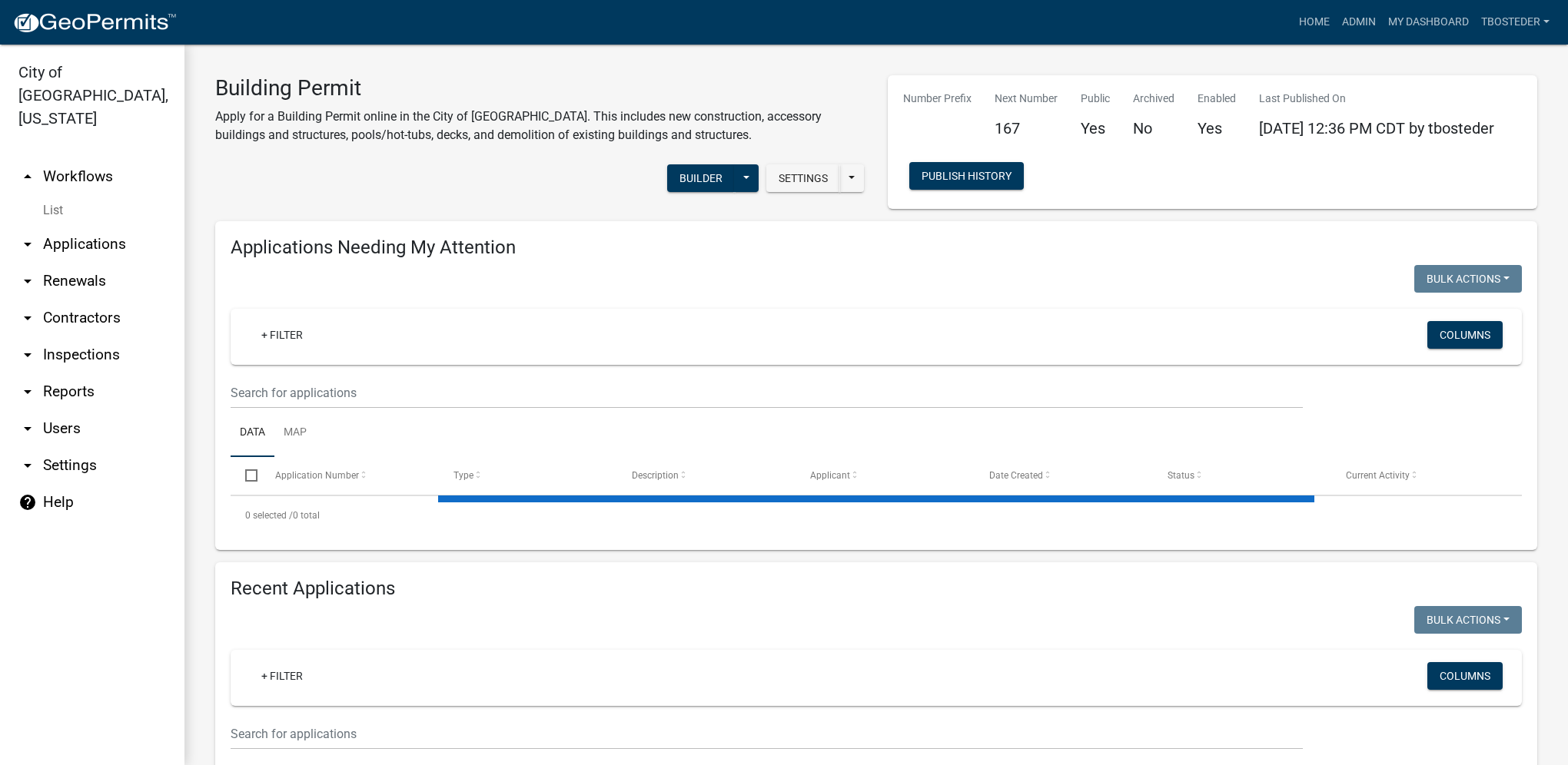
select select "1: 25"
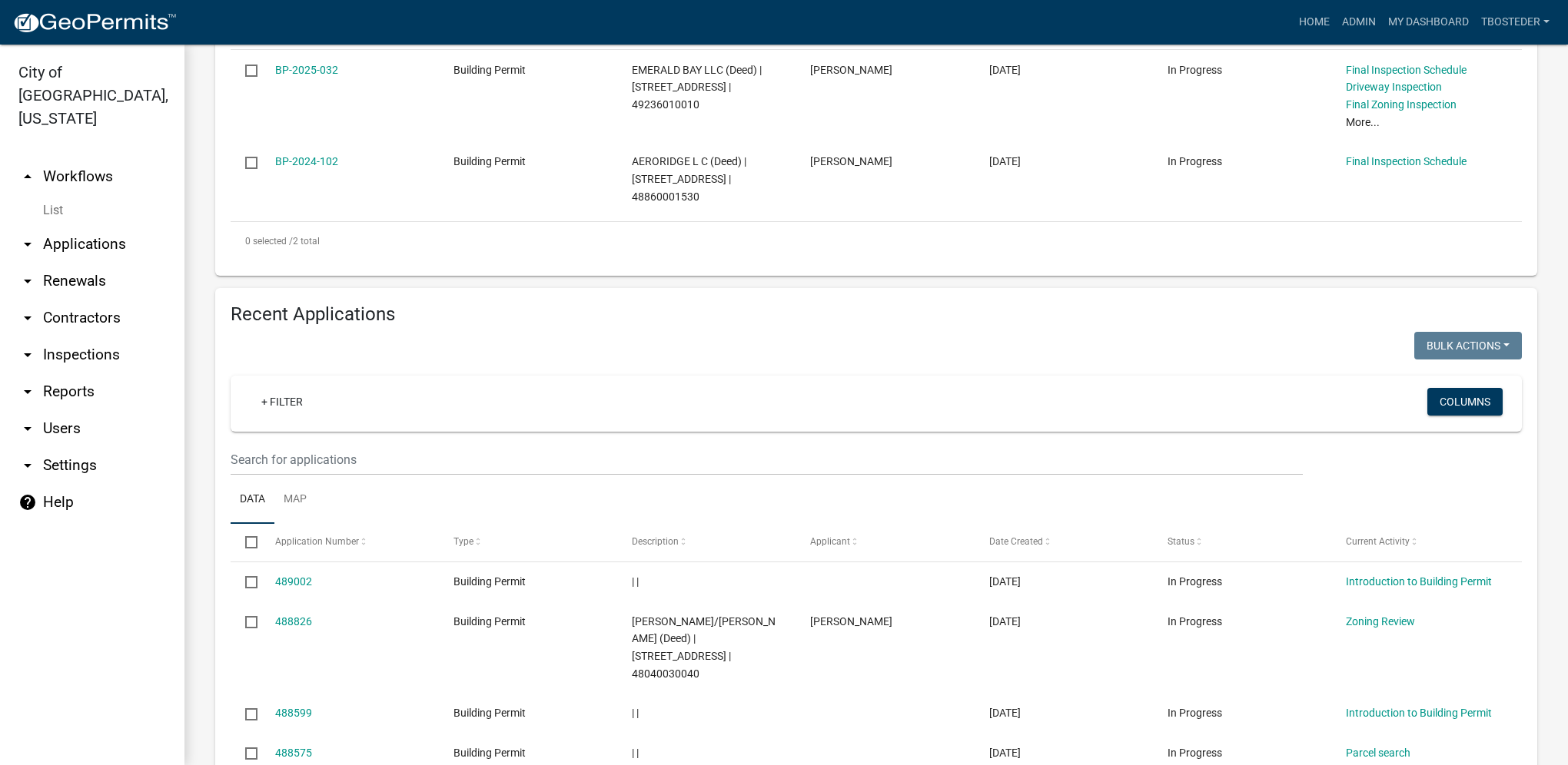
scroll to position [461, 0]
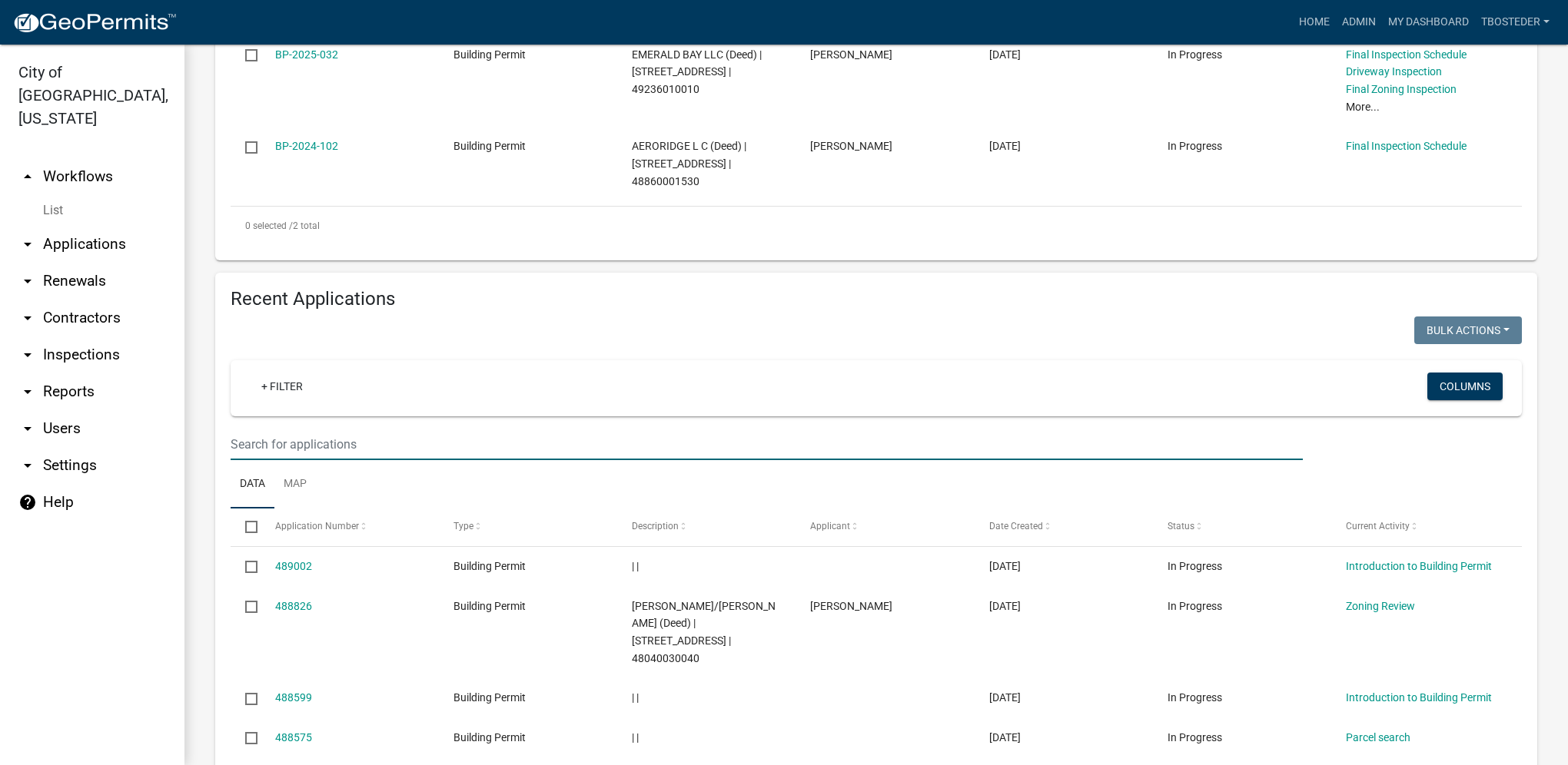
click at [343, 457] on input "text" at bounding box center [766, 444] width 1072 height 32
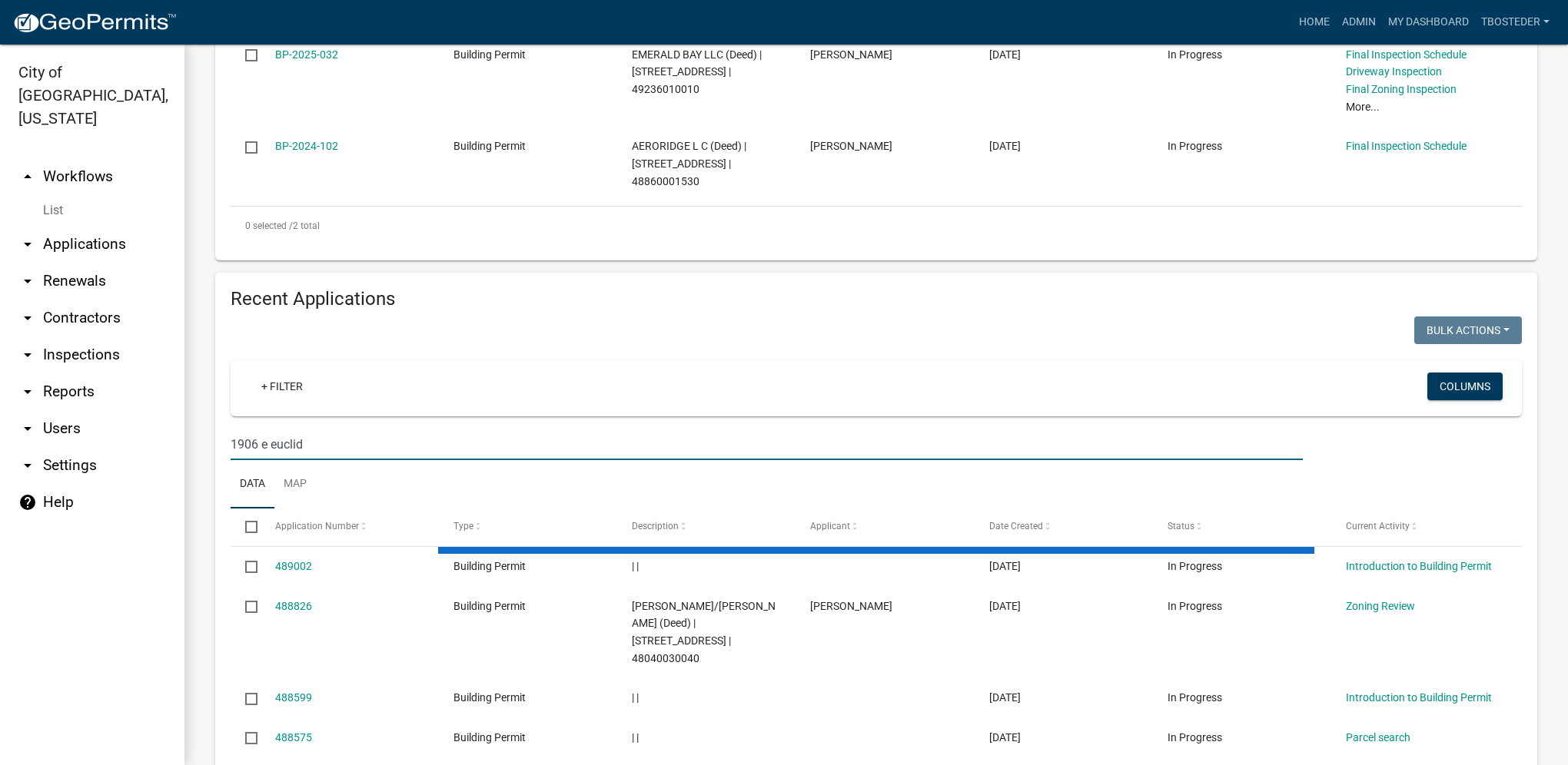
type input "1906 e euclid"
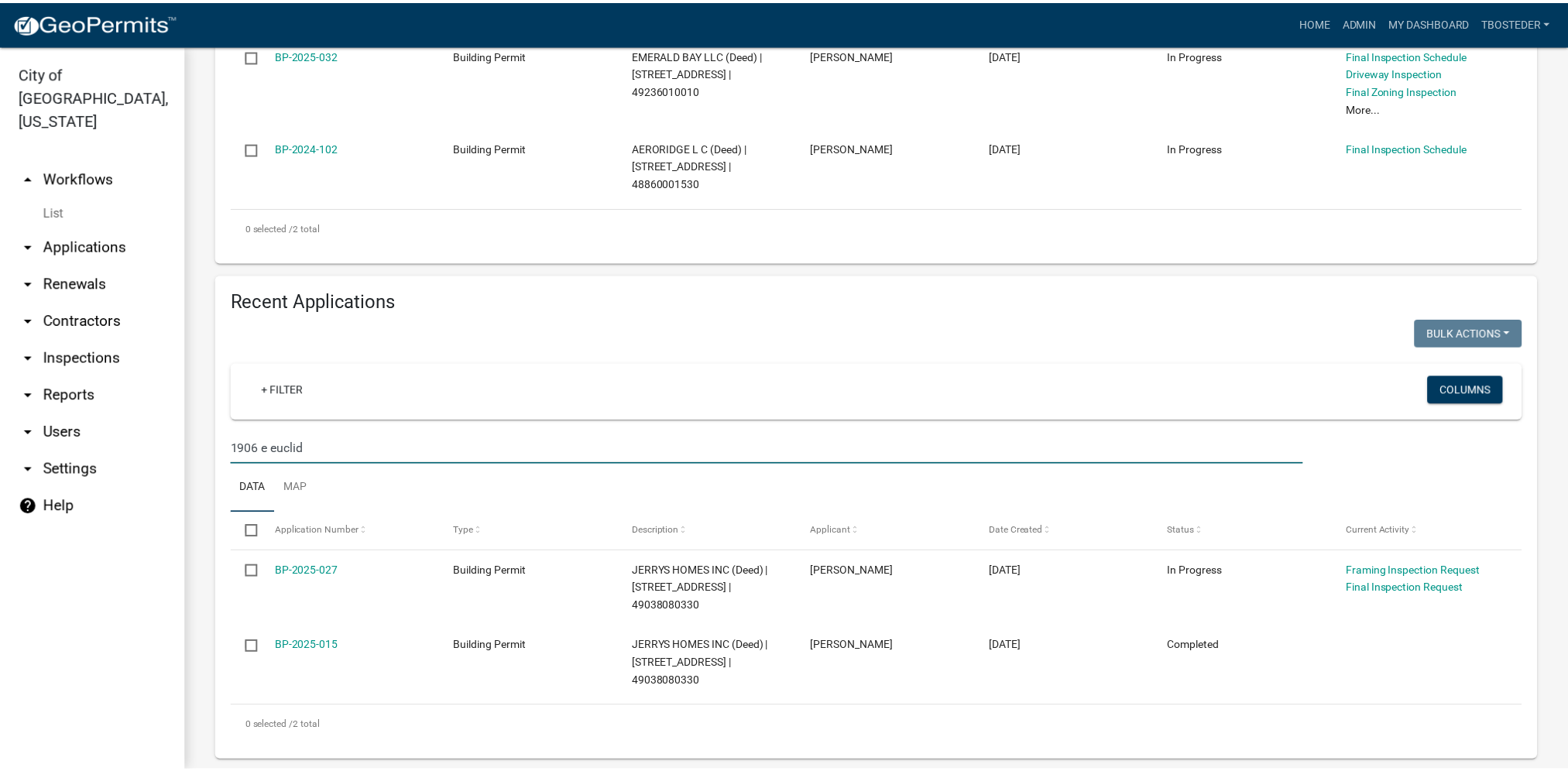
scroll to position [488, 0]
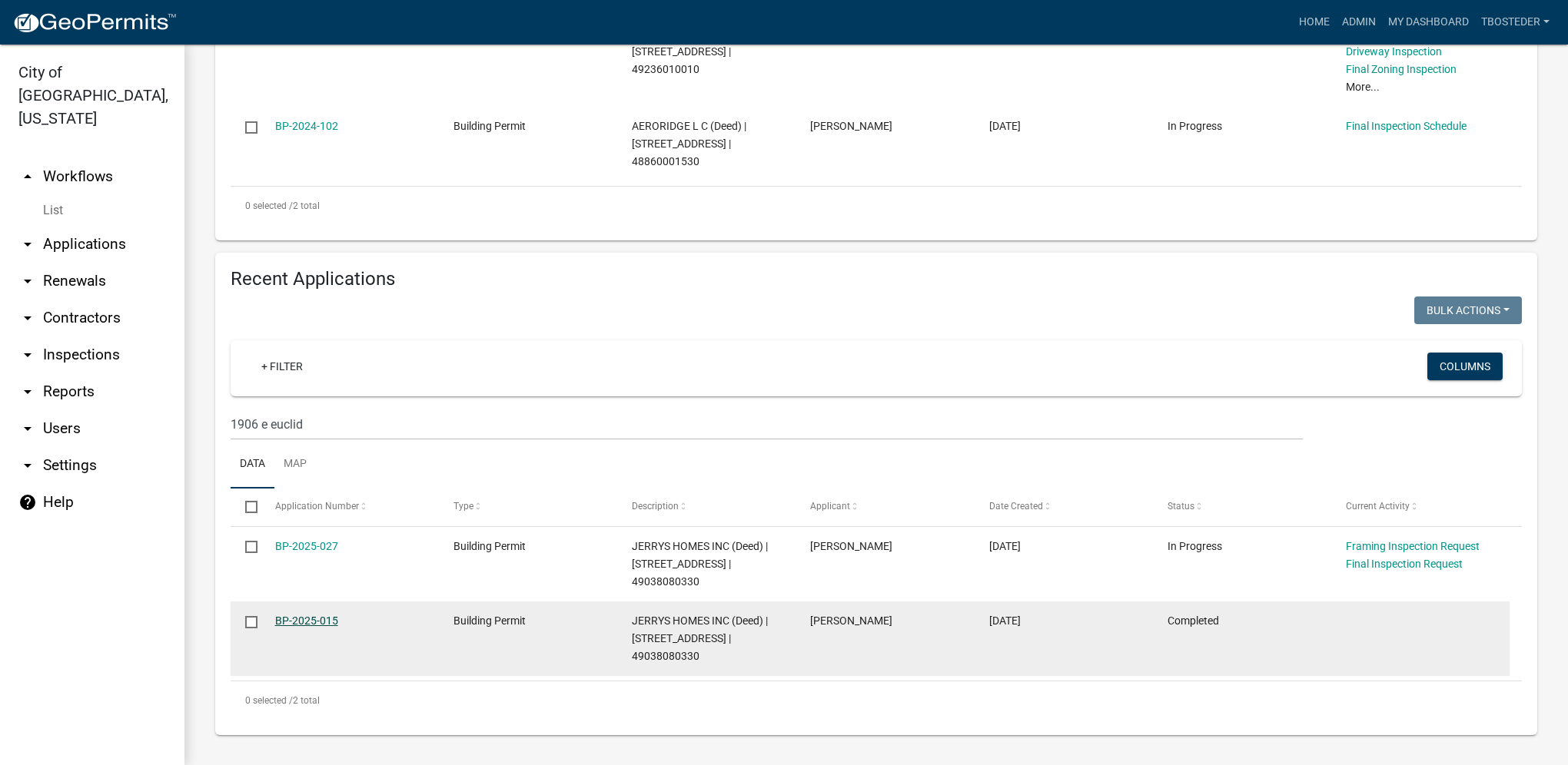
click at [319, 469] on link "BP-2025-015" at bounding box center [307, 621] width 63 height 13
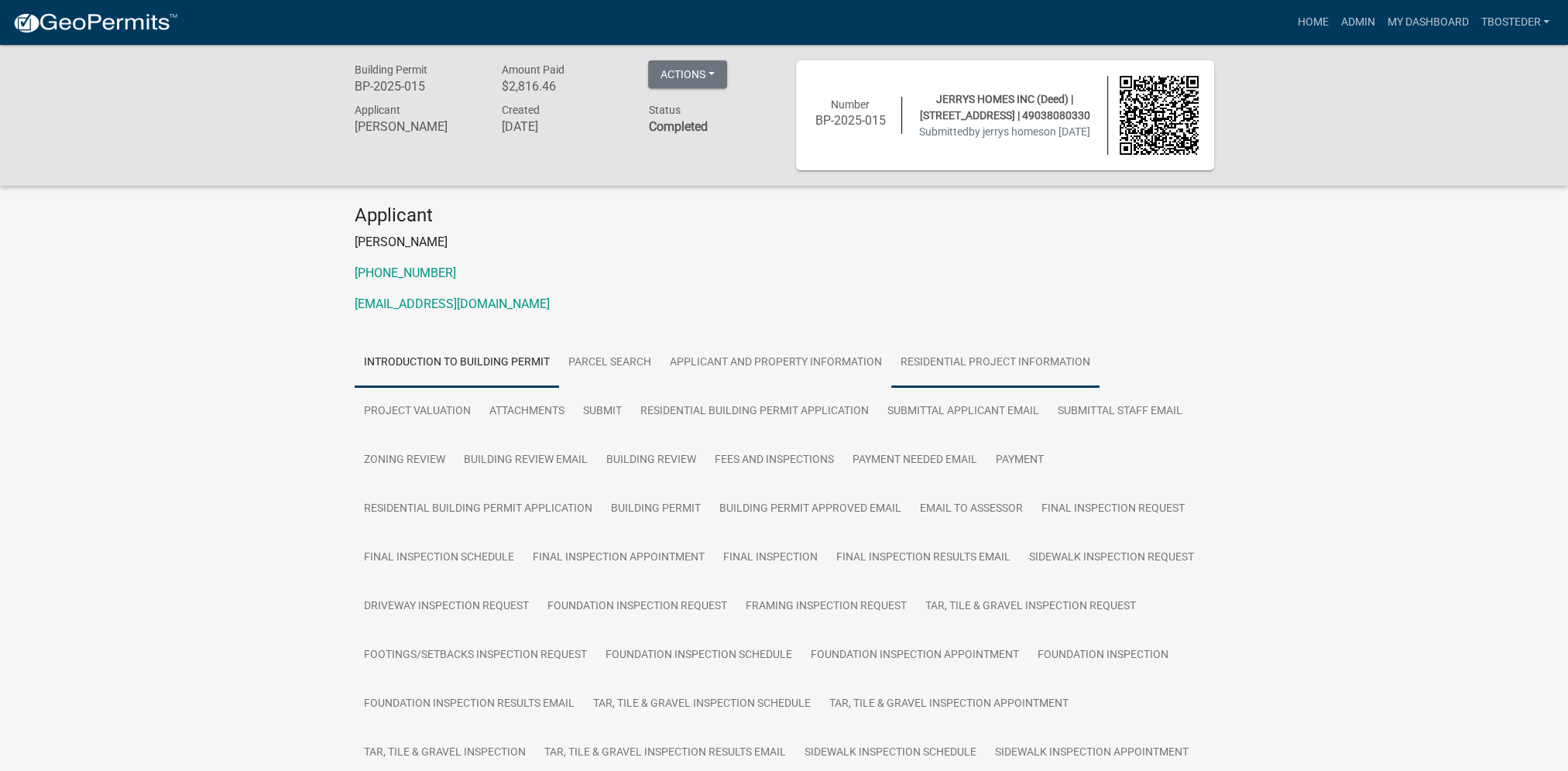
click at [778, 385] on link "Residential Project Information" at bounding box center [996, 363] width 208 height 49
click at [778, 443] on link "Payment" at bounding box center [1020, 460] width 67 height 49
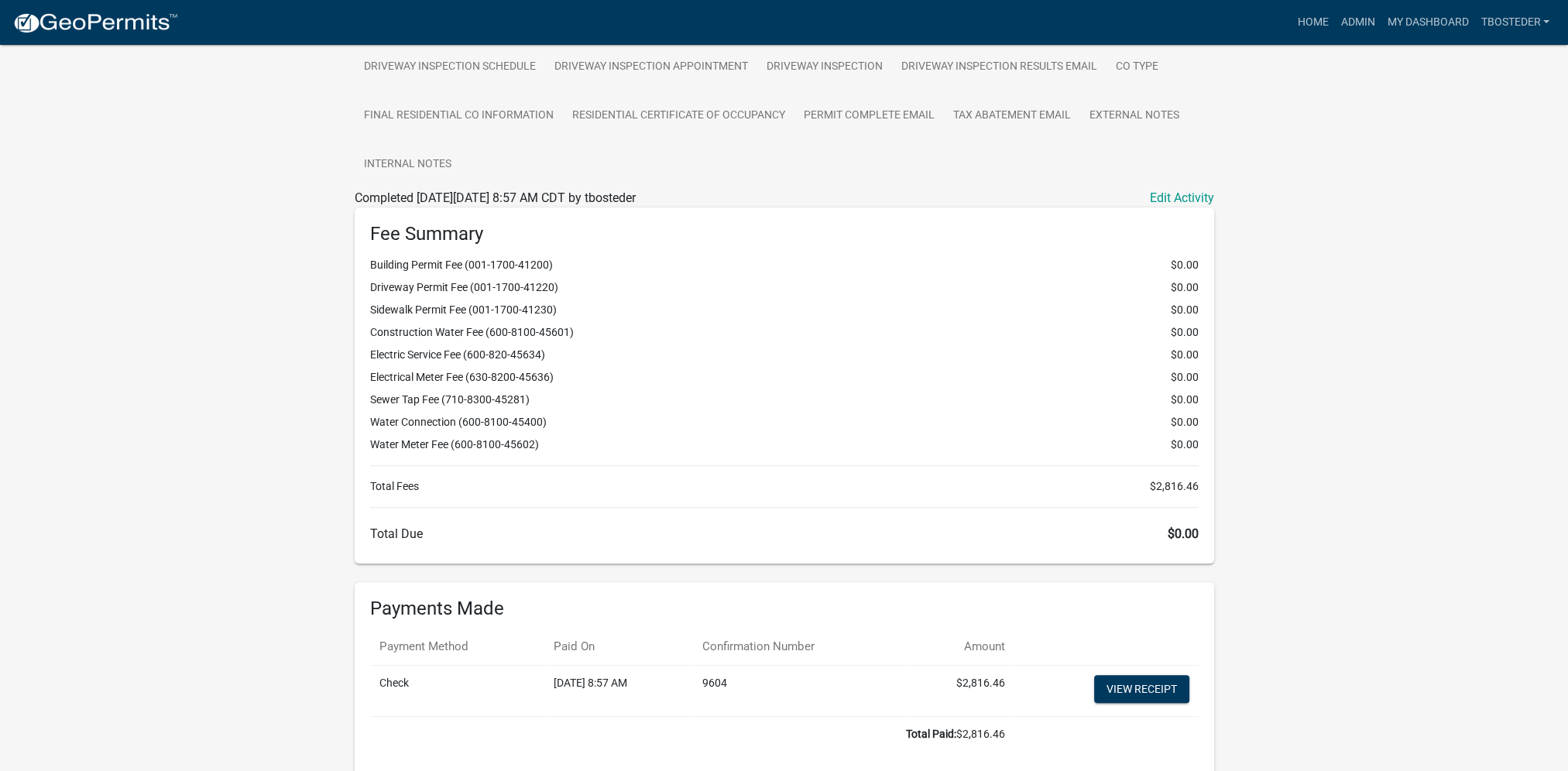
scroll to position [907, 0]
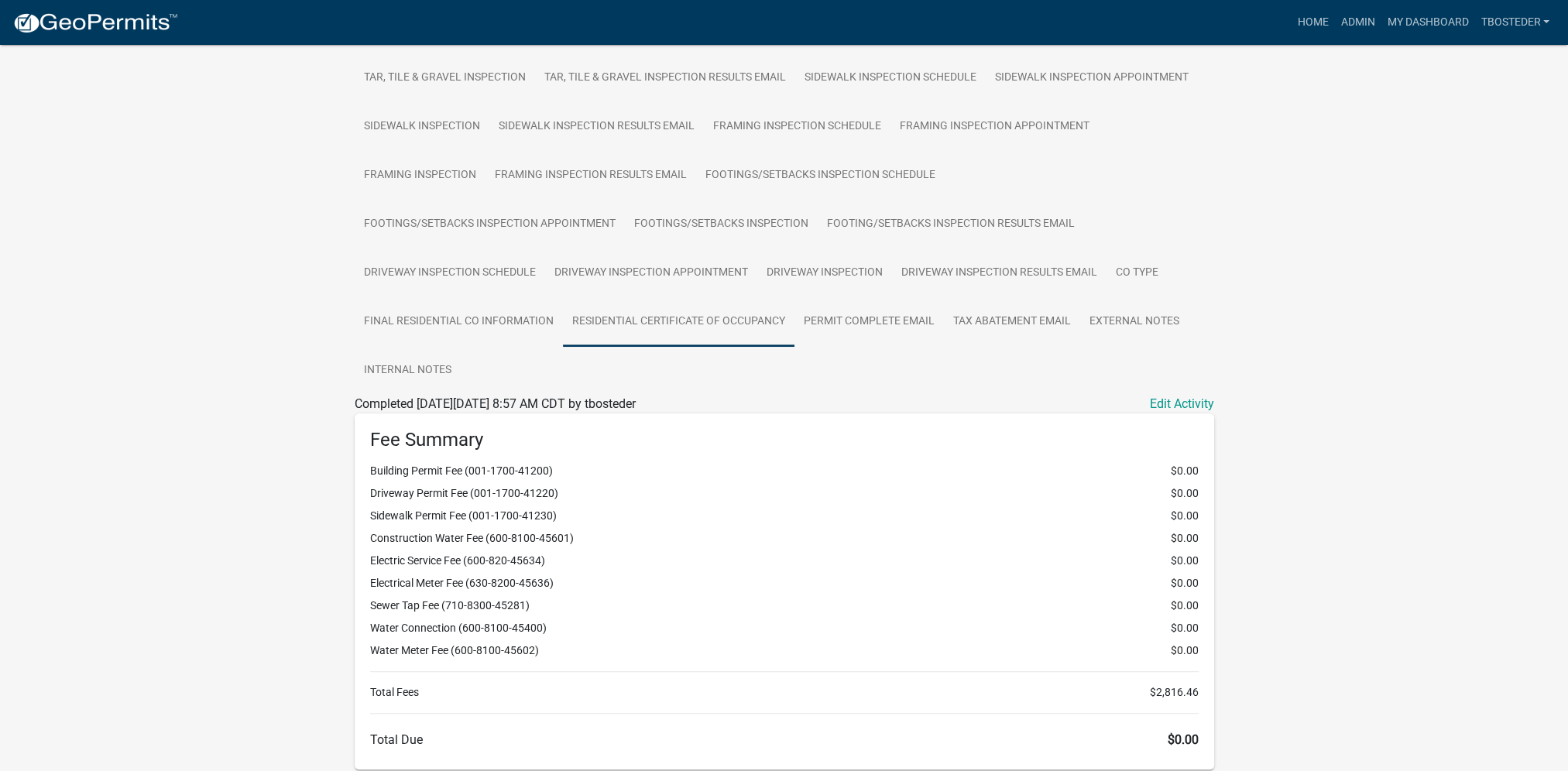
click at [563, 335] on link "Residential Certificate of Occupancy" at bounding box center [678, 322] width 231 height 49
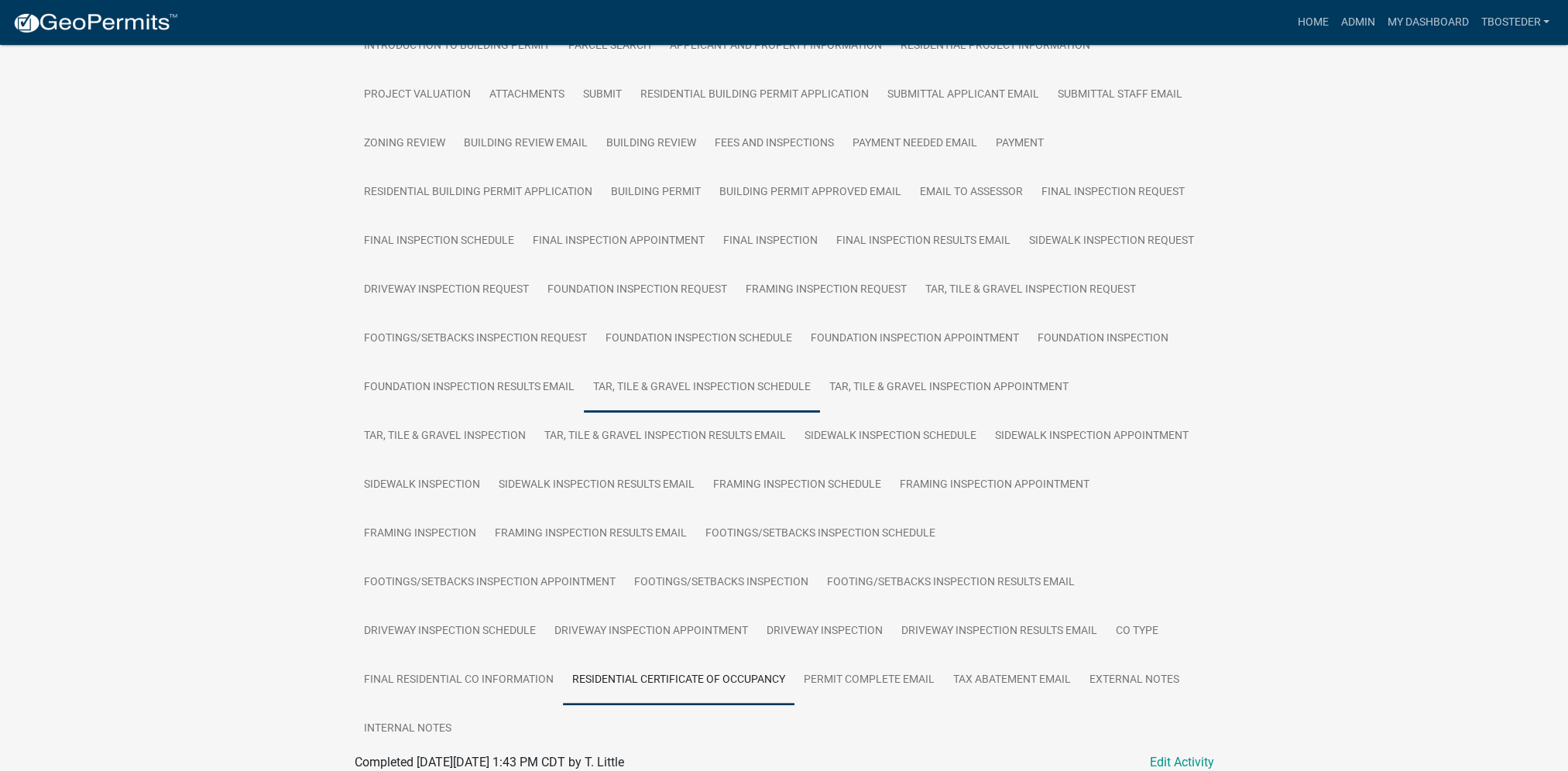
scroll to position [354, 0]
